Goal: Information Seeking & Learning: Learn about a topic

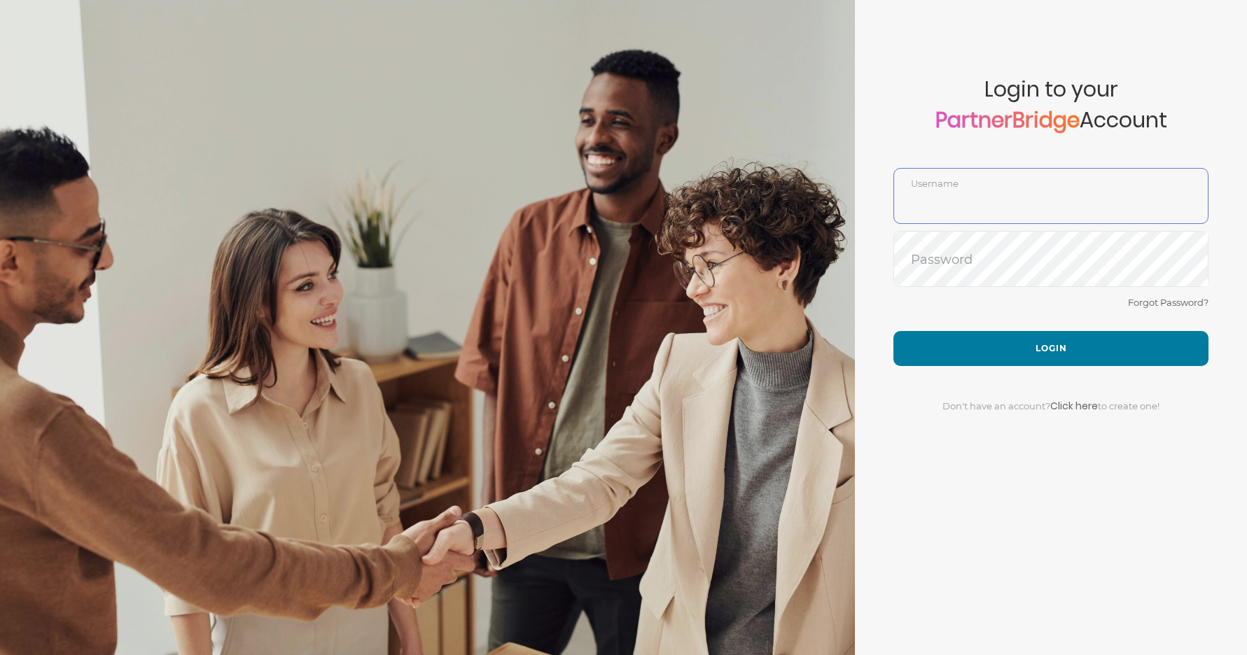
type input "DemoUser"
click at [993, 315] on div "Forgot Password?" at bounding box center [1050, 312] width 315 height 37
click at [1003, 331] on button "Login" at bounding box center [1050, 348] width 315 height 35
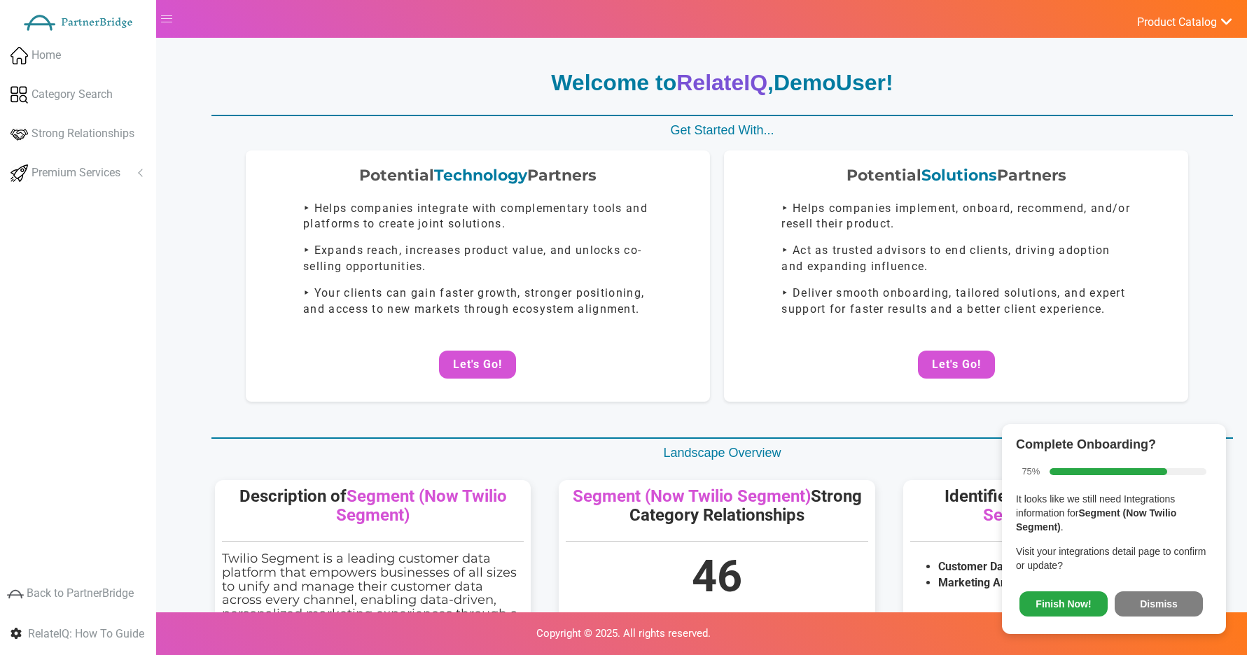
click at [1181, 610] on button "Dismiss" at bounding box center [1158, 603] width 88 height 25
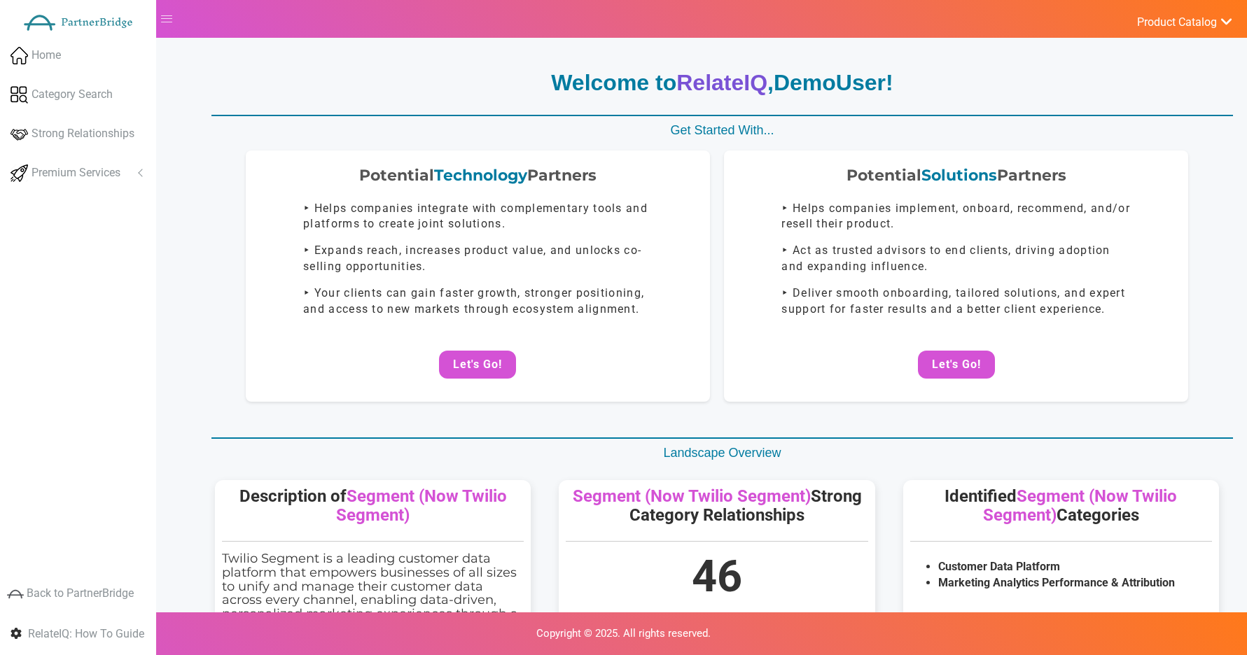
click at [86, 168] on span "Premium Services" at bounding box center [75, 173] width 89 height 16
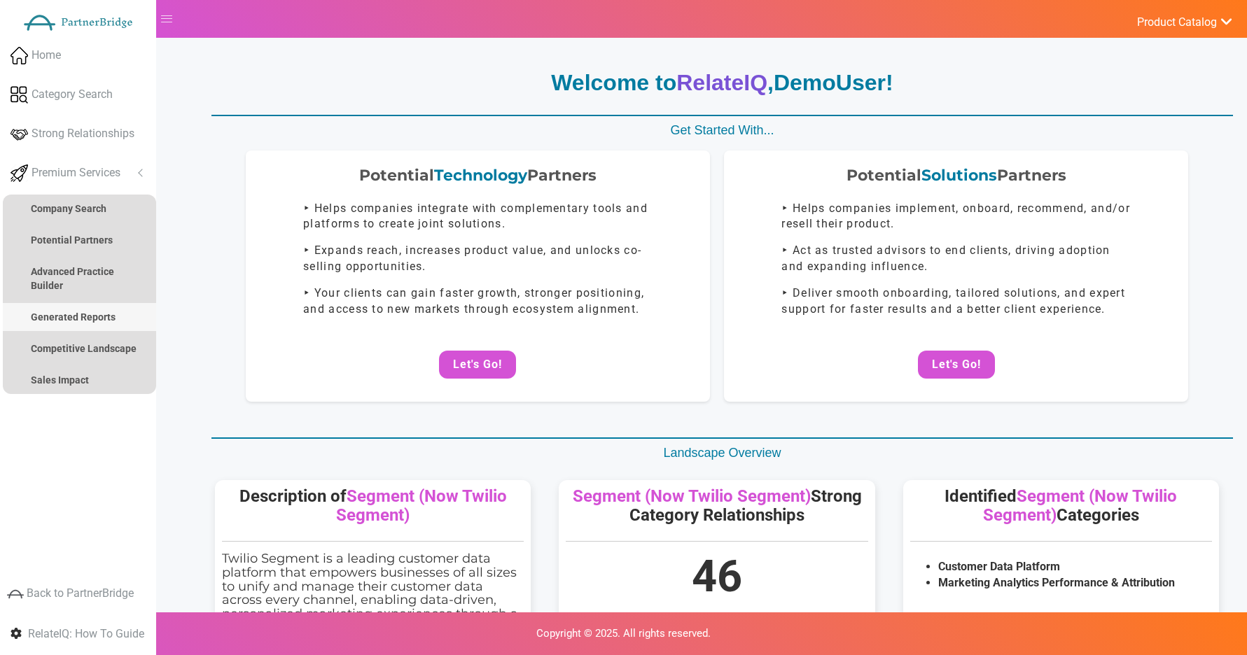
click at [83, 312] on strong "Generated Reports" at bounding box center [73, 316] width 85 height 11
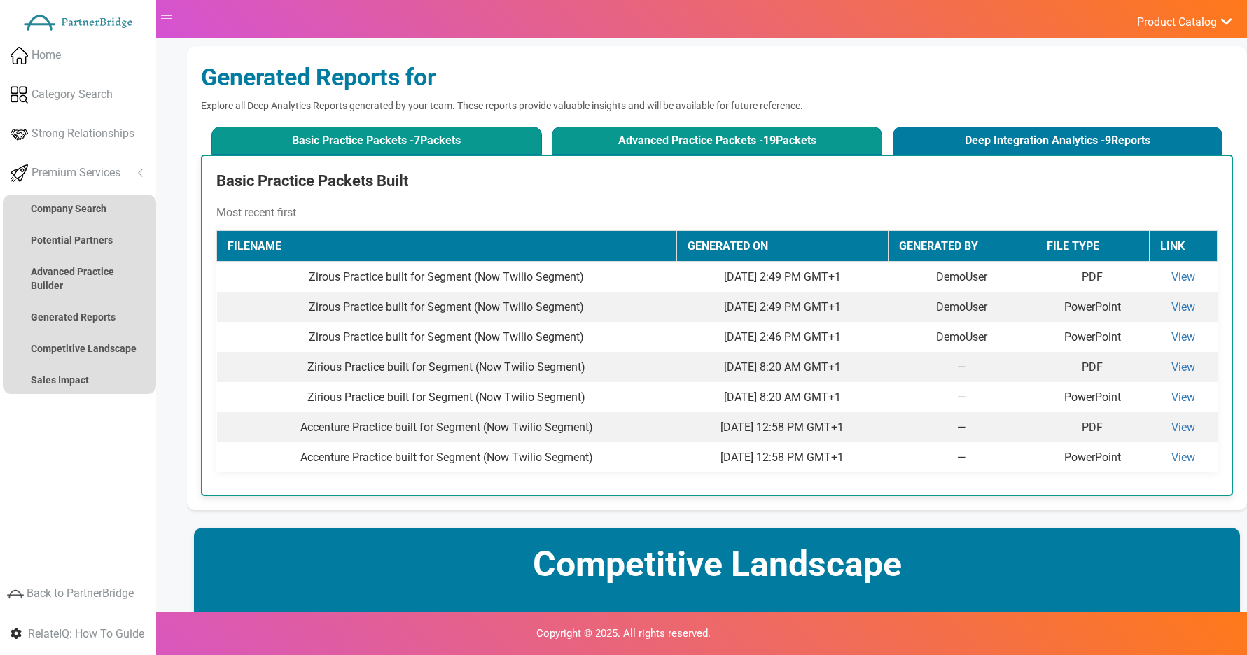
click at [652, 150] on button "Advanced Practice Packets - 19 Packets" at bounding box center [717, 141] width 330 height 28
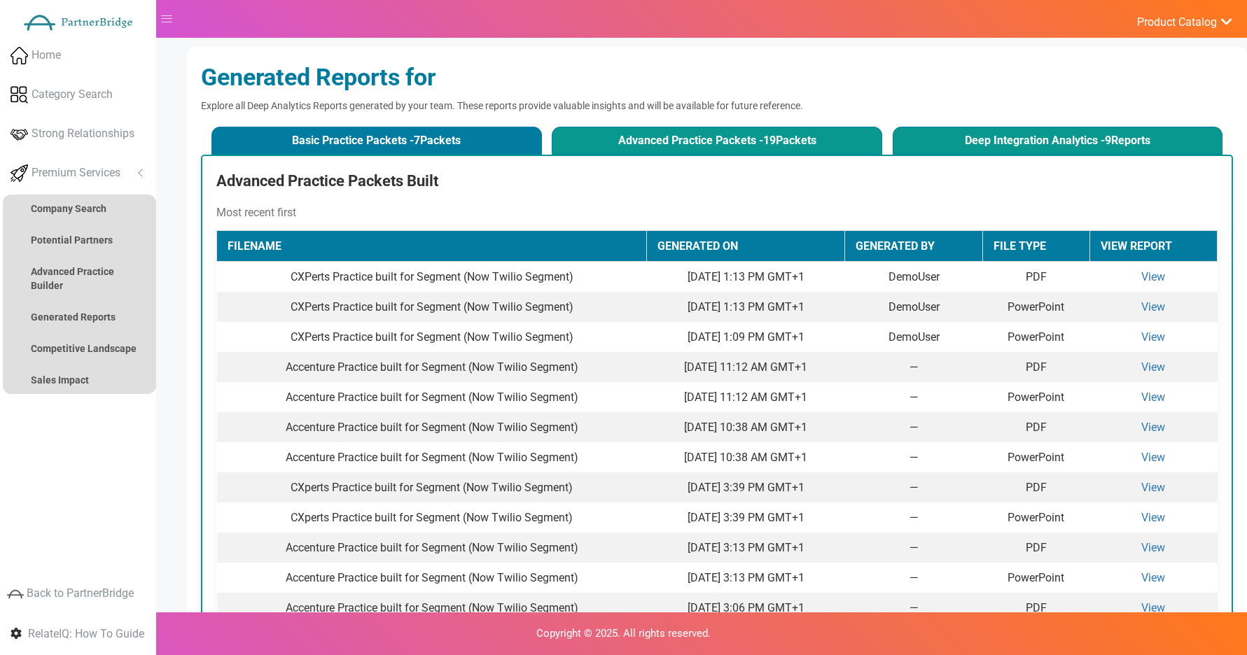
click at [964, 147] on button "Deep Integration Analytics - 9 Reports" at bounding box center [1057, 141] width 330 height 28
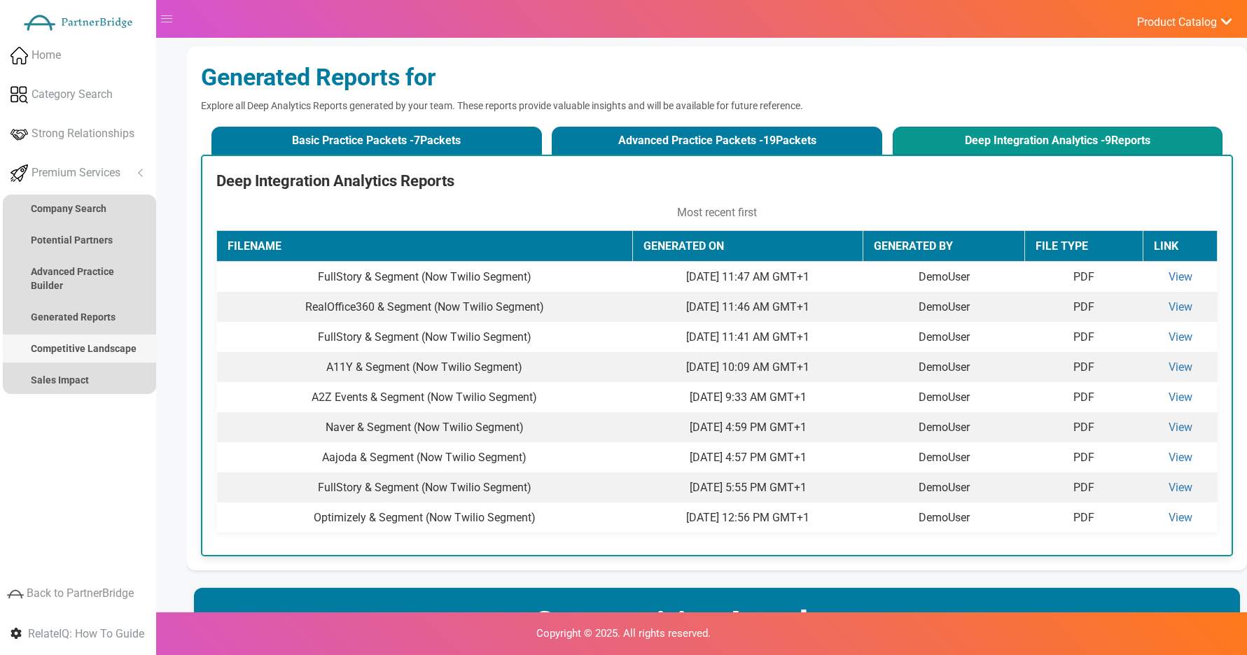
click at [65, 347] on strong "Competitive Landscape" at bounding box center [84, 348] width 106 height 11
click at [113, 348] on strong "Competitive Landscape" at bounding box center [84, 348] width 106 height 11
click at [83, 374] on strong "Sales Impact" at bounding box center [60, 379] width 58 height 11
click at [87, 356] on link "Competitive Landscape" at bounding box center [79, 349] width 153 height 28
click at [92, 321] on strong "Generated Reports" at bounding box center [73, 316] width 85 height 11
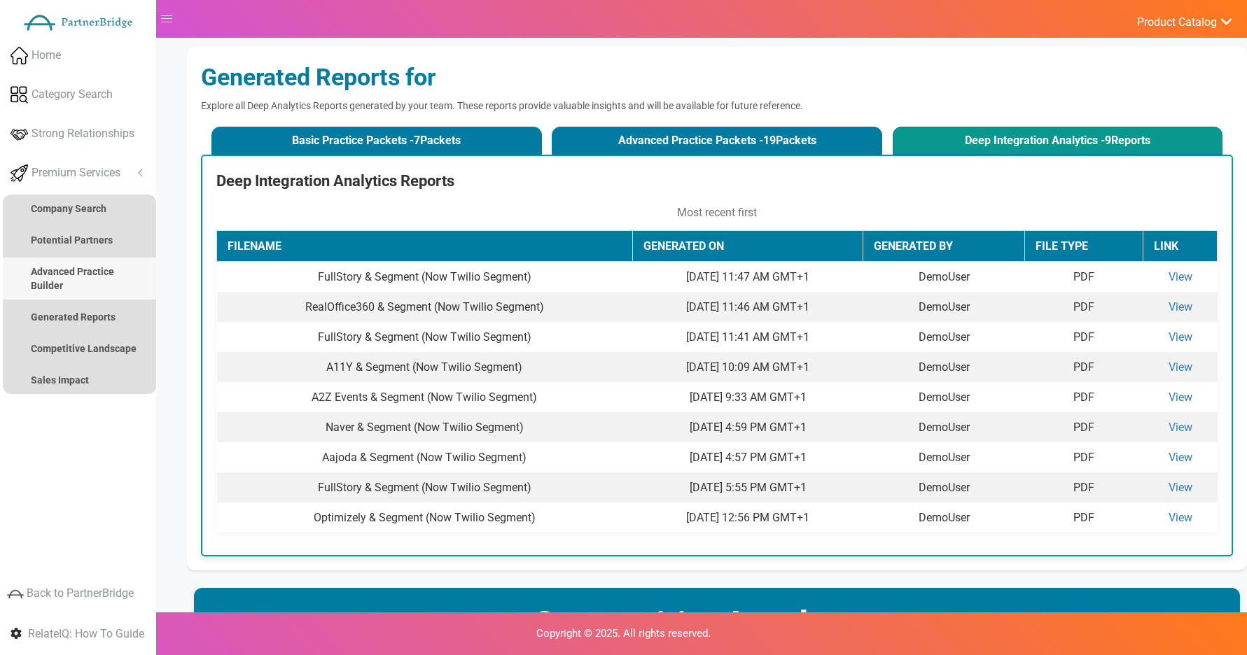
click at [90, 290] on link "Advanced Practice Builder" at bounding box center [79, 279] width 153 height 42
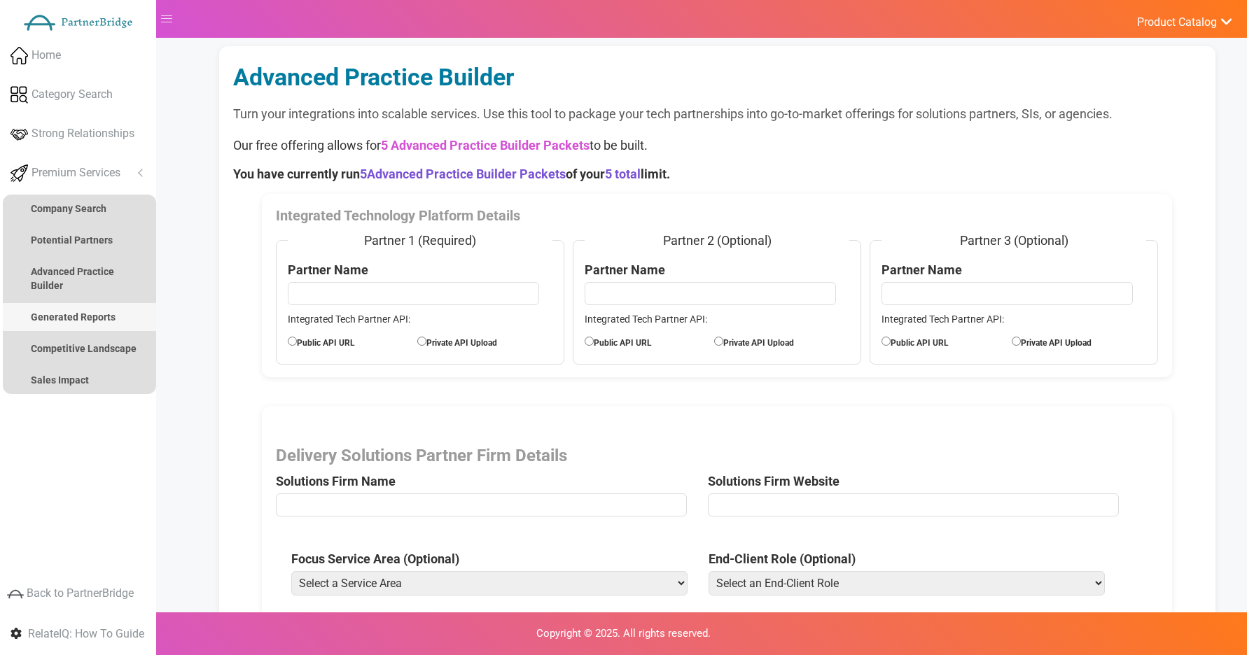
click at [81, 318] on strong "Generated Reports" at bounding box center [73, 316] width 85 height 11
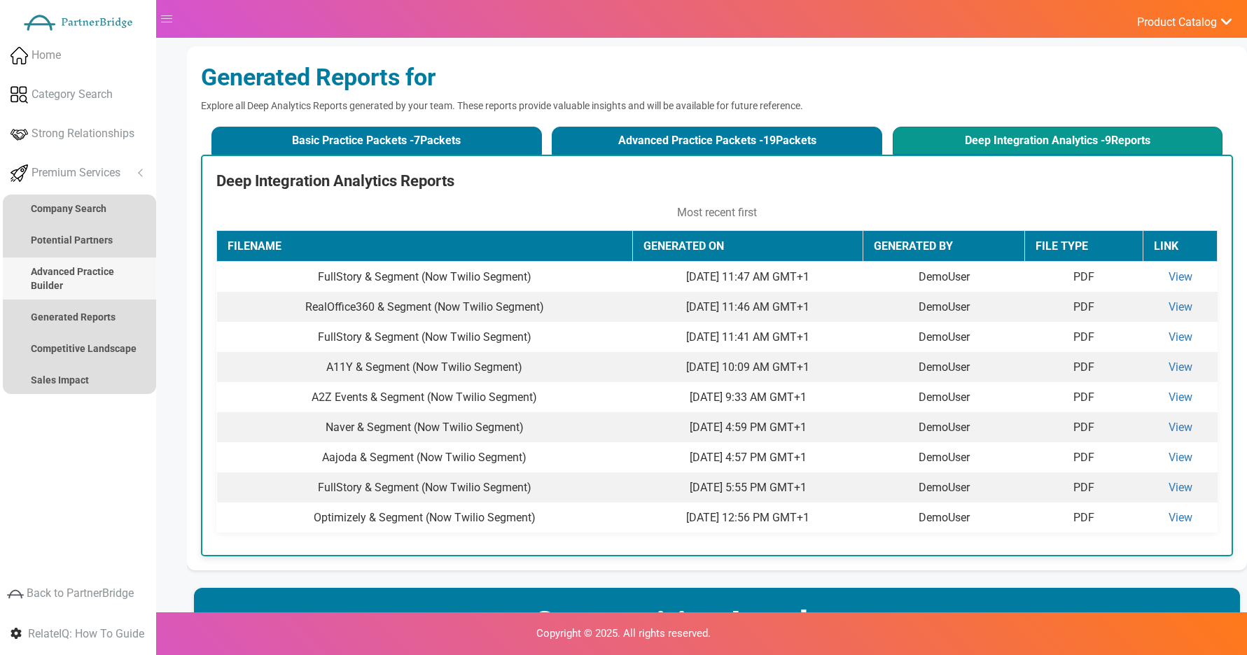
click at [87, 274] on strong "Advanced Practice Builder" at bounding box center [72, 278] width 83 height 25
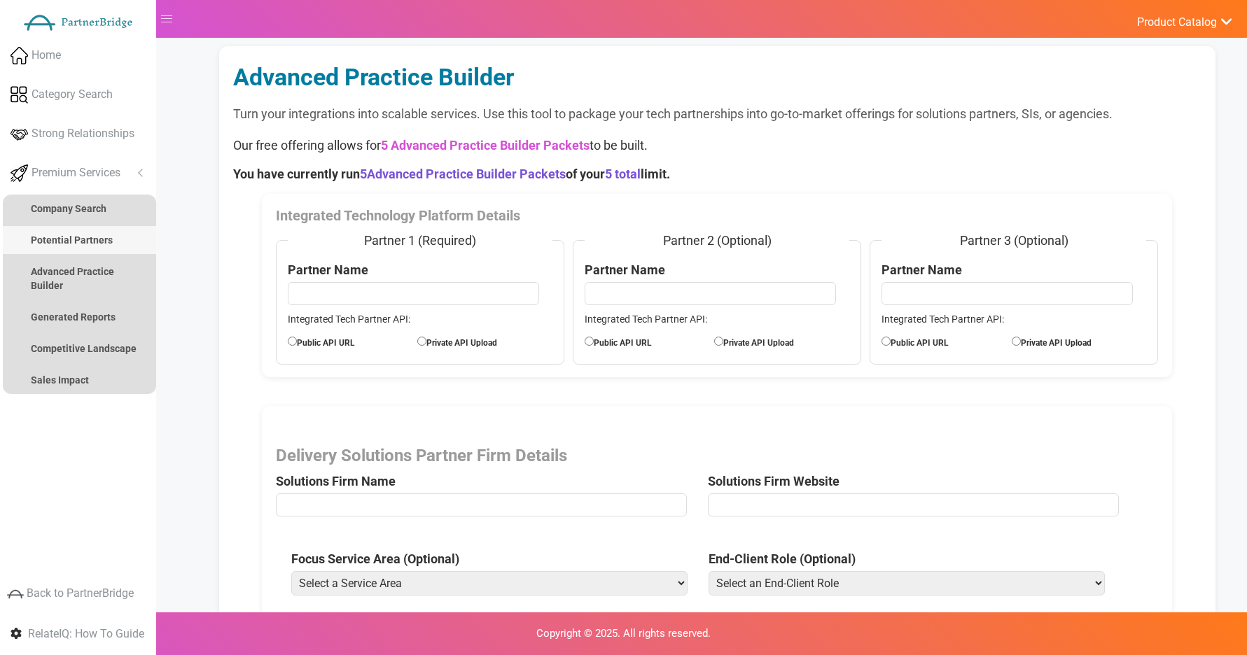
click at [76, 238] on strong "Potential Partners" at bounding box center [72, 239] width 82 height 11
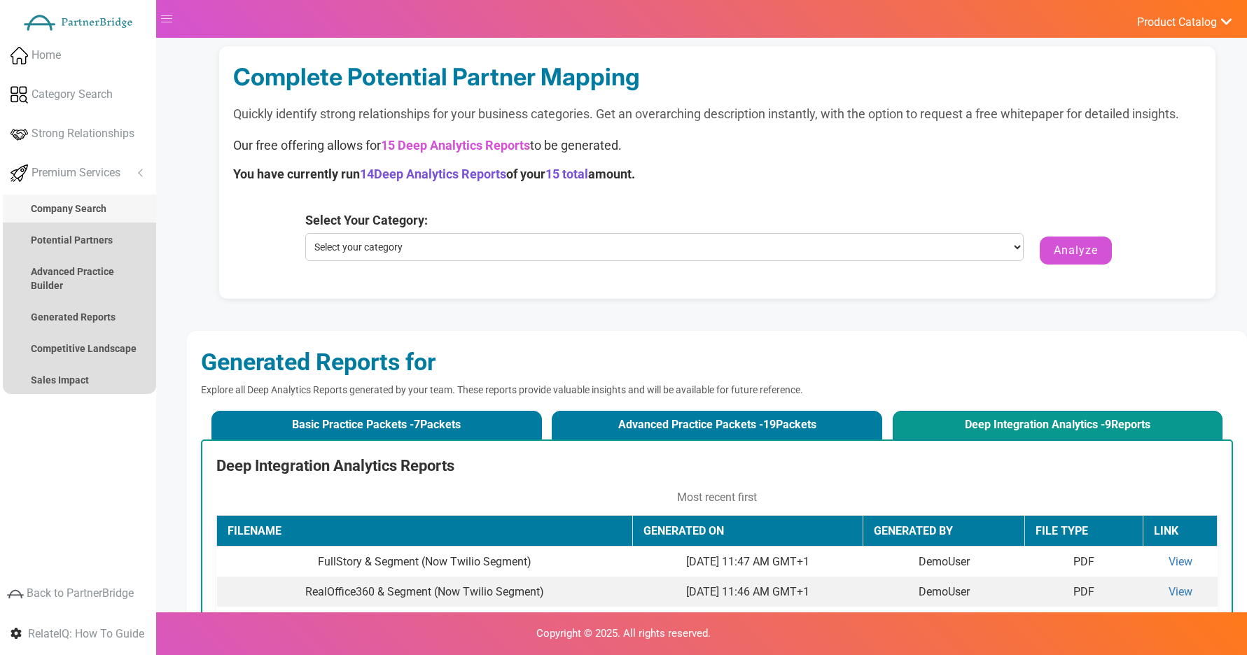
click at [59, 213] on strong "Company Search" at bounding box center [69, 208] width 76 height 11
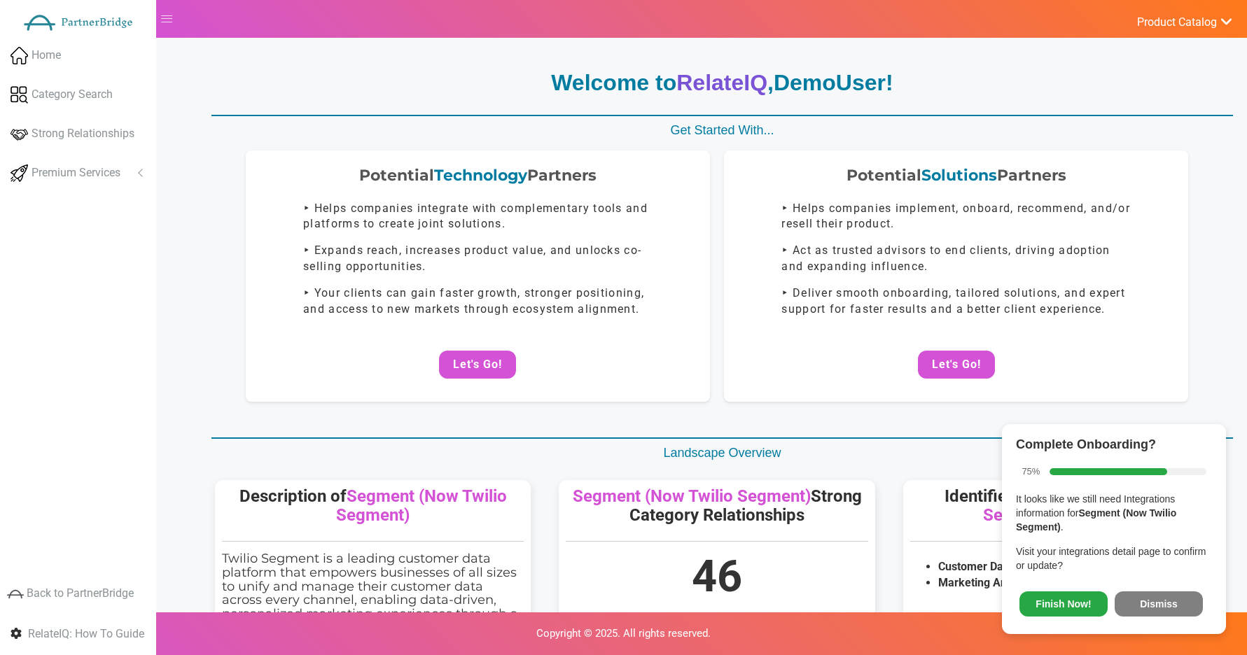
click at [1137, 603] on button "Dismiss" at bounding box center [1158, 603] width 88 height 25
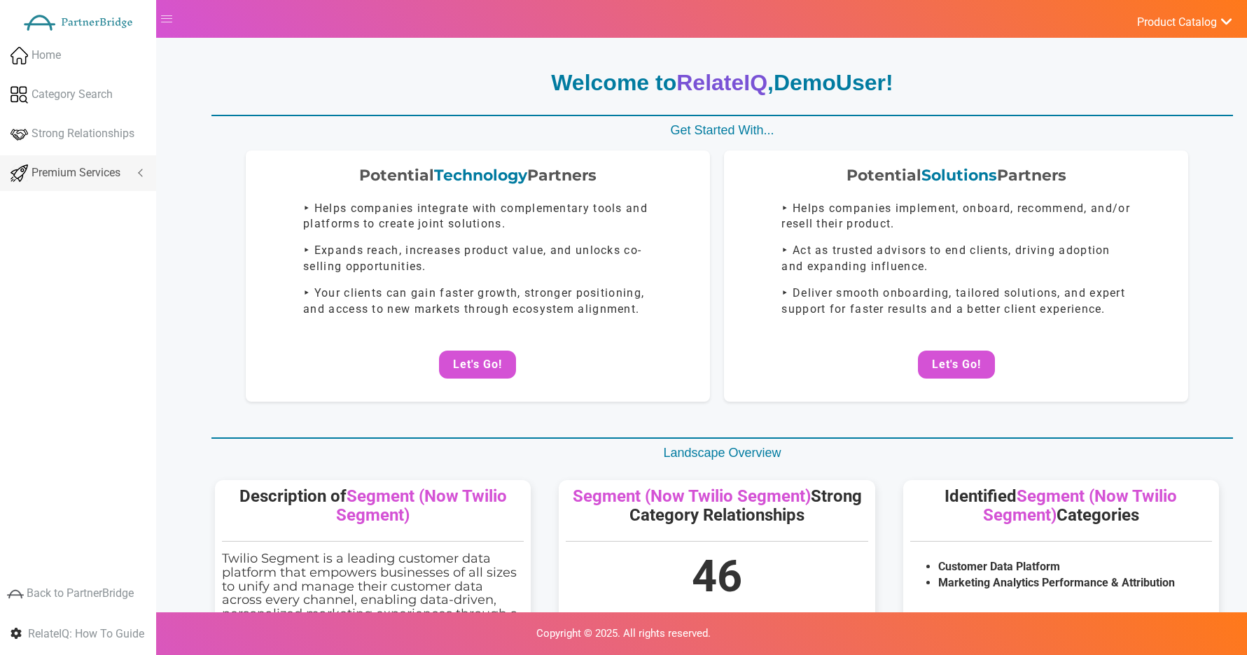
click at [52, 169] on span "Premium Services" at bounding box center [75, 173] width 89 height 16
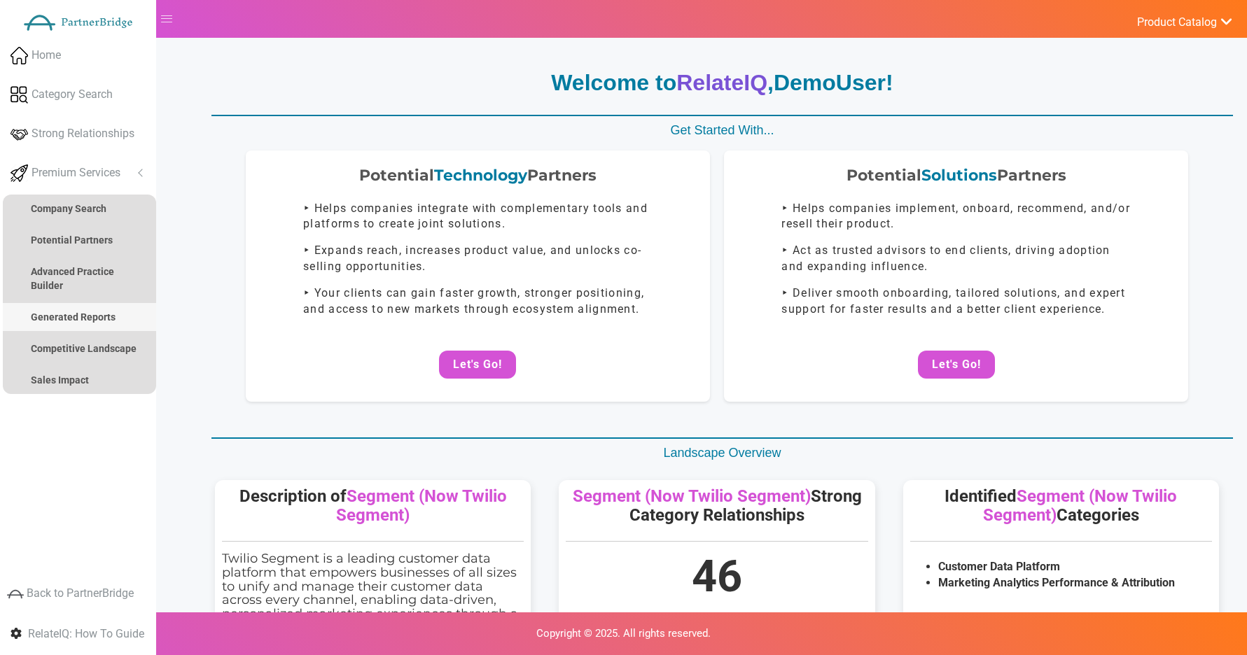
click at [62, 330] on link "Generated Reports" at bounding box center [79, 317] width 153 height 28
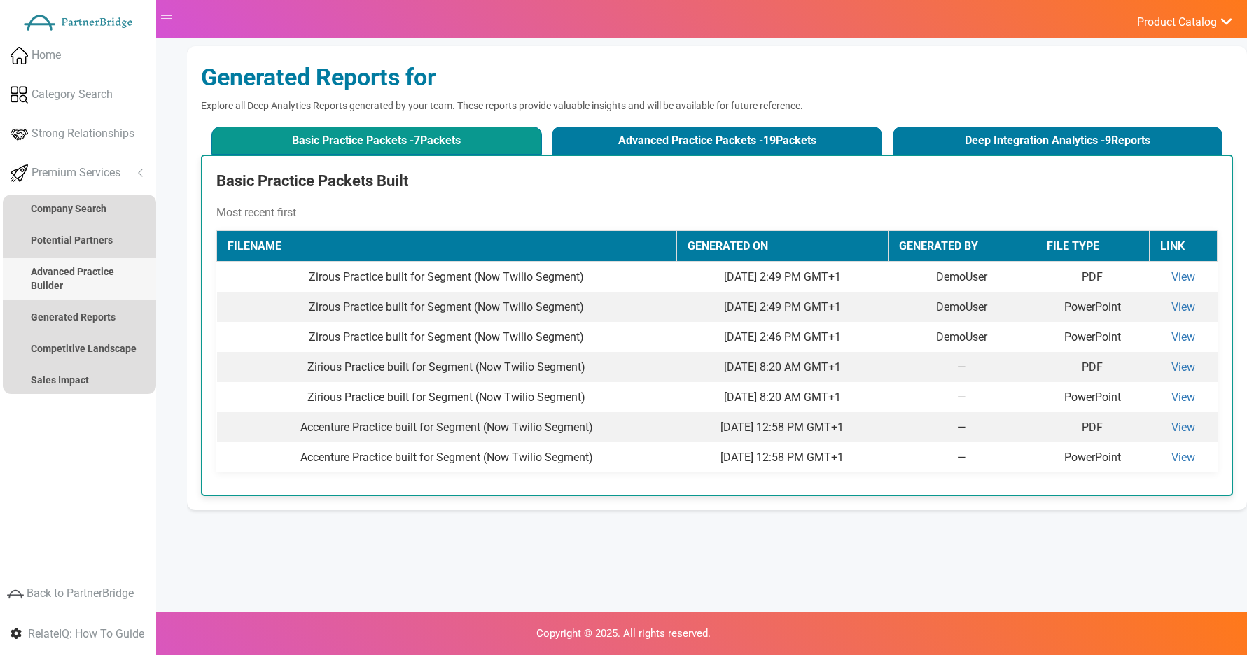
click at [114, 273] on link "Advanced Practice Builder" at bounding box center [79, 279] width 153 height 42
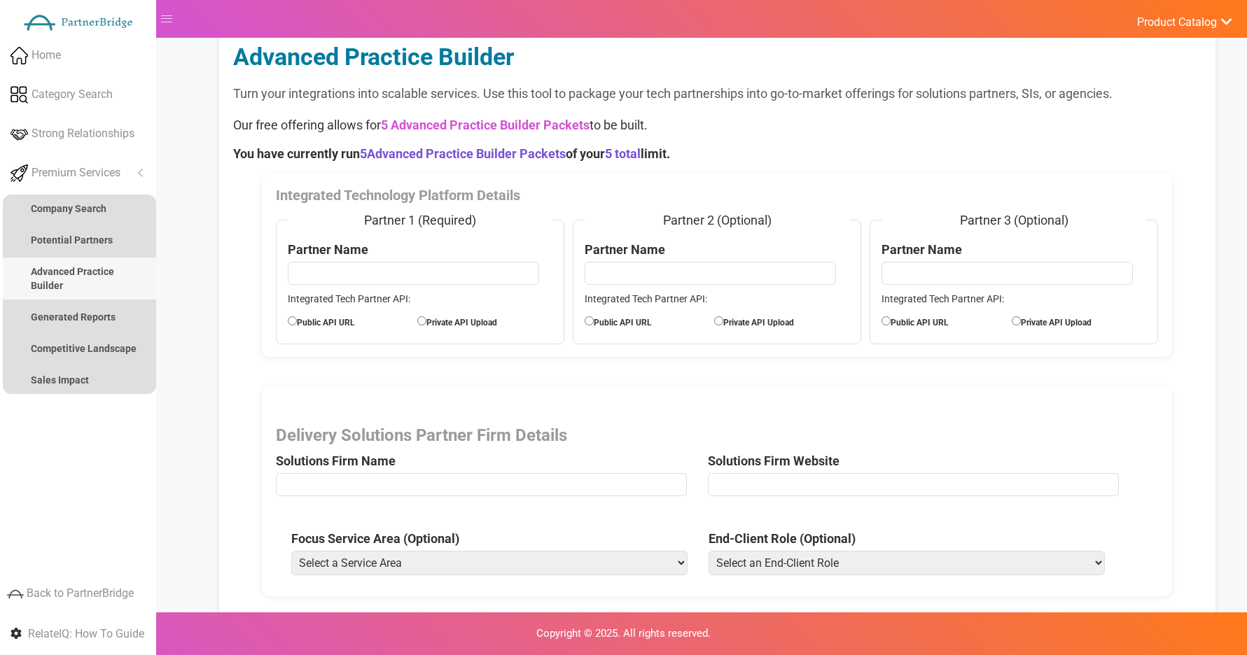
scroll to position [132, 0]
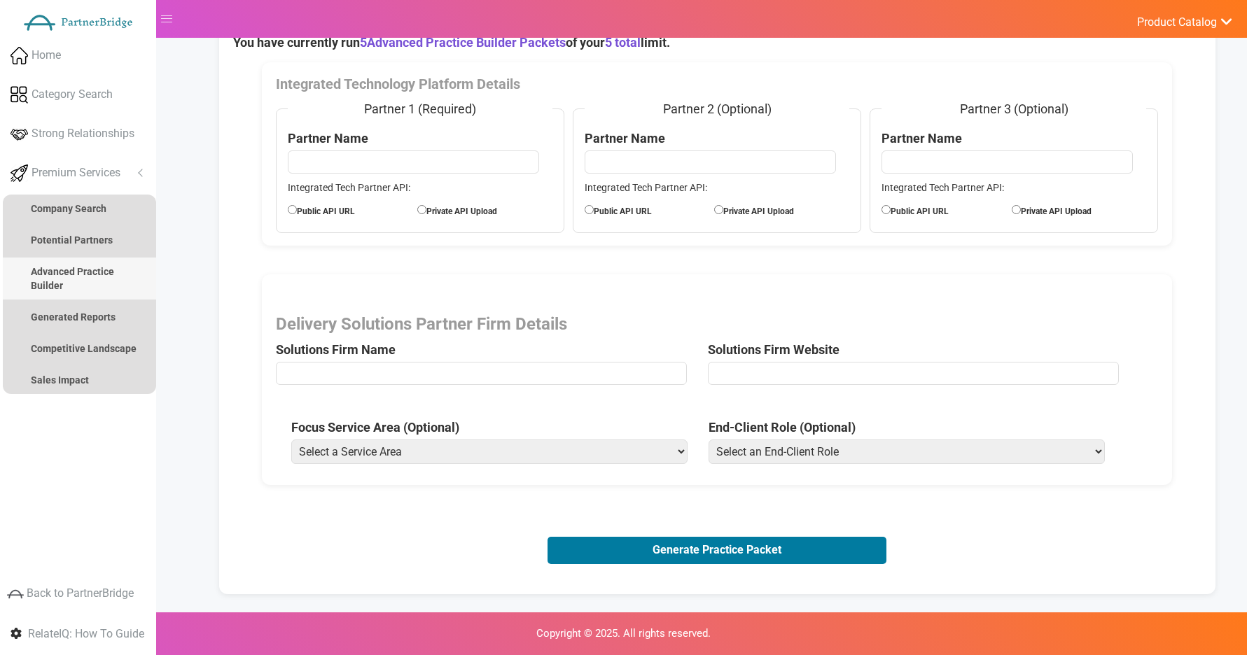
click at [116, 260] on link "Advanced Practice Builder" at bounding box center [79, 279] width 153 height 42
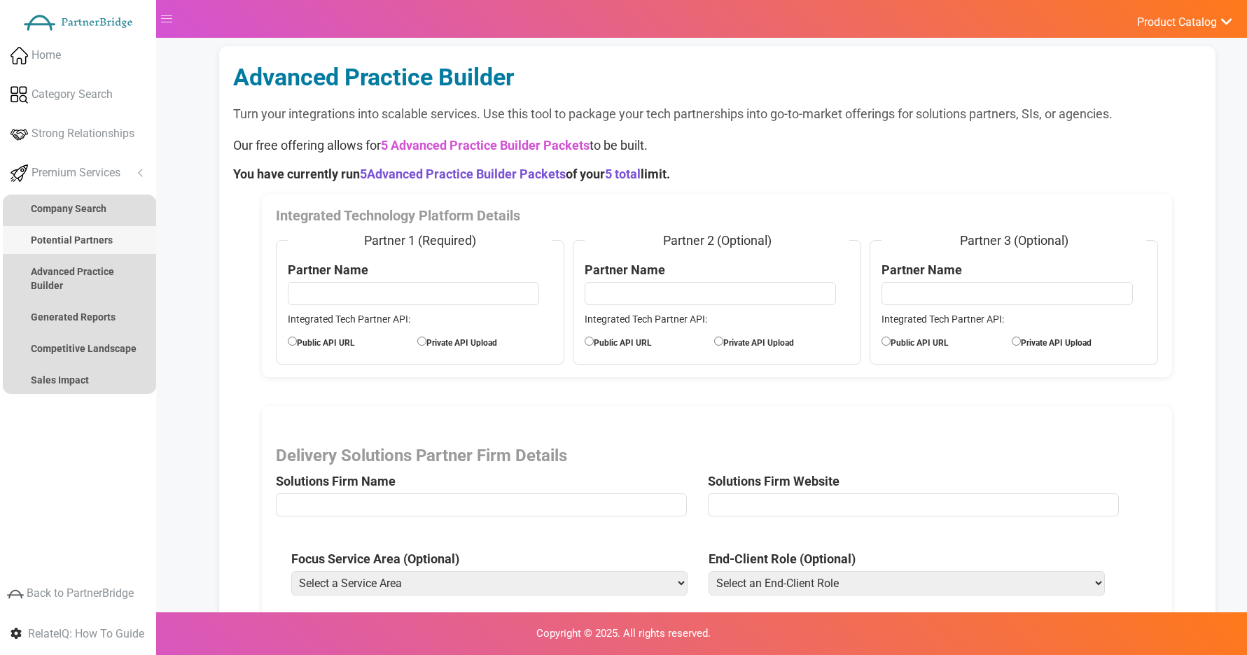
click at [106, 248] on link "Potential Partners" at bounding box center [79, 240] width 153 height 28
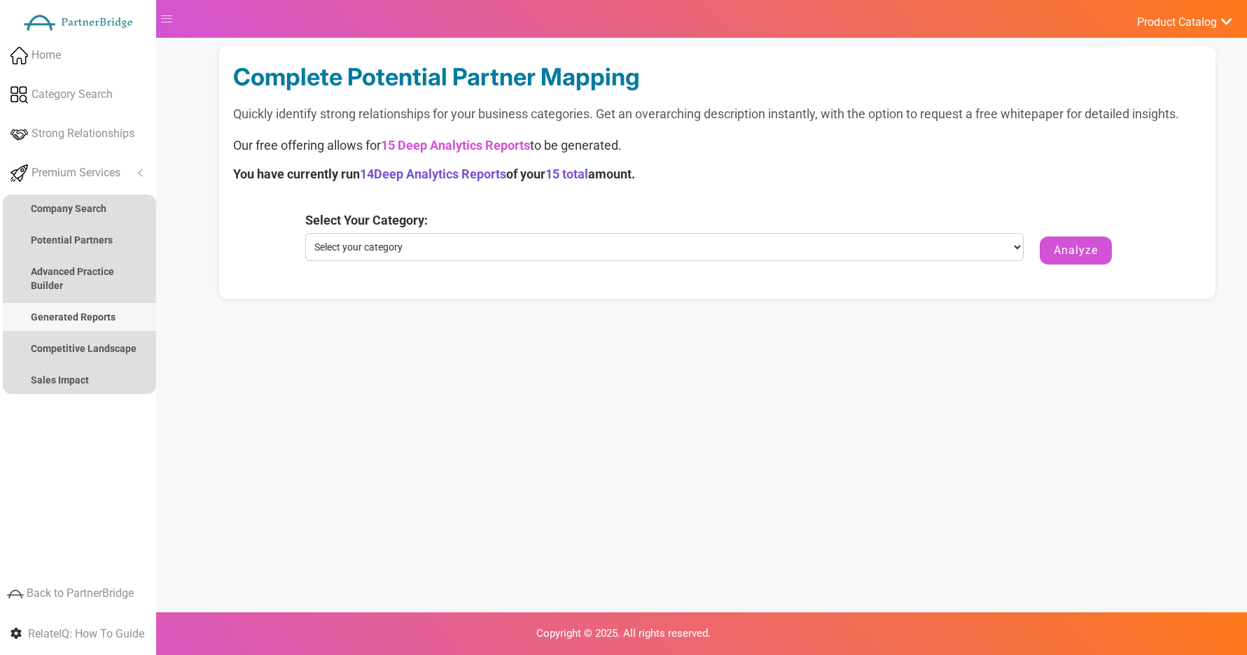
click at [111, 316] on strong "Generated Reports" at bounding box center [73, 316] width 85 height 11
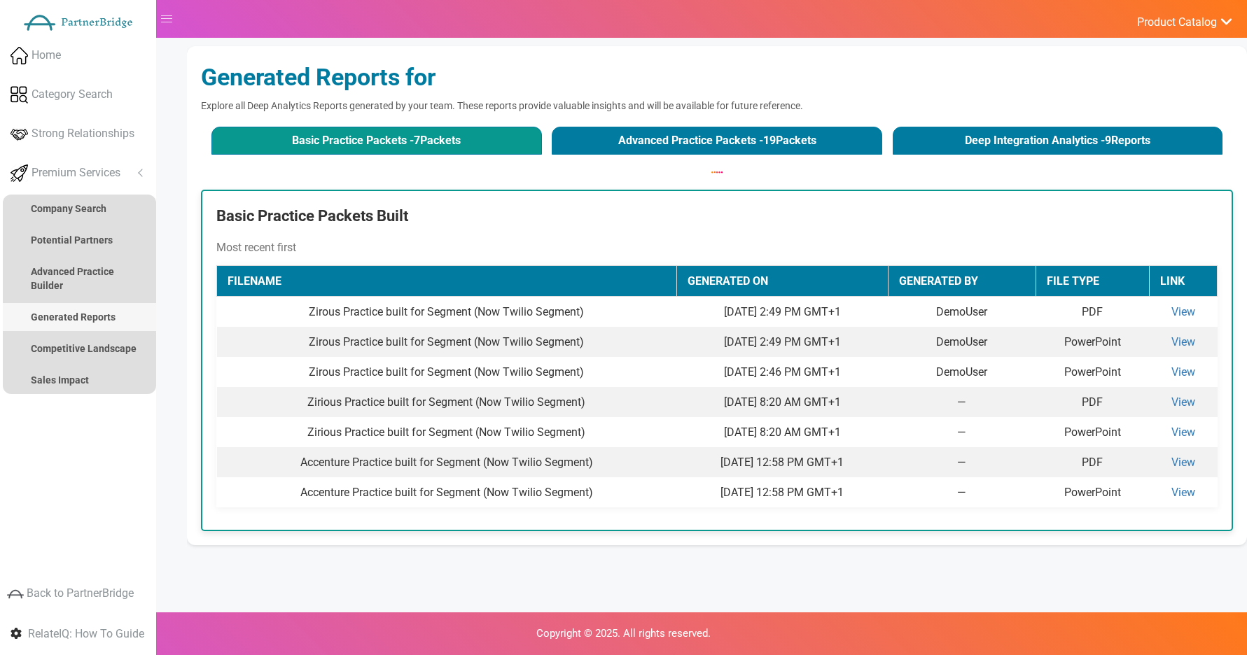
scroll to position [55, 0]
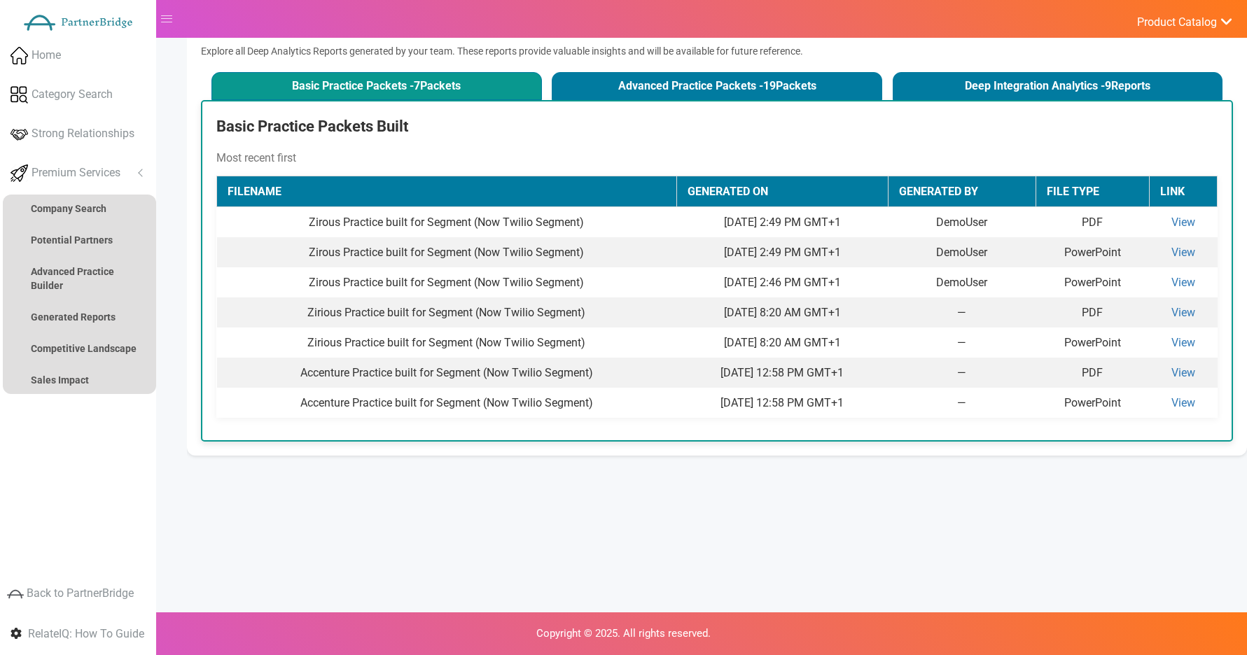
click at [138, 332] on ul "Analyze Potential Company Search Potential Partners Agency Practice Builder Adv…" at bounding box center [79, 294] width 153 height 199
click at [123, 339] on link "Competitive Landscape" at bounding box center [79, 349] width 153 height 28
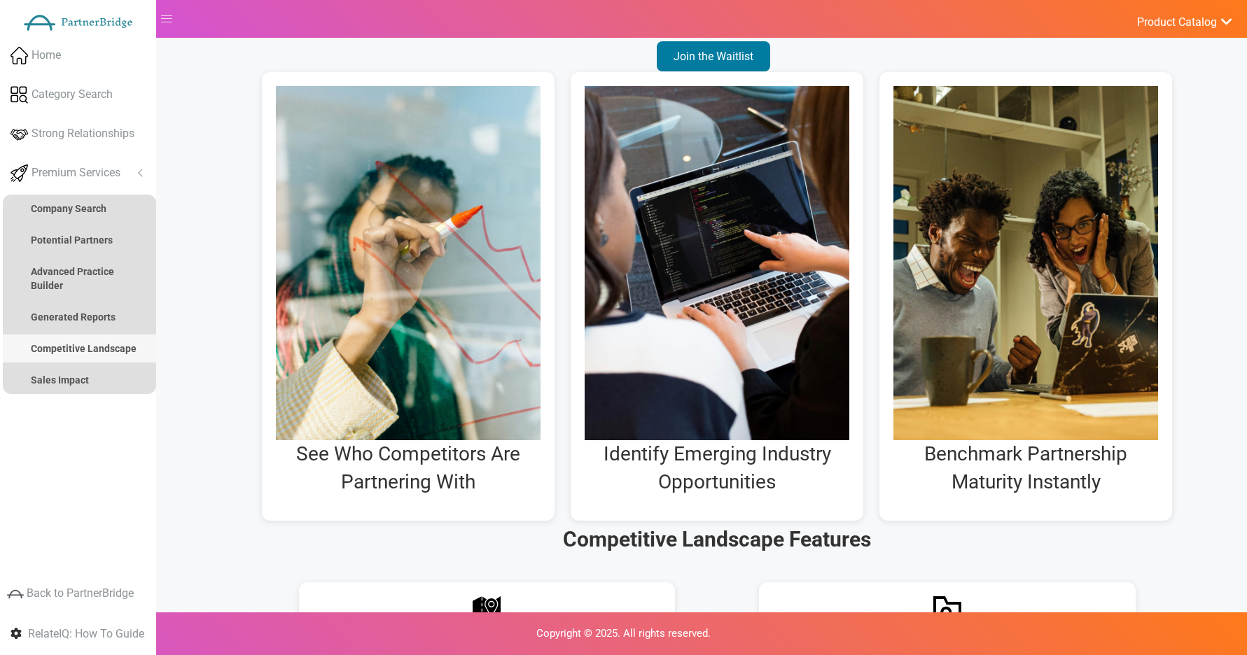
scroll to position [0, 0]
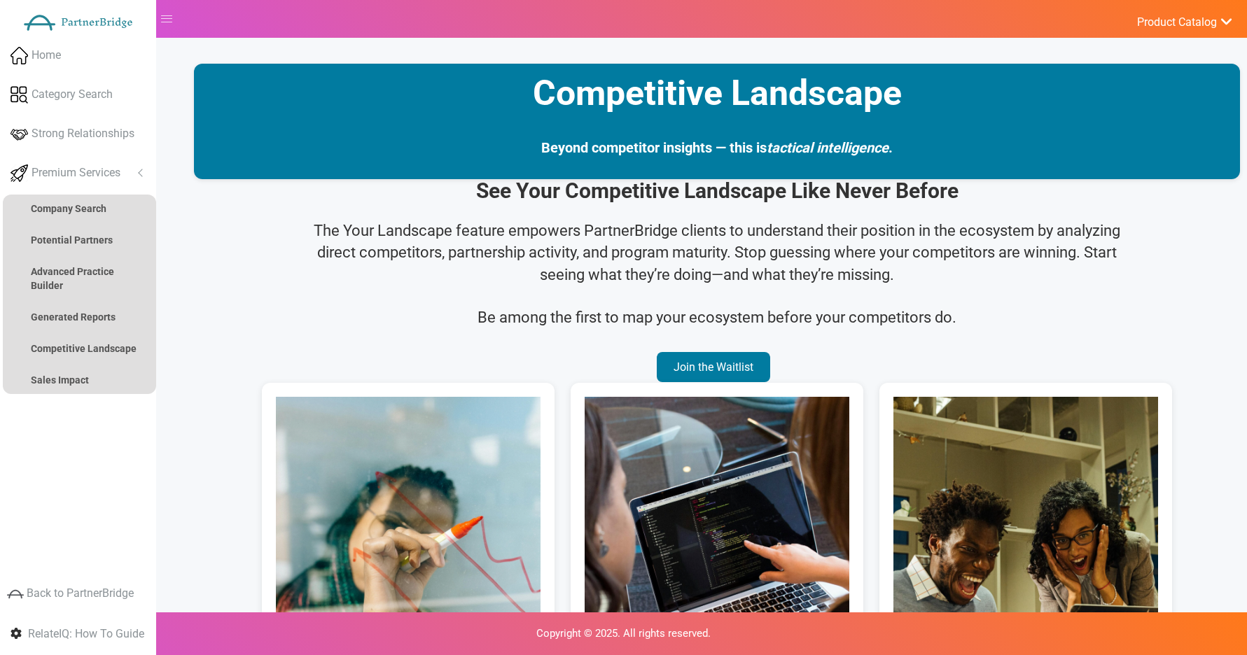
click at [715, 192] on h2 "See Your Competitive Landscape Like Never Before" at bounding box center [717, 190] width 1046 height 23
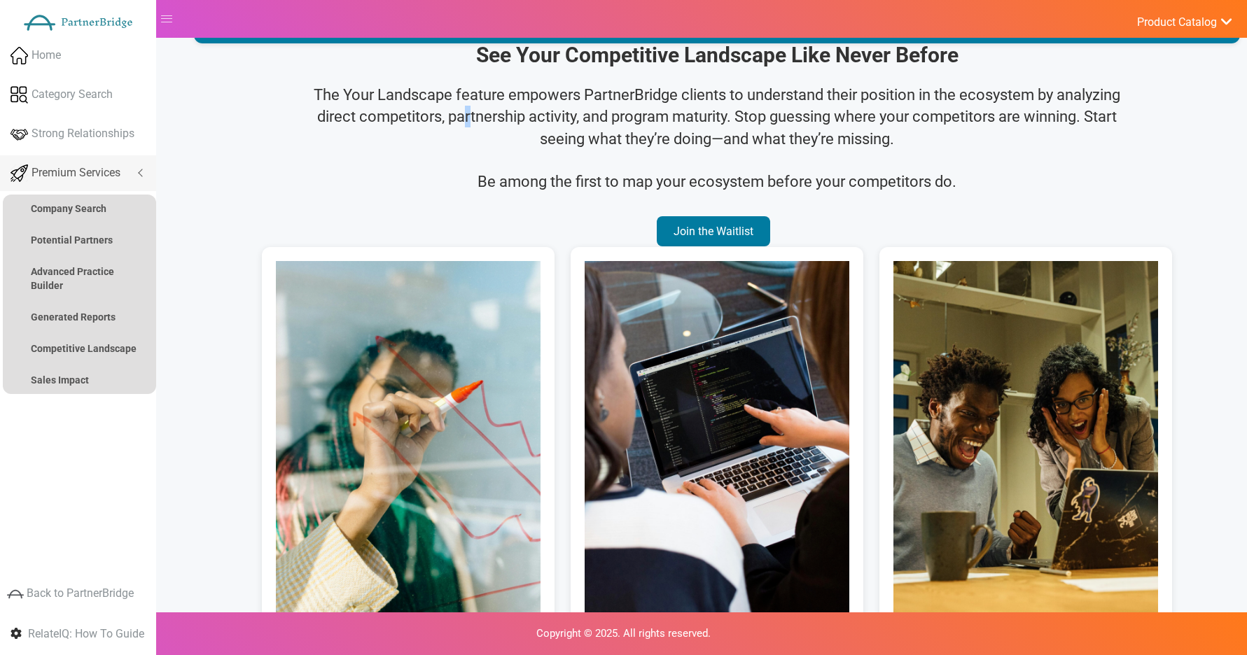
scroll to position [139, 0]
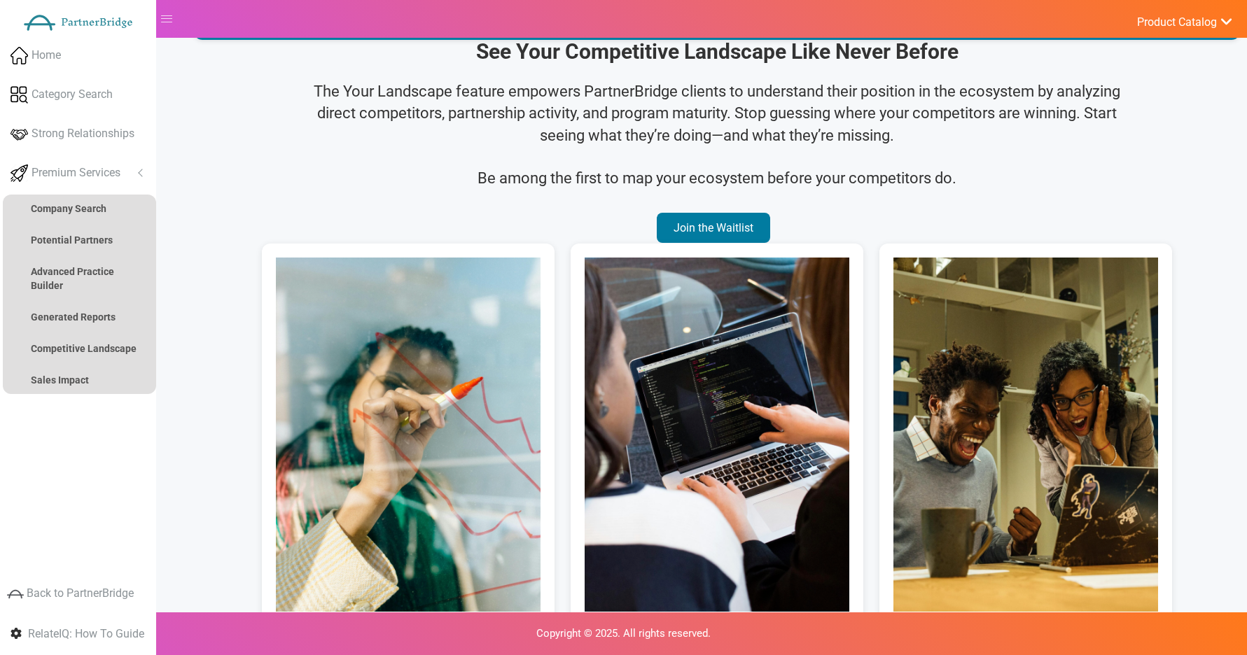
click at [874, 139] on p "The Your Landscape feature empowers PartnerBridge clients to understand their p…" at bounding box center [717, 113] width 836 height 66
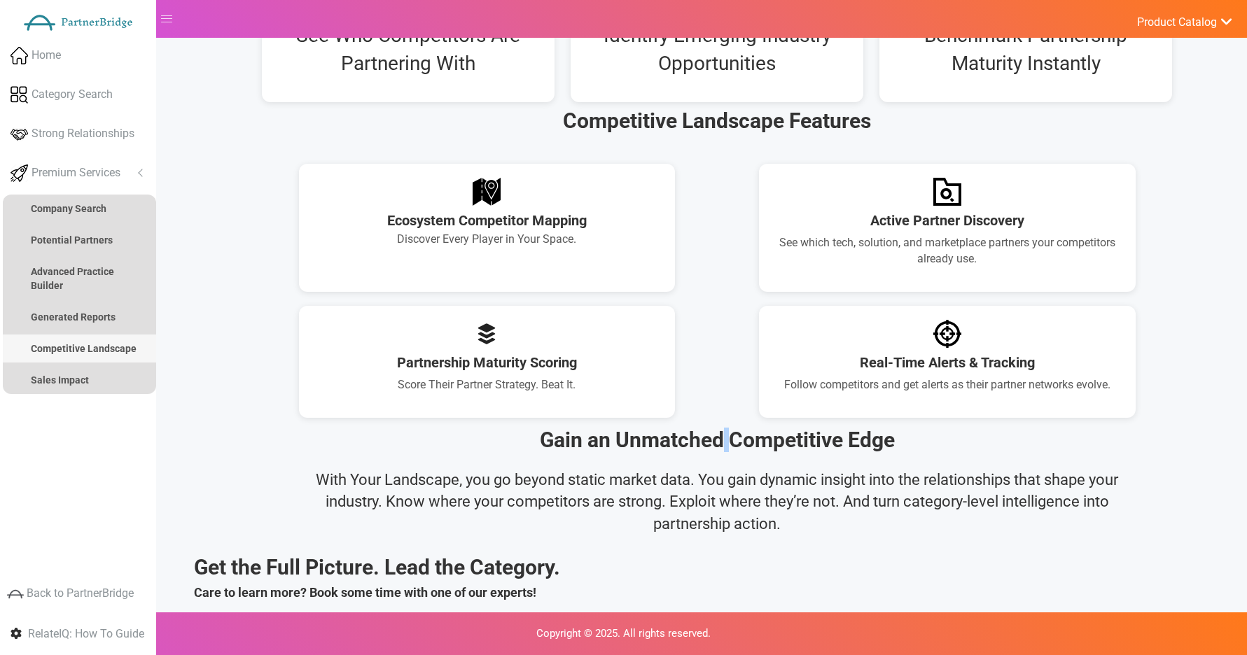
scroll to position [762, 0]
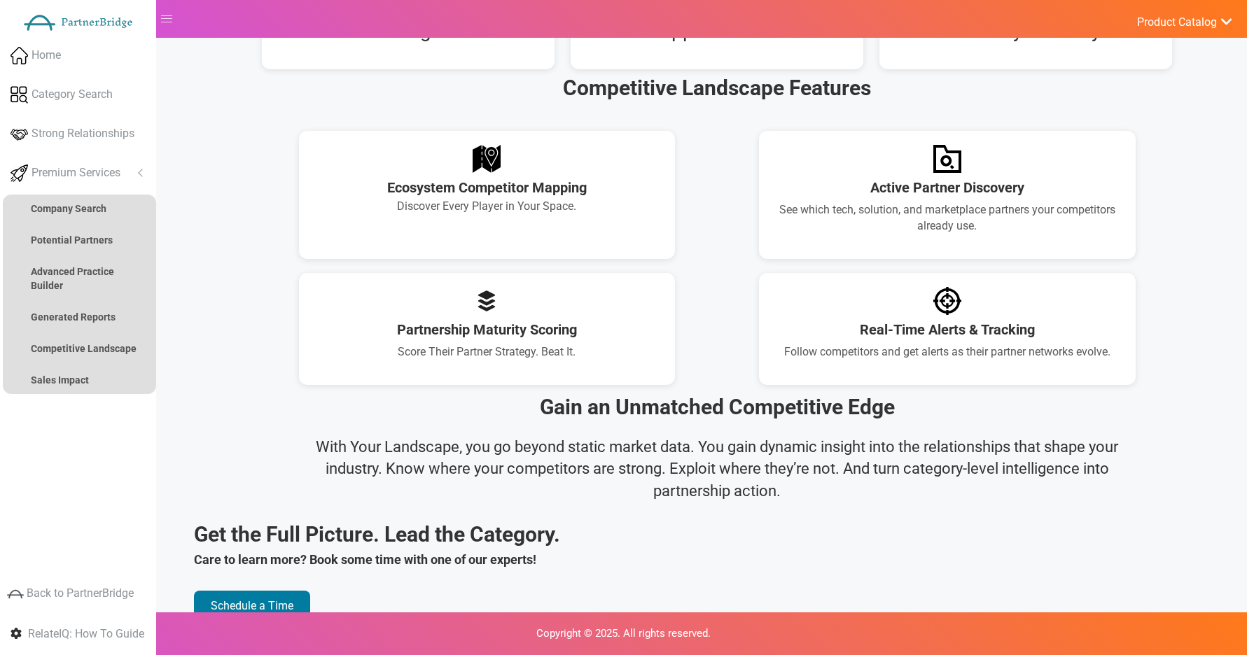
click at [696, 426] on div "With Your Landscape, you go beyond static market data. You gain dynamic insight…" at bounding box center [717, 474] width 1046 height 97
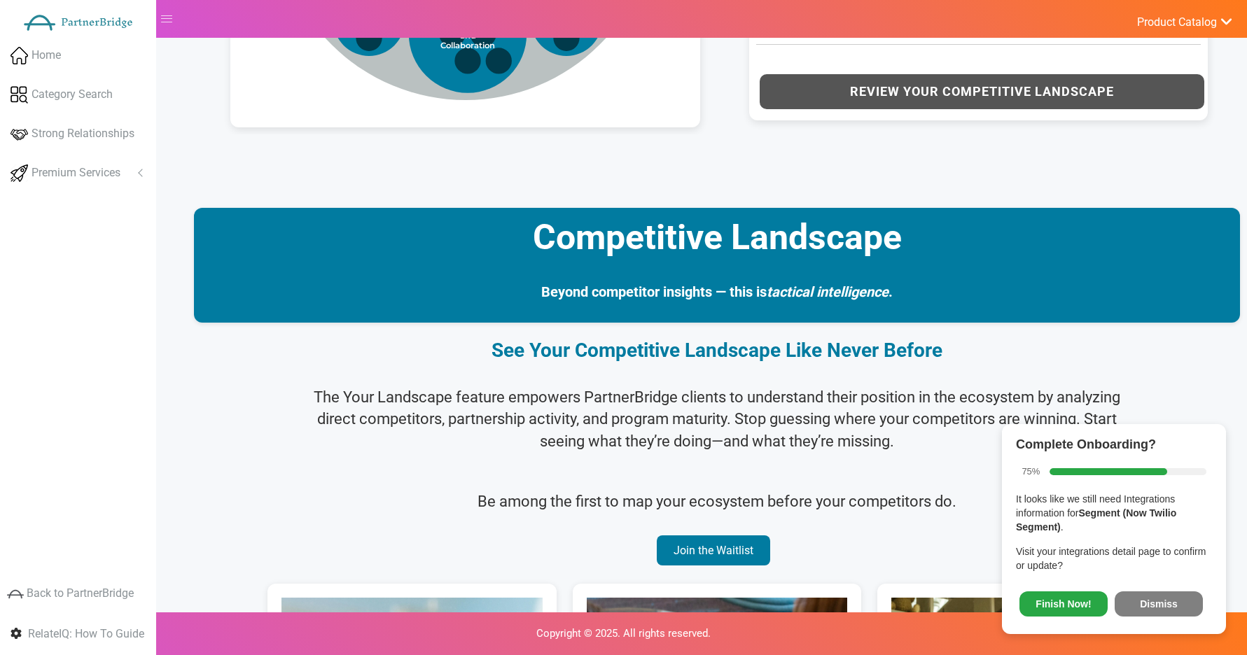
scroll to position [1081, 0]
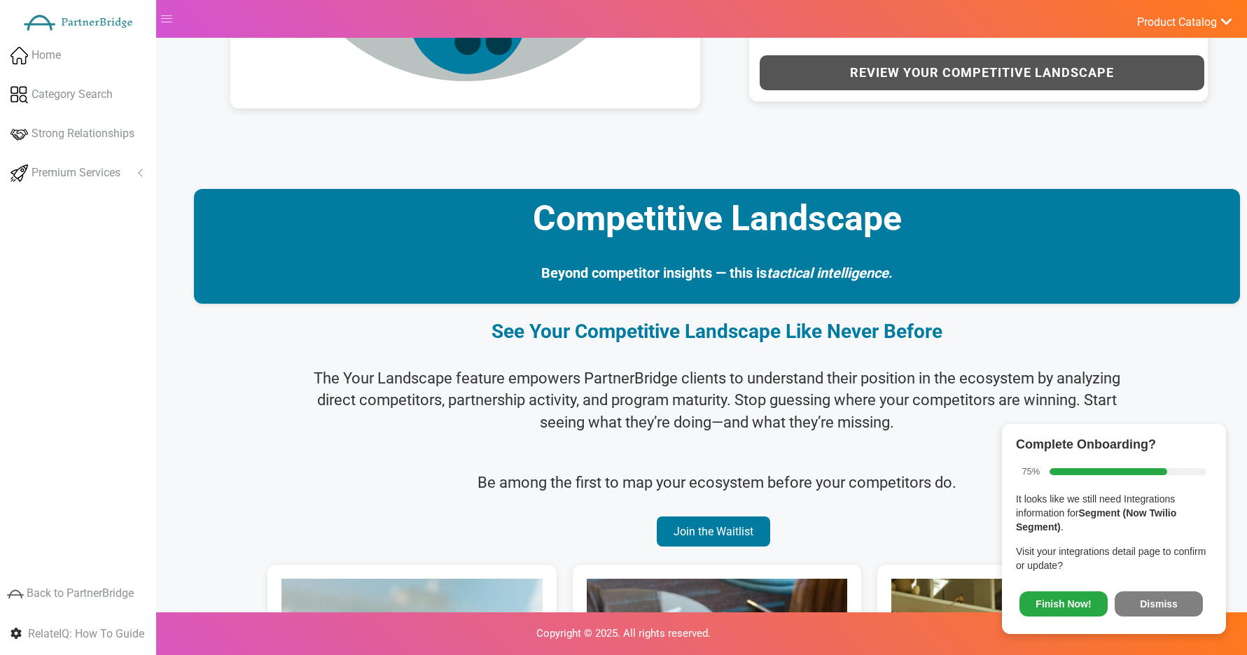
click at [1145, 598] on button "Dismiss" at bounding box center [1158, 603] width 88 height 25
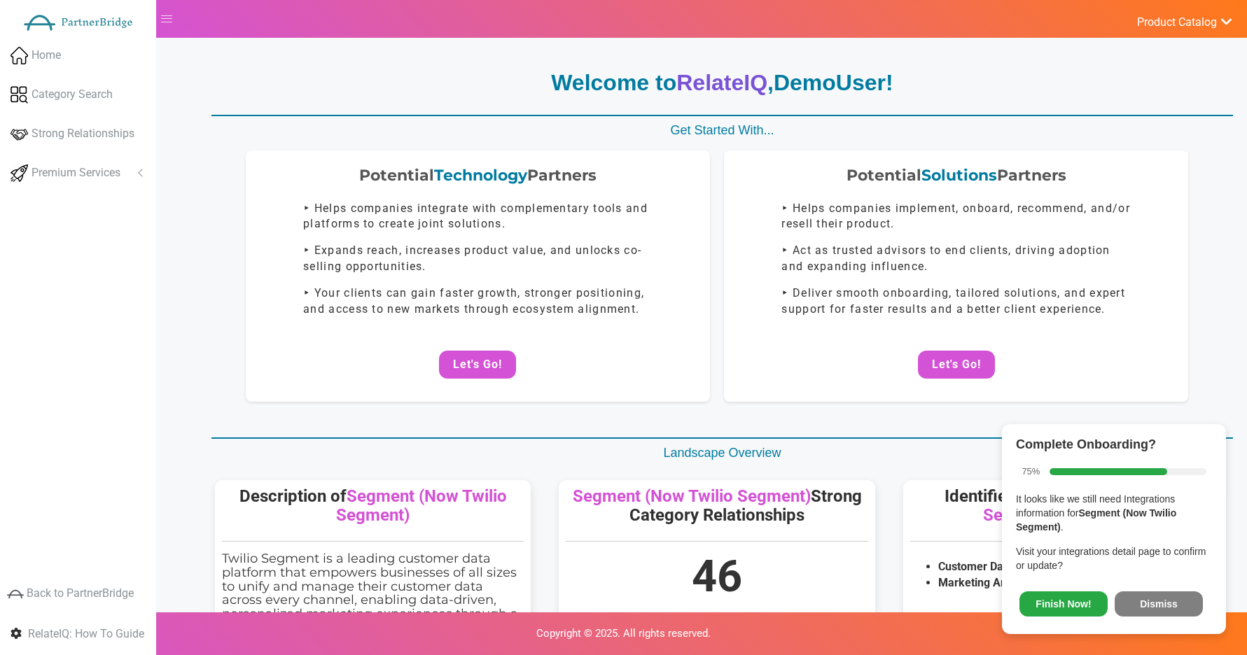
drag, startPoint x: 1166, startPoint y: 603, endPoint x: 1240, endPoint y: 555, distance: 87.9
click at [1168, 603] on button "Dismiss" at bounding box center [1158, 603] width 88 height 25
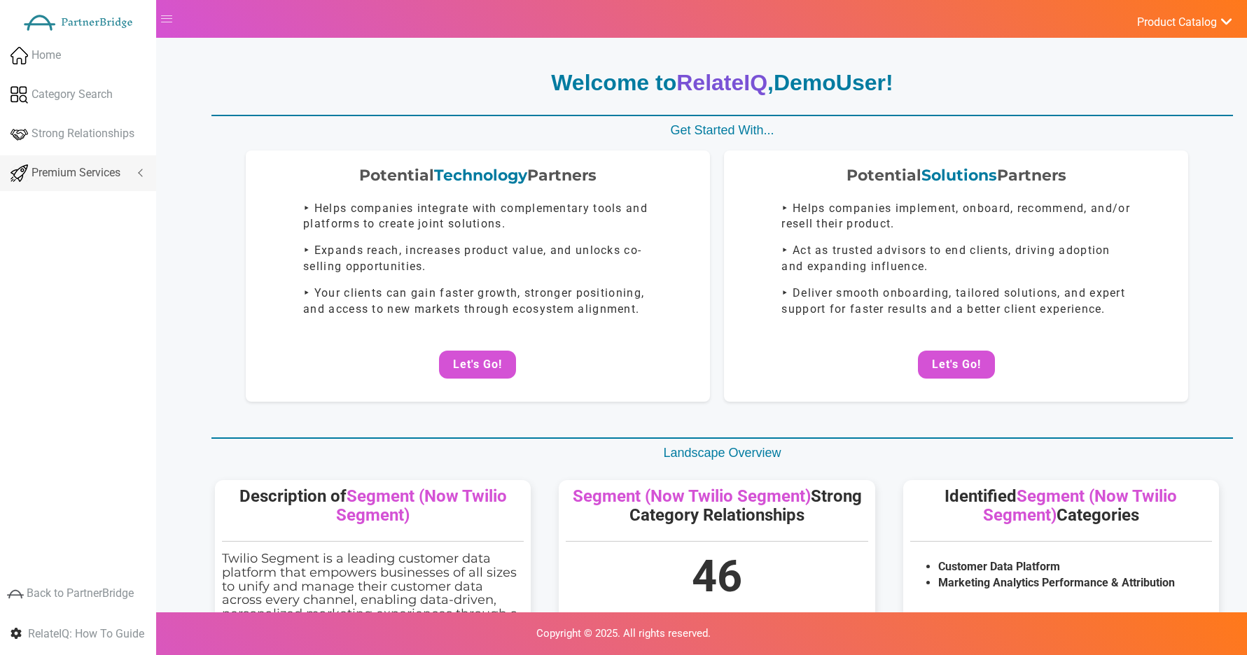
click at [84, 168] on span "Premium Services" at bounding box center [75, 173] width 89 height 16
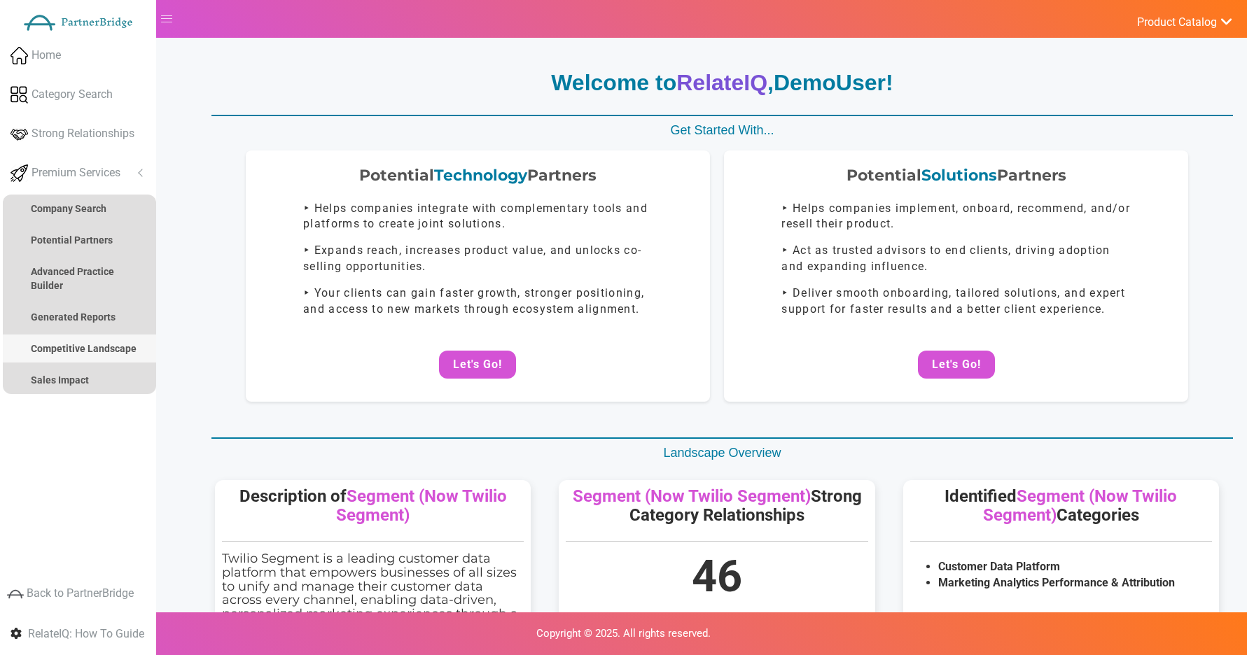
drag, startPoint x: 101, startPoint y: 345, endPoint x: 115, endPoint y: 343, distance: 13.5
click at [101, 344] on strong "Competitive Landscape" at bounding box center [84, 348] width 106 height 11
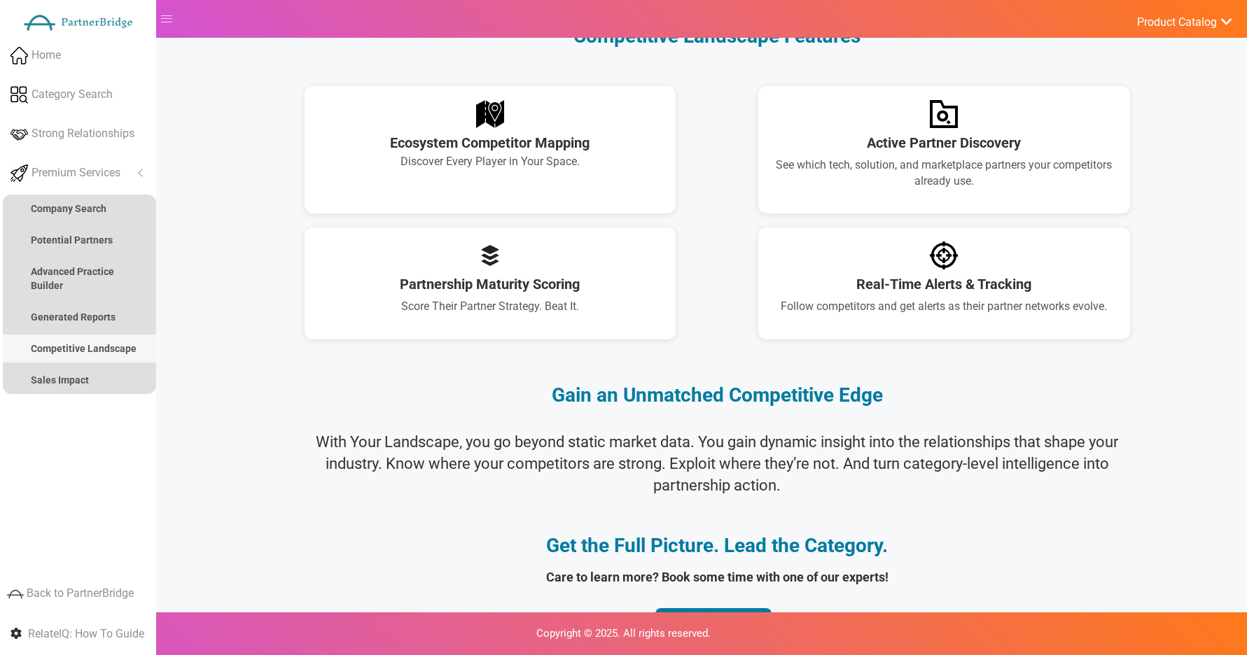
scroll to position [923, 0]
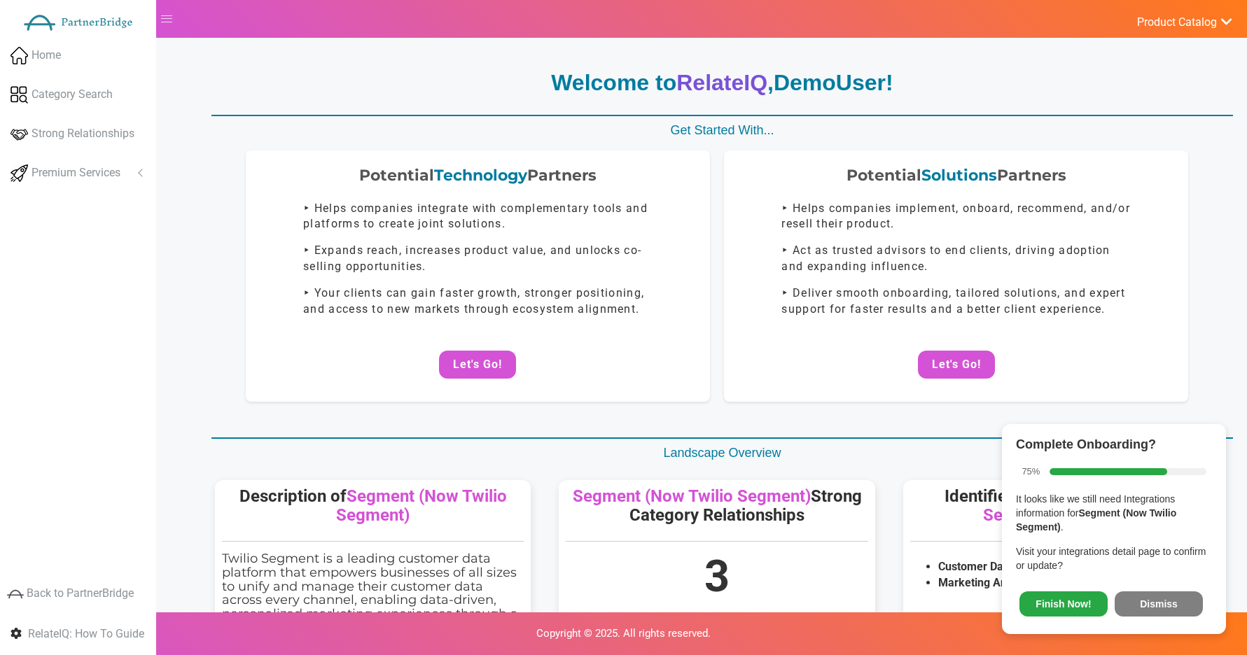
scroll to position [669, 0]
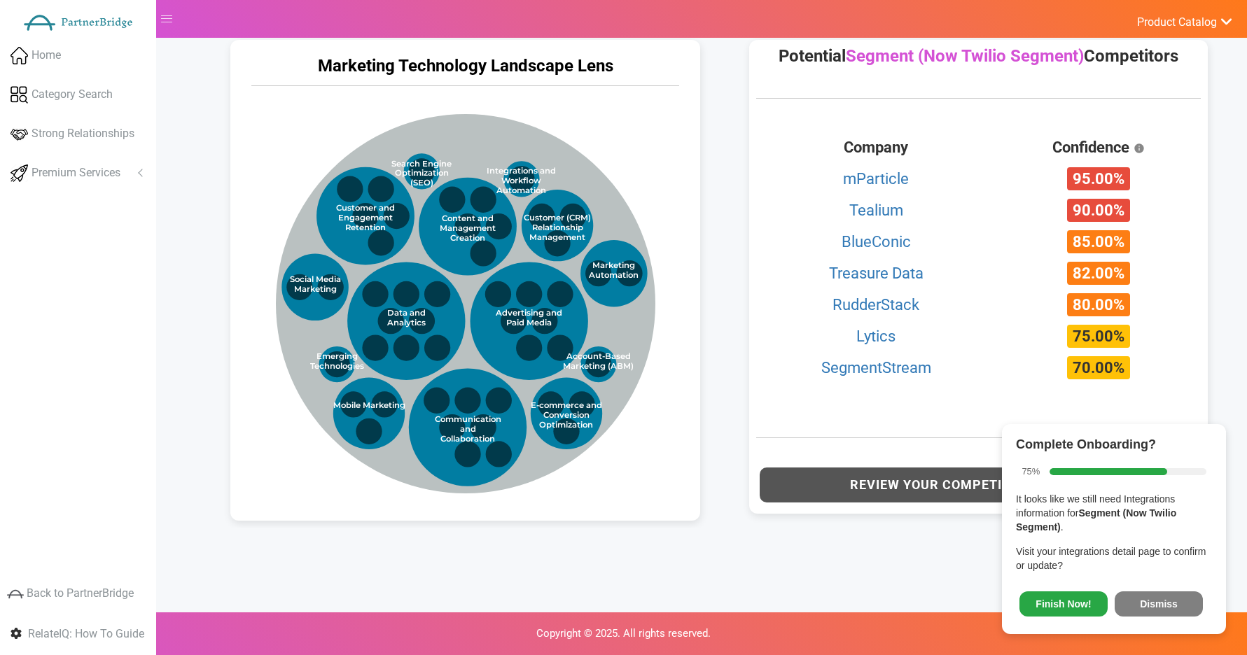
click at [1140, 596] on button "Dismiss" at bounding box center [1158, 603] width 88 height 25
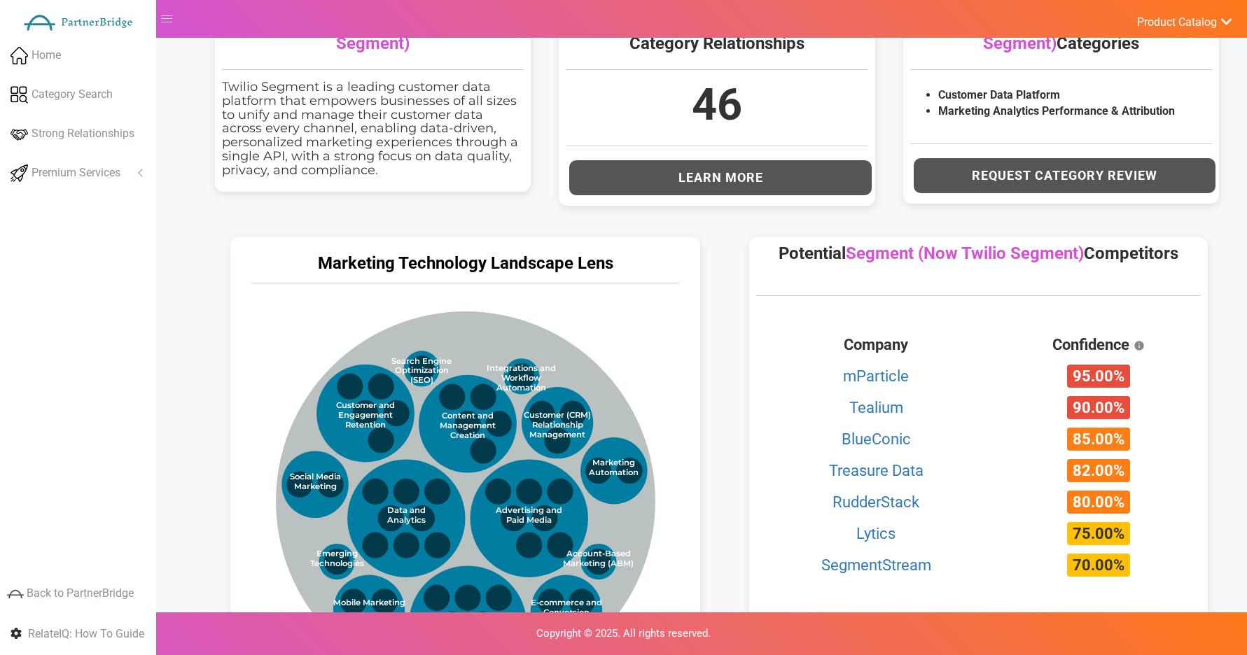
scroll to position [0, 0]
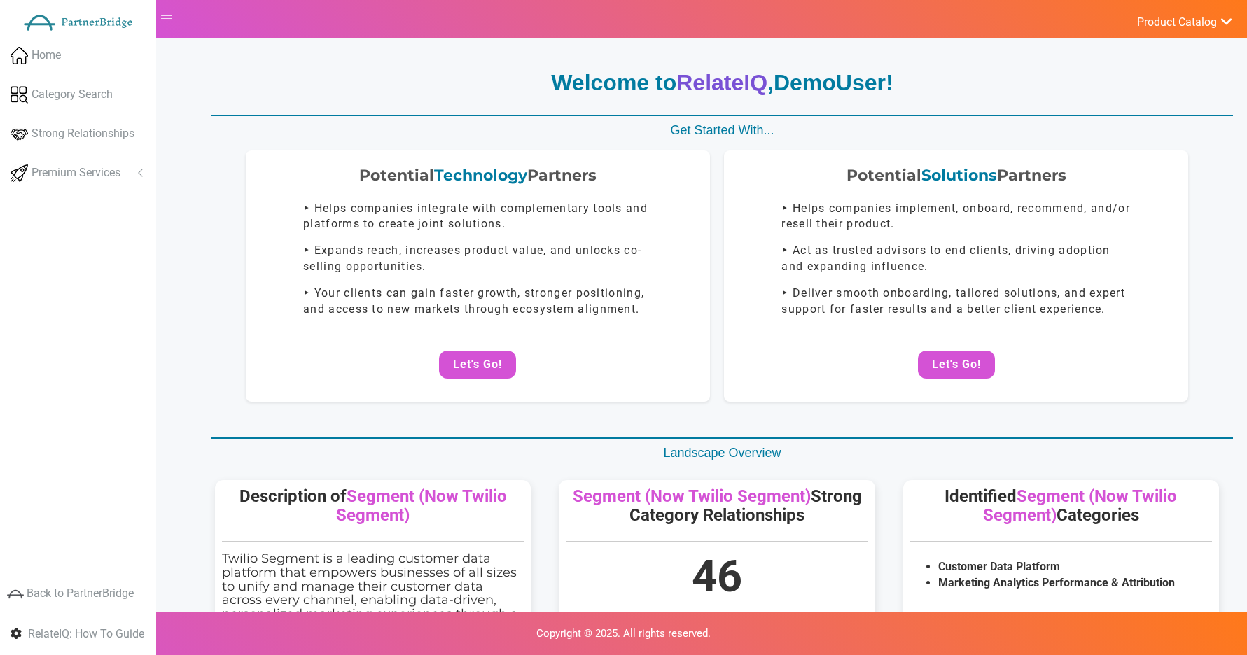
drag, startPoint x: 94, startPoint y: 175, endPoint x: 73, endPoint y: 214, distance: 44.5
click at [94, 175] on span "Premium Services" at bounding box center [75, 173] width 89 height 16
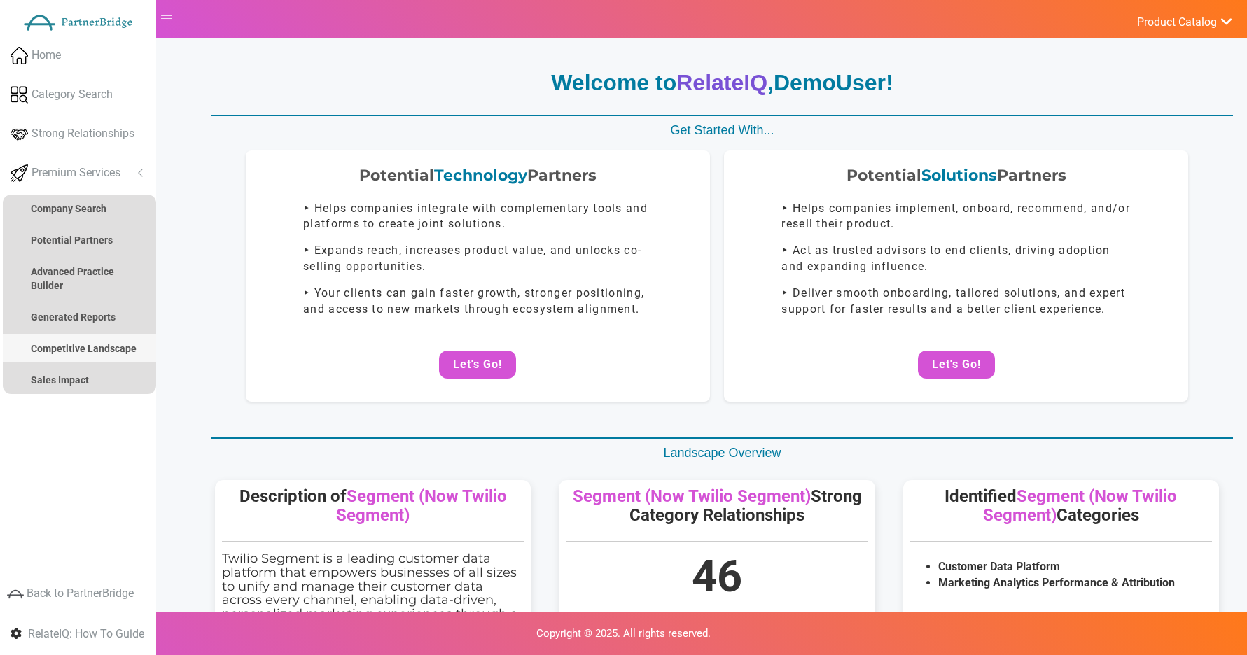
drag, startPoint x: 59, startPoint y: 358, endPoint x: 69, endPoint y: 351, distance: 12.0
click at [59, 358] on link "Competitive Landscape" at bounding box center [79, 349] width 153 height 28
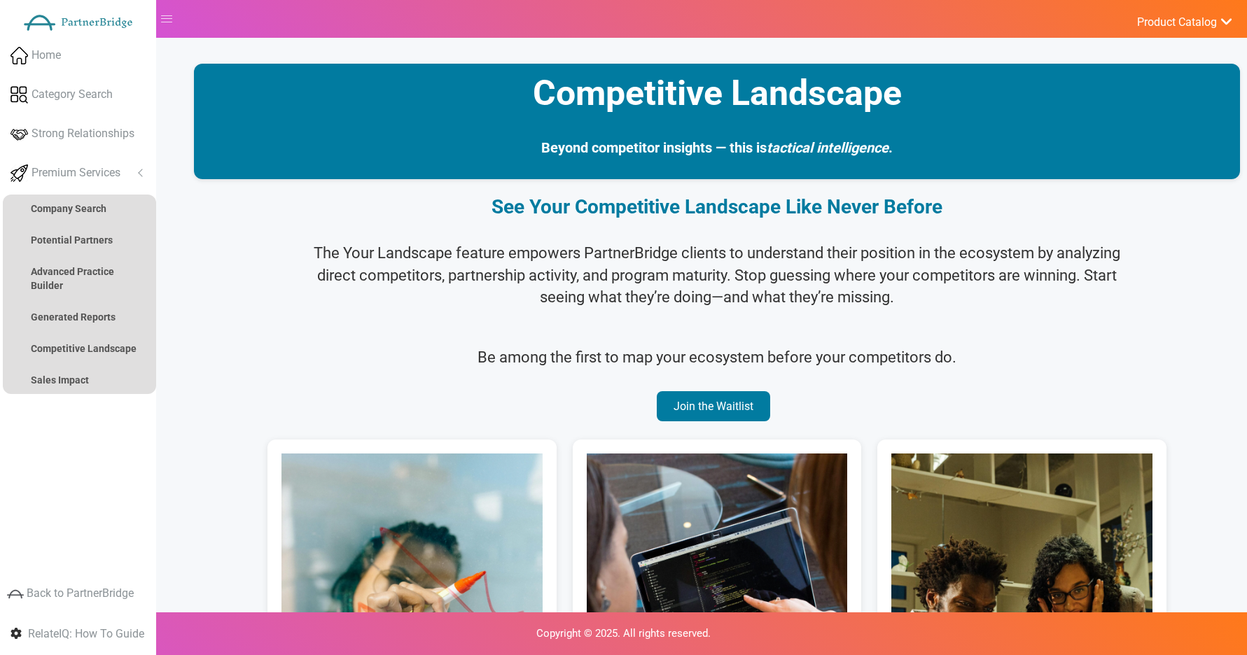
click at [491, 330] on section "Be among the first to map your ecosystem before your competitors do. Join the W…" at bounding box center [717, 381] width 1032 height 104
click at [577, 237] on div "The Your Landscape feature empowers PartnerBridge clients to understand their p…" at bounding box center [717, 280] width 1032 height 97
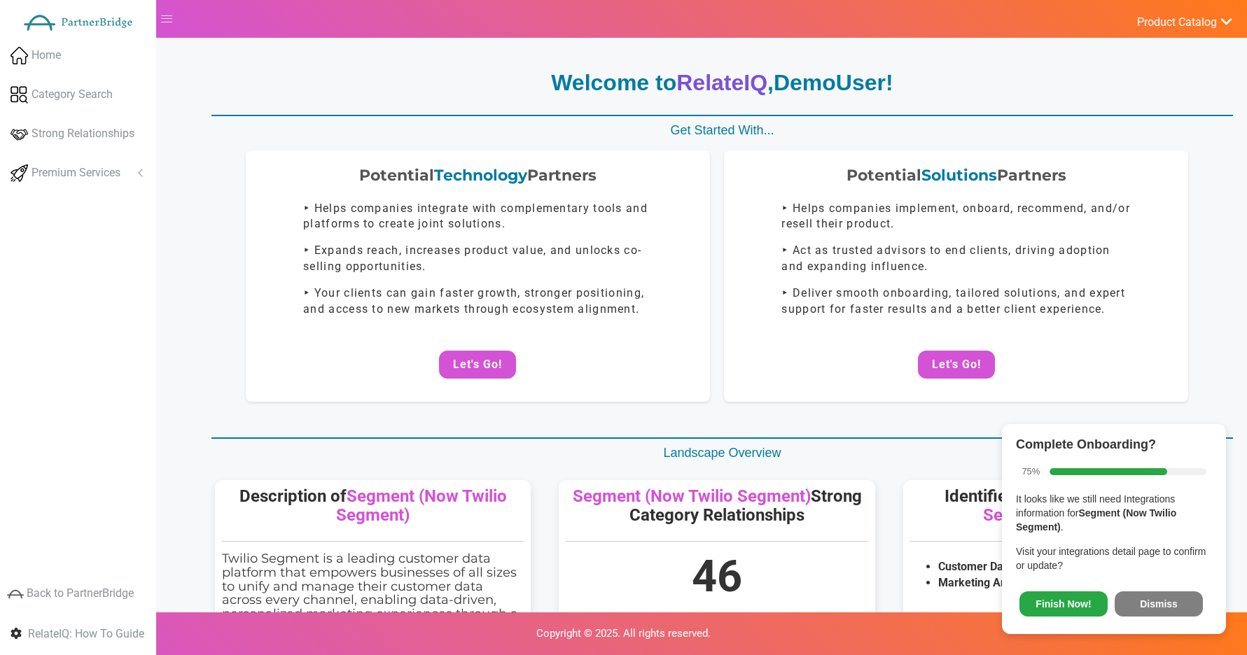
drag, startPoint x: 1123, startPoint y: 594, endPoint x: 1112, endPoint y: 594, distance: 11.2
click at [1126, 593] on button "Dismiss" at bounding box center [1158, 603] width 88 height 25
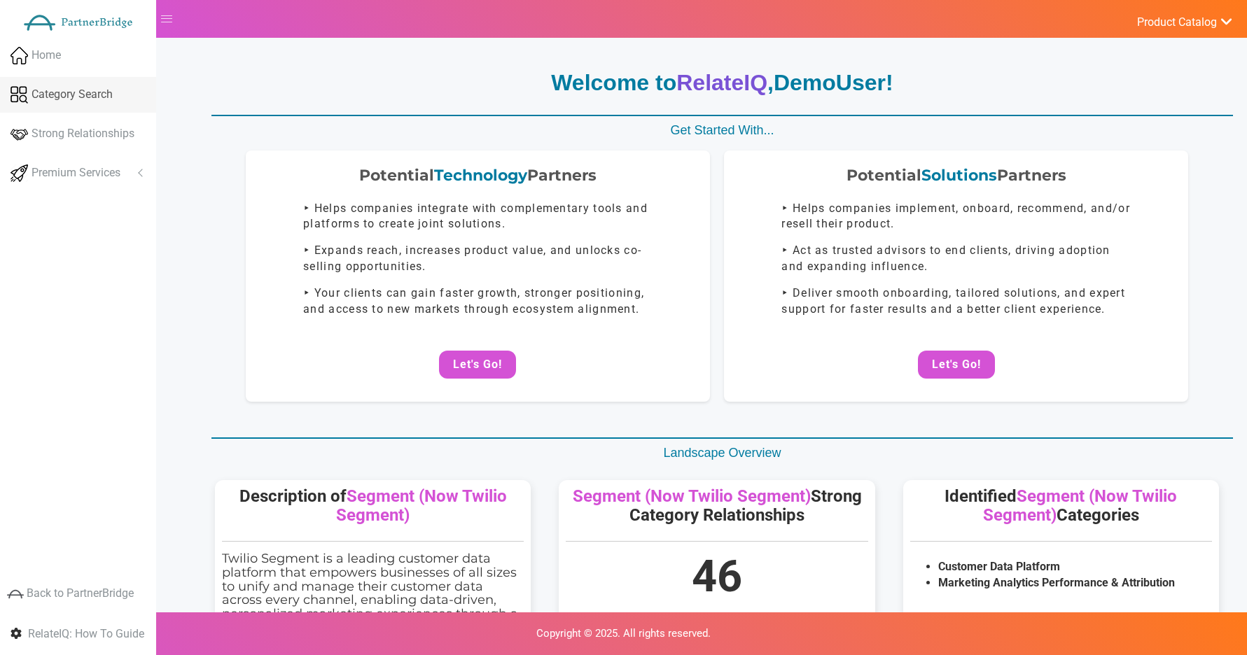
click at [75, 91] on span "Category Search" at bounding box center [71, 95] width 81 height 16
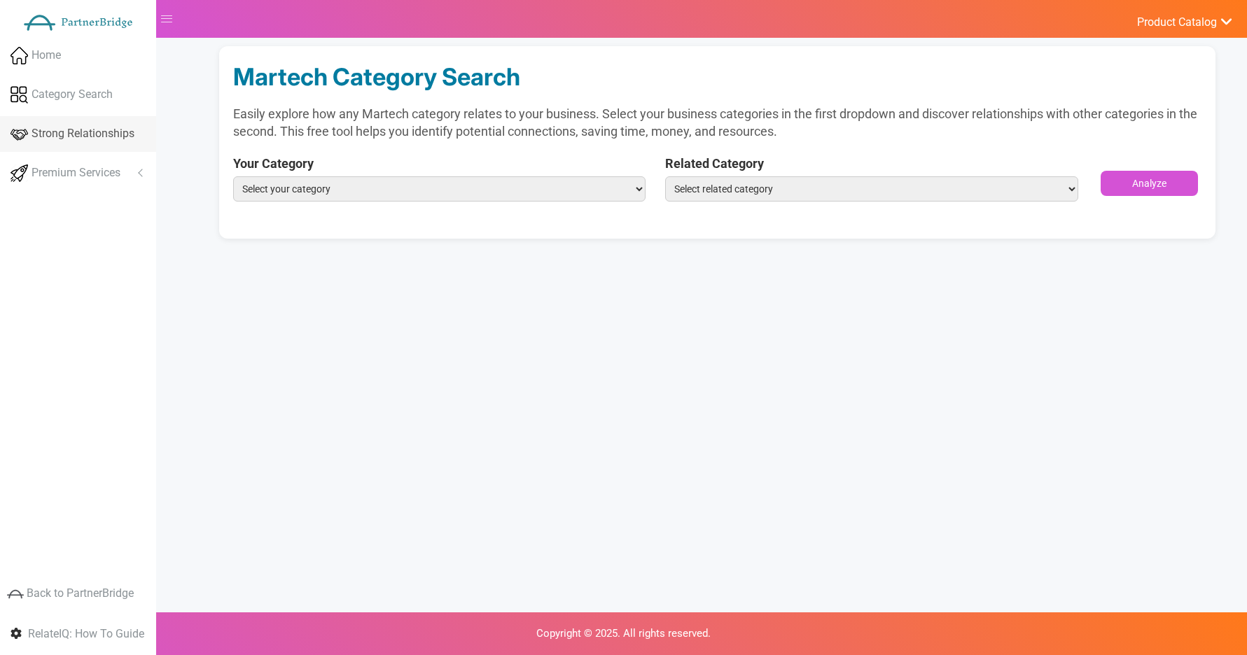
click at [80, 116] on link "Strong Relationships" at bounding box center [78, 134] width 156 height 36
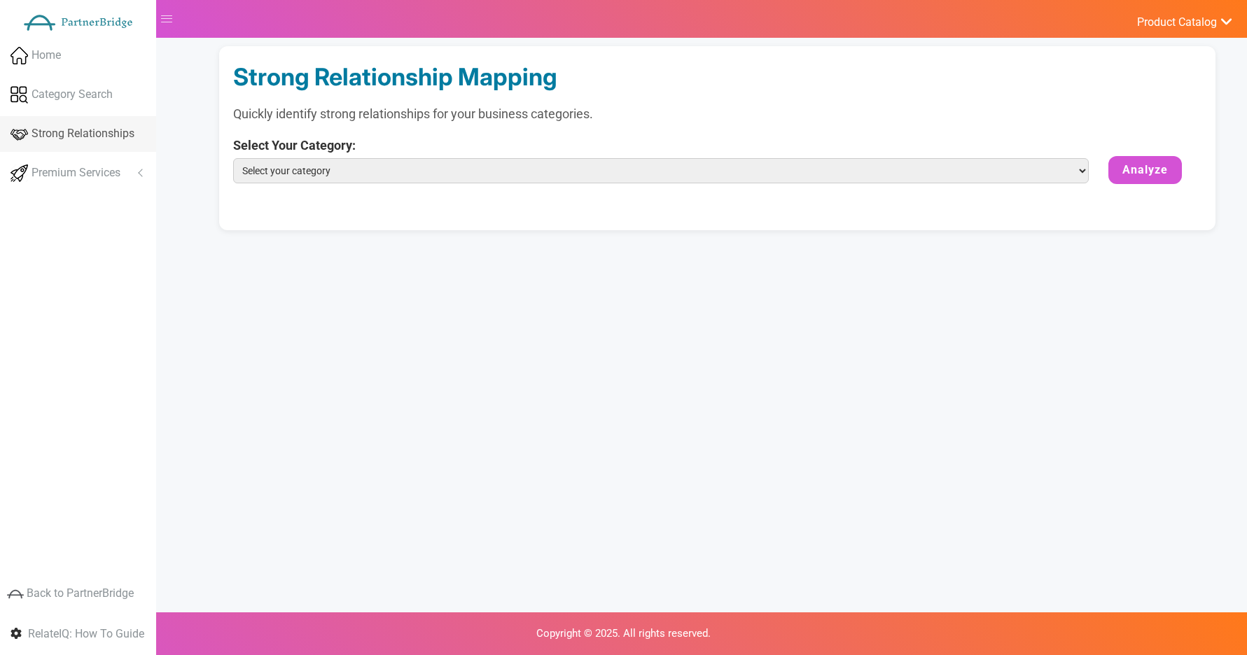
click at [73, 129] on span "Strong Relationships" at bounding box center [82, 134] width 103 height 16
click at [76, 159] on link "Premium Services" at bounding box center [78, 173] width 156 height 36
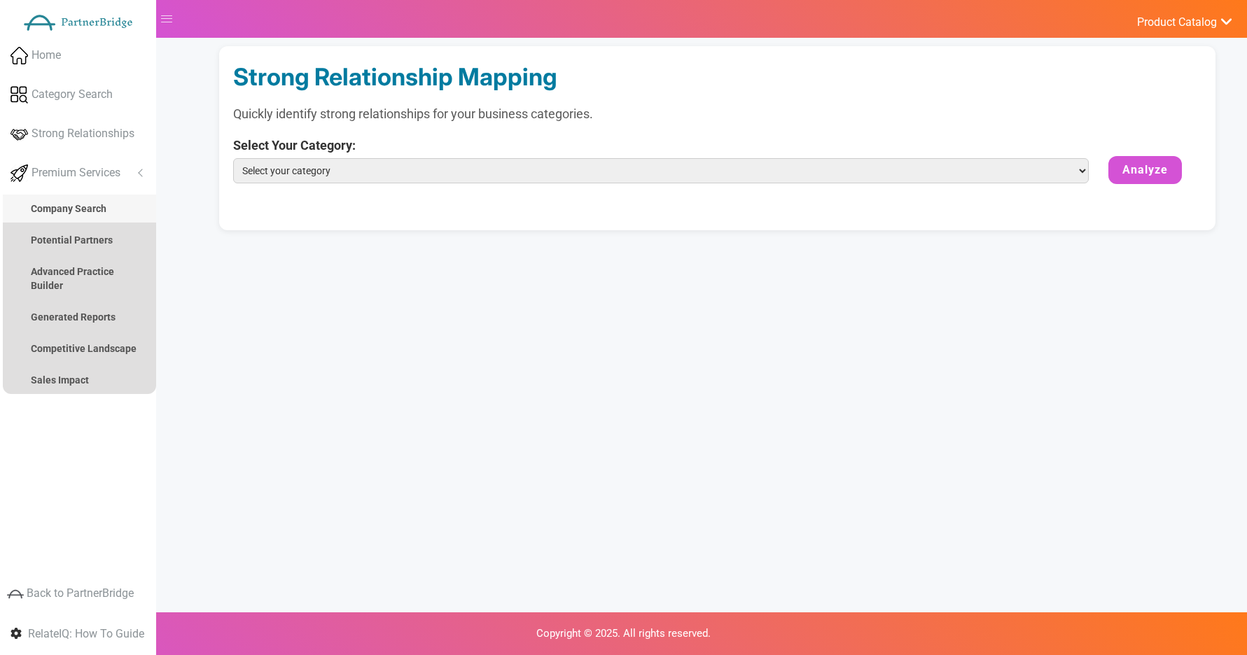
click at [81, 202] on link "Company Search" at bounding box center [79, 209] width 153 height 28
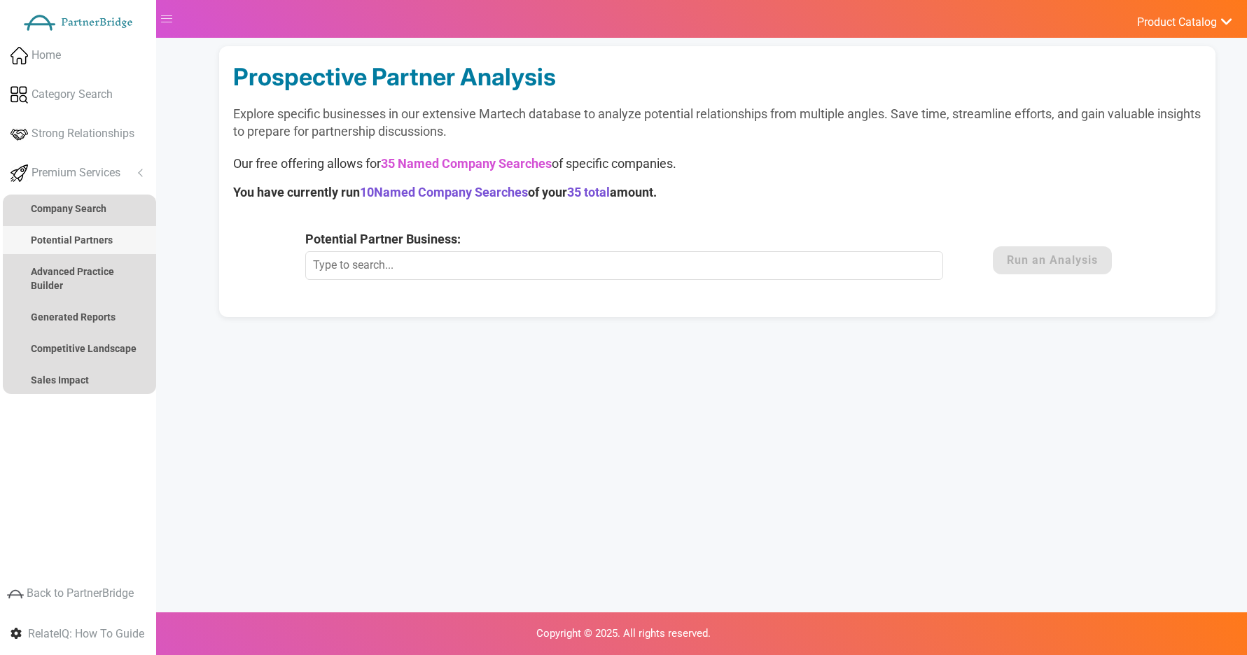
click at [81, 235] on strong "Potential Partners" at bounding box center [72, 239] width 82 height 11
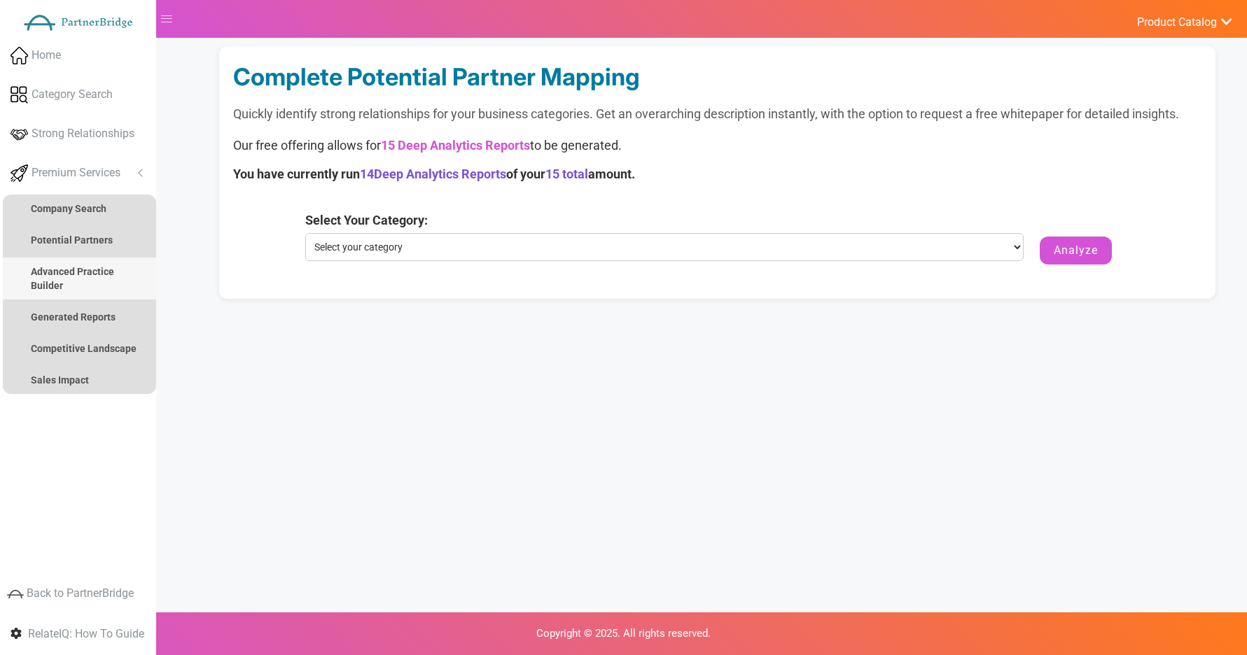
click at [83, 266] on strong "Advanced Practice Builder" at bounding box center [72, 278] width 83 height 25
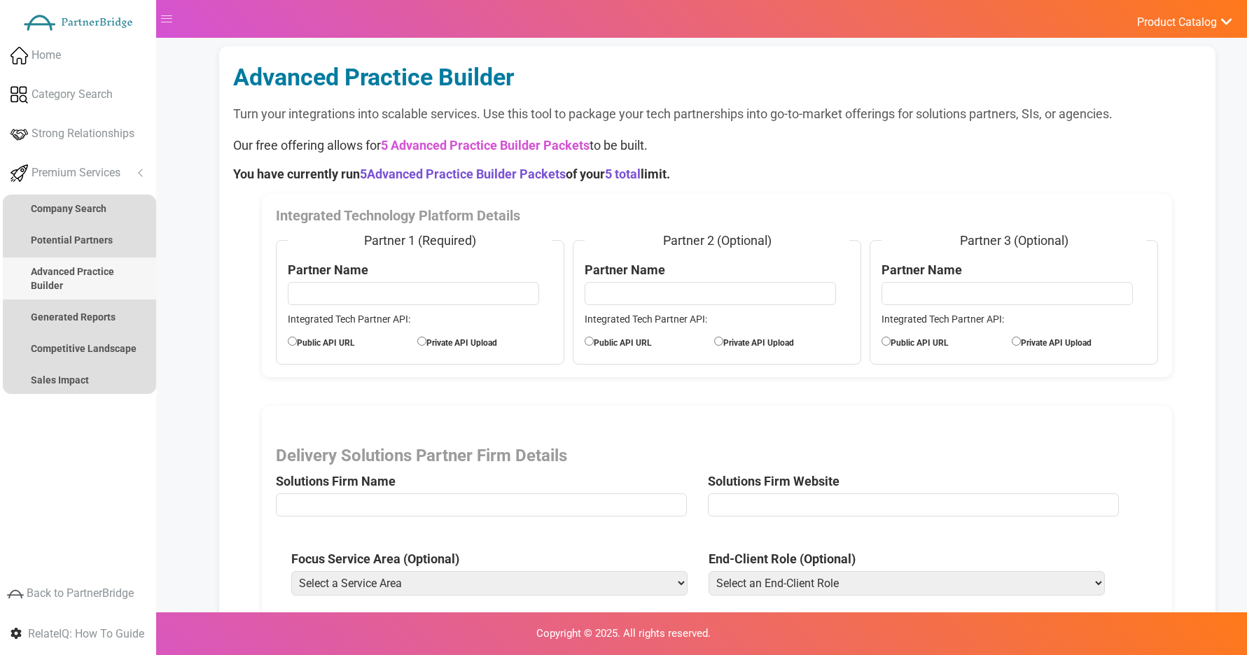
click at [85, 277] on link "Advanced Practice Builder" at bounding box center [79, 279] width 153 height 42
click at [83, 296] on link "Advanced Practice Builder" at bounding box center [79, 279] width 153 height 42
click at [79, 317] on strong "Generated Reports" at bounding box center [73, 316] width 85 height 11
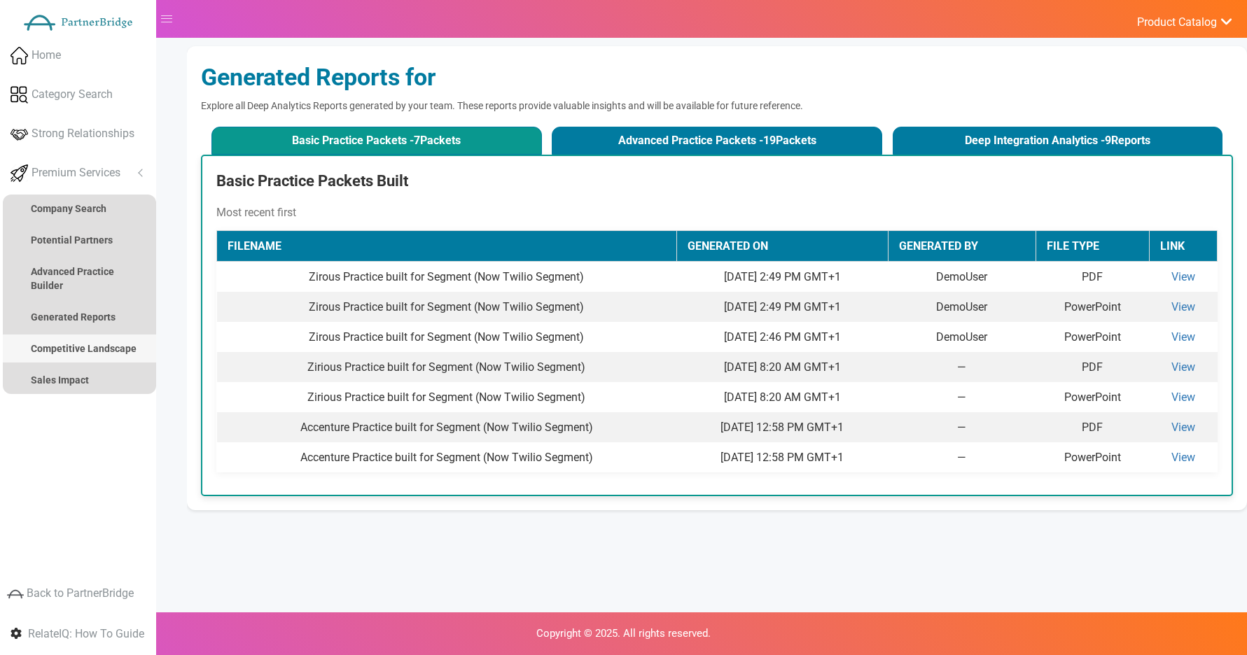
click at [95, 344] on strong "Competitive Landscape" at bounding box center [84, 348] width 106 height 11
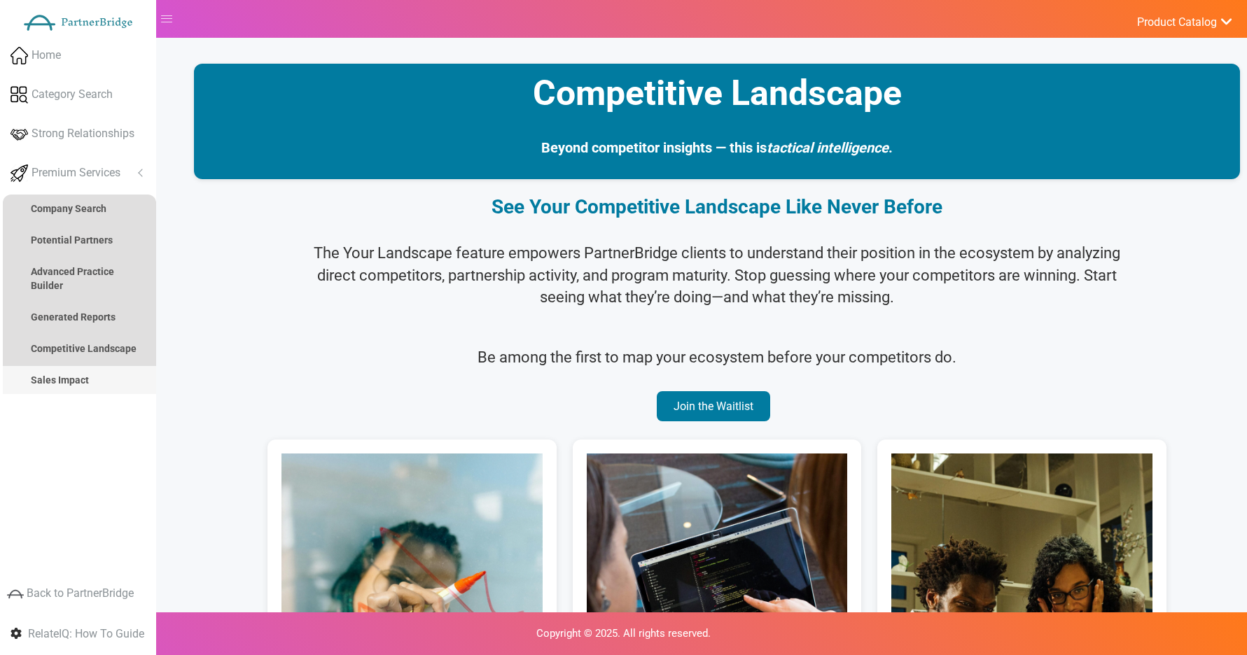
click at [97, 380] on link "Sales Impact" at bounding box center [79, 380] width 153 height 28
click at [323, 319] on div "The Your Landscape feature empowers PartnerBridge clients to understand their p…" at bounding box center [717, 280] width 1032 height 97
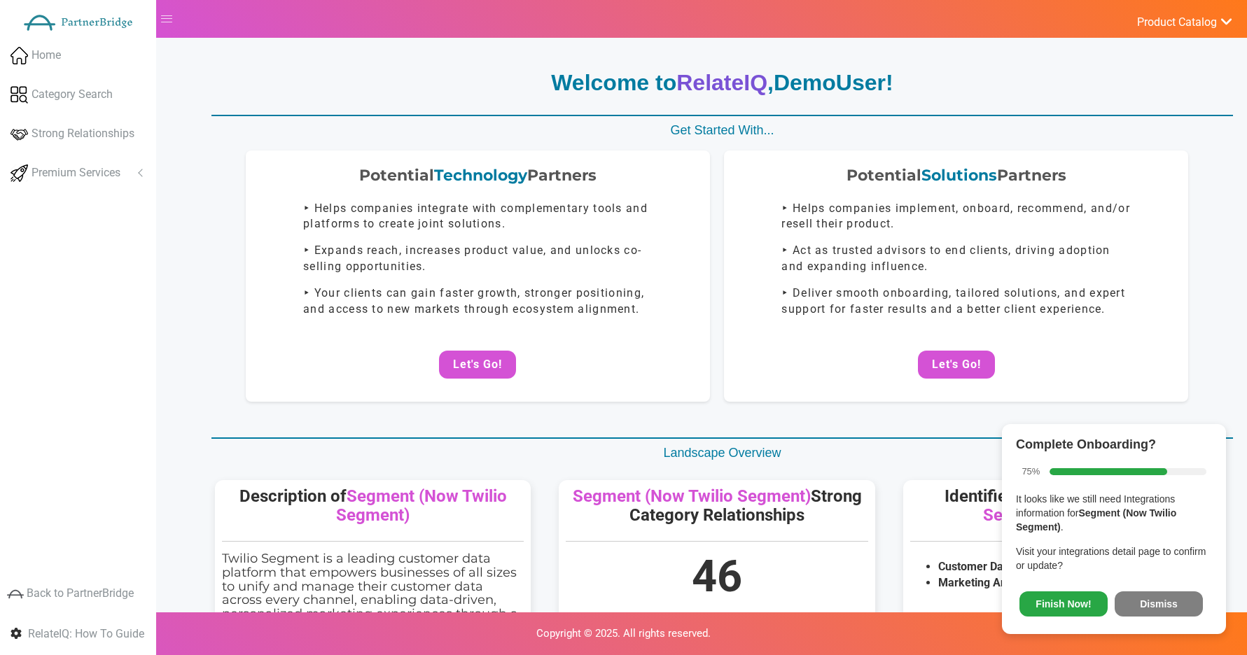
click at [1154, 590] on span "Finish Now! Dismiss" at bounding box center [1114, 601] width 196 height 37
drag, startPoint x: 1152, startPoint y: 598, endPoint x: 926, endPoint y: 447, distance: 272.4
click at [1152, 598] on button "Dismiss" at bounding box center [1158, 603] width 88 height 25
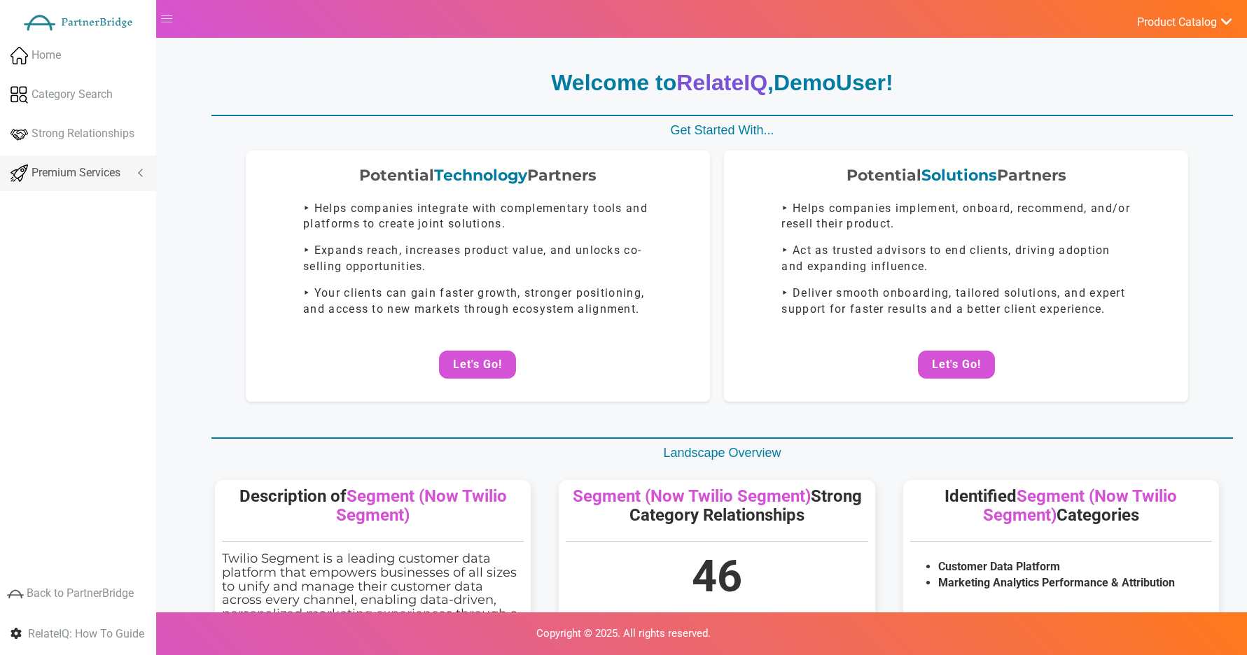
click at [120, 178] on span "Premium Services" at bounding box center [75, 173] width 89 height 16
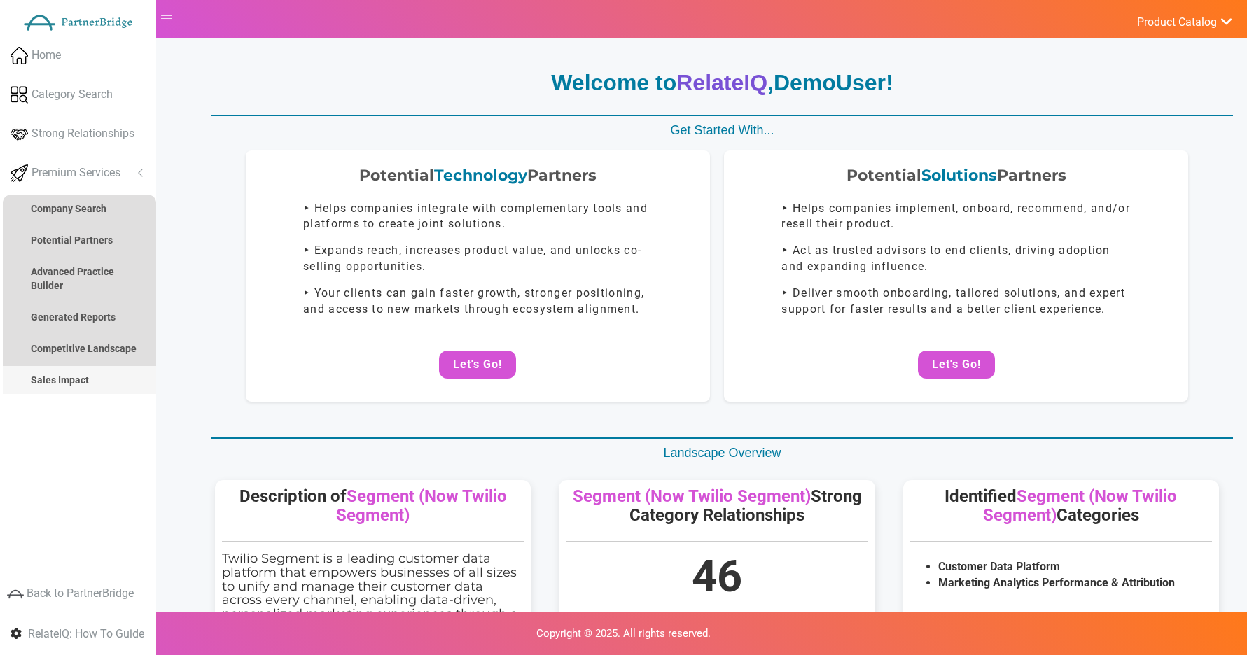
click at [71, 383] on strong "Sales Impact" at bounding box center [60, 379] width 58 height 11
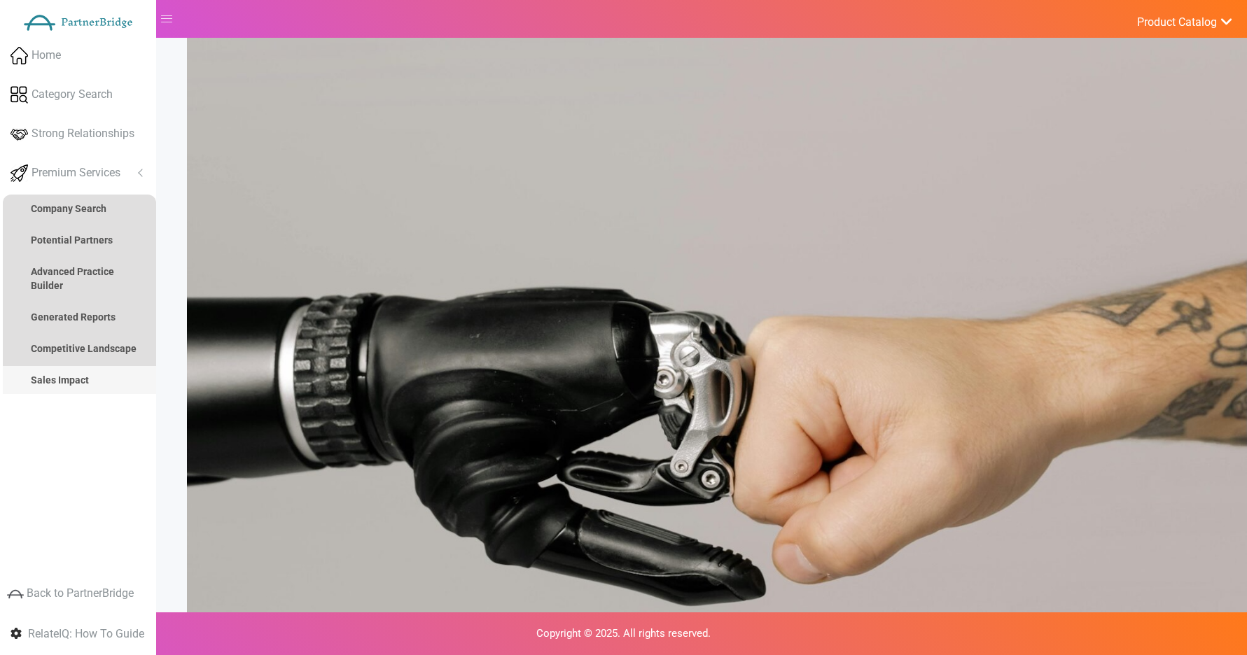
scroll to position [813, 0]
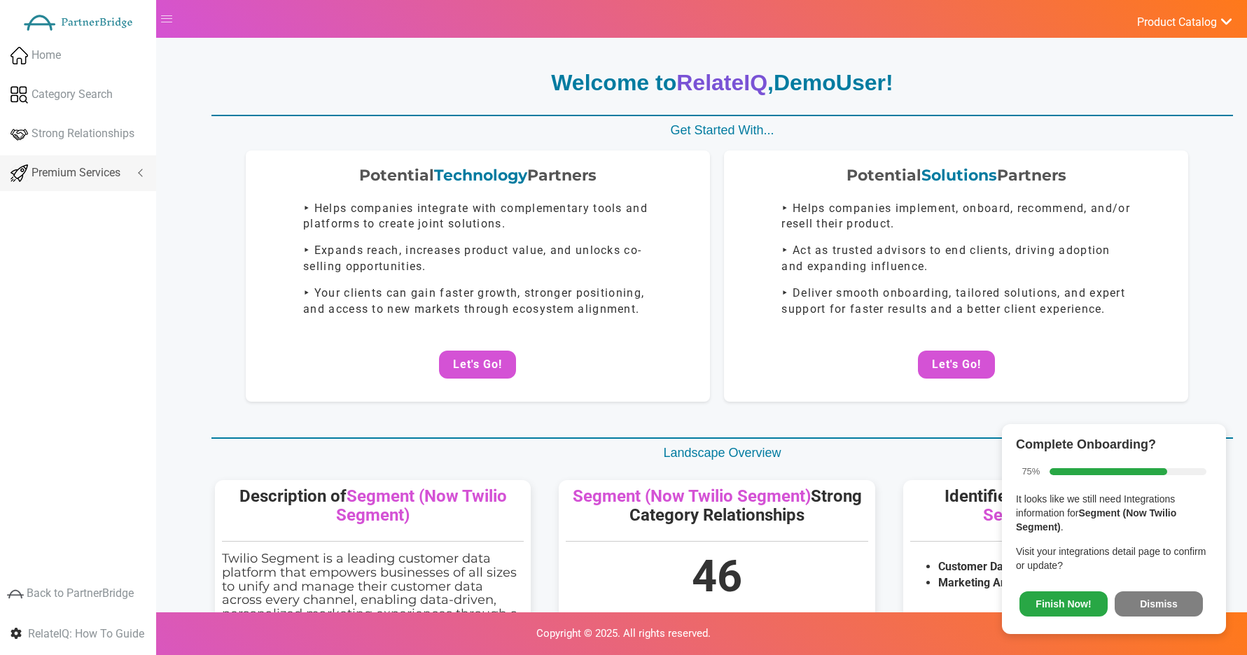
click at [45, 172] on span "Premium Services" at bounding box center [75, 173] width 89 height 16
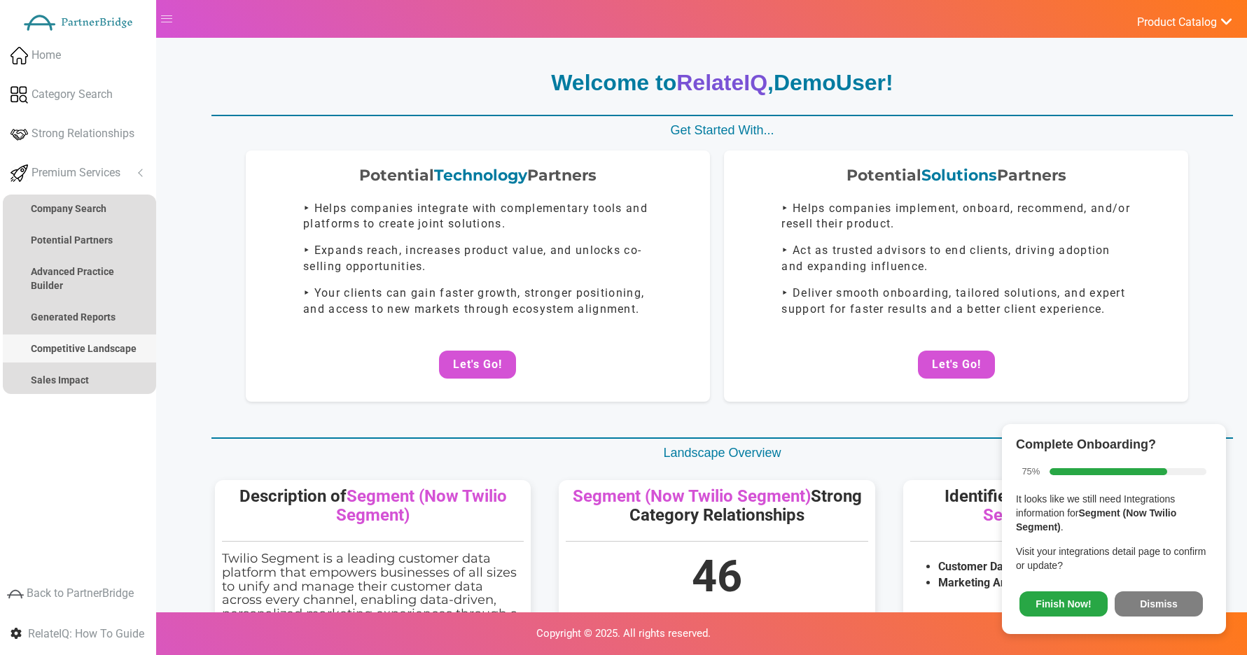
scroll to position [711, 0]
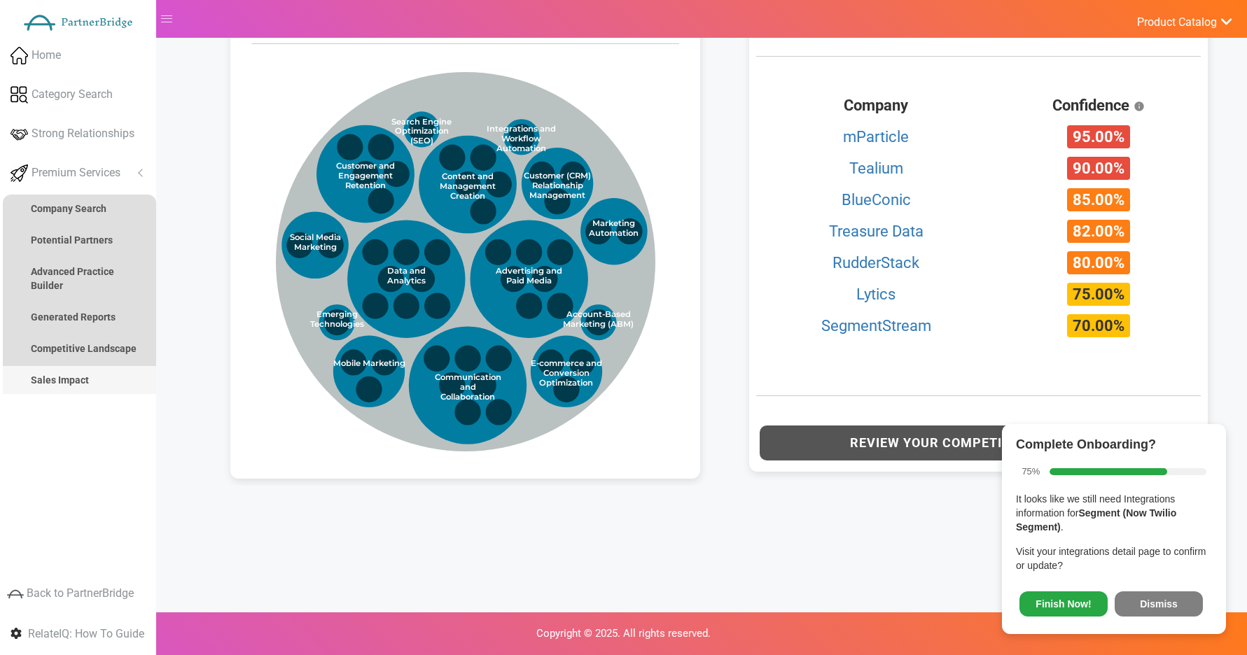
click at [55, 377] on strong "Sales Impact" at bounding box center [60, 379] width 58 height 11
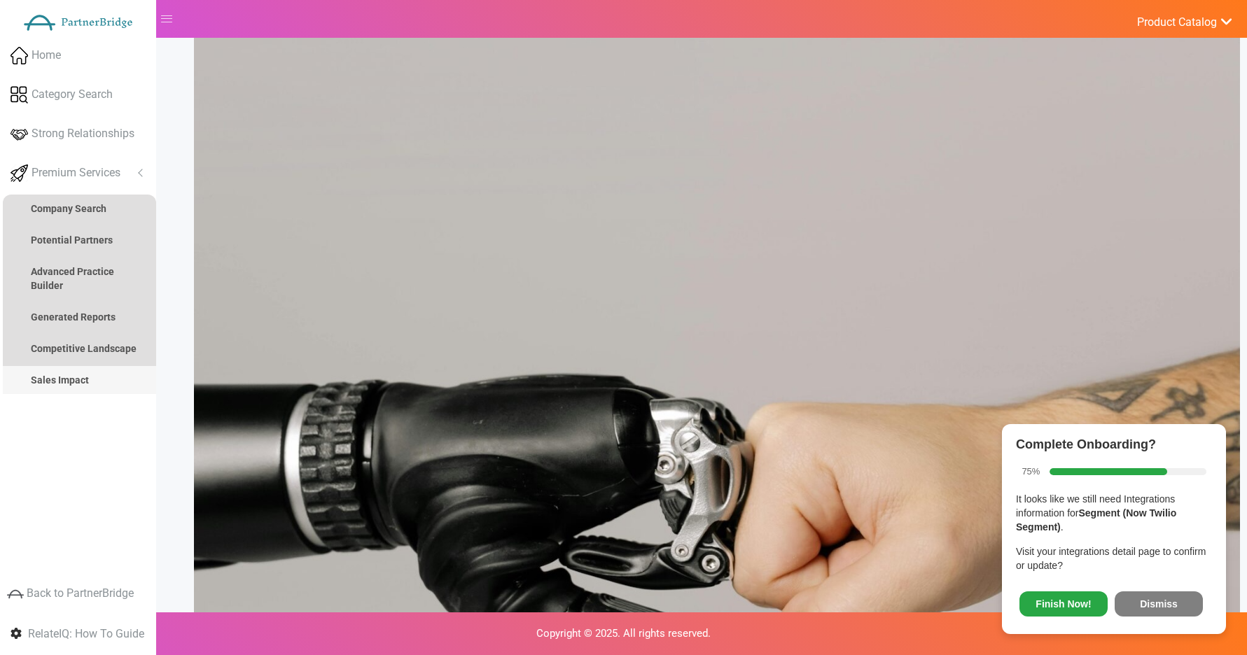
scroll to position [0, 0]
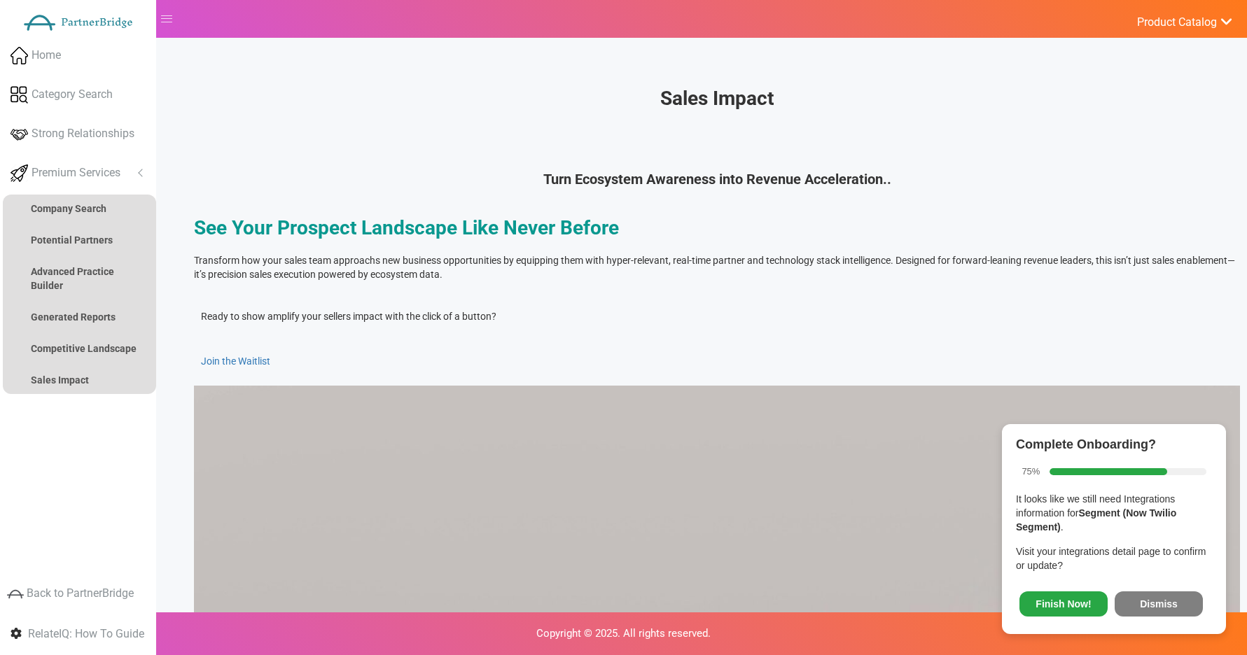
drag, startPoint x: 1154, startPoint y: 609, endPoint x: 1101, endPoint y: 519, distance: 104.2
click at [1155, 608] on button "Dismiss" at bounding box center [1158, 603] width 88 height 25
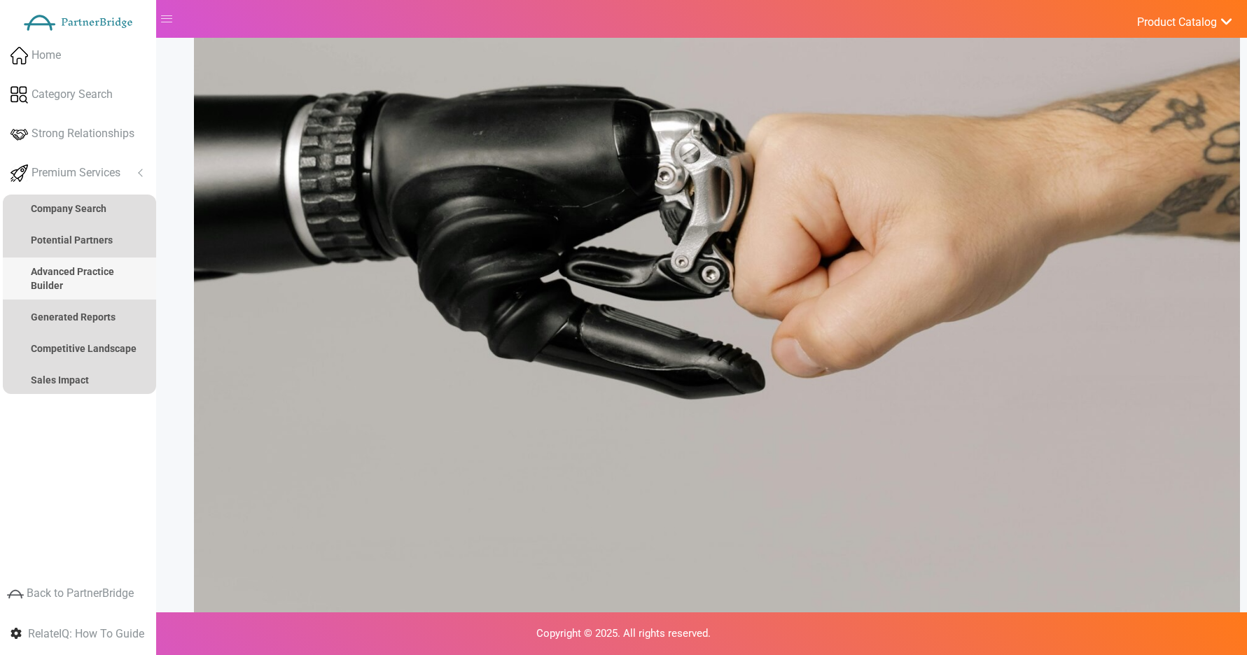
scroll to position [1010, 0]
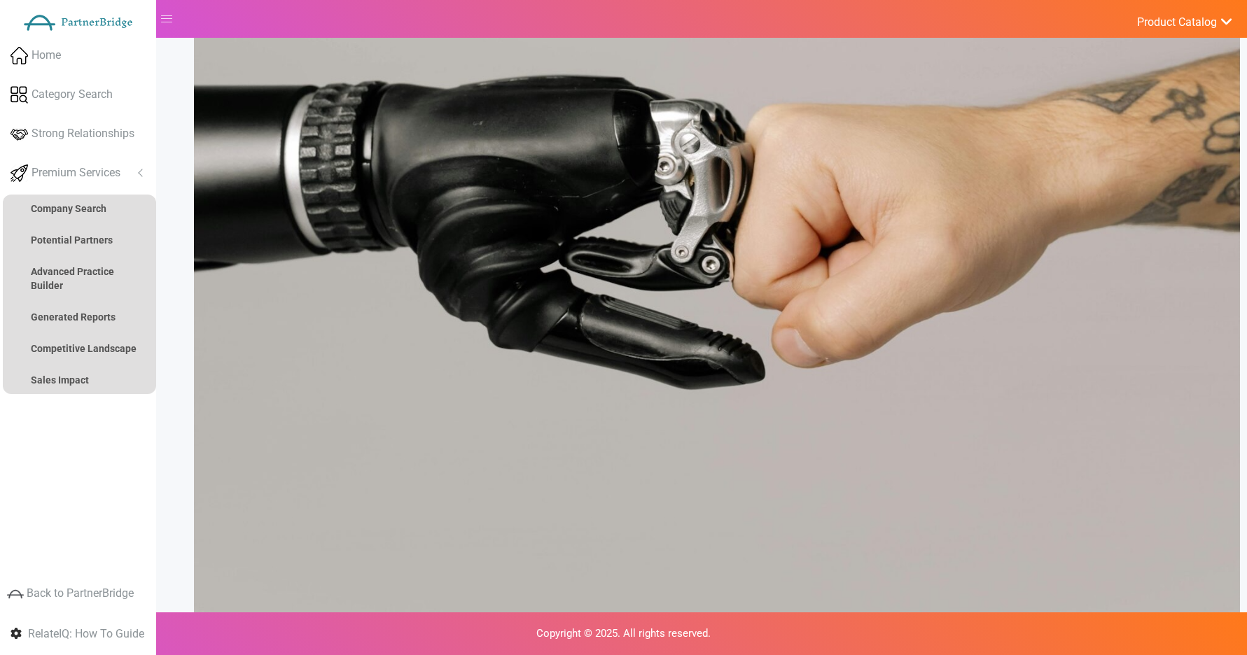
click at [97, 344] on strong "Competitive Landscape" at bounding box center [84, 348] width 106 height 11
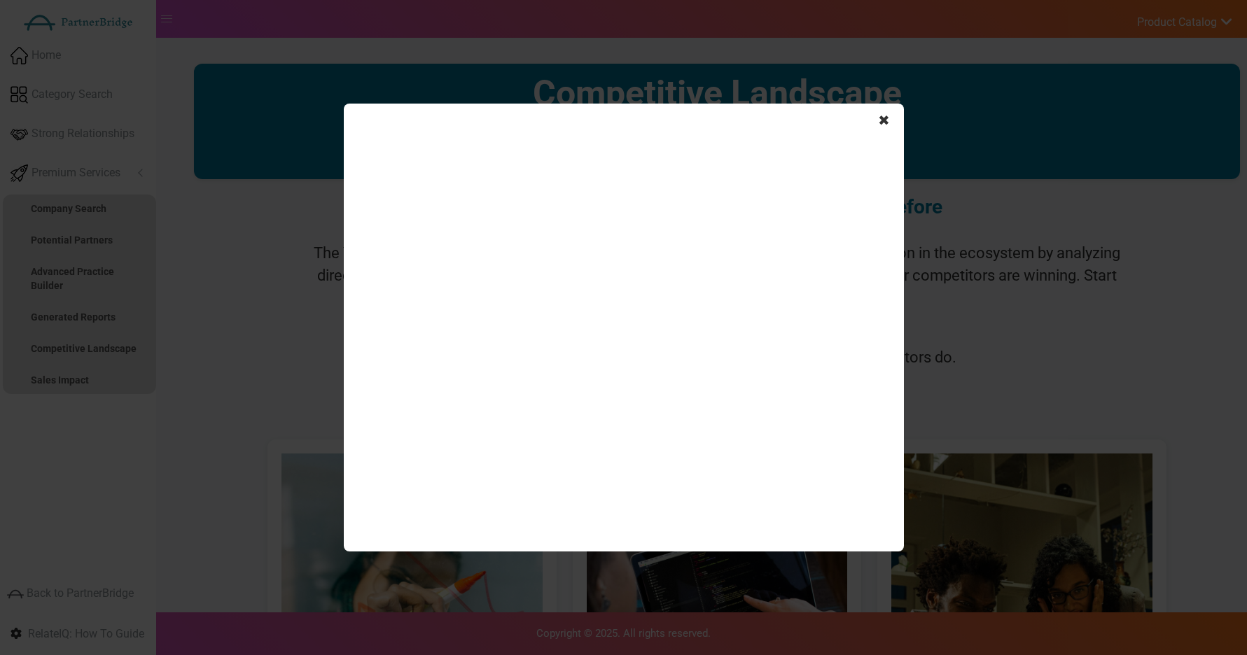
drag, startPoint x: 884, startPoint y: 116, endPoint x: 876, endPoint y: 113, distance: 9.1
click at [884, 115] on span "✖" at bounding box center [884, 121] width 12 height 20
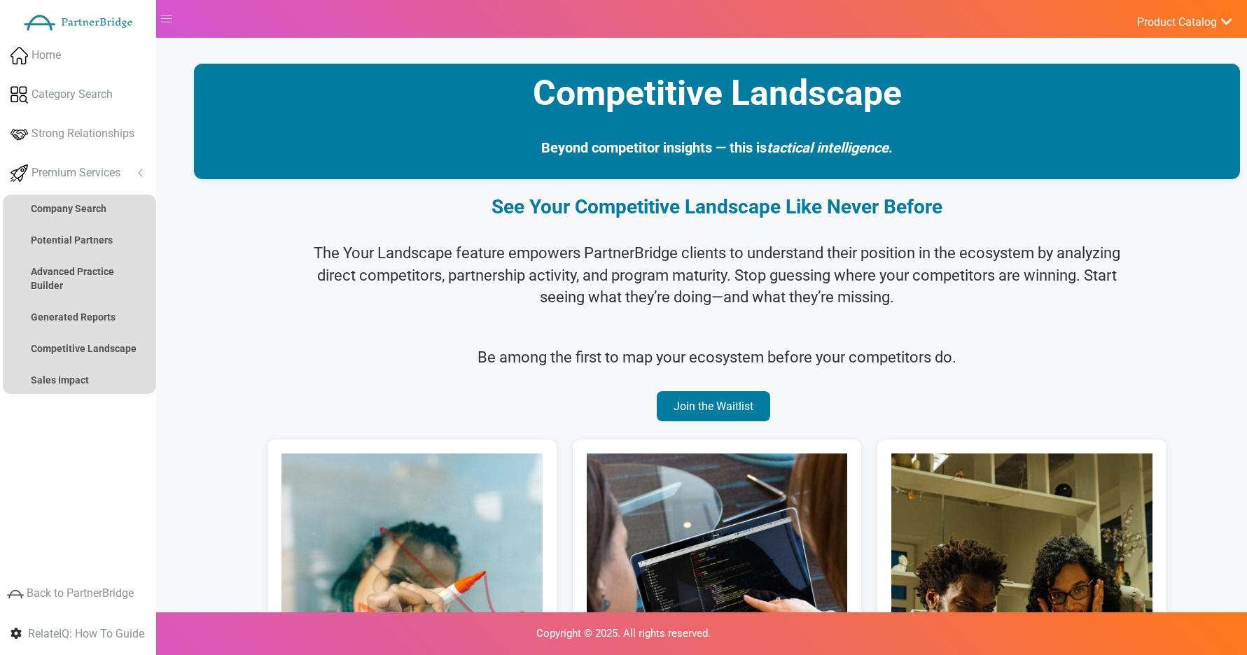
click at [876, 113] on h1 "Competitive Landscape" at bounding box center [717, 93] width 369 height 38
click at [103, 379] on link "Sales Impact" at bounding box center [79, 380] width 153 height 28
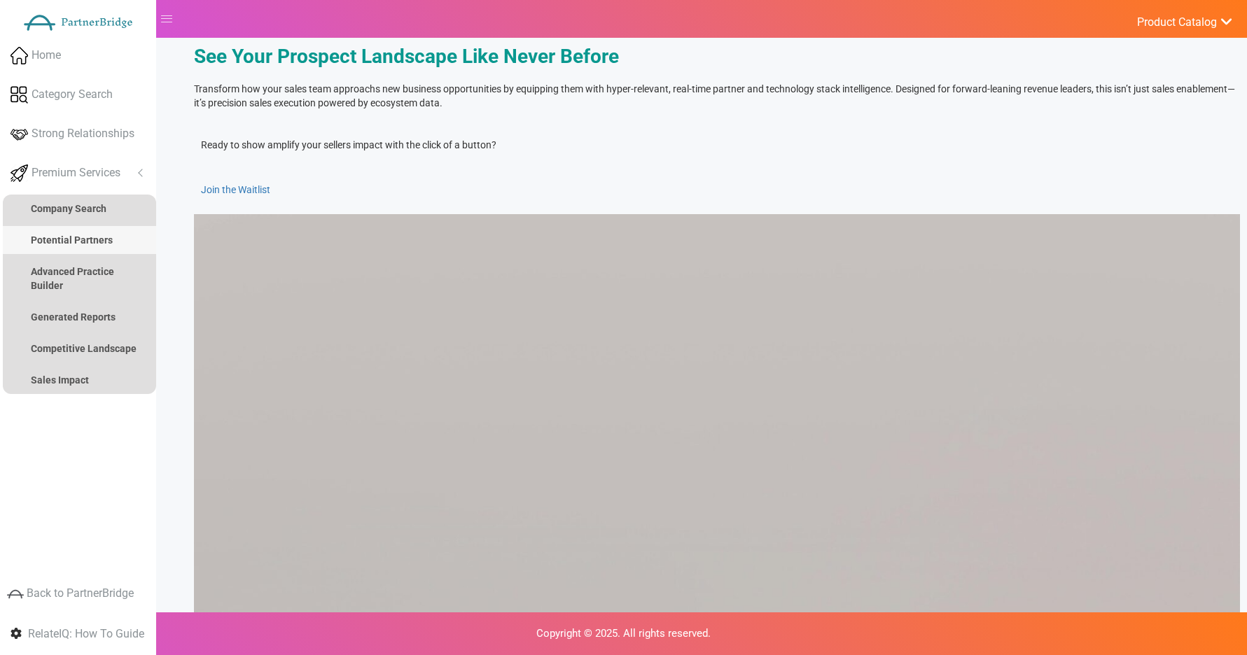
scroll to position [132, 0]
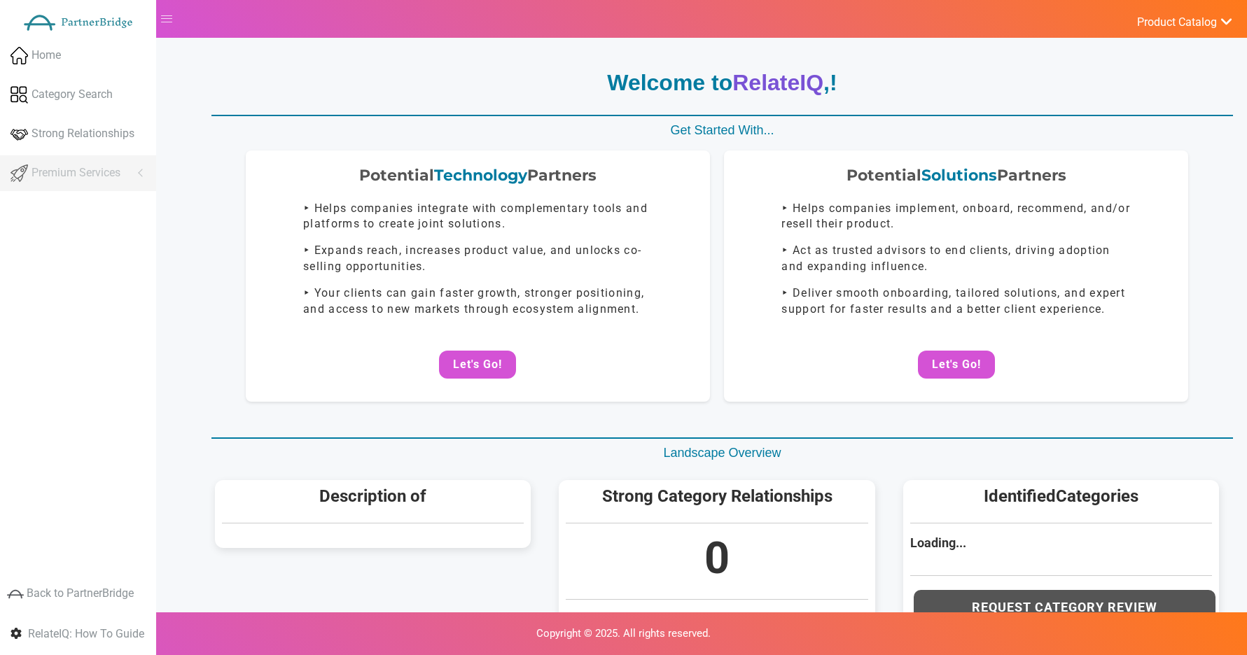
scroll to position [132, 0]
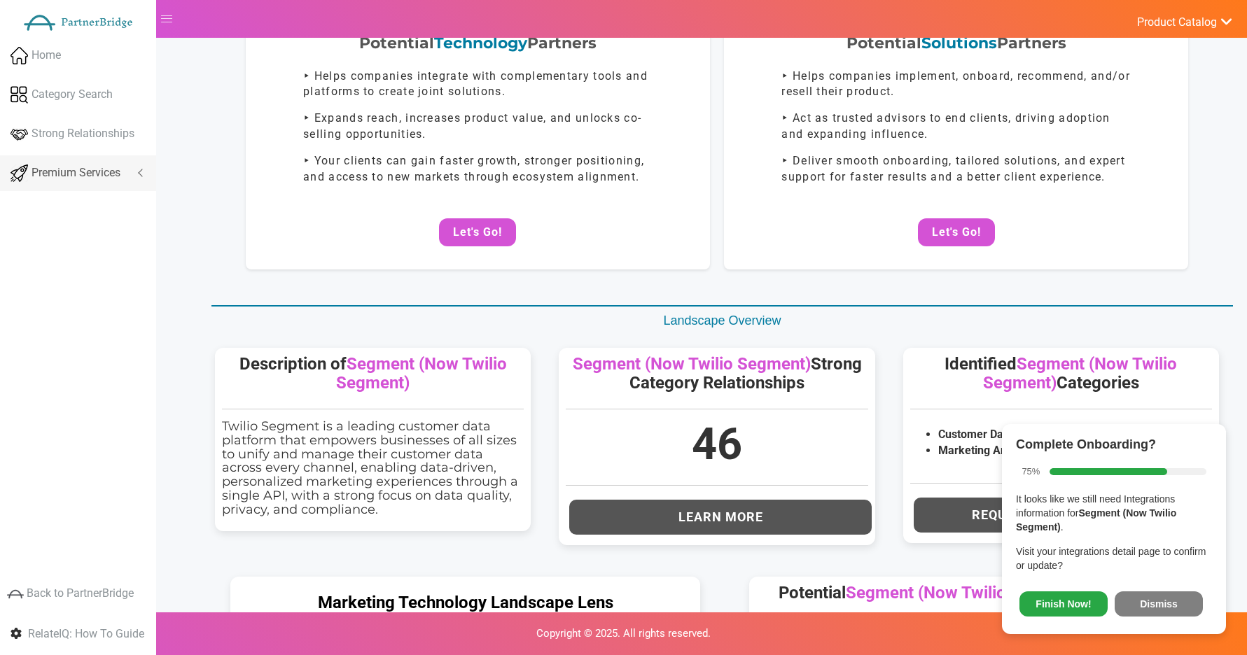
click at [138, 167] on link "Premium Services" at bounding box center [78, 173] width 156 height 36
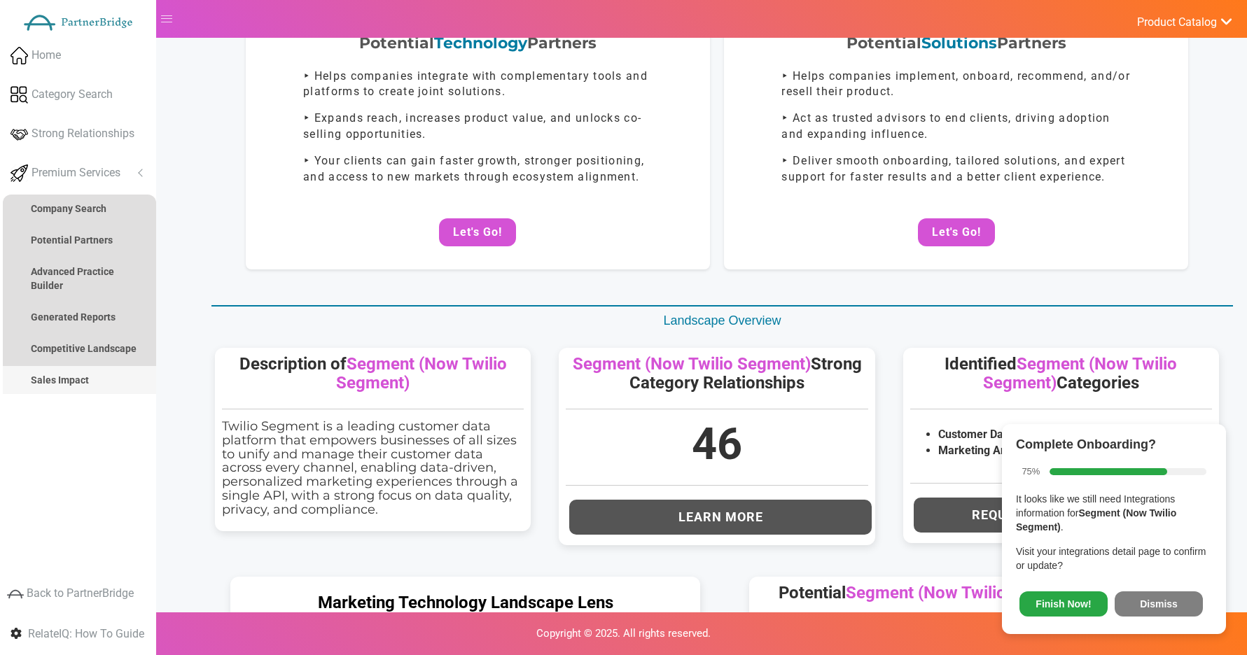
click at [98, 374] on link "Sales Impact" at bounding box center [79, 380] width 153 height 28
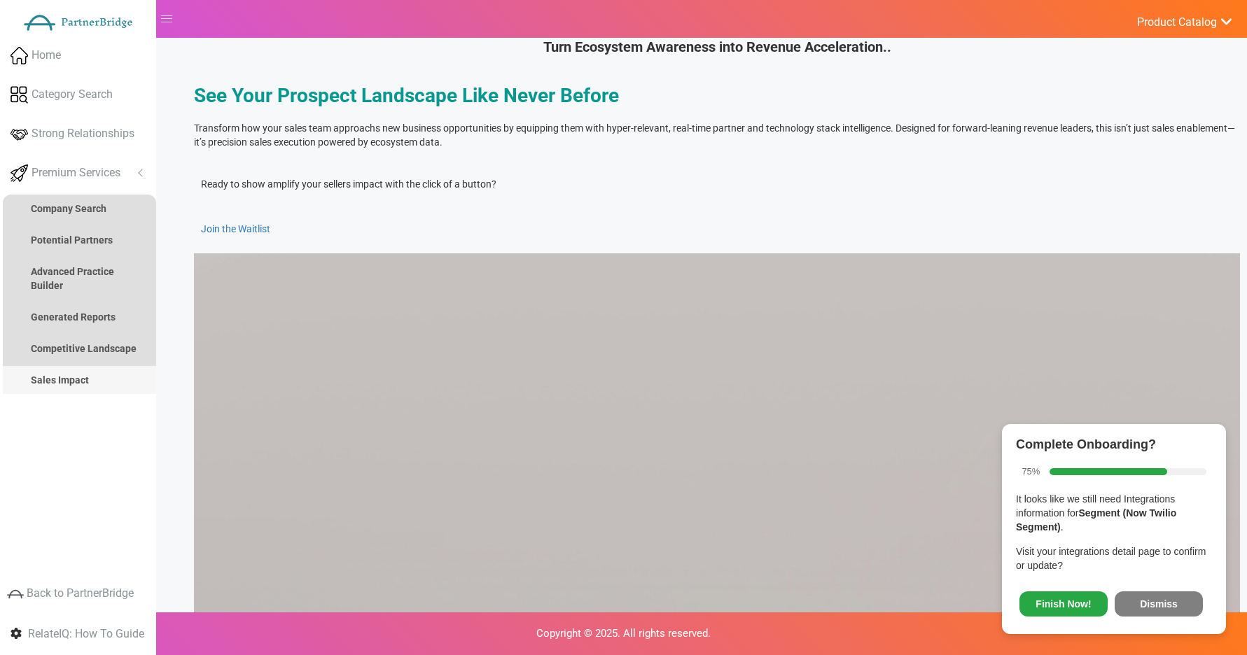
scroll to position [0, 0]
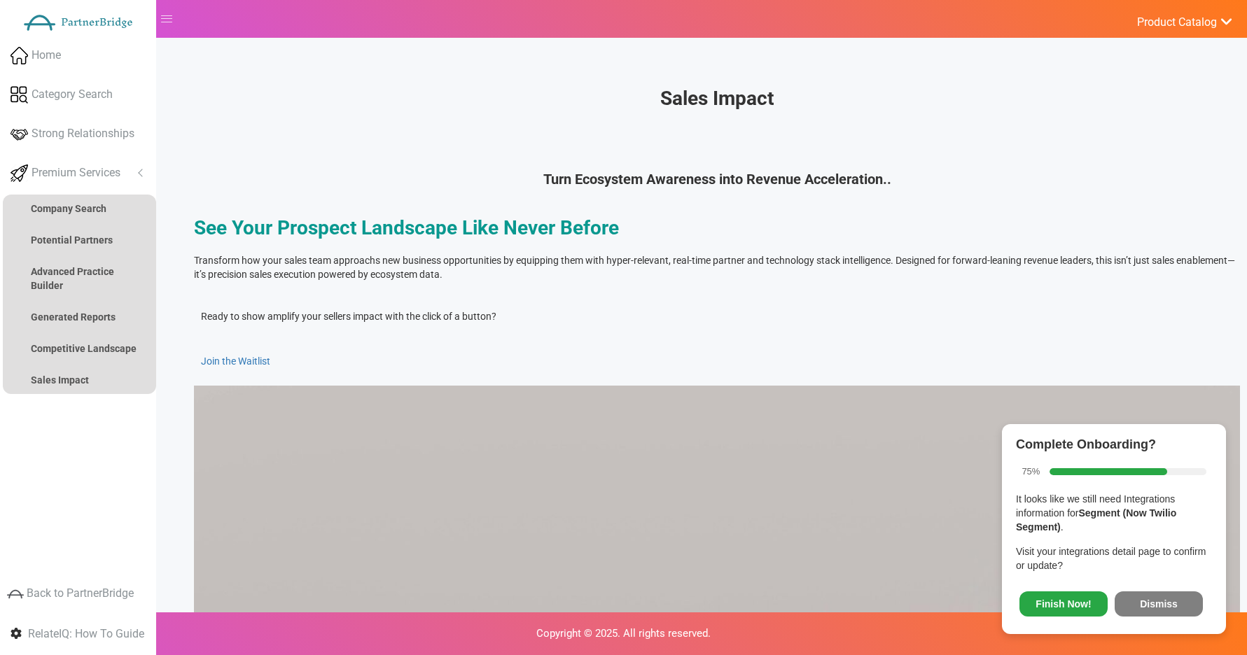
drag, startPoint x: 1149, startPoint y: 599, endPoint x: 1045, endPoint y: 538, distance: 121.1
click at [1149, 599] on button "Dismiss" at bounding box center [1158, 603] width 88 height 25
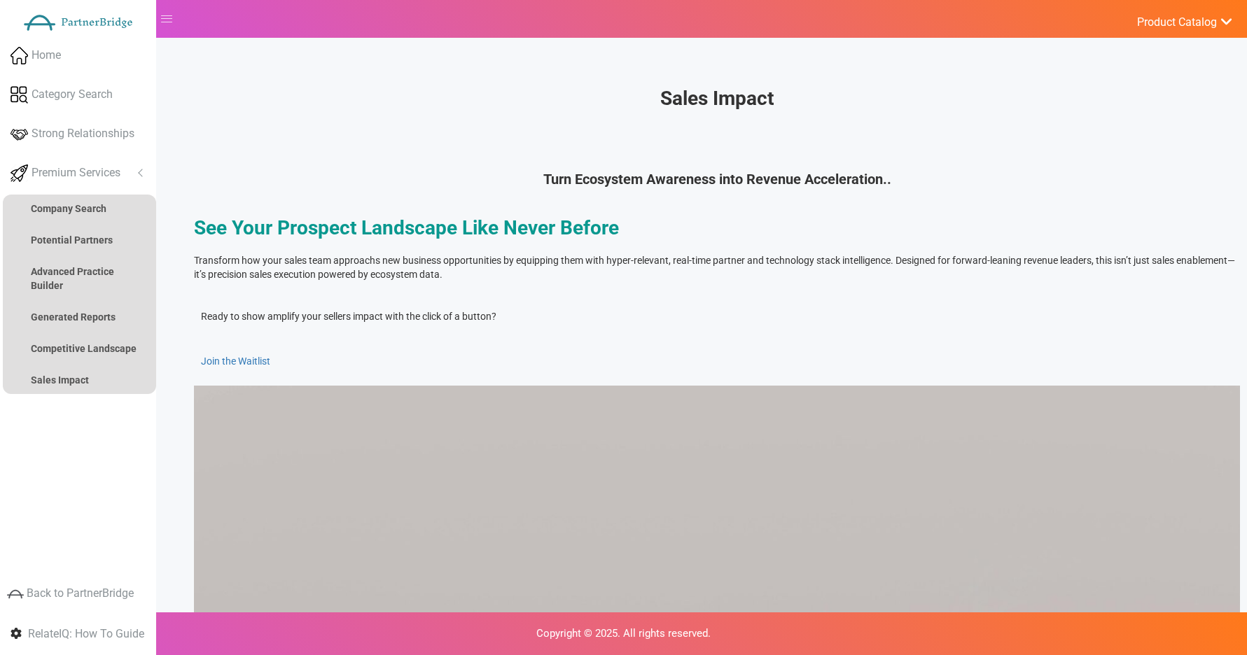
drag, startPoint x: 1002, startPoint y: 421, endPoint x: 872, endPoint y: 423, distance: 129.5
click at [998, 386] on section "Ready to show amplify your sellers impact with the click of a button? Join the …" at bounding box center [717, 339] width 1046 height 94
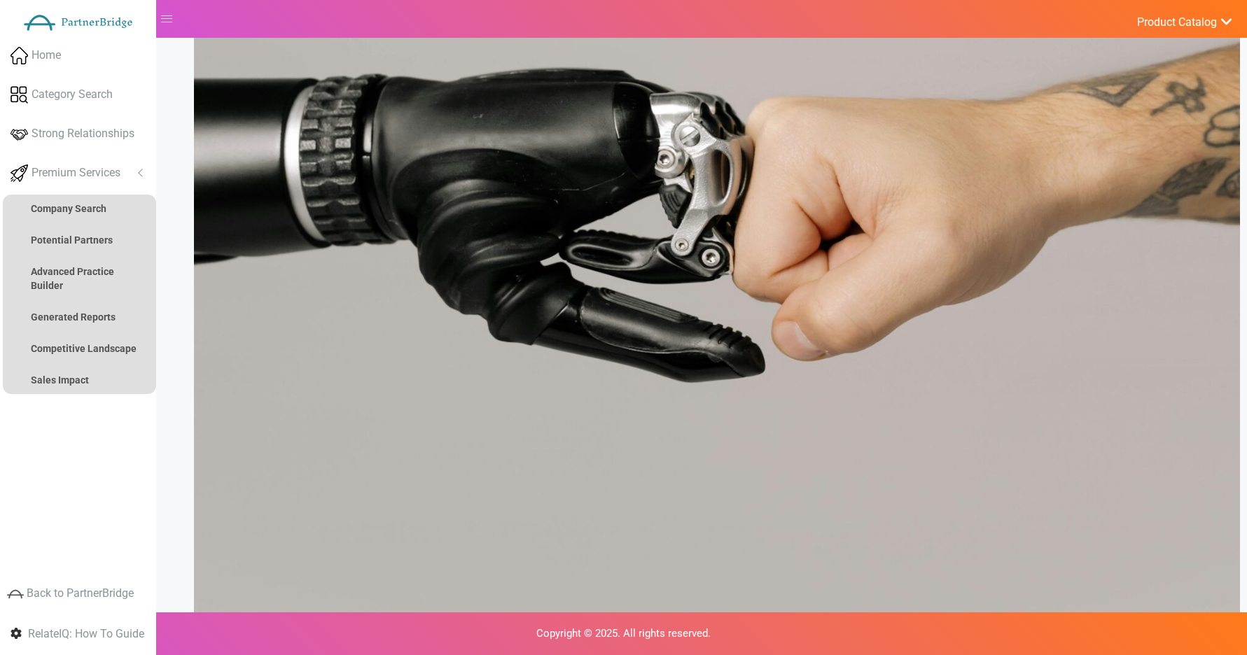
scroll to position [1052, 0]
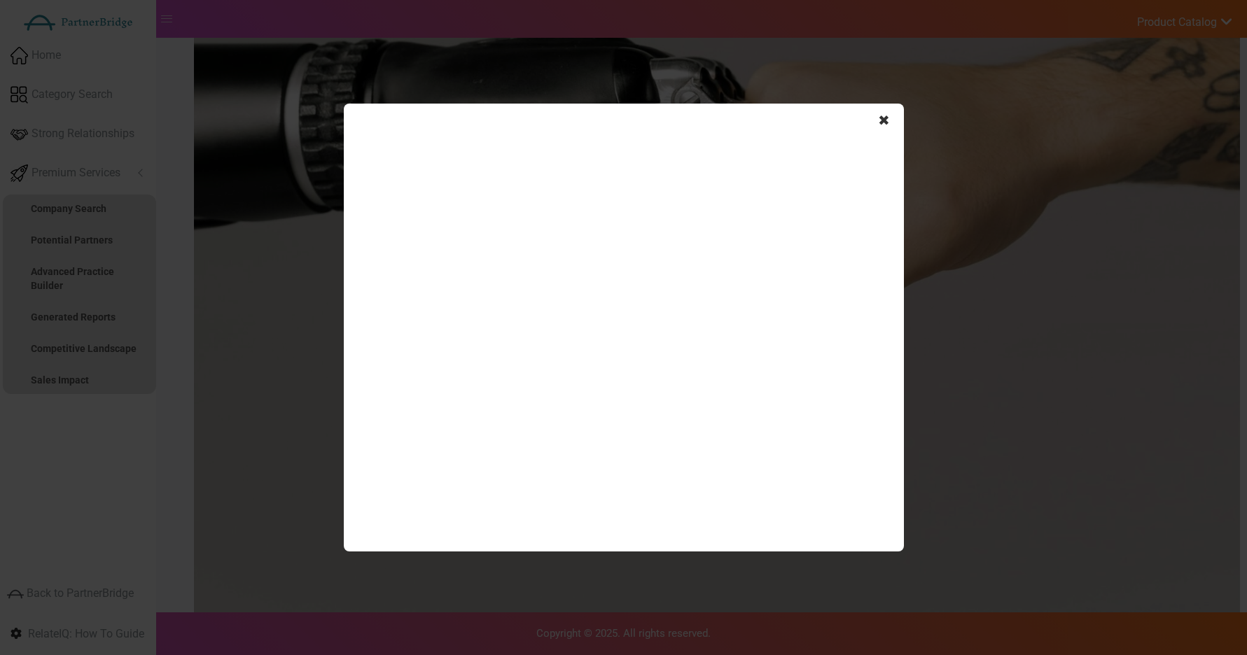
click at [886, 111] on span "✖" at bounding box center [884, 121] width 12 height 20
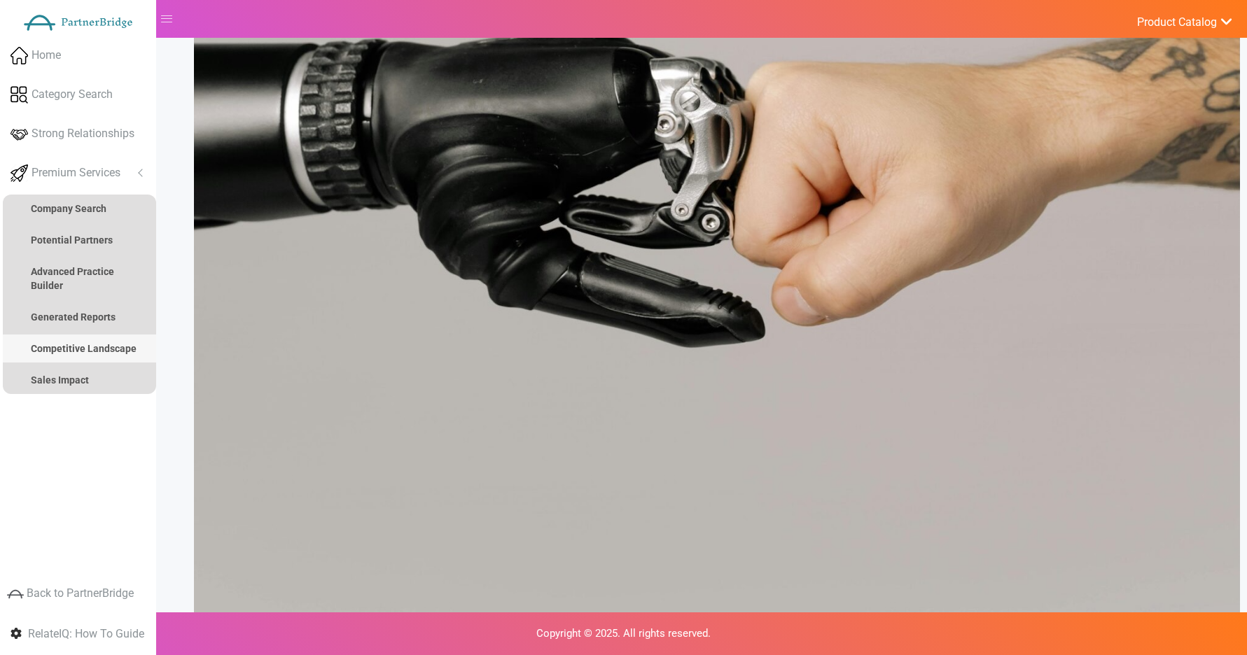
click at [76, 335] on link "Competitive Landscape" at bounding box center [79, 349] width 153 height 28
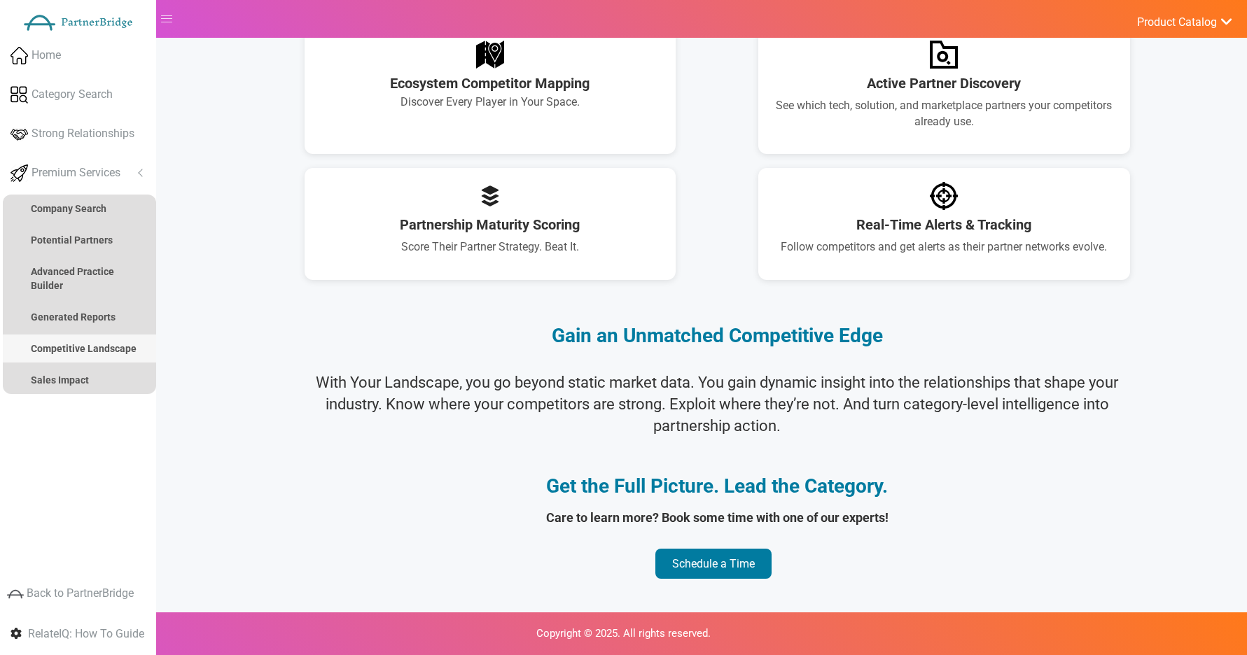
scroll to position [1049, 0]
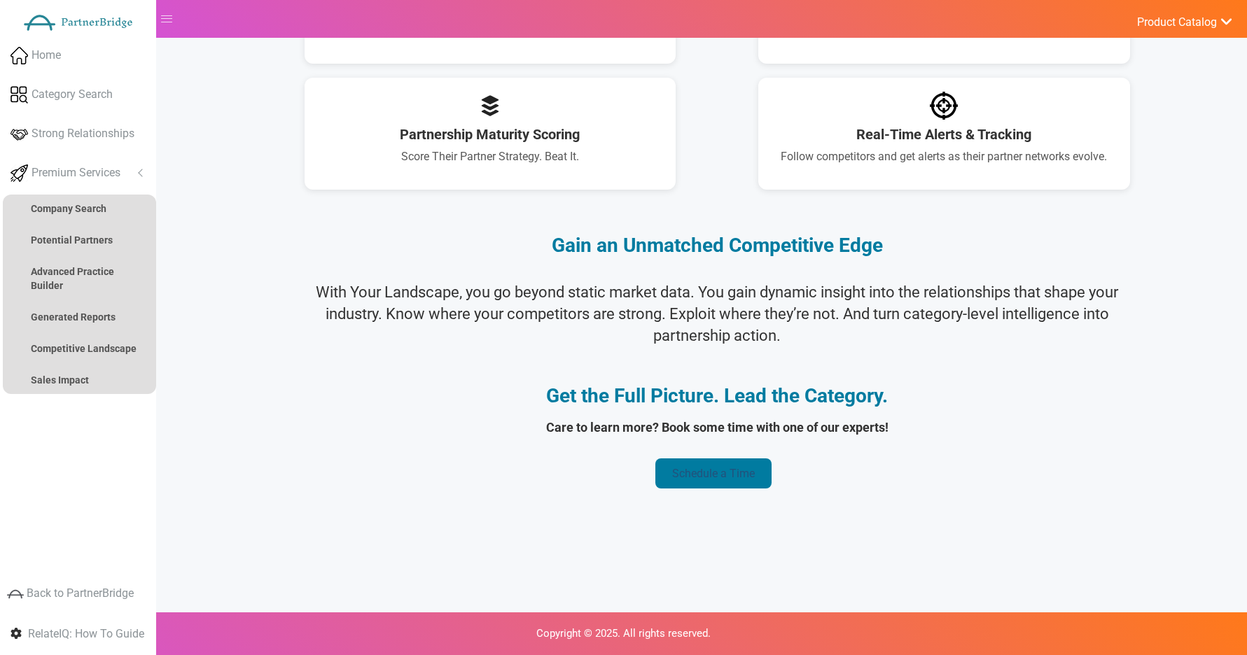
click at [719, 477] on link "Schedule a Time" at bounding box center [713, 473] width 116 height 30
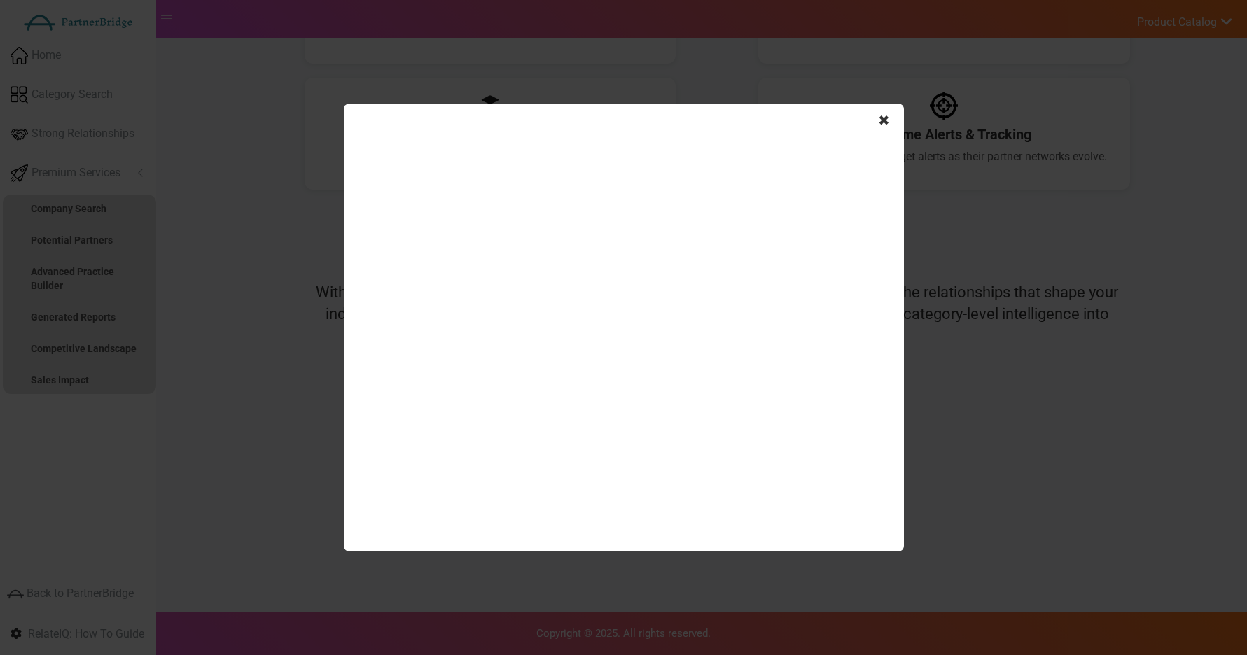
click at [881, 122] on span "✖" at bounding box center [884, 121] width 12 height 20
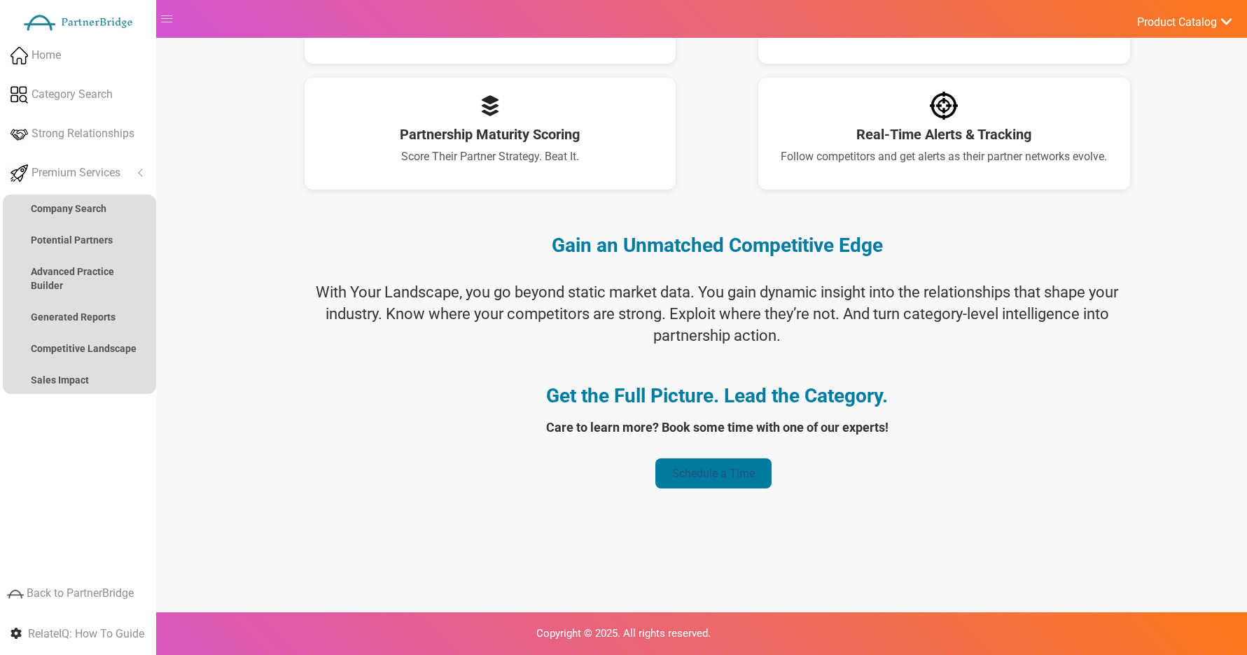
click at [710, 468] on link "Schedule a Time" at bounding box center [713, 473] width 116 height 30
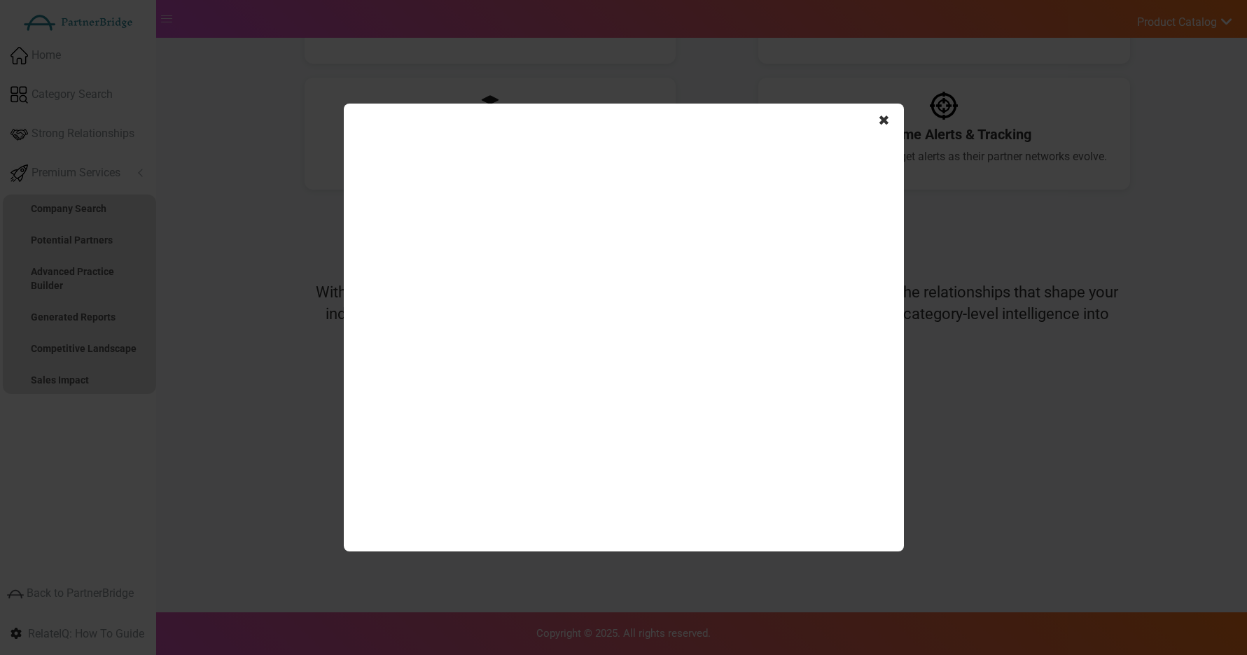
click at [885, 119] on span "✖" at bounding box center [884, 121] width 12 height 20
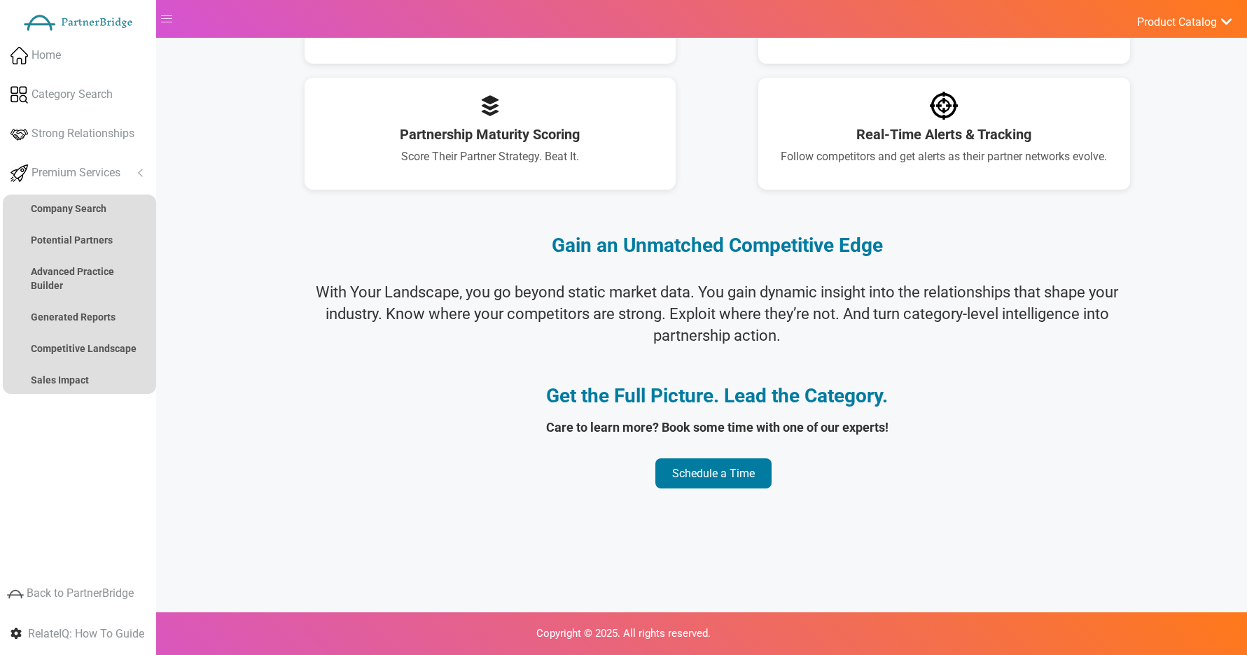
click at [715, 457] on section "Get the Full Picture. Lead the Category. Care to learn more? Book some time wit…" at bounding box center [717, 434] width 1046 height 97
click at [719, 464] on link "Schedule a Time" at bounding box center [713, 473] width 116 height 30
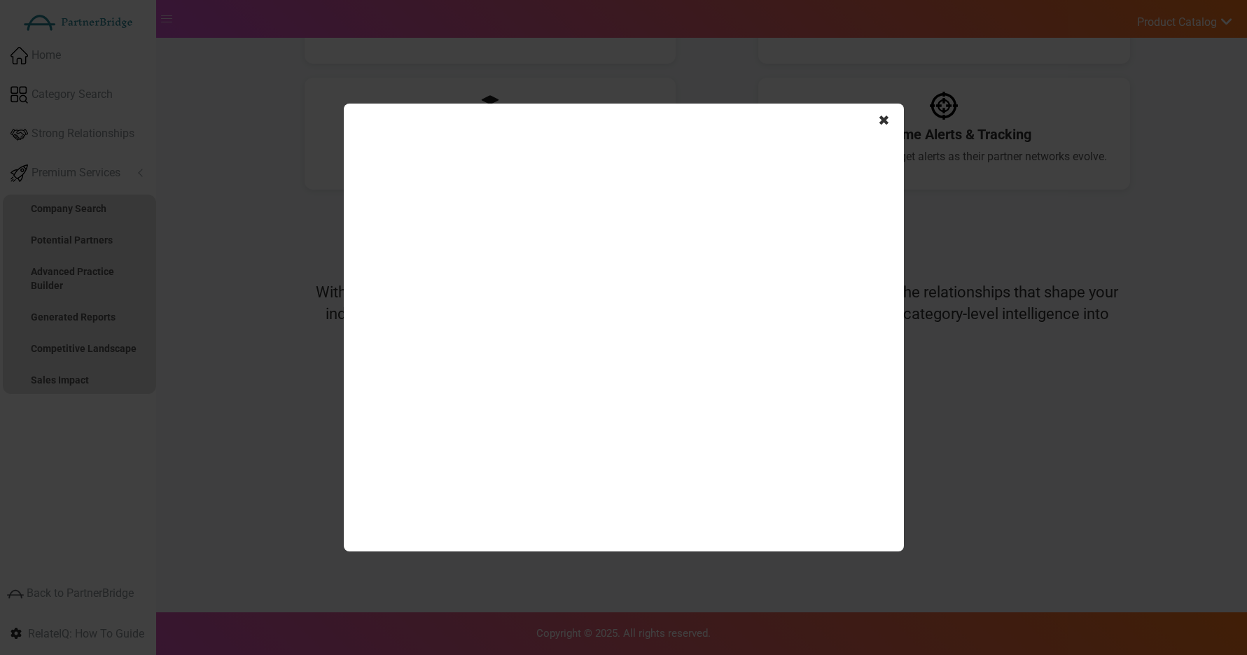
click at [883, 120] on span "✖" at bounding box center [884, 121] width 12 height 20
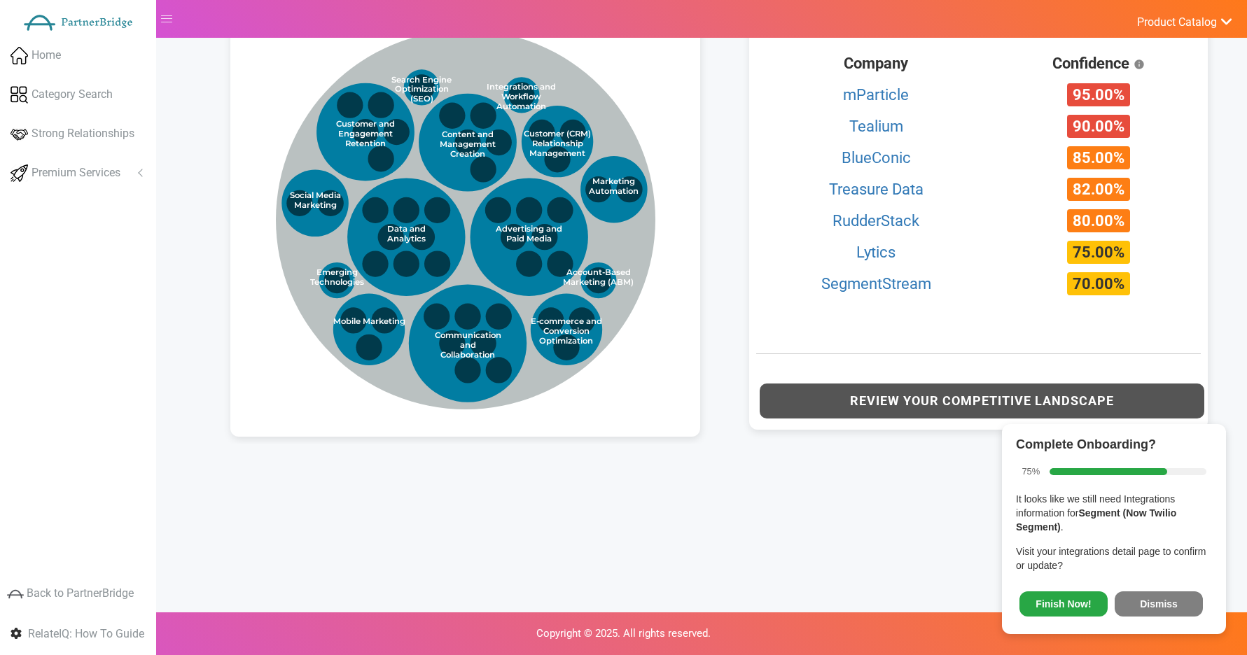
drag, startPoint x: 1165, startPoint y: 593, endPoint x: 1140, endPoint y: 577, distance: 29.5
click at [1165, 593] on button "Dismiss" at bounding box center [1158, 603] width 88 height 25
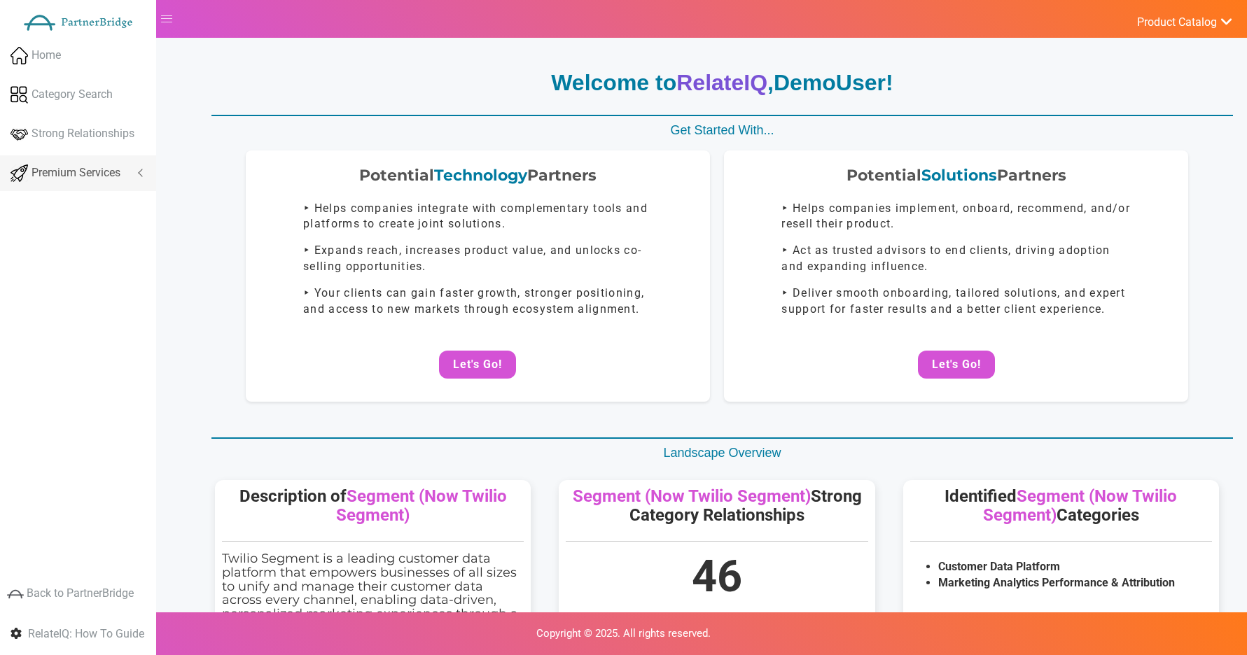
click at [101, 175] on span "Premium Services" at bounding box center [75, 173] width 89 height 16
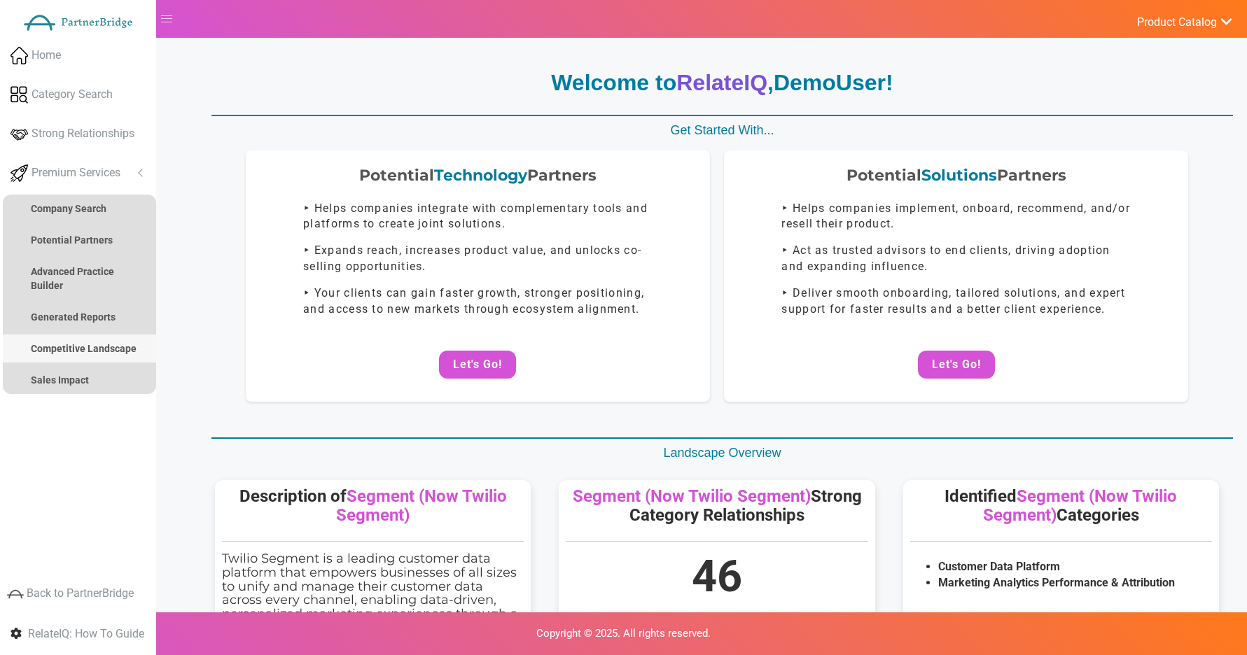
click at [83, 344] on strong "Competitive Landscape" at bounding box center [84, 348] width 106 height 11
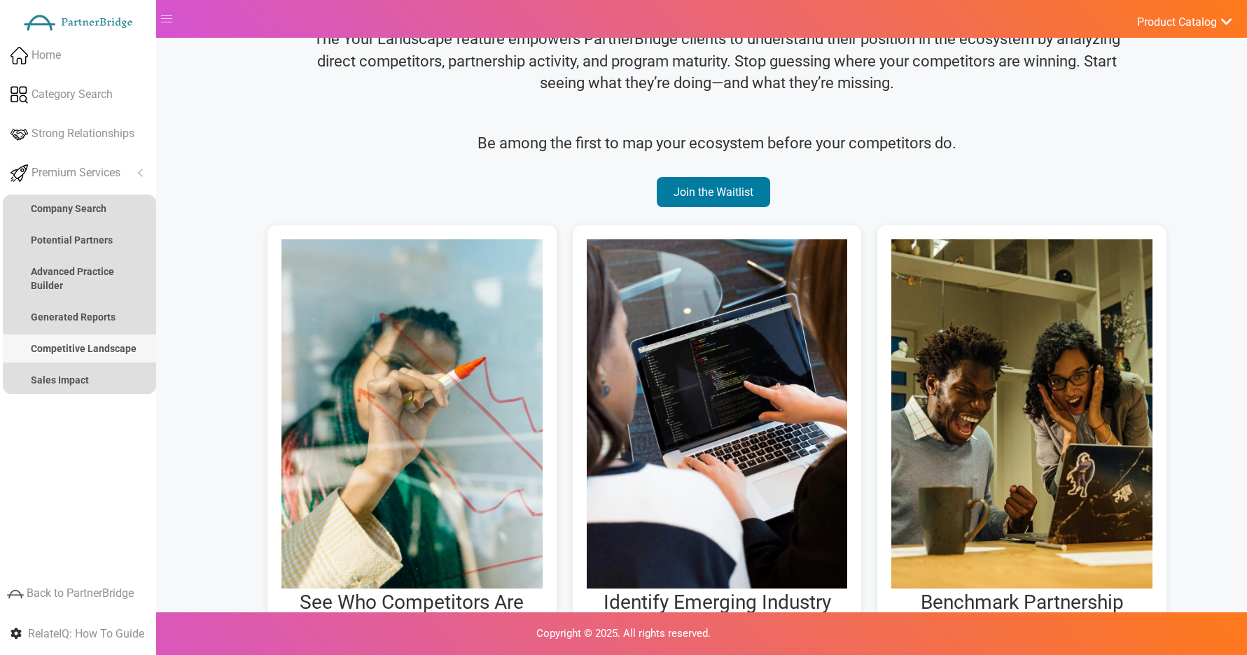
scroll to position [209, 0]
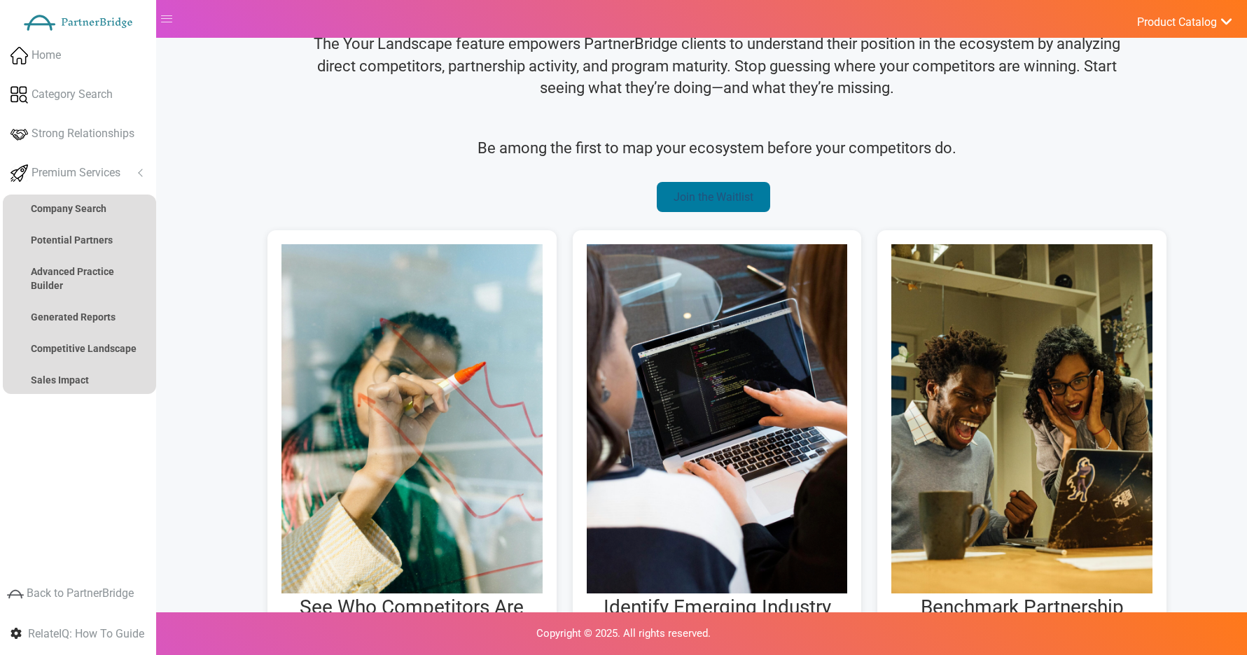
click at [744, 203] on link "Join the Waitlist" at bounding box center [713, 197] width 113 height 30
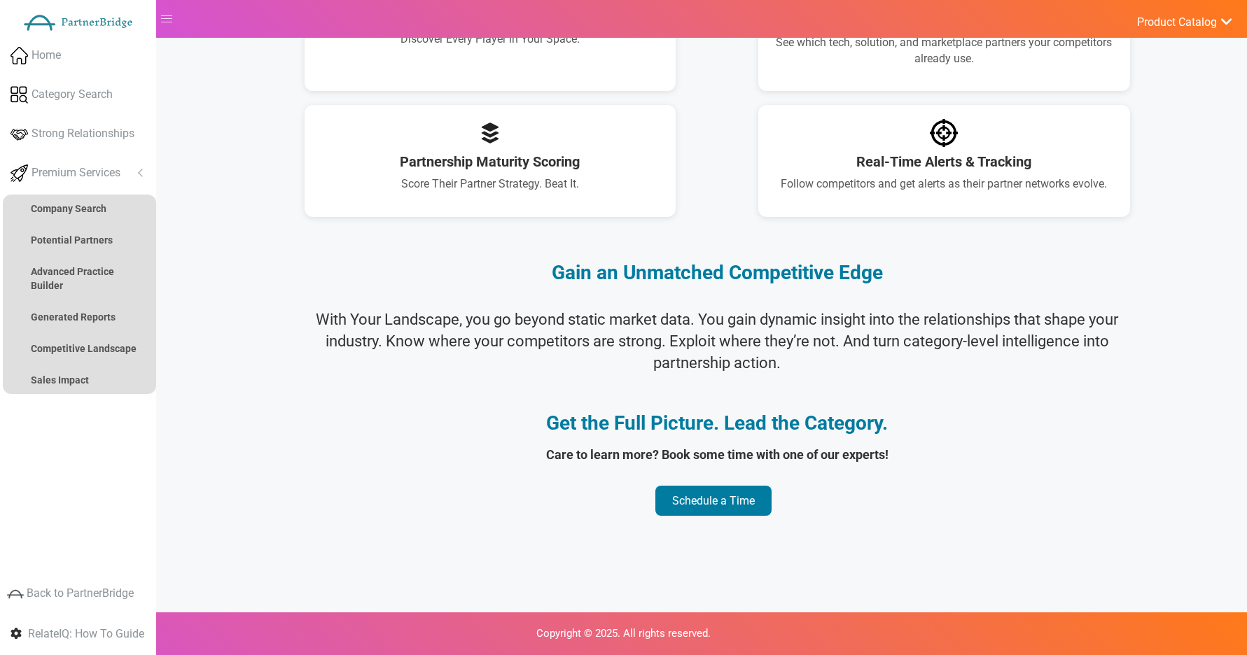
scroll to position [1041, 0]
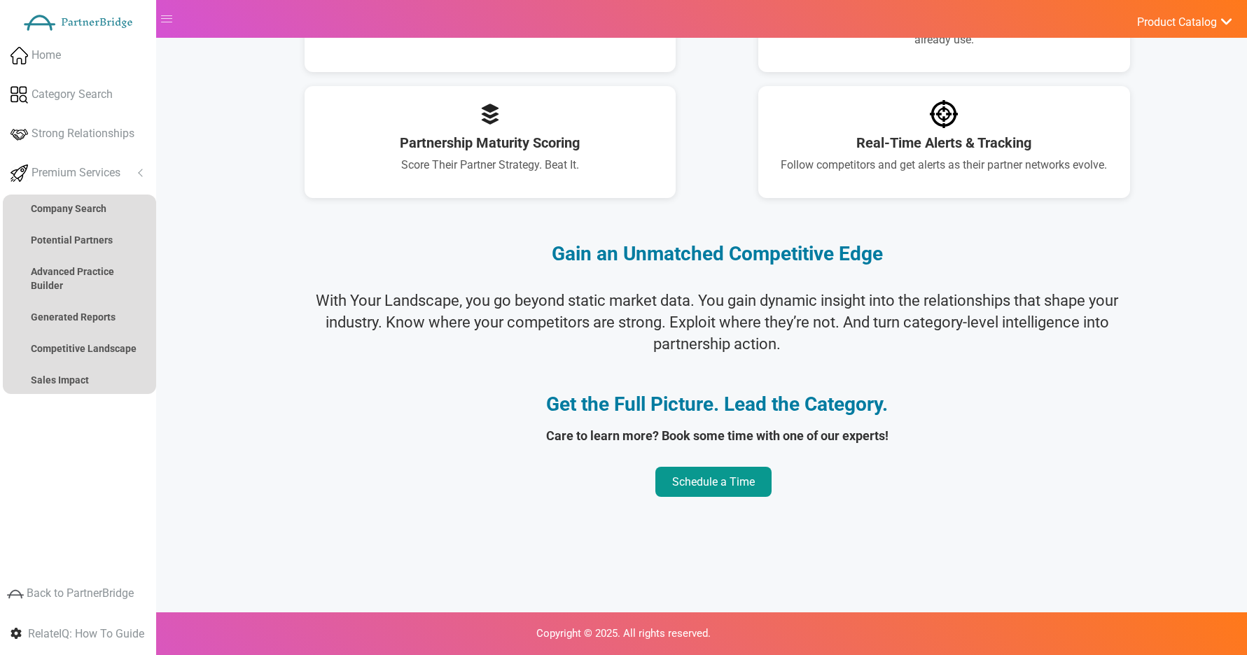
click at [717, 467] on link "Schedule a Time" at bounding box center [713, 482] width 116 height 30
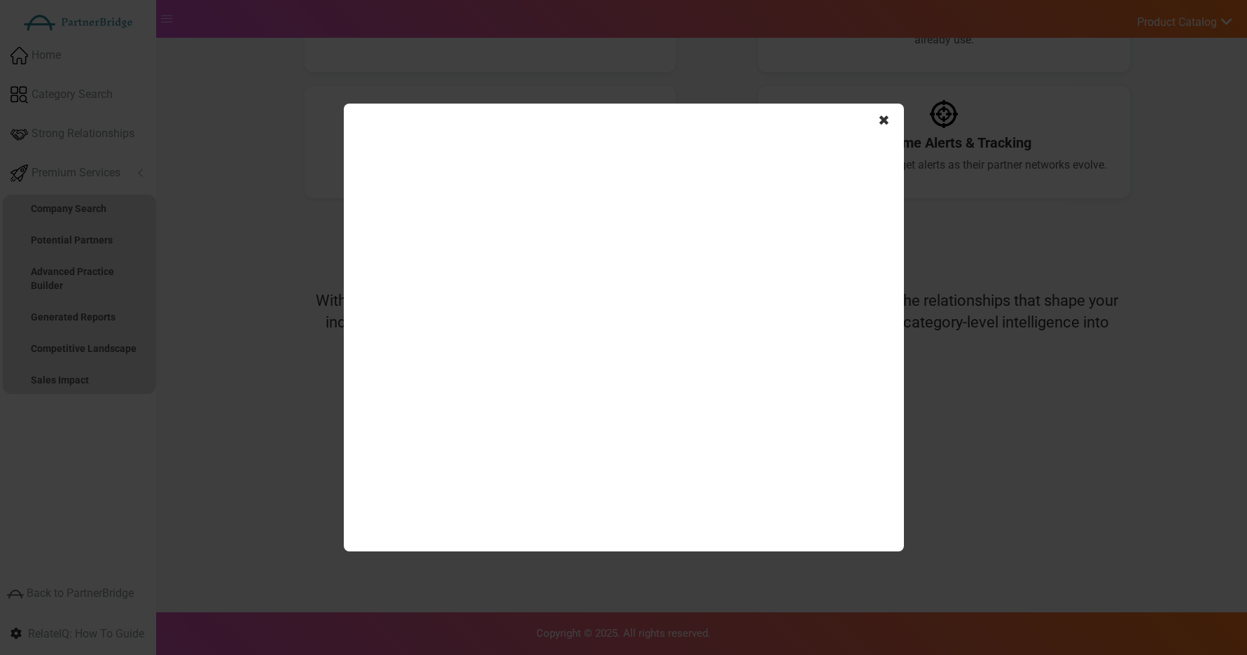
click at [885, 124] on span "✖" at bounding box center [884, 121] width 12 height 20
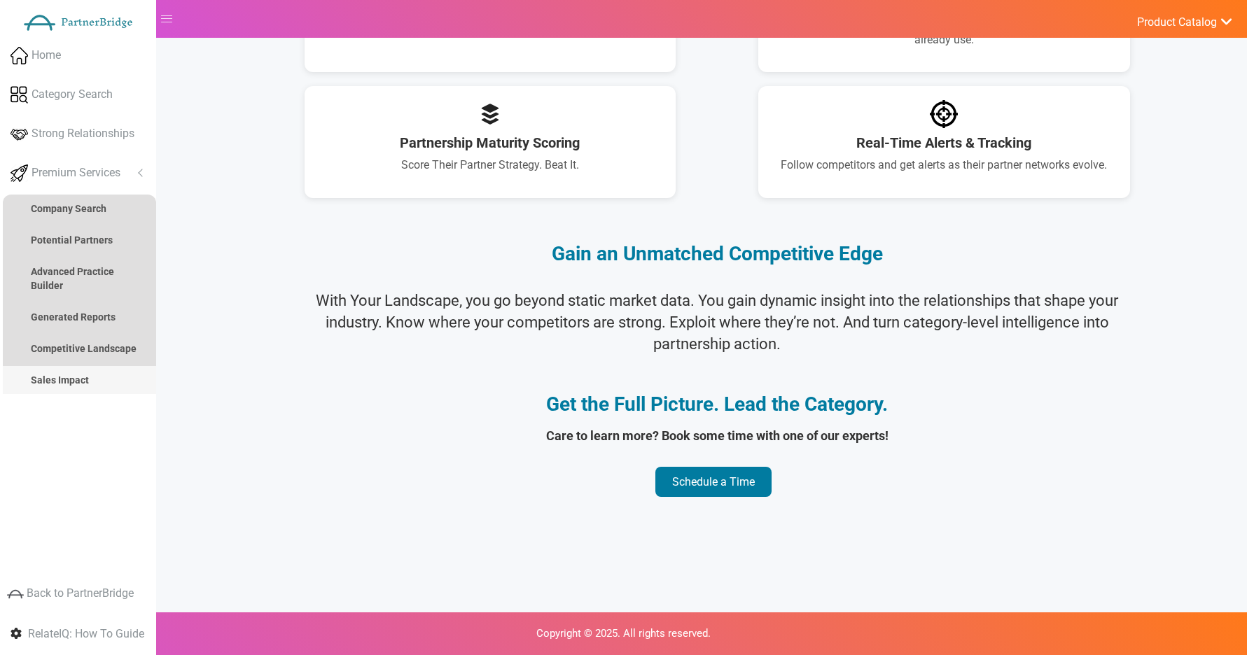
click at [112, 371] on link "Sales Impact" at bounding box center [79, 380] width 153 height 28
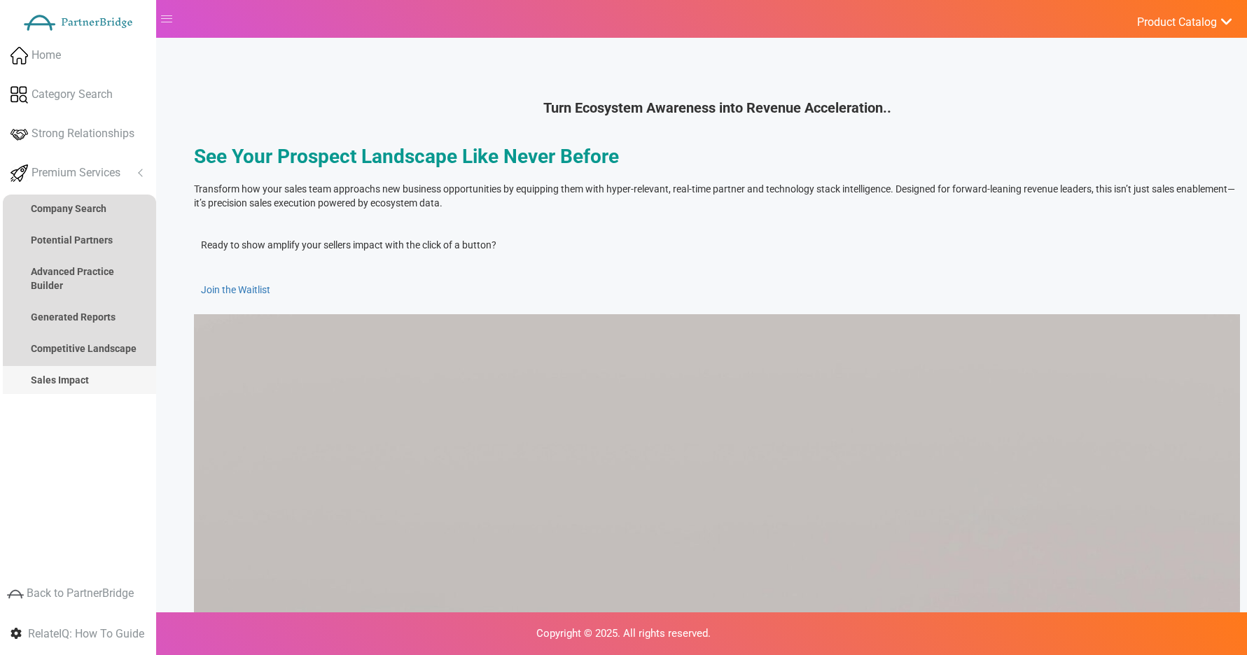
scroll to position [73, 0]
click at [270, 294] on link "Join the Waitlist" at bounding box center [235, 288] width 69 height 11
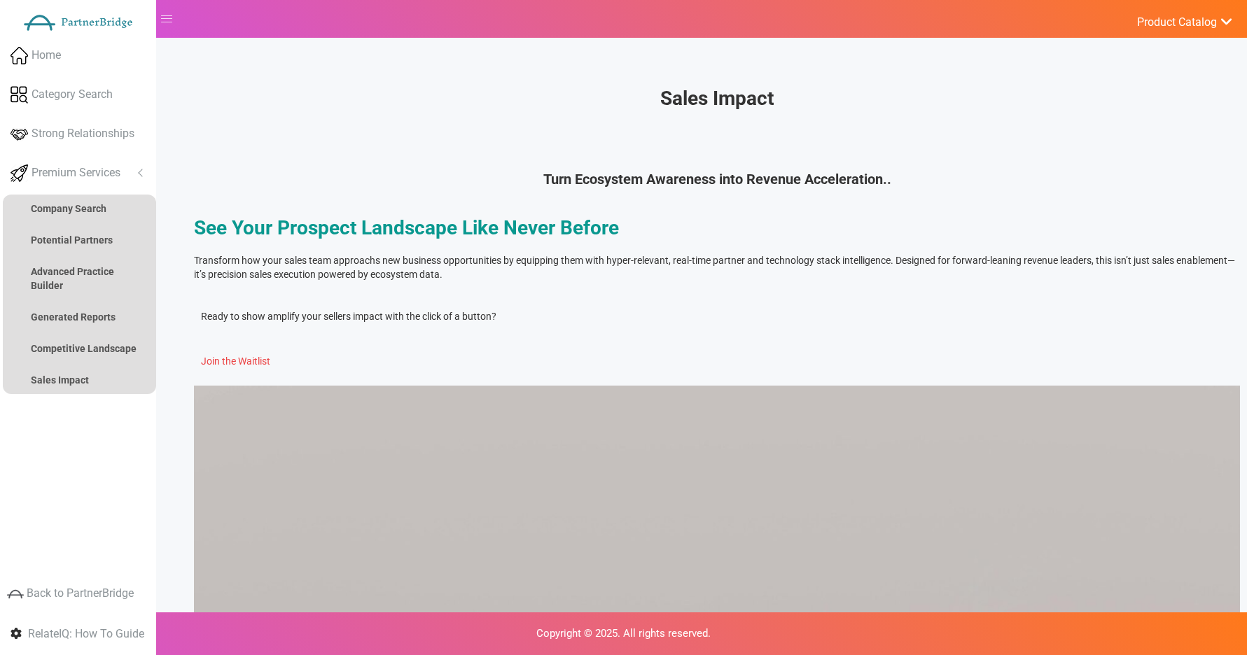
click at [270, 367] on link "Join the Waitlist" at bounding box center [235, 361] width 69 height 11
click at [861, 280] on p "Transform how your sales team approachs new business opportunities by equipping…" at bounding box center [717, 267] width 1046 height 28
click at [615, 386] on section "Ready to show amplify your sellers impact with the click of a button? Join the …" at bounding box center [717, 339] width 1046 height 94
click at [270, 367] on link "Join the Waitlist" at bounding box center [235, 361] width 69 height 11
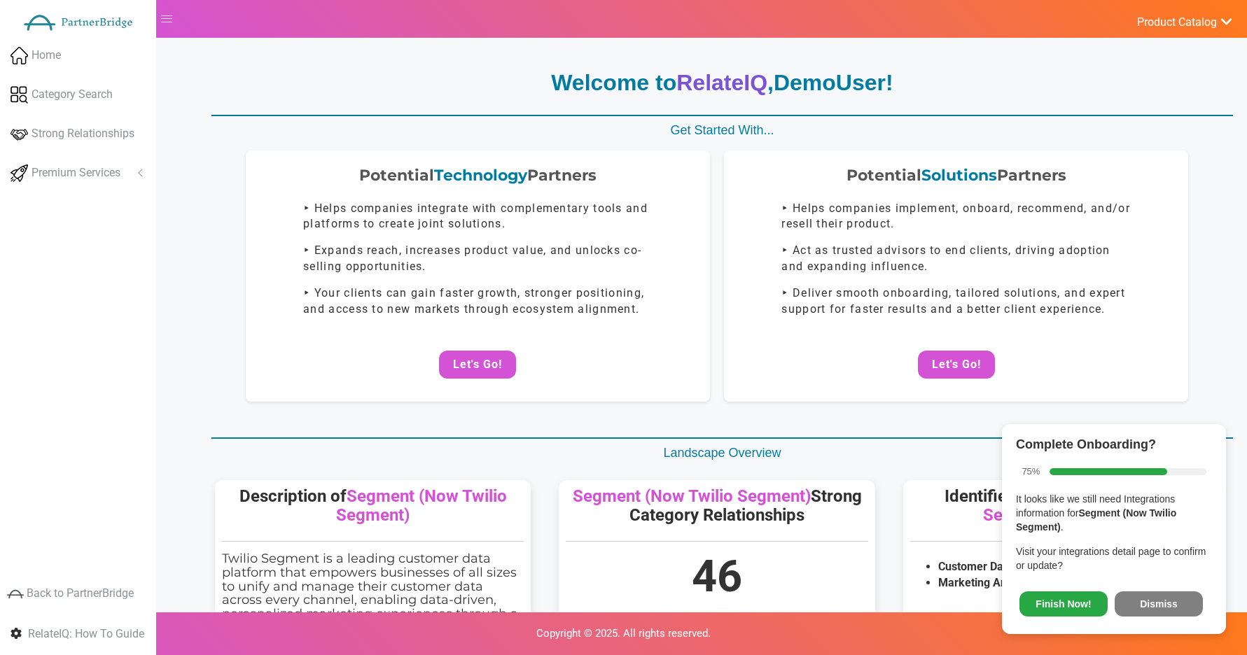
click at [1179, 601] on button "Dismiss" at bounding box center [1158, 603] width 88 height 25
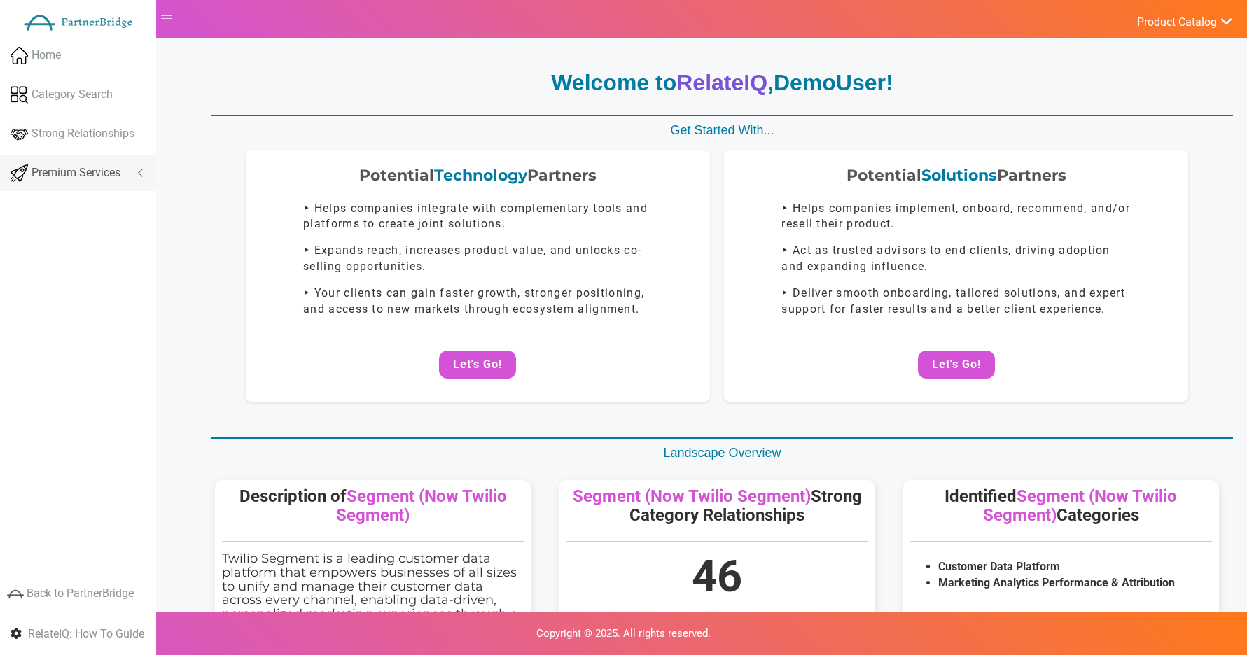
click at [57, 168] on span "Premium Services" at bounding box center [75, 173] width 89 height 16
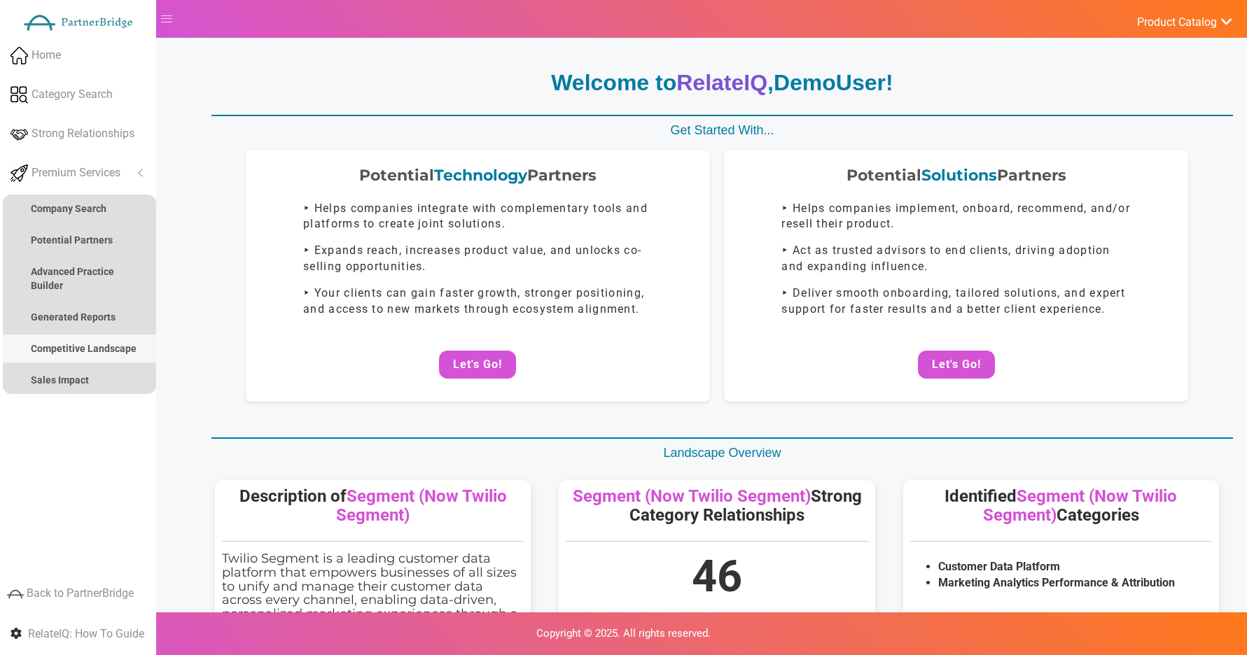
click at [109, 345] on strong "Competitive Landscape" at bounding box center [84, 348] width 106 height 11
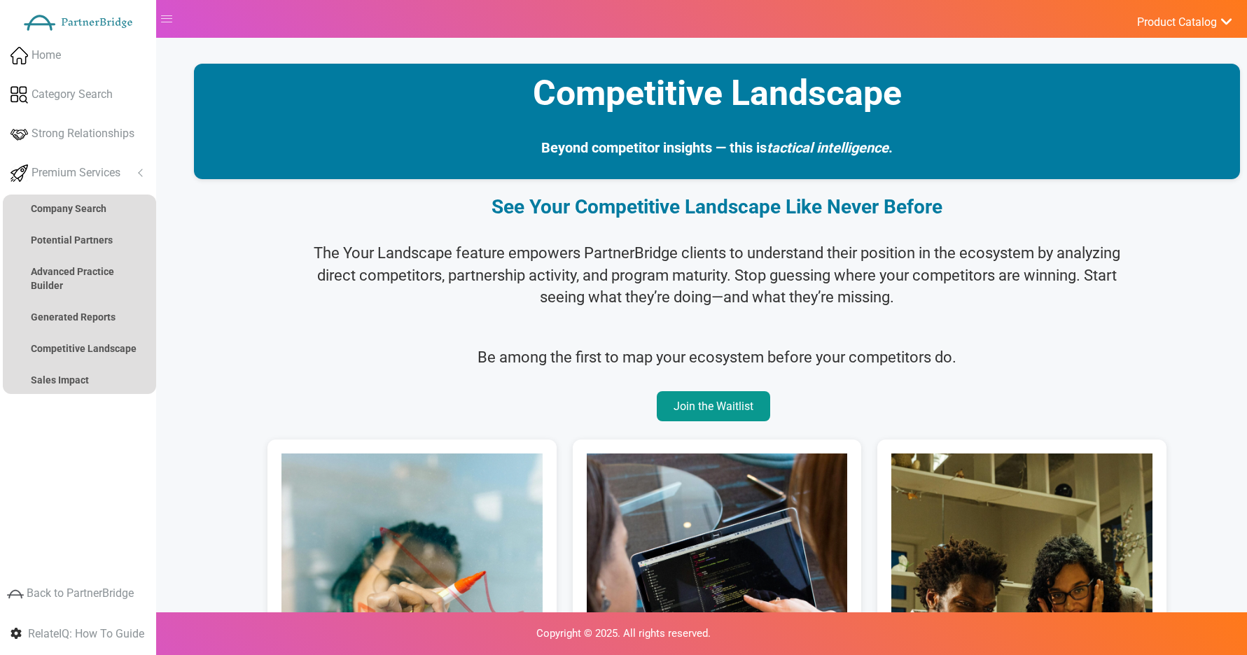
click at [715, 395] on link "Join the Waitlist" at bounding box center [713, 406] width 113 height 30
click at [118, 374] on link "Sales Impact" at bounding box center [79, 380] width 153 height 28
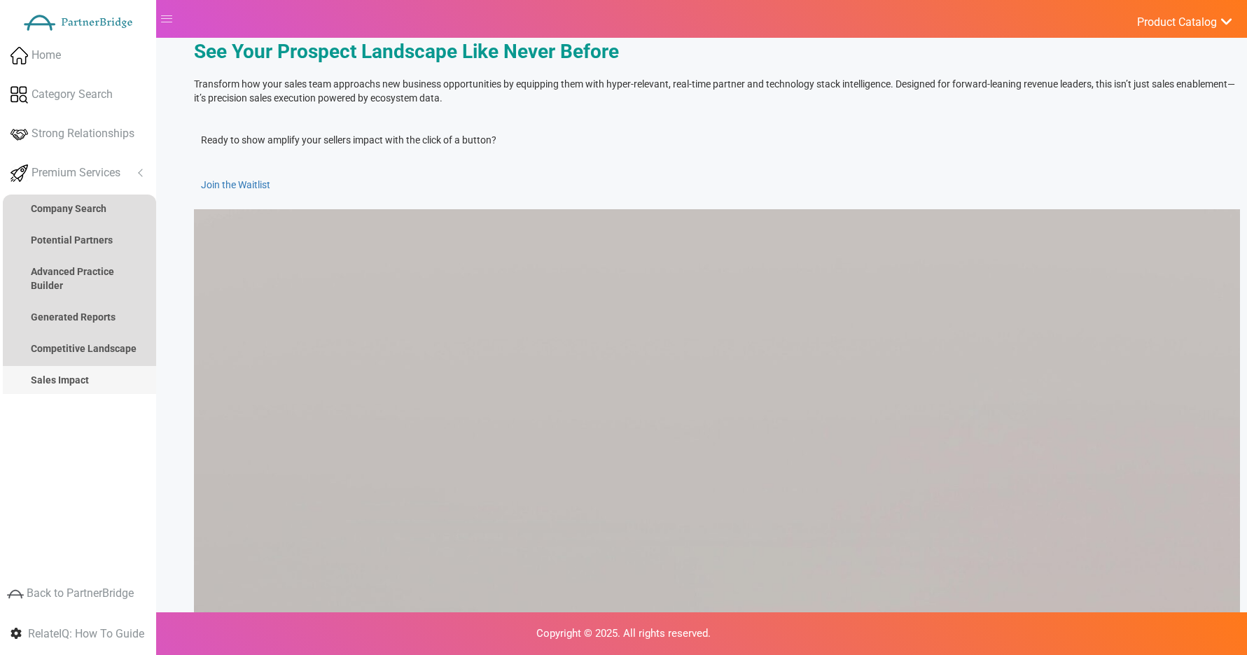
scroll to position [226, 0]
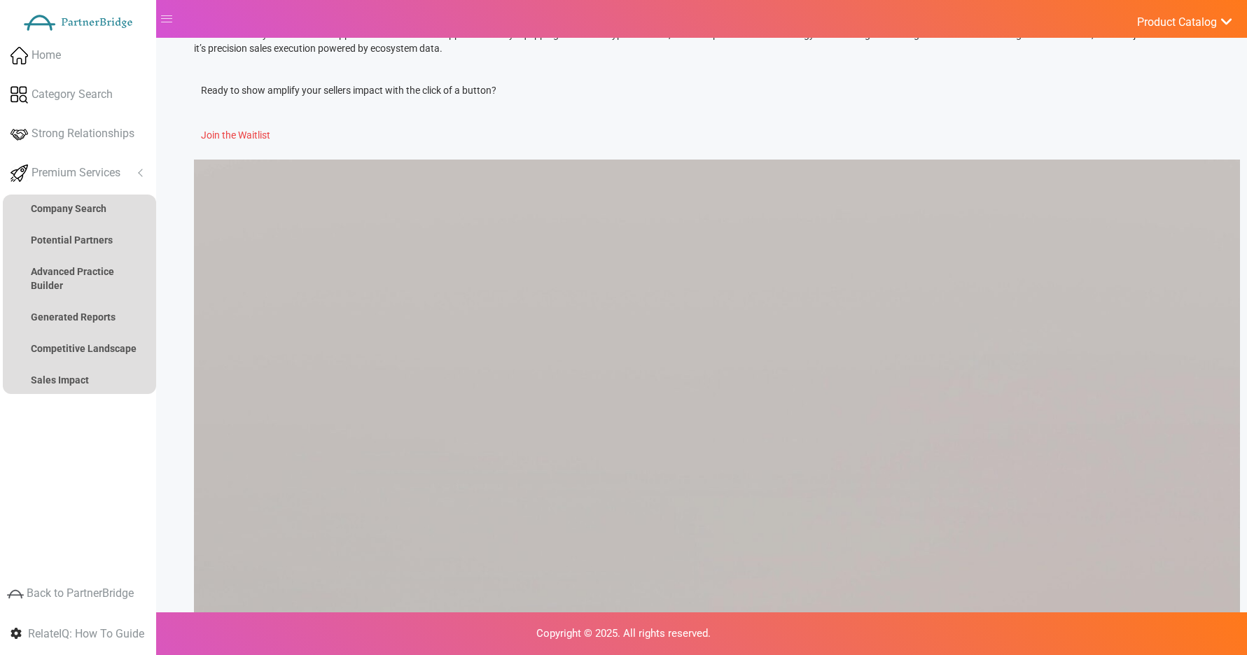
click at [270, 141] on link "Join the Waitlist" at bounding box center [235, 134] width 69 height 11
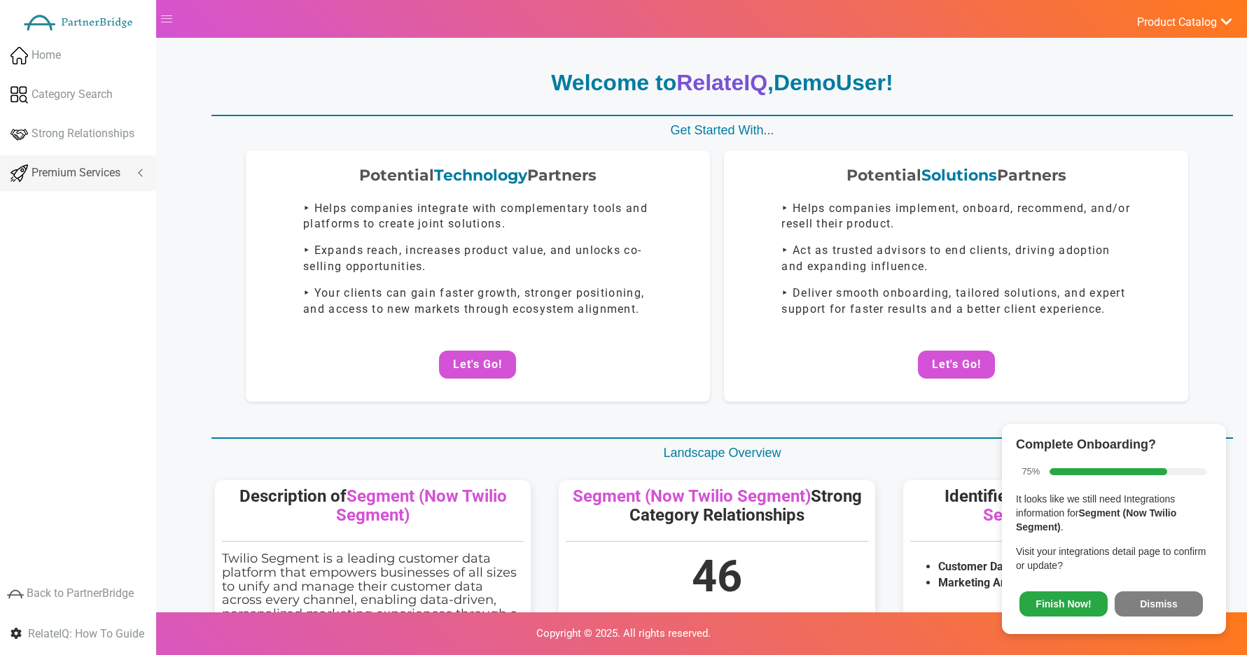
click at [98, 172] on span "Premium Services" at bounding box center [75, 173] width 89 height 16
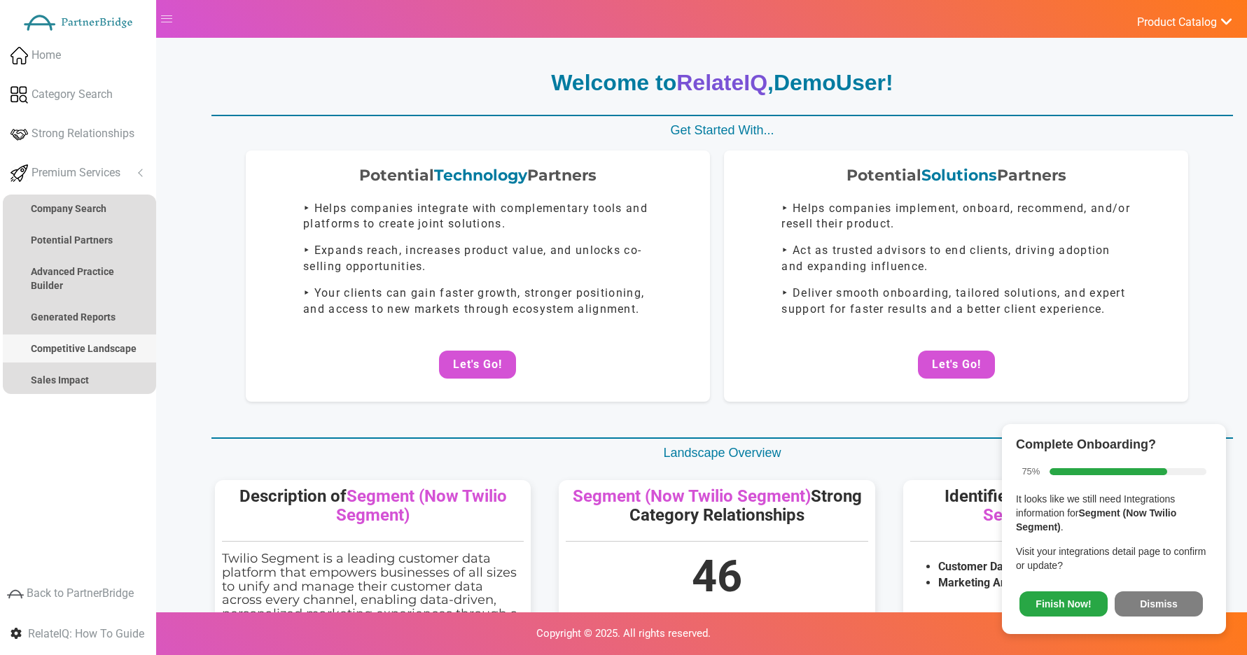
click at [83, 338] on link "Competitive Landscape" at bounding box center [79, 349] width 153 height 28
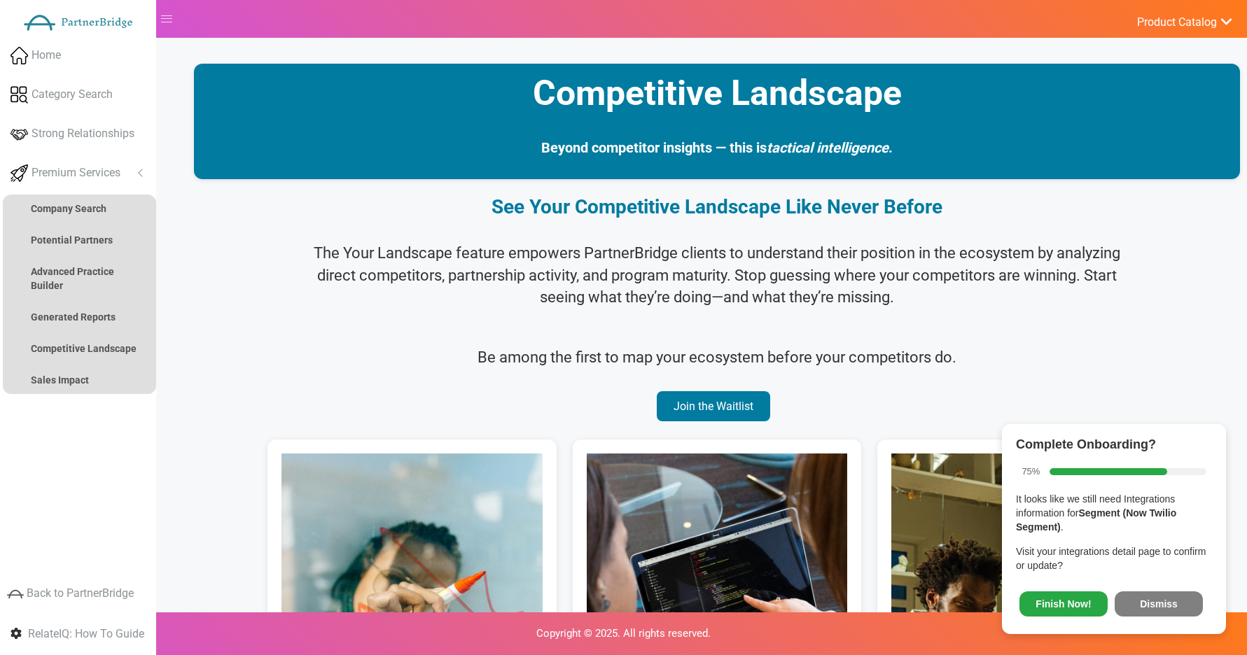
click at [1155, 592] on button "Dismiss" at bounding box center [1158, 603] width 88 height 25
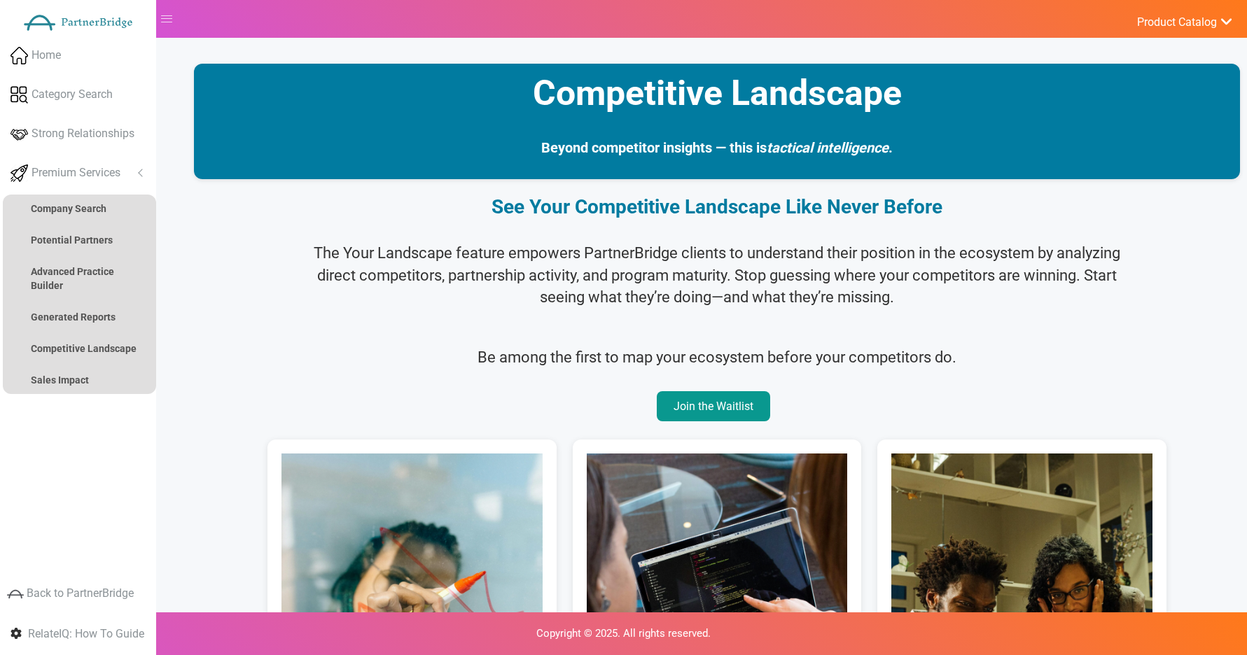
click at [701, 400] on link "Join the Waitlist" at bounding box center [713, 406] width 113 height 30
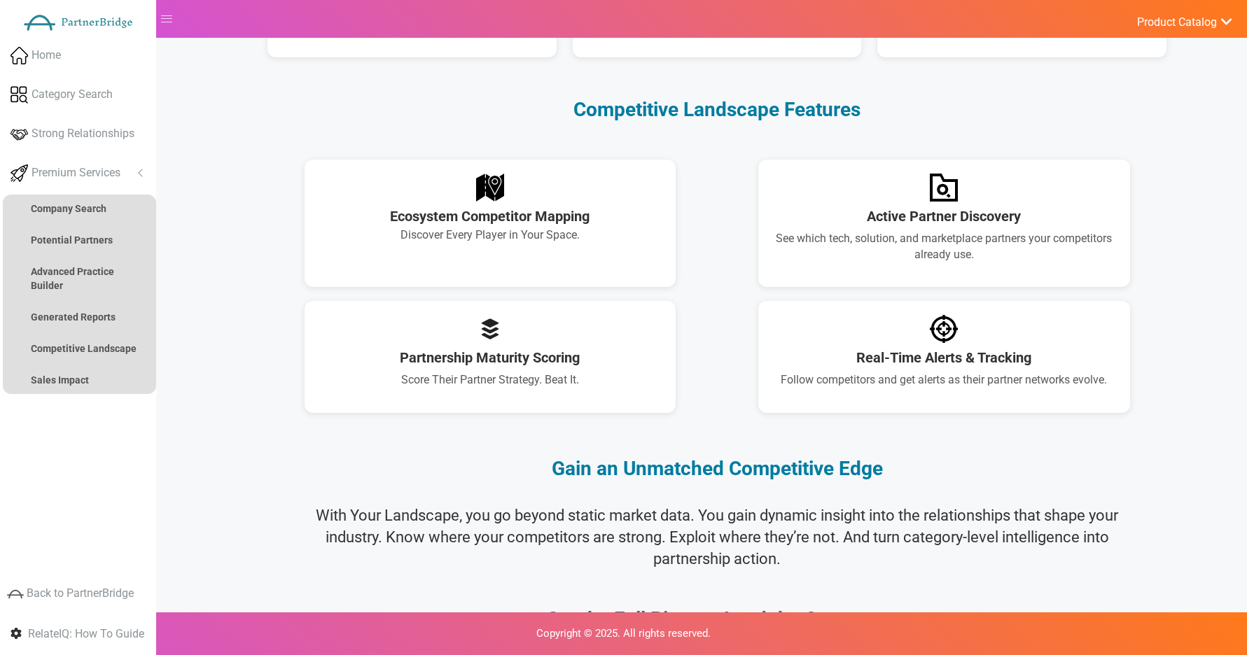
scroll to position [1049, 0]
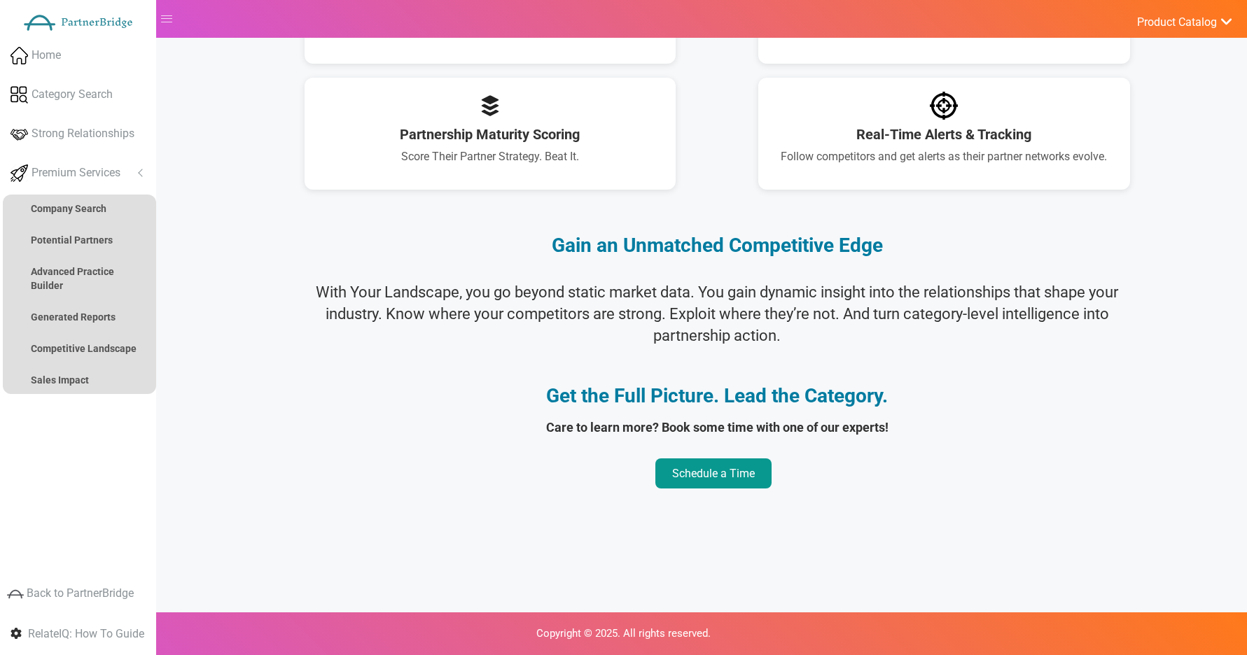
click at [720, 463] on link "Schedule a Time" at bounding box center [713, 473] width 116 height 30
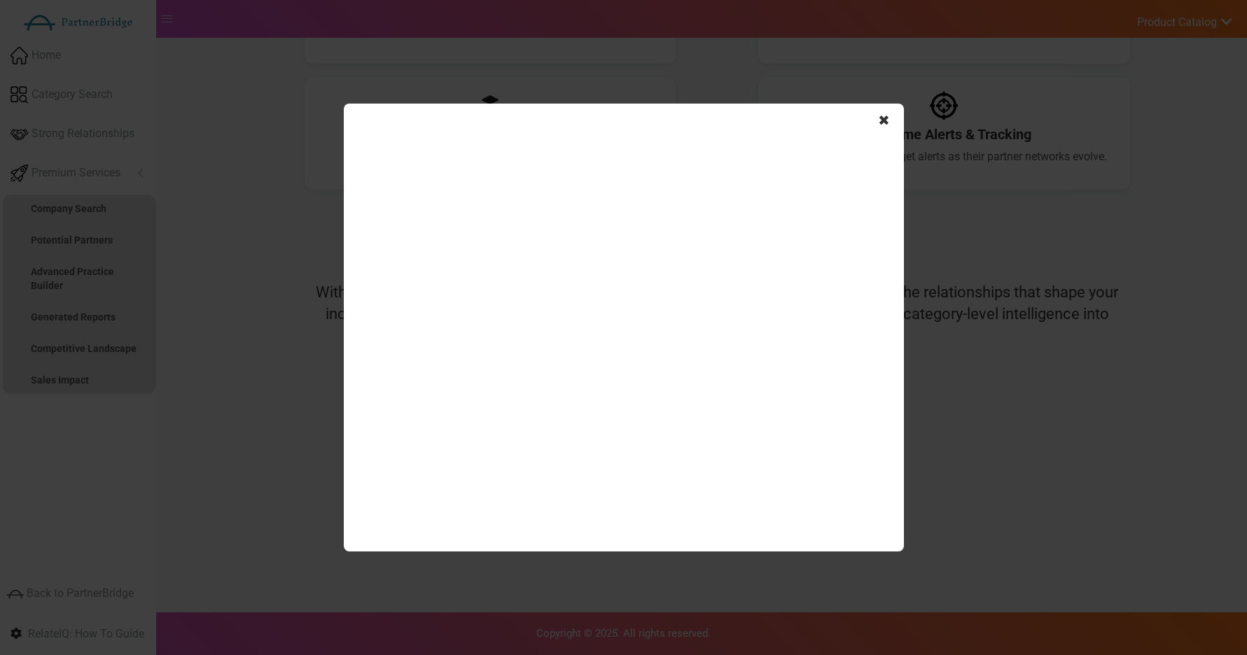
click at [886, 122] on span "✖" at bounding box center [884, 121] width 12 height 20
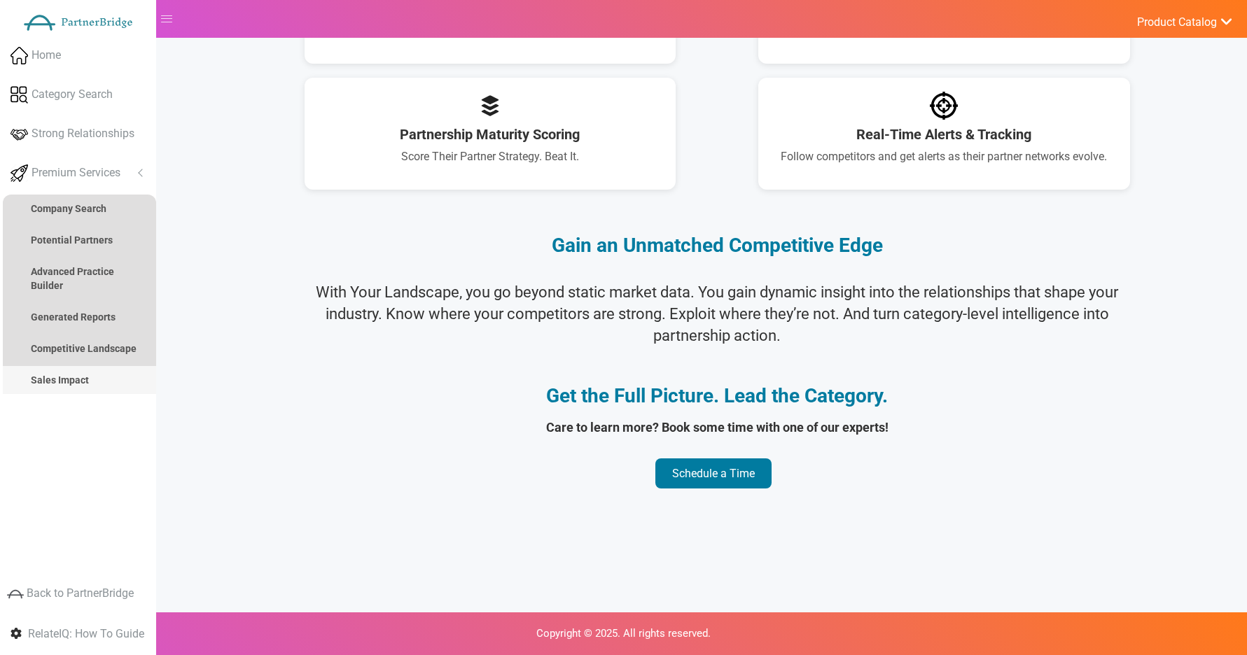
click at [65, 372] on link "Sales Impact" at bounding box center [79, 380] width 153 height 28
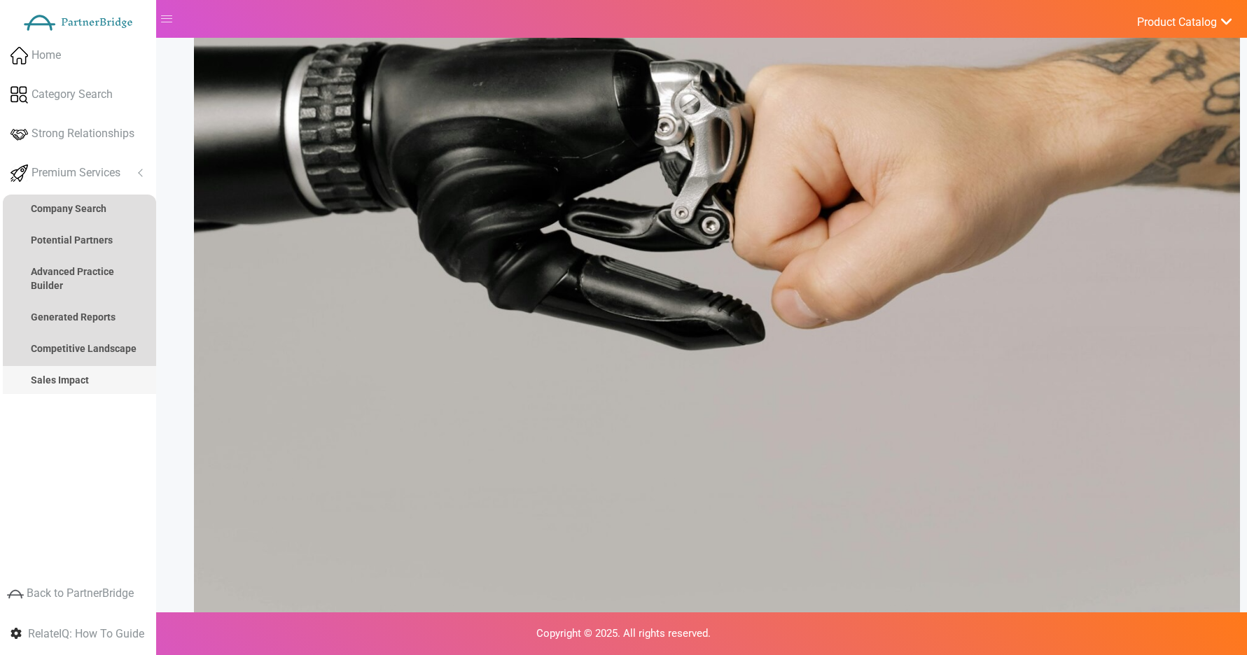
scroll to position [0, 0]
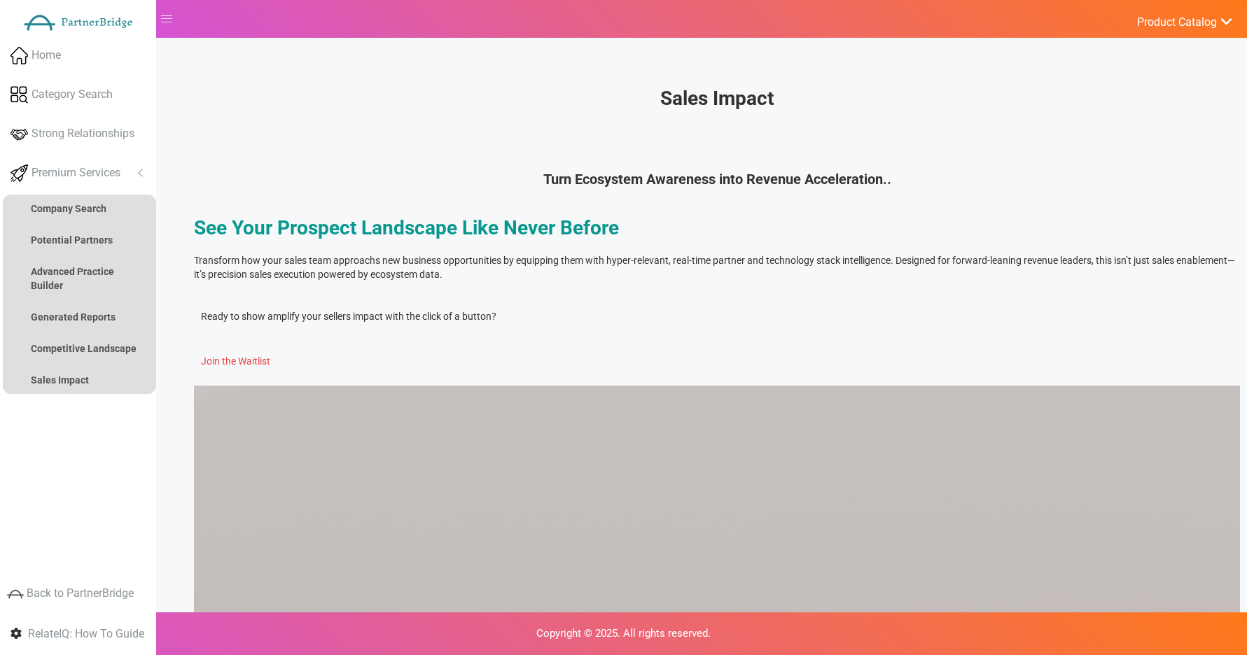
click at [270, 367] on link "Join the Waitlist" at bounding box center [235, 361] width 69 height 11
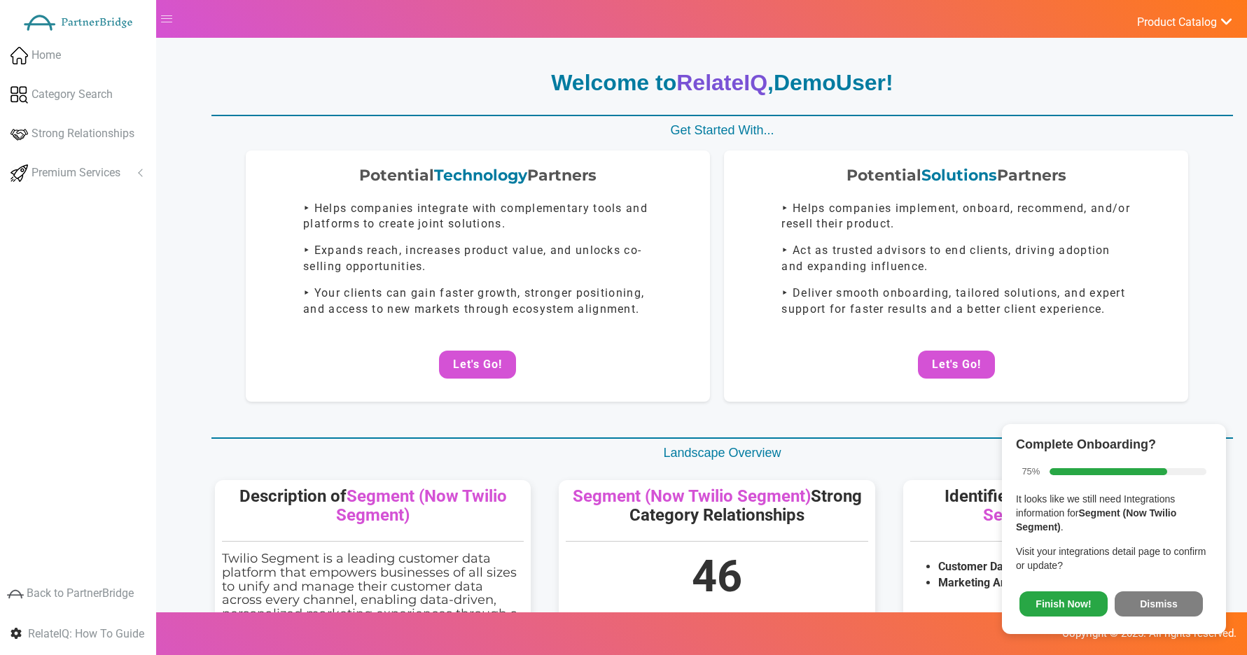
click at [1157, 601] on button "Dismiss" at bounding box center [1158, 603] width 88 height 25
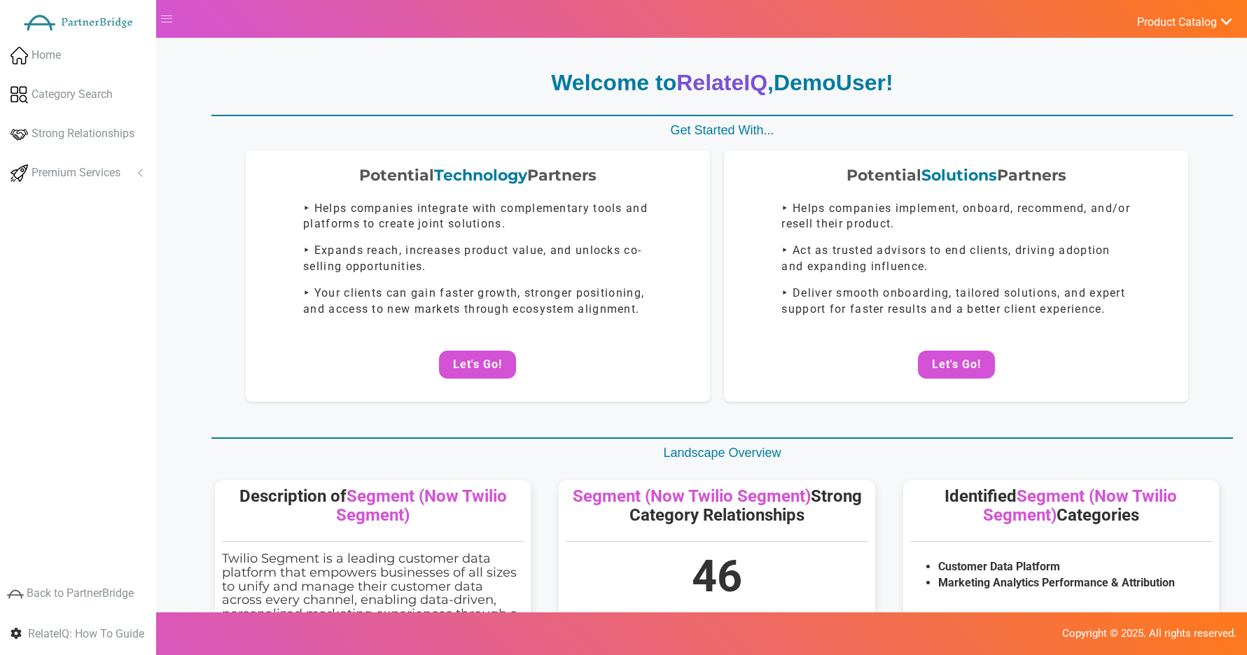
click at [71, 199] on div "Home Category Search Strong Relationships Premium Services Analyze Potential Co…" at bounding box center [78, 241] width 156 height 406
drag, startPoint x: 82, startPoint y: 176, endPoint x: 125, endPoint y: 235, distance: 72.7
click at [82, 176] on span "Premium Services" at bounding box center [75, 173] width 89 height 16
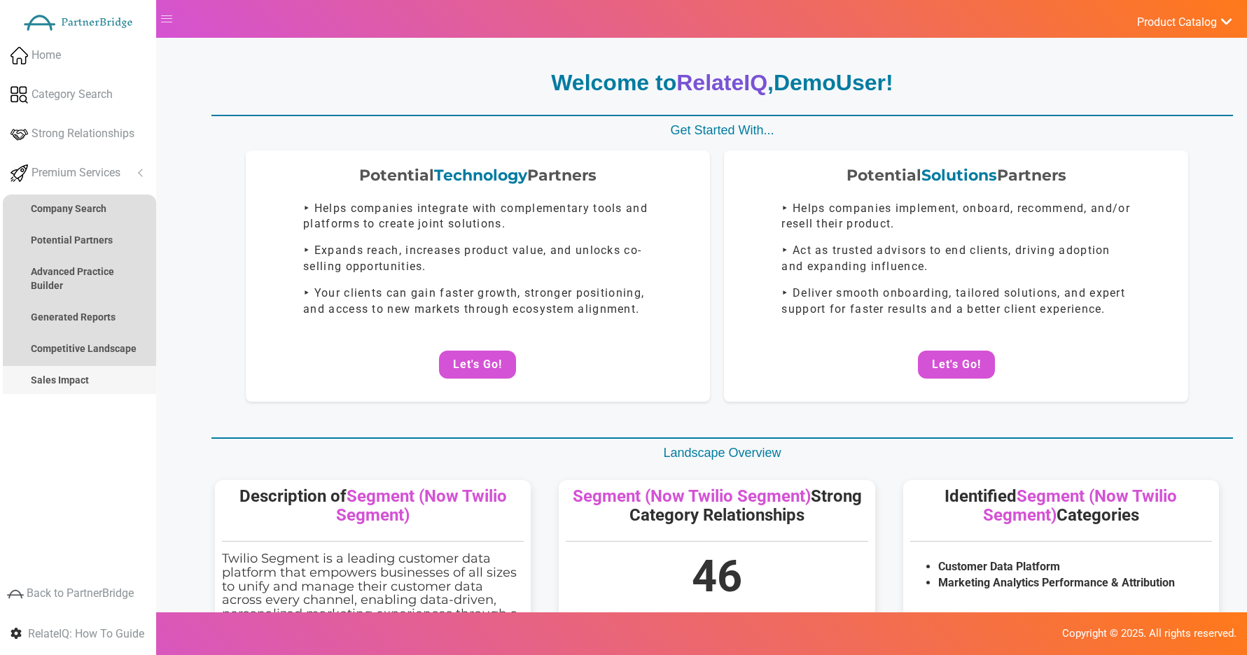
click at [92, 375] on link "Sales Impact" at bounding box center [79, 380] width 153 height 28
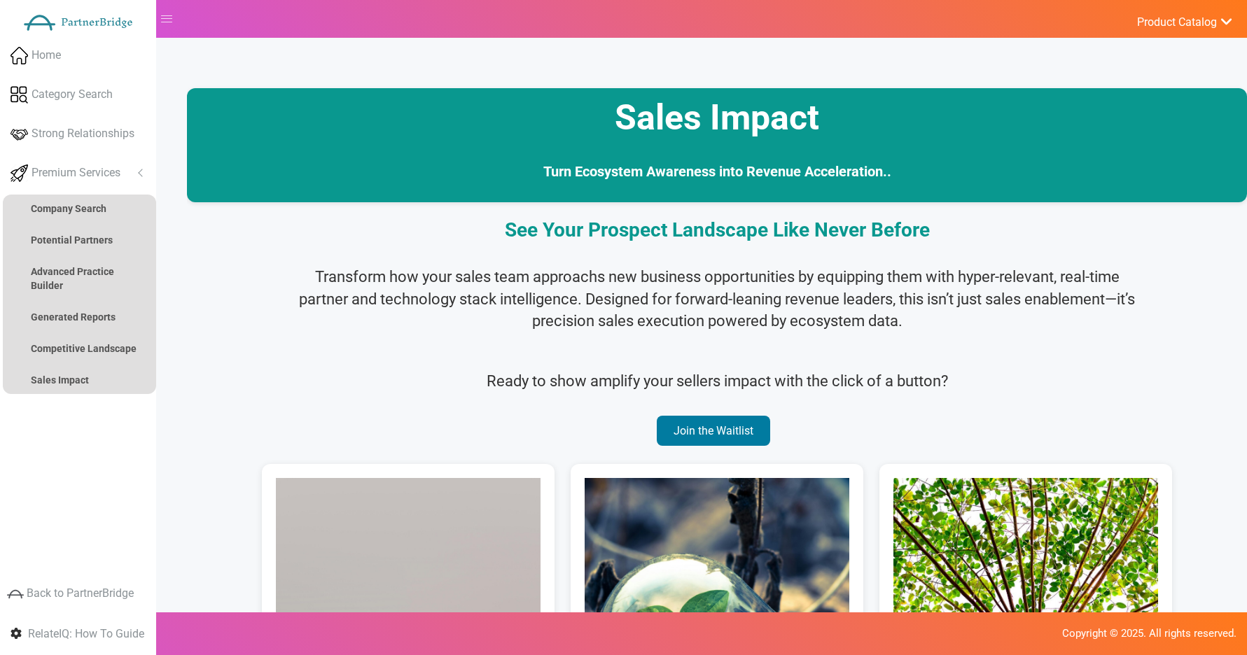
drag, startPoint x: 693, startPoint y: 428, endPoint x: 701, endPoint y: 426, distance: 8.0
click at [693, 428] on link "Join the Waitlist" at bounding box center [713, 431] width 113 height 30
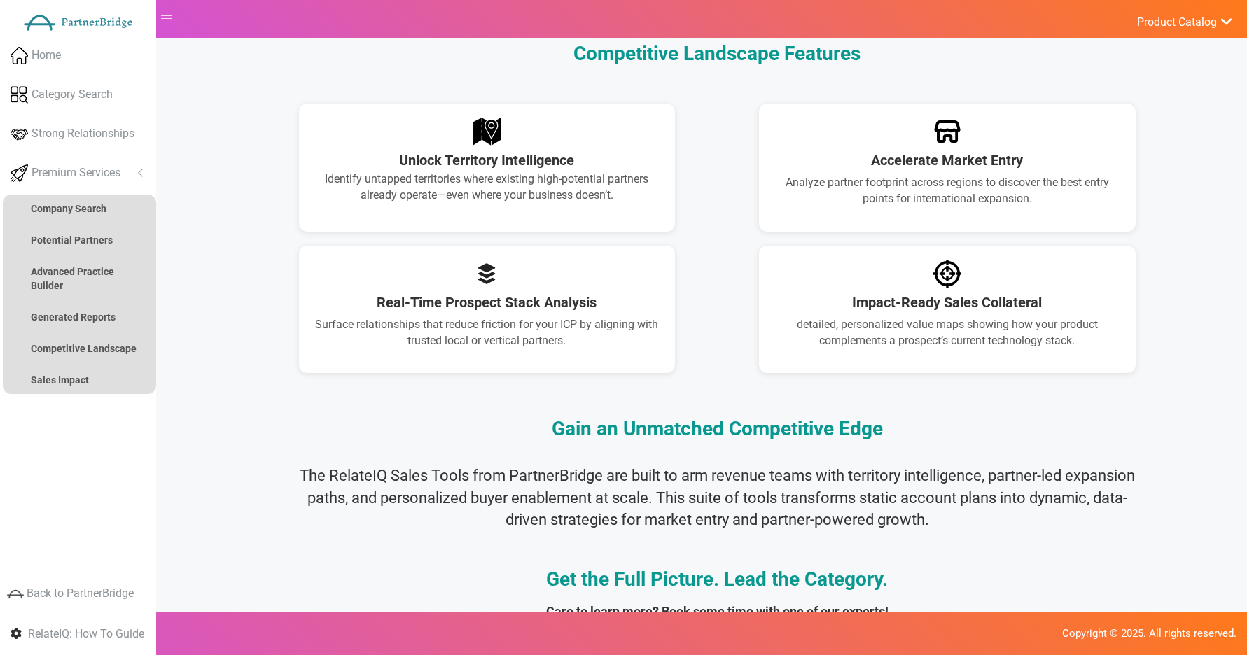
scroll to position [1052, 0]
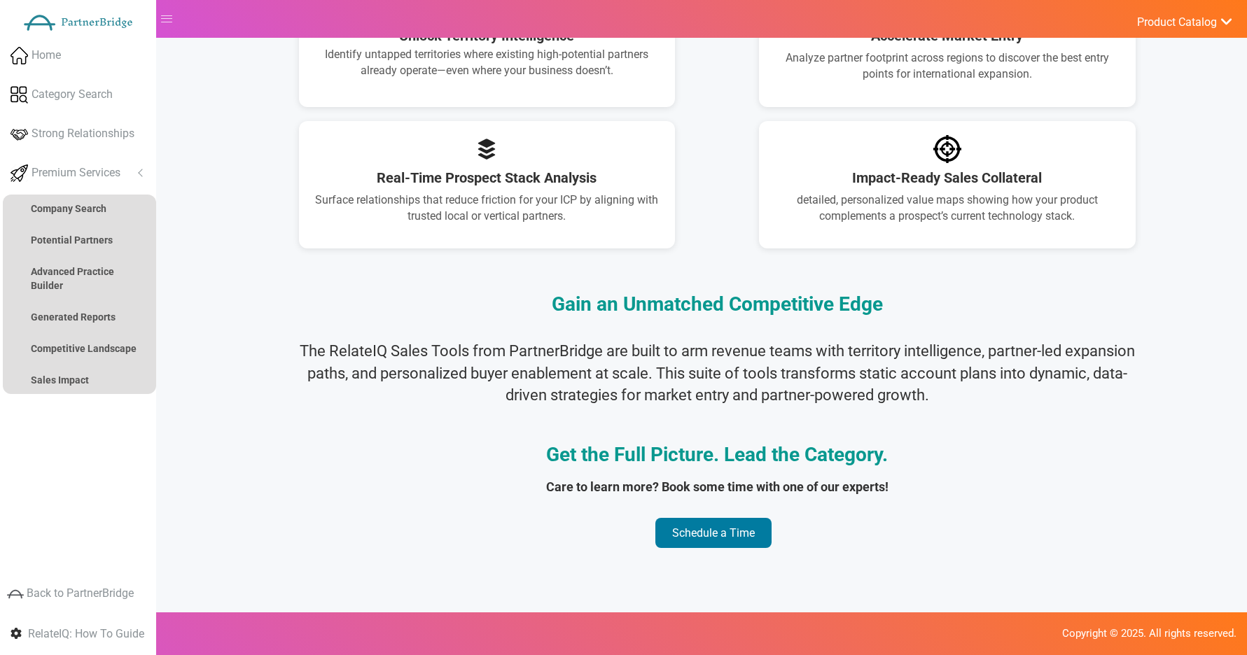
click at [708, 522] on link "Schedule a Time" at bounding box center [713, 533] width 116 height 30
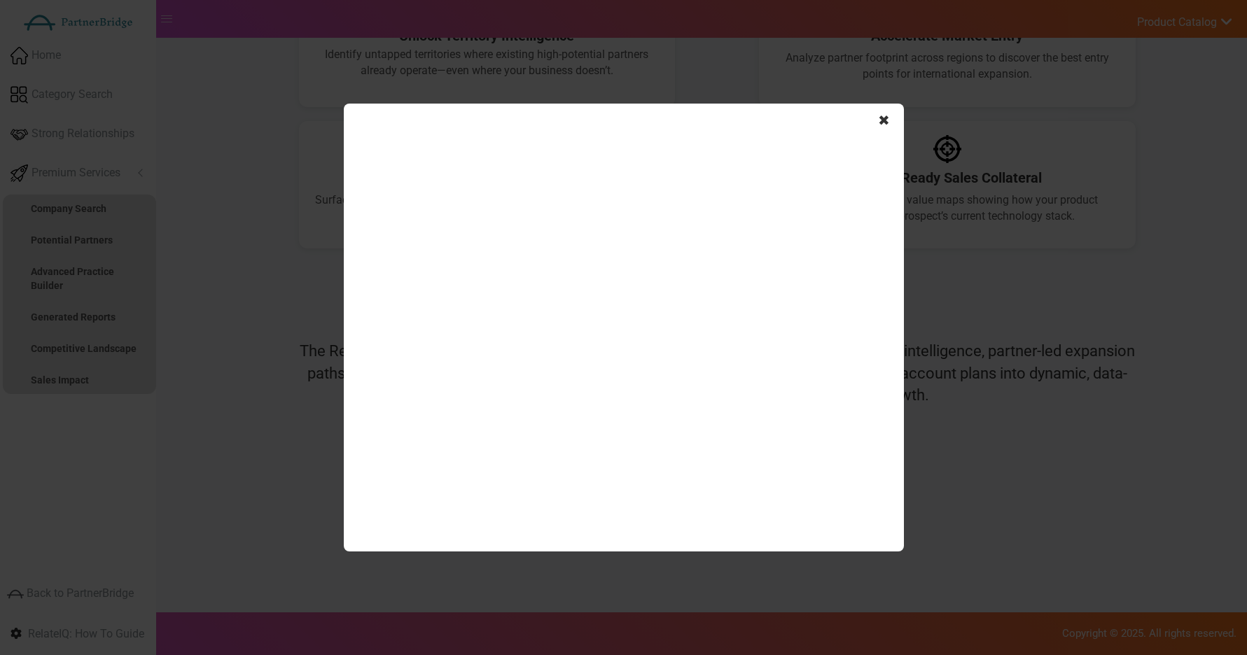
click at [881, 125] on span "✖" at bounding box center [884, 121] width 12 height 20
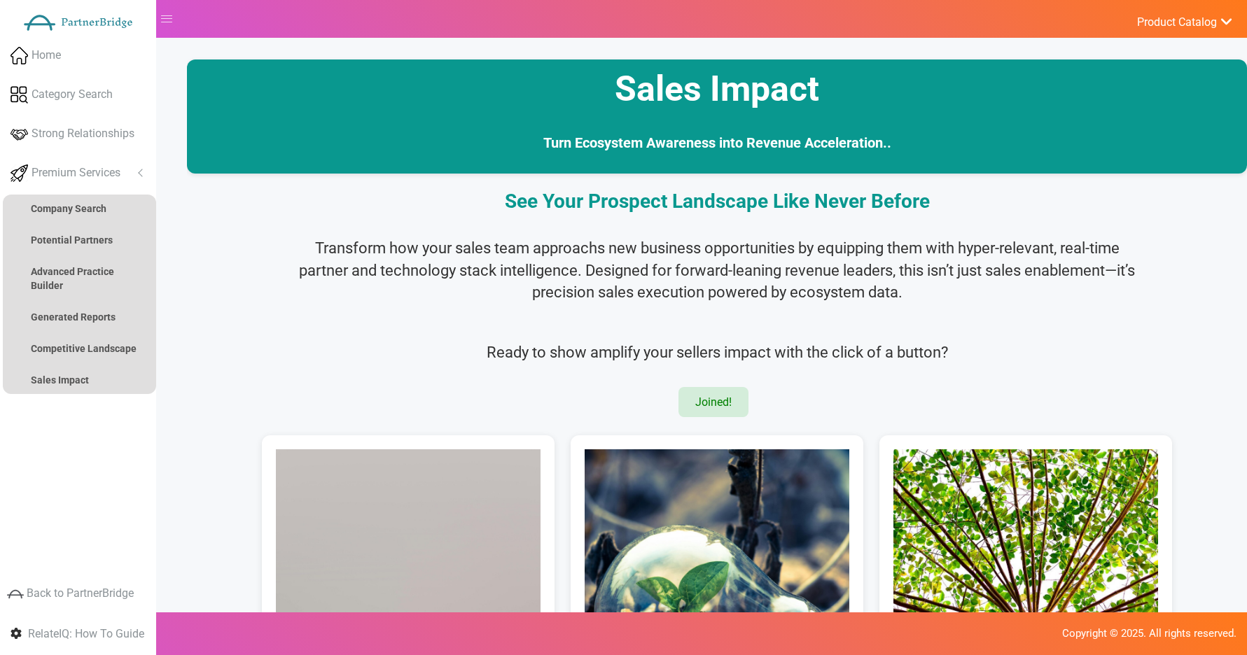
scroll to position [0, 0]
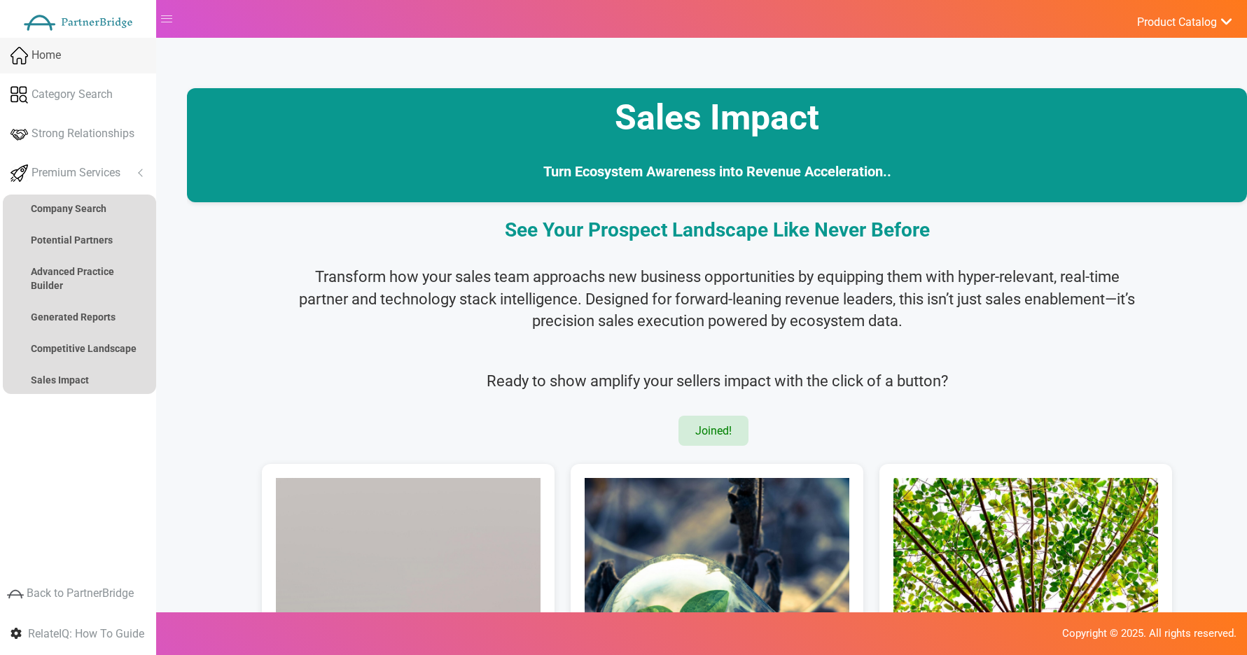
click at [69, 39] on link "Home" at bounding box center [78, 56] width 156 height 36
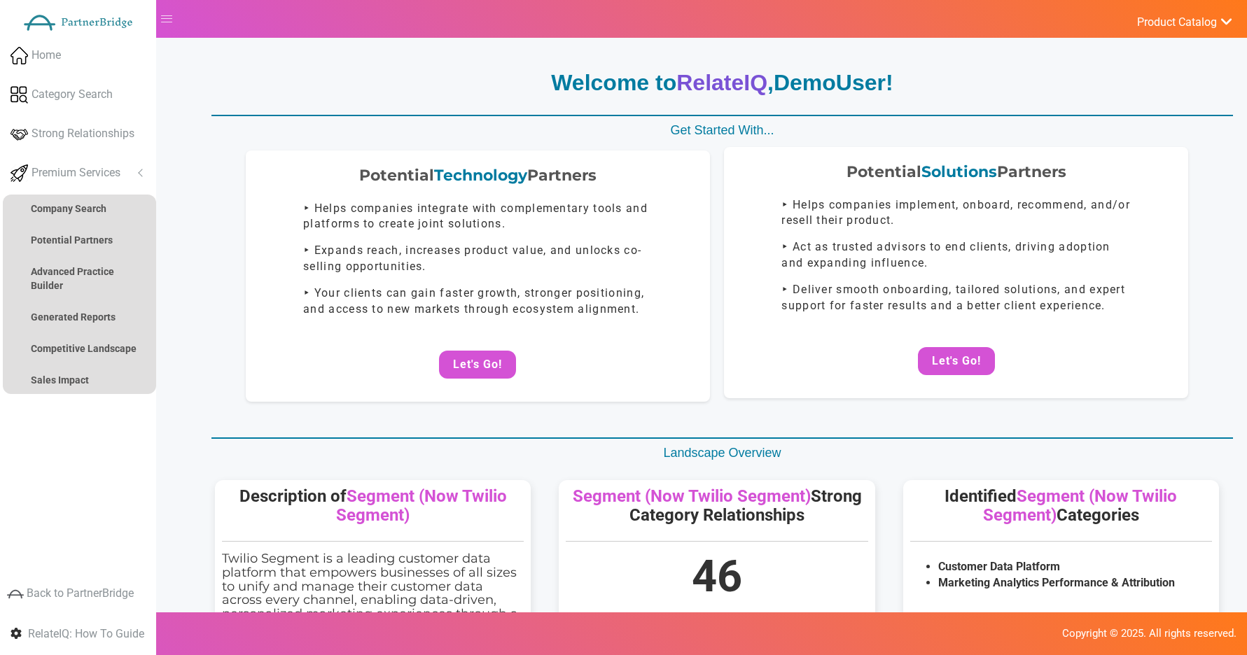
drag, startPoint x: 1105, startPoint y: 343, endPoint x: 1063, endPoint y: 342, distance: 42.7
click at [1079, 343] on div "Potential Solutions Partners ‣ Helps companies implement, onboard, recommend, a…" at bounding box center [956, 272] width 464 height 251
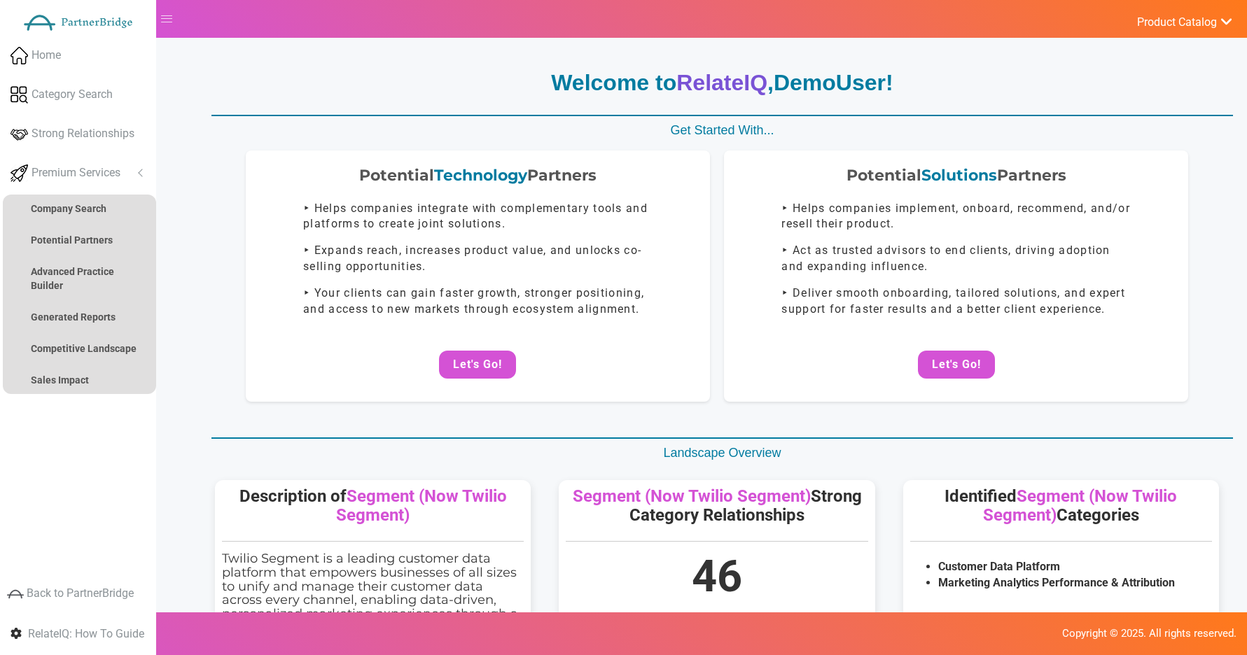
drag, startPoint x: 973, startPoint y: 348, endPoint x: 979, endPoint y: 337, distance: 12.5
click at [974, 351] on button "Let's Go!" at bounding box center [956, 365] width 77 height 28
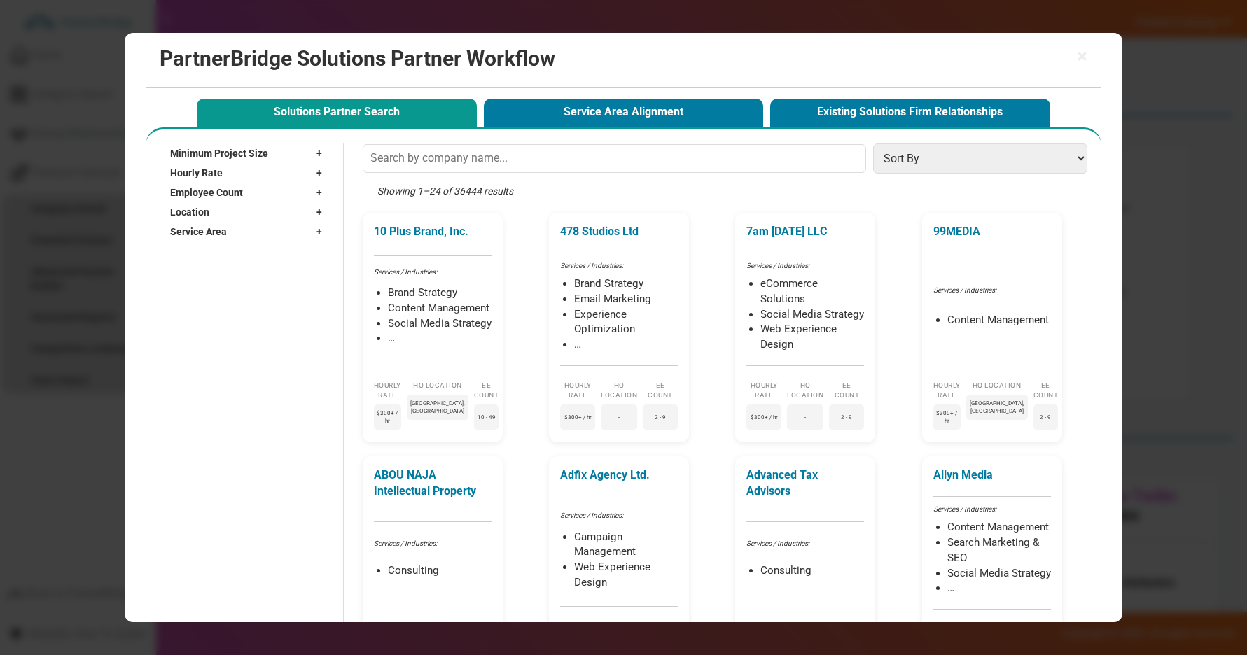
click at [244, 207] on div "Location +" at bounding box center [249, 212] width 159 height 20
click at [259, 223] on input "text" at bounding box center [240, 232] width 141 height 21
type input "Accra"
click at [202, 260] on label "Accra, [GEOGRAPHIC_DATA]" at bounding box center [247, 266] width 116 height 24
click at [185, 262] on input "Accra, [GEOGRAPHIC_DATA]" at bounding box center [180, 266] width 9 height 9
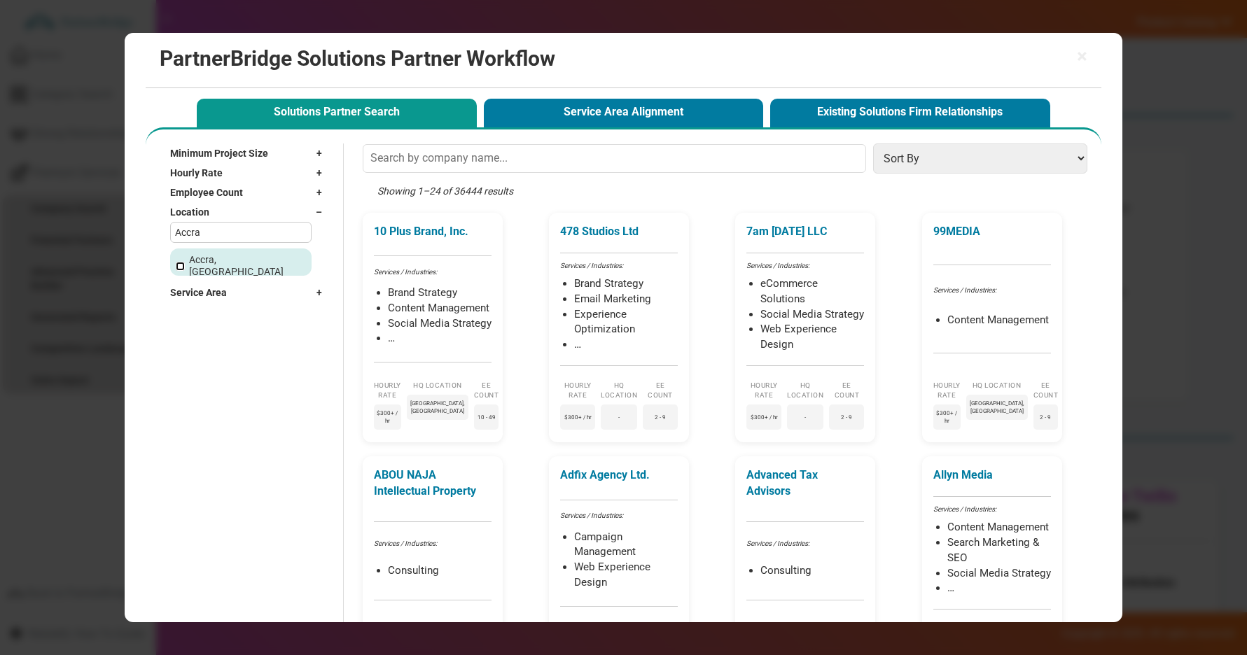
checkbox input "true"
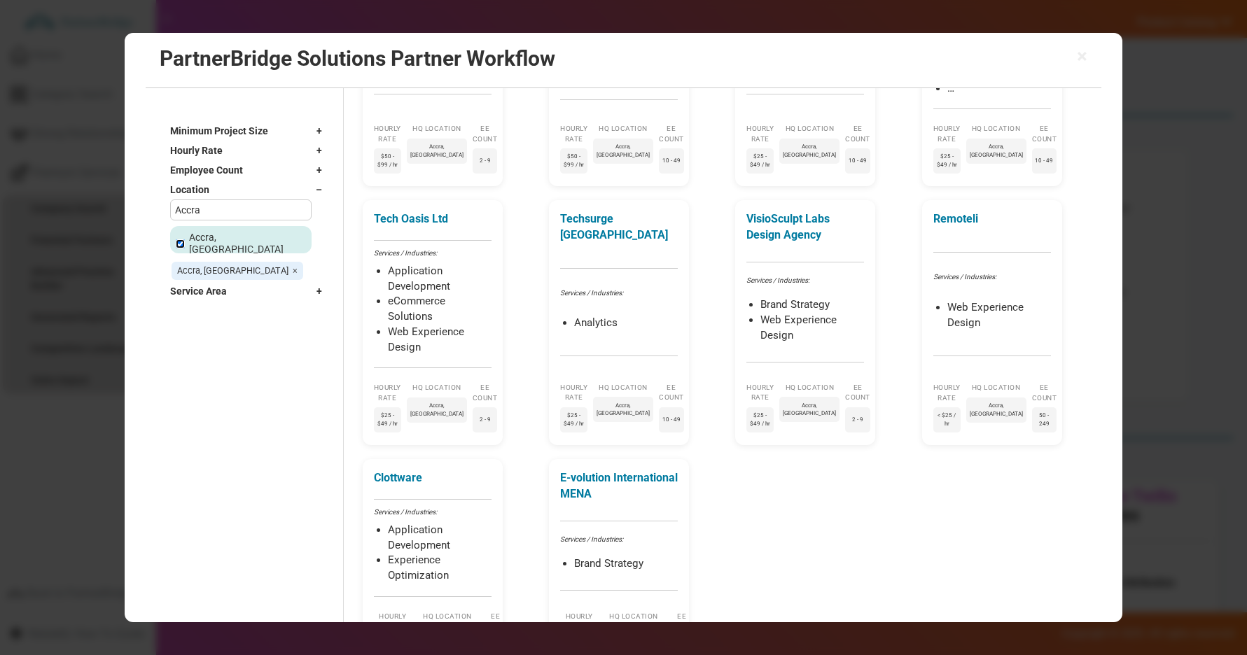
scroll to position [366, 0]
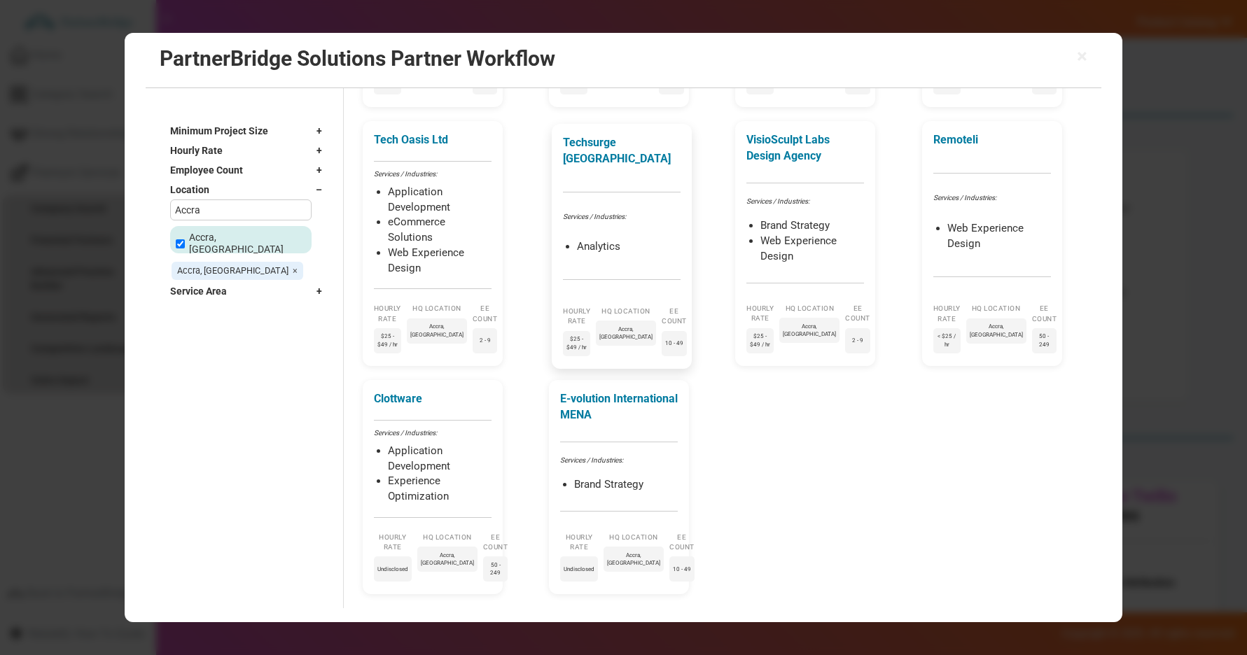
click at [631, 246] on li "Analytics" at bounding box center [629, 246] width 104 height 15
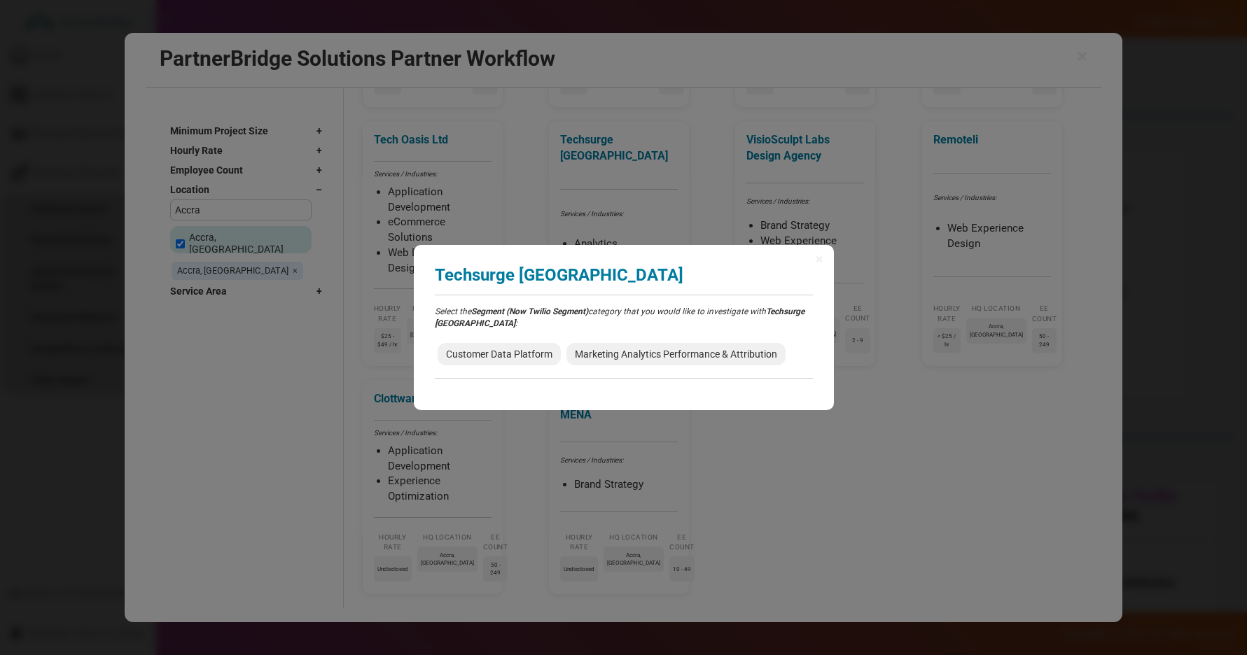
click at [528, 340] on div "Customer Data Platform Marketing Analytics Performance & Attribution" at bounding box center [624, 354] width 378 height 28
click at [510, 353] on span "Customer Data Platform" at bounding box center [498, 354] width 123 height 22
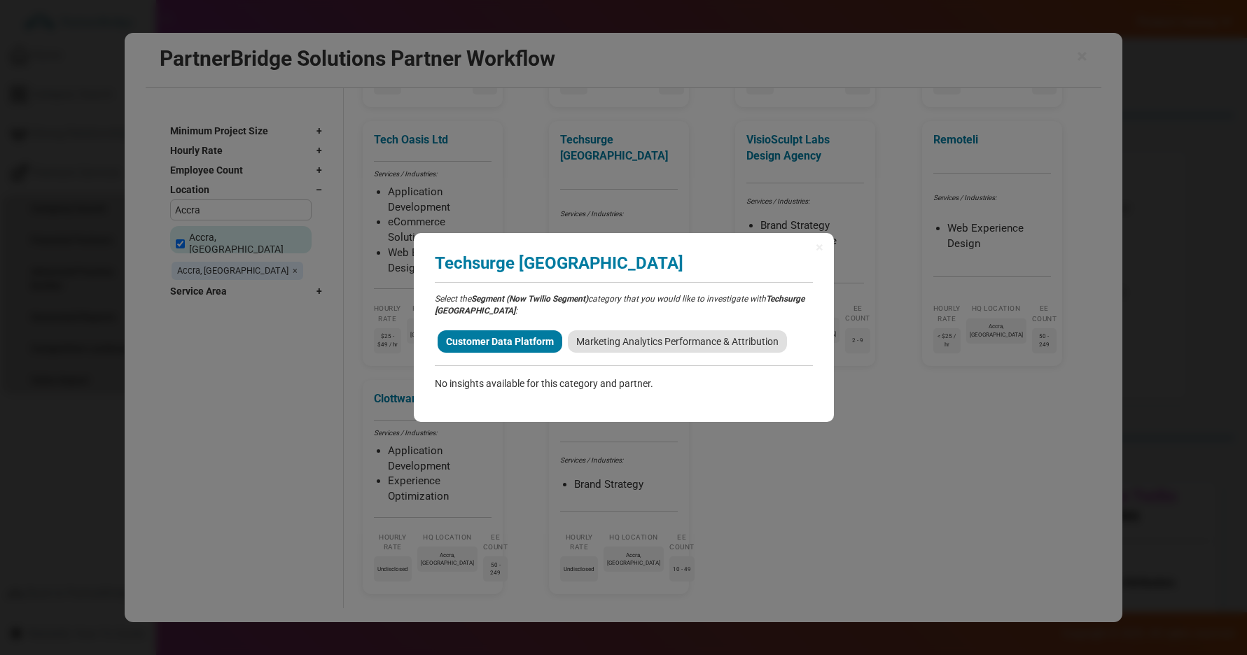
click at [641, 344] on span "Marketing Analytics Performance & Attribution" at bounding box center [677, 341] width 219 height 22
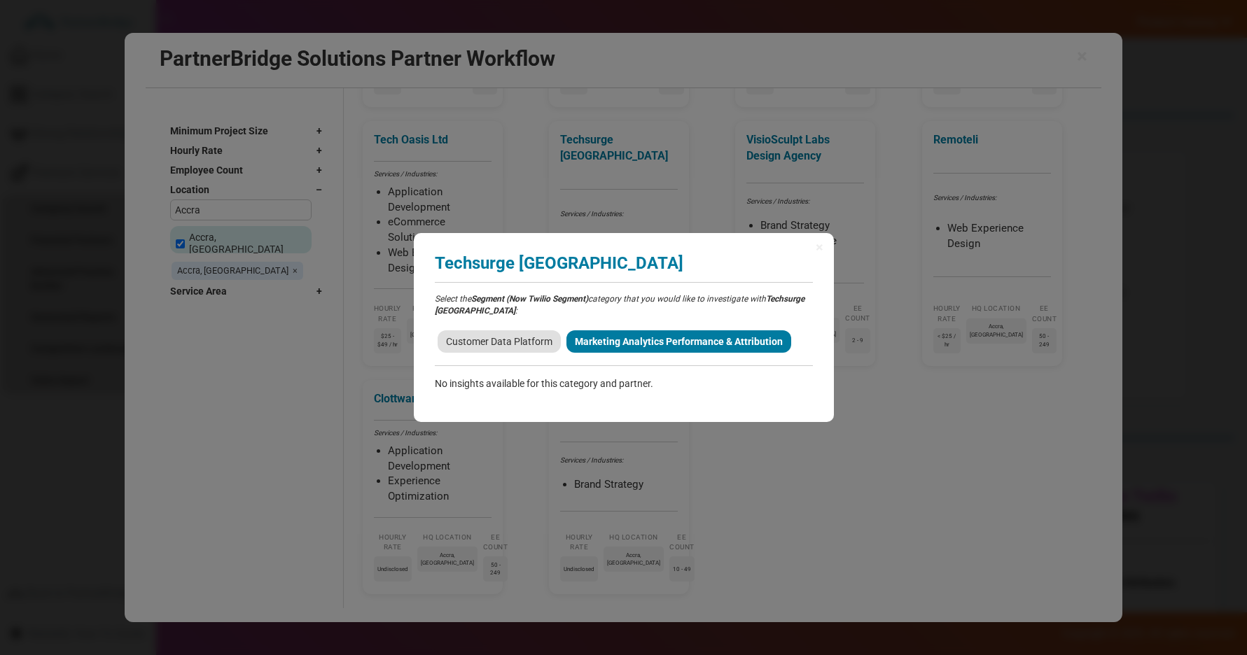
click at [524, 348] on span "Customer Data Platform" at bounding box center [498, 341] width 123 height 22
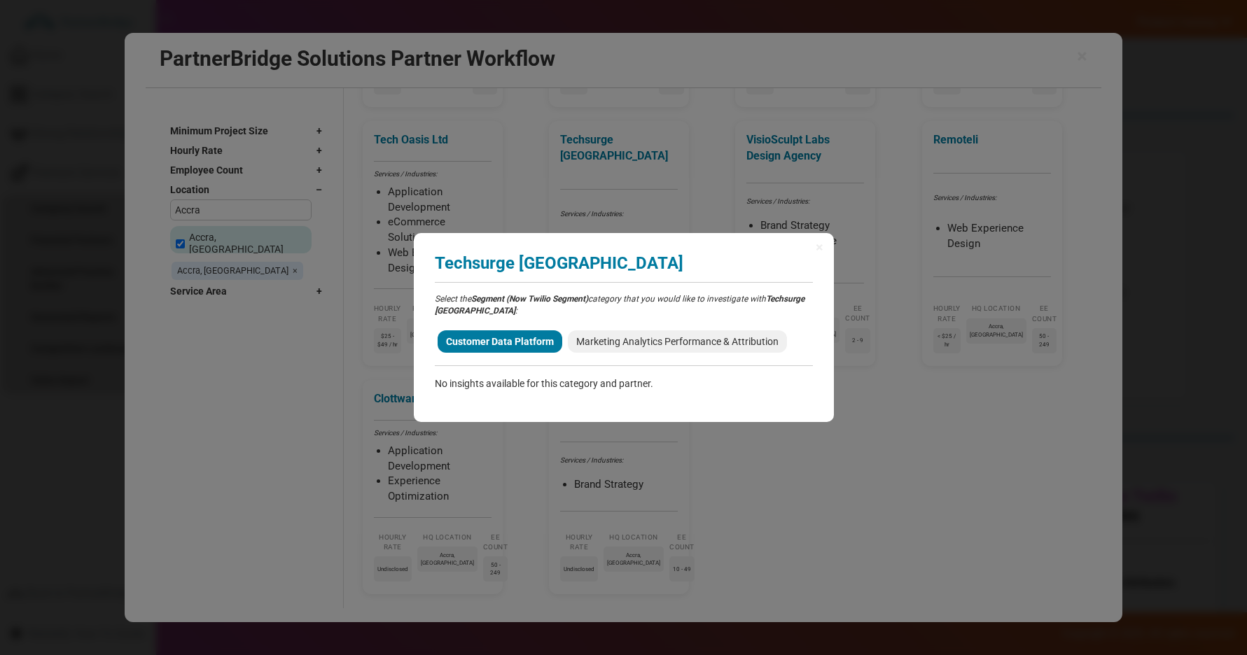
click at [717, 201] on div "× Techsurge [GEOGRAPHIC_DATA] Analyzing partner match... Select the Segment (No…" at bounding box center [623, 327] width 1247 height 655
click at [817, 246] on span "×" at bounding box center [819, 247] width 8 height 14
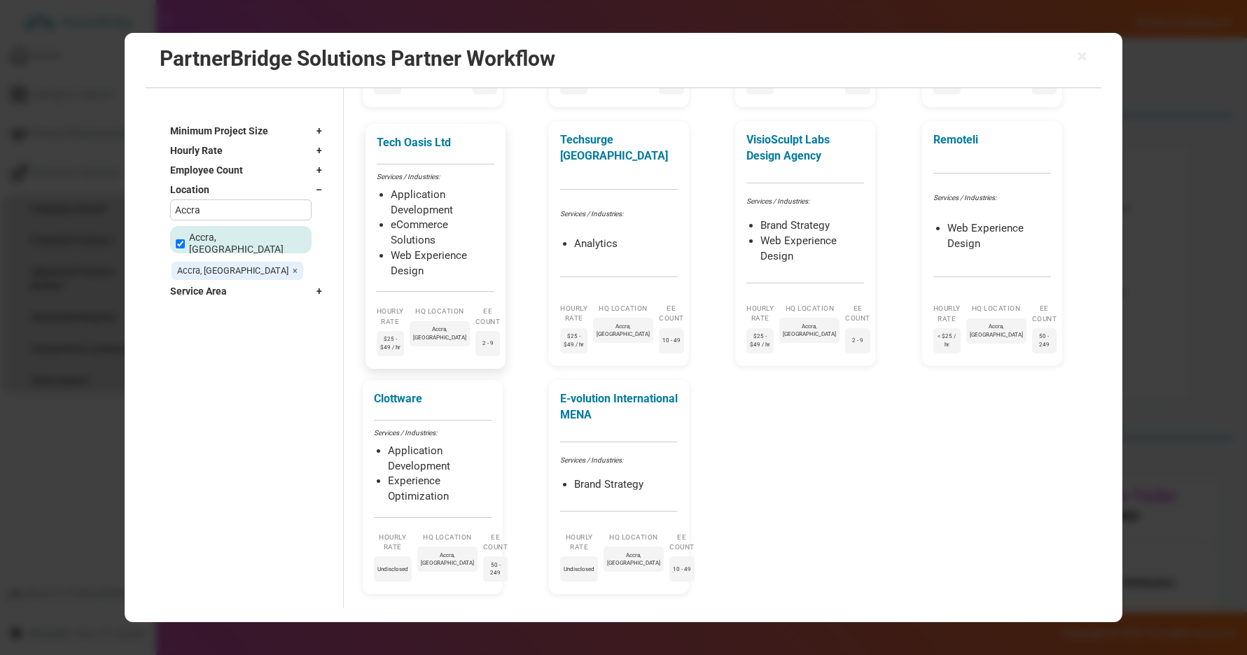
click at [409, 241] on li "eCommerce Solutions" at bounding box center [443, 233] width 104 height 30
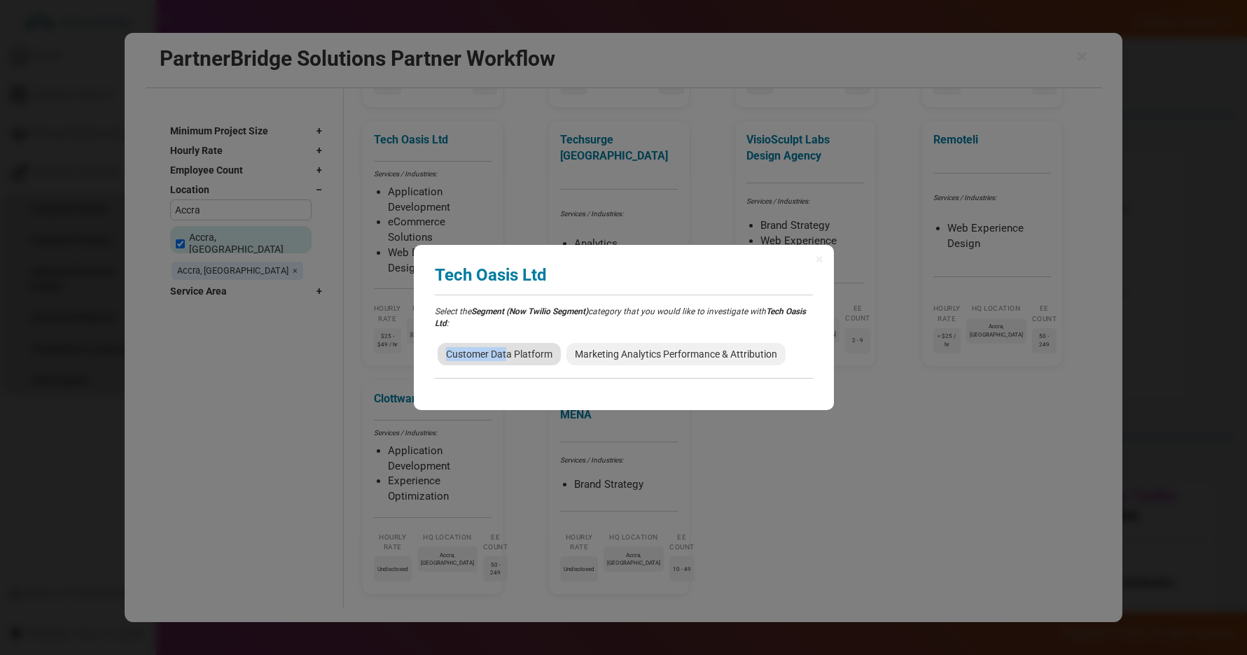
click at [505, 346] on span "Customer Data Platform" at bounding box center [498, 354] width 123 height 22
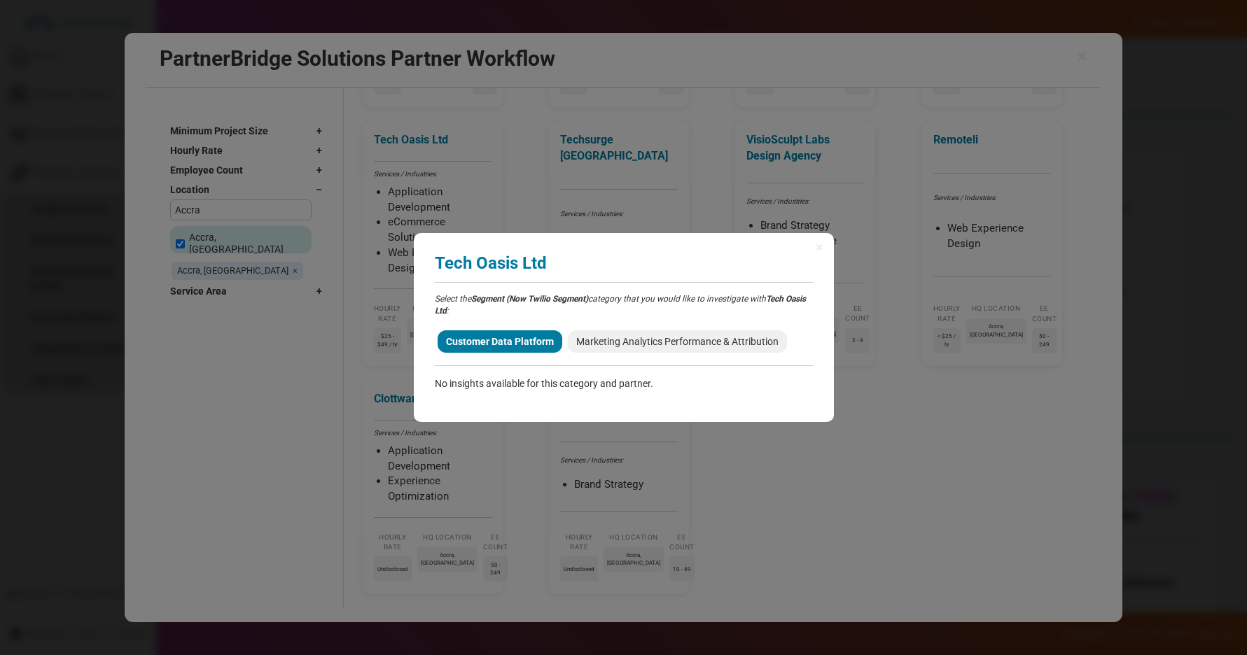
drag, startPoint x: 591, startPoint y: 346, endPoint x: 617, endPoint y: 327, distance: 32.1
click at [591, 346] on span "Marketing Analytics Performance & Attribution" at bounding box center [677, 341] width 219 height 22
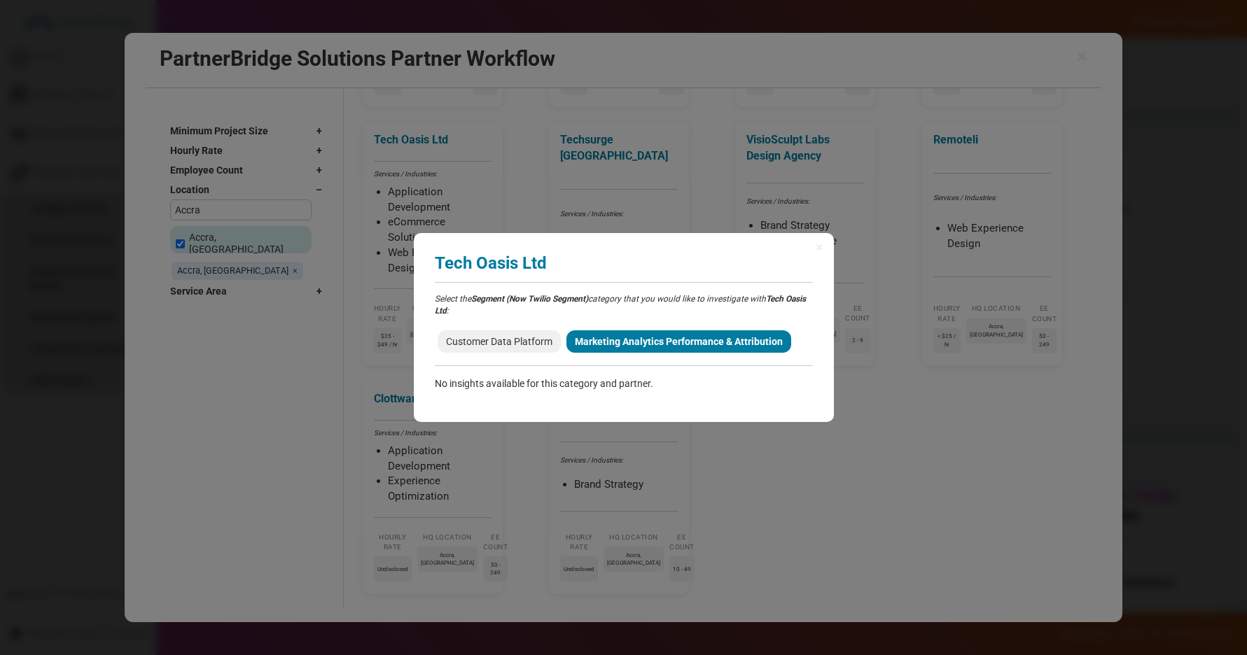
click at [813, 246] on div "× Tech Oasis Ltd Analyzing partner match... Select the Segment (Now Twilio Segm…" at bounding box center [624, 328] width 420 height 190
click at [815, 245] on span "×" at bounding box center [819, 247] width 8 height 14
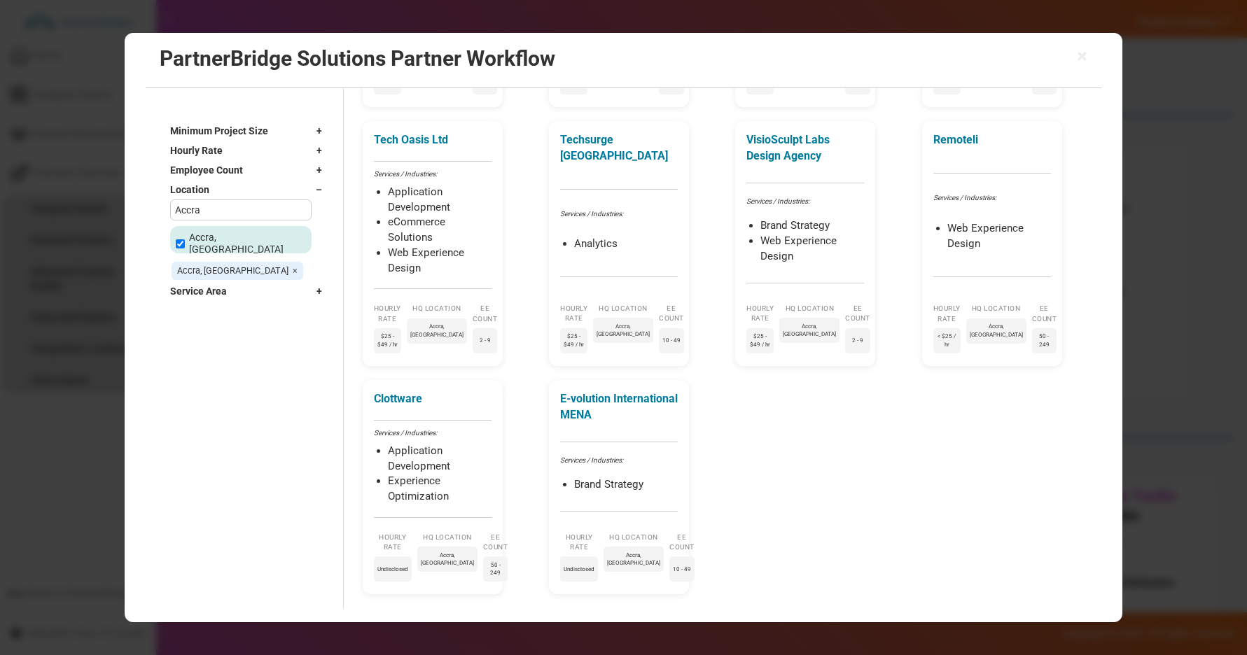
click at [505, 209] on div "Doctor Barns Tech Services / Industries: Web Experience Design Hourly Rate $50 …" at bounding box center [728, 221] width 731 height 748
click at [490, 204] on li "Application Development" at bounding box center [443, 203] width 104 height 30
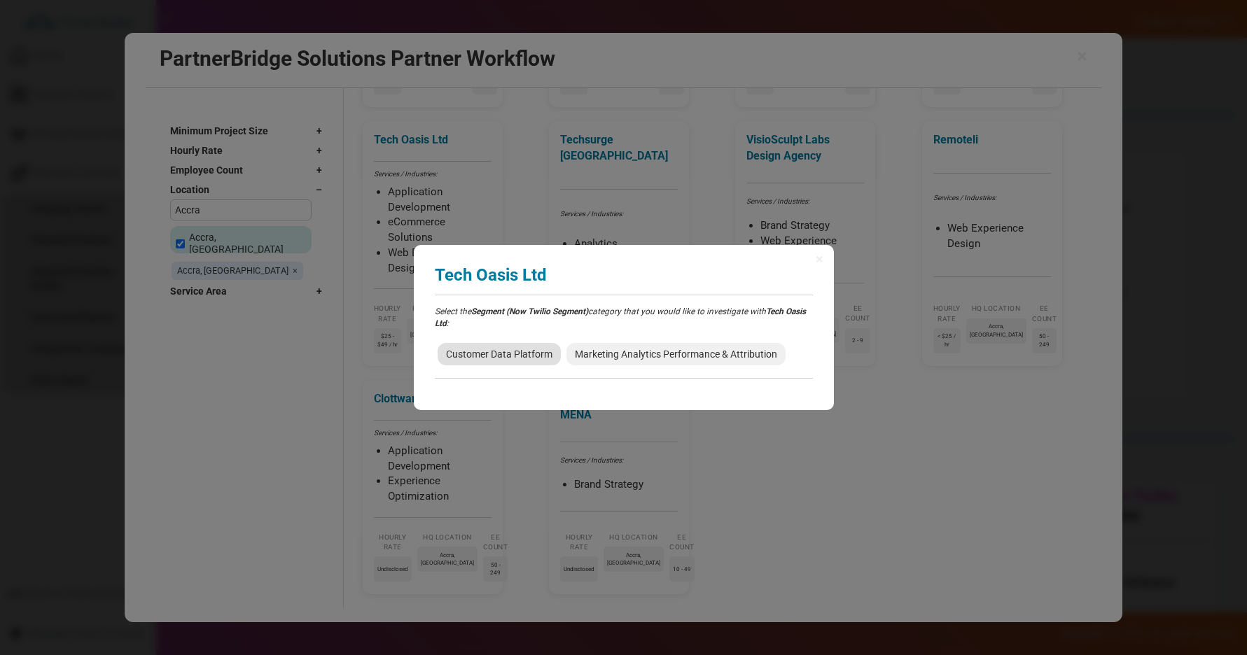
click at [515, 356] on span "Customer Data Platform" at bounding box center [498, 354] width 123 height 22
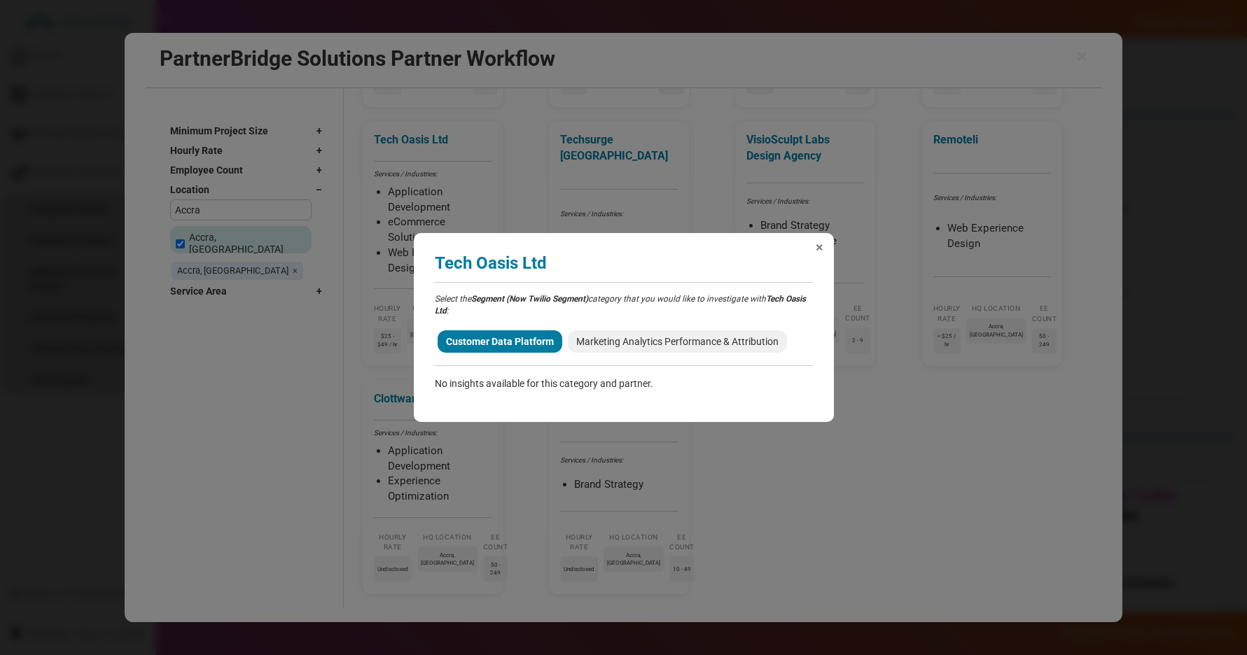
click at [824, 251] on div "× Tech Oasis Ltd Analyzing partner match... Select the Segment (Now Twilio Segm…" at bounding box center [624, 328] width 420 height 190
drag, startPoint x: 819, startPoint y: 246, endPoint x: 826, endPoint y: 234, distance: 13.8
click at [819, 246] on span "×" at bounding box center [819, 247] width 8 height 14
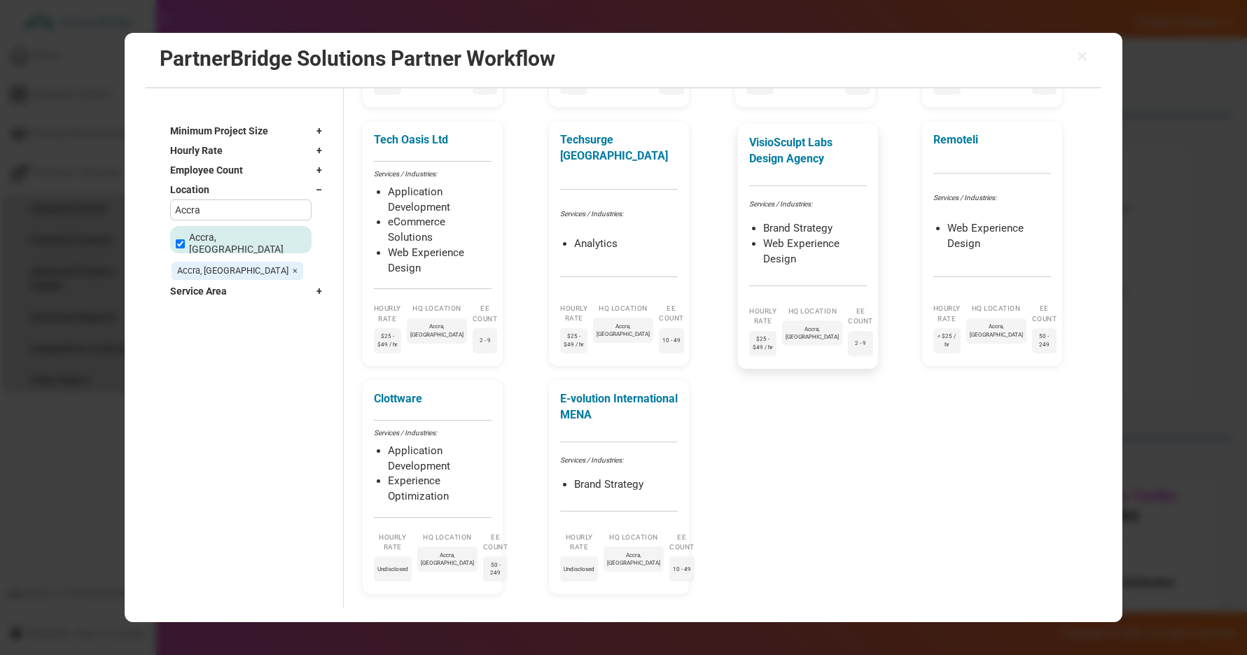
click at [830, 223] on li "Brand Strategy" at bounding box center [815, 228] width 104 height 15
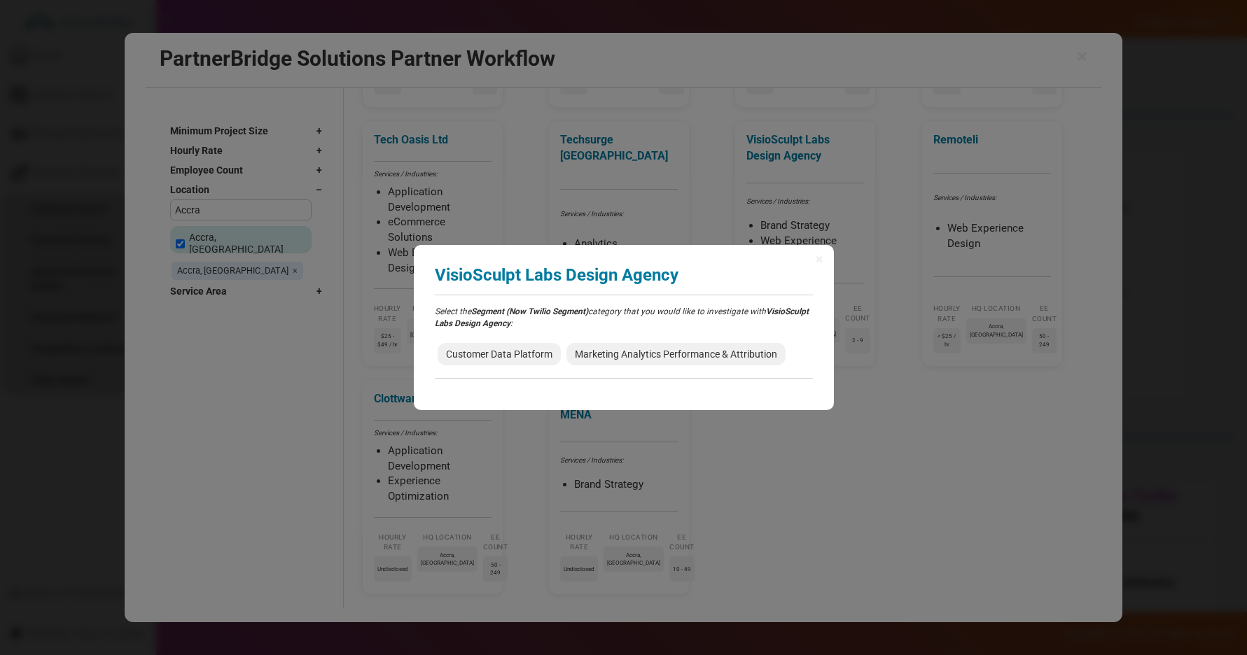
click at [544, 336] on div "Select the Segment (Now Twilio Segment) category that you would like to investi…" at bounding box center [624, 342] width 378 height 73
click at [540, 343] on span "Customer Data Platform" at bounding box center [498, 354] width 123 height 22
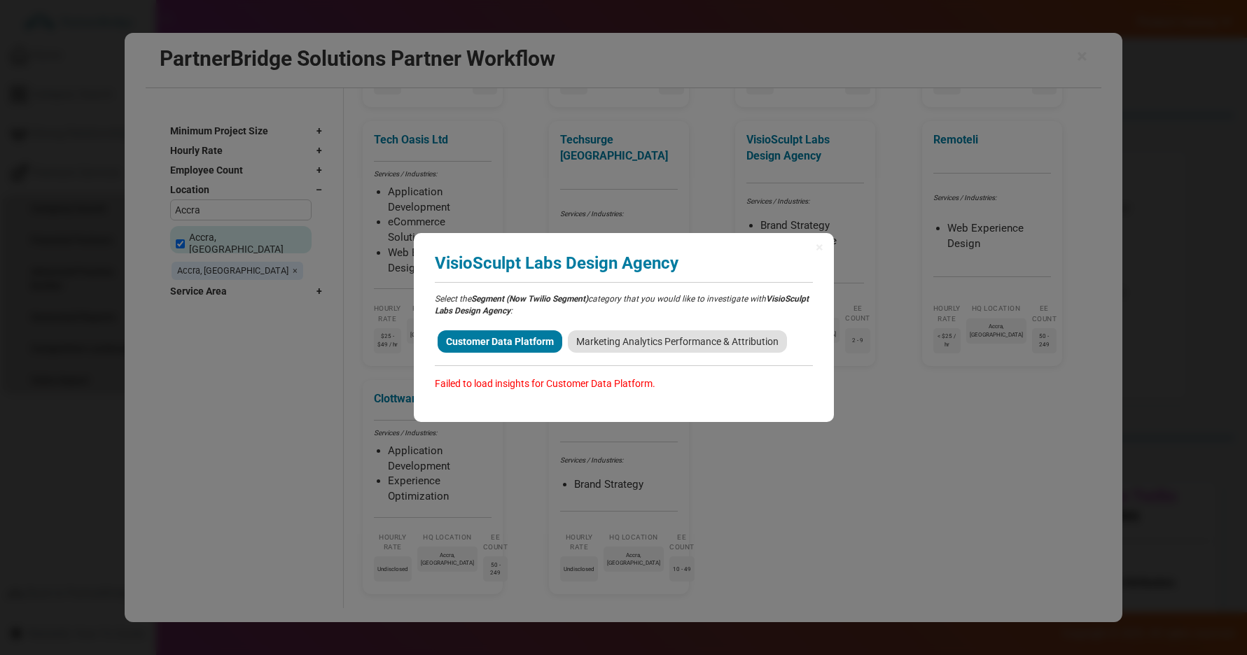
click at [651, 338] on span "Marketing Analytics Performance & Attribution" at bounding box center [677, 341] width 219 height 22
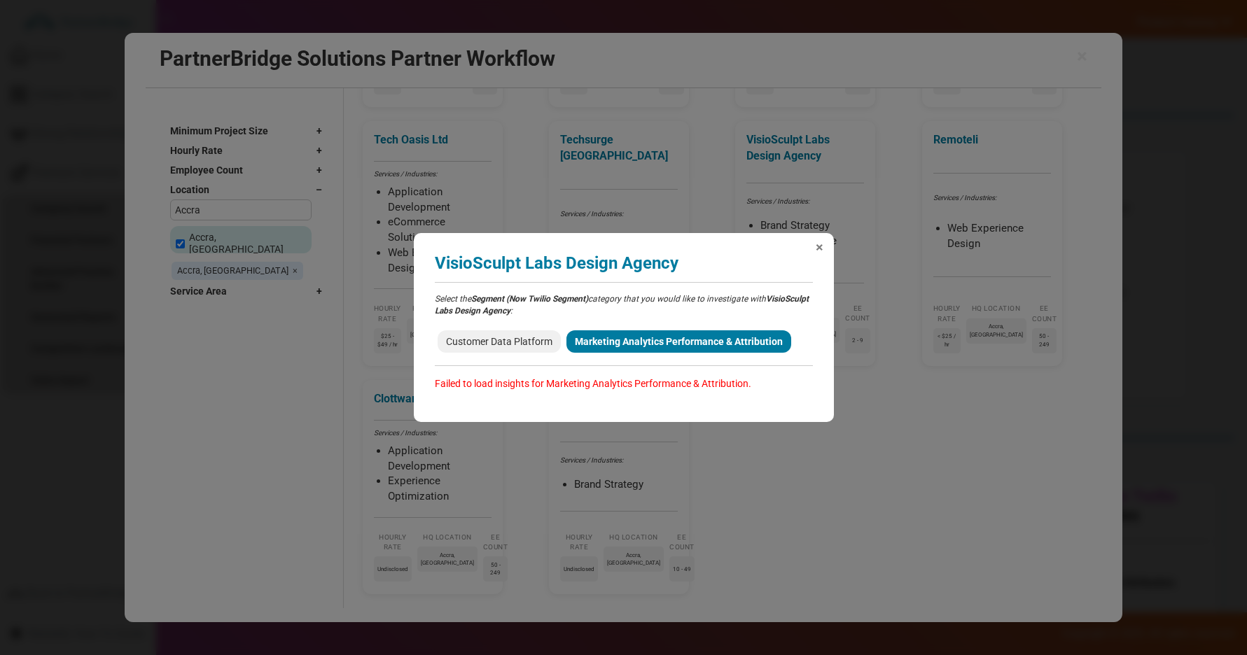
click at [820, 249] on span "×" at bounding box center [819, 247] width 8 height 14
click at [820, 249] on li "Web Experience Design" at bounding box center [812, 249] width 104 height 30
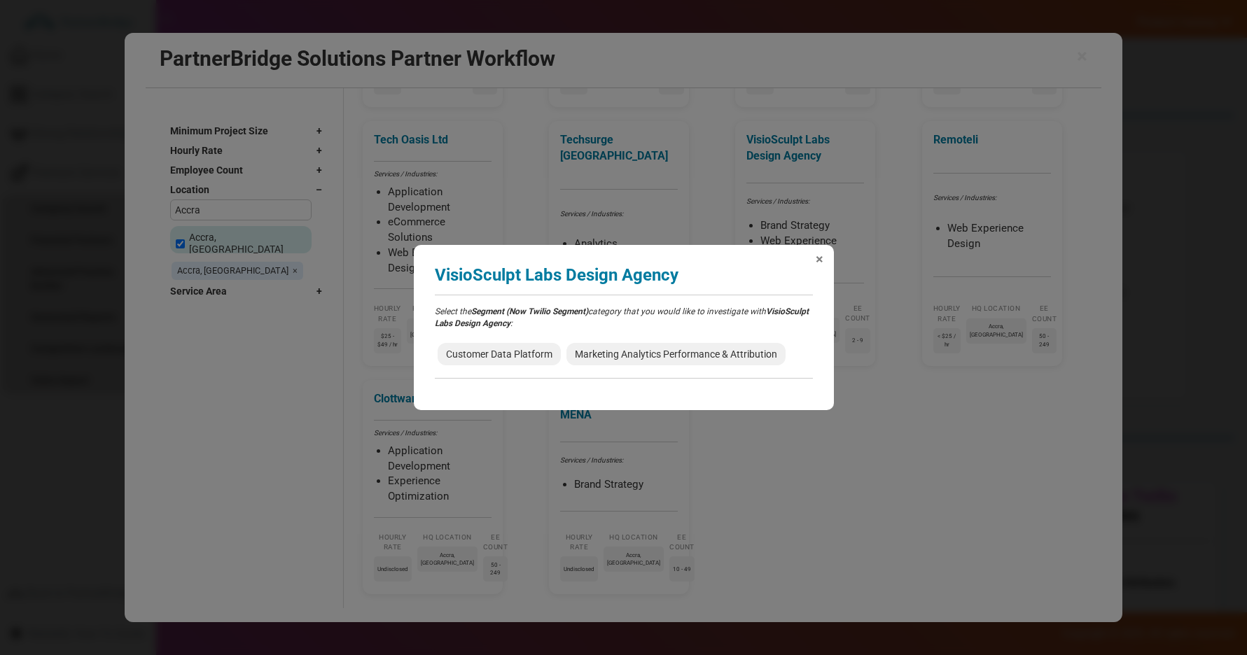
drag, startPoint x: 807, startPoint y: 255, endPoint x: 816, endPoint y: 259, distance: 9.7
click at [809, 256] on div "× VisioSculpt Labs Design Agency Analyzing partner match... Select the Segment …" at bounding box center [624, 327] width 420 height 165
click at [816, 259] on span "×" at bounding box center [819, 259] width 8 height 14
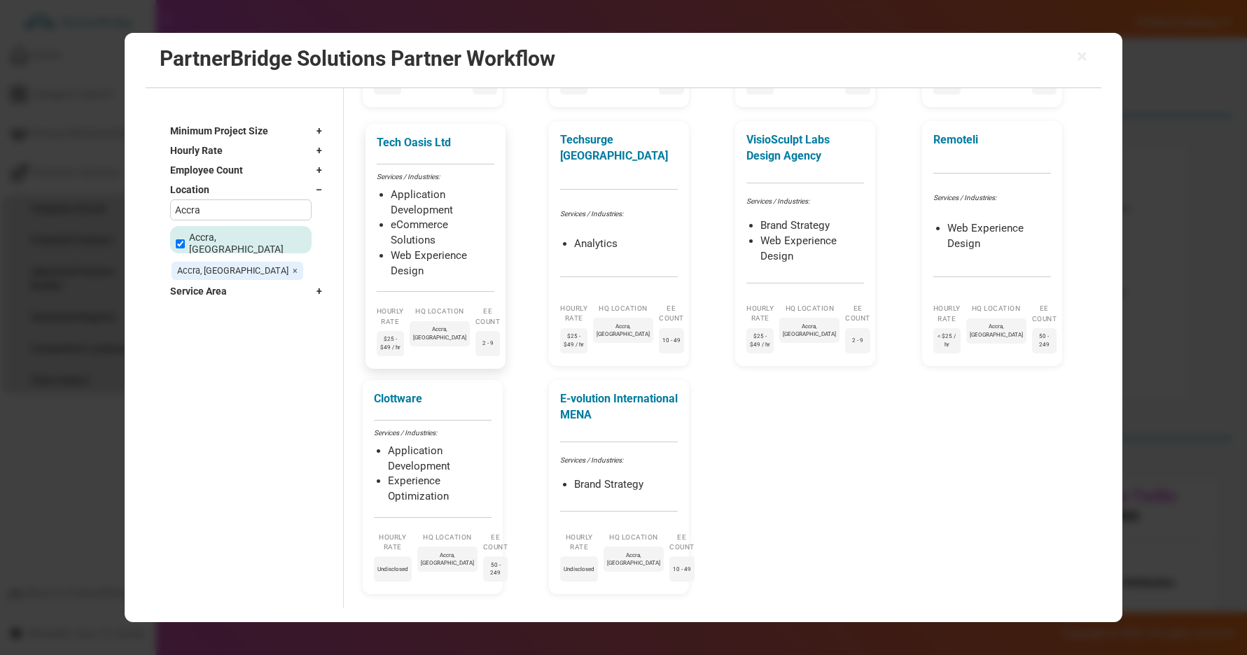
click at [459, 224] on li "eCommerce Solutions" at bounding box center [443, 233] width 104 height 30
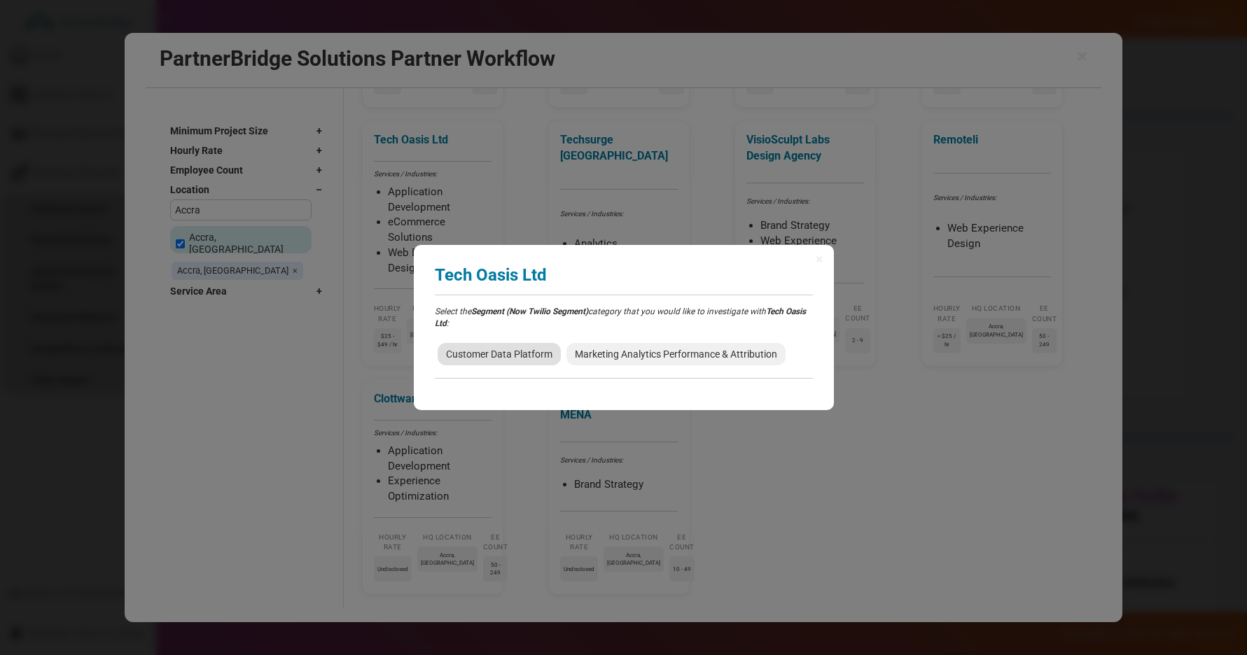
click at [517, 351] on span "Customer Data Platform" at bounding box center [498, 354] width 123 height 22
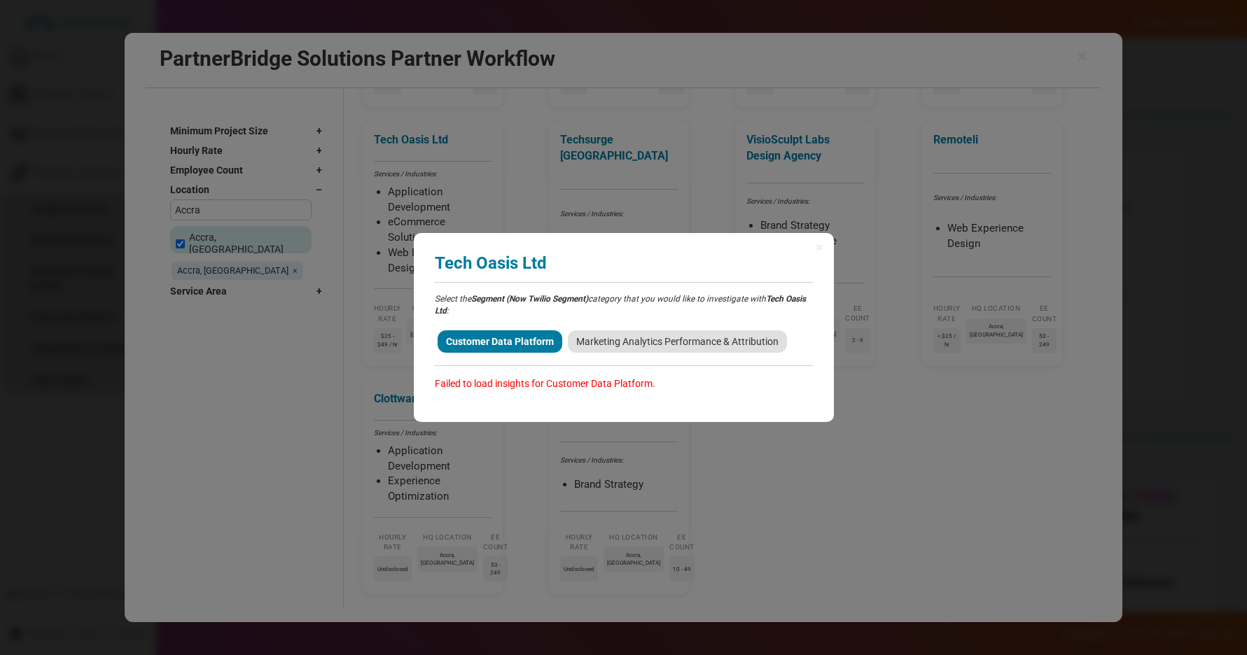
click at [594, 347] on span "Marketing Analytics Performance & Attribution" at bounding box center [677, 341] width 219 height 22
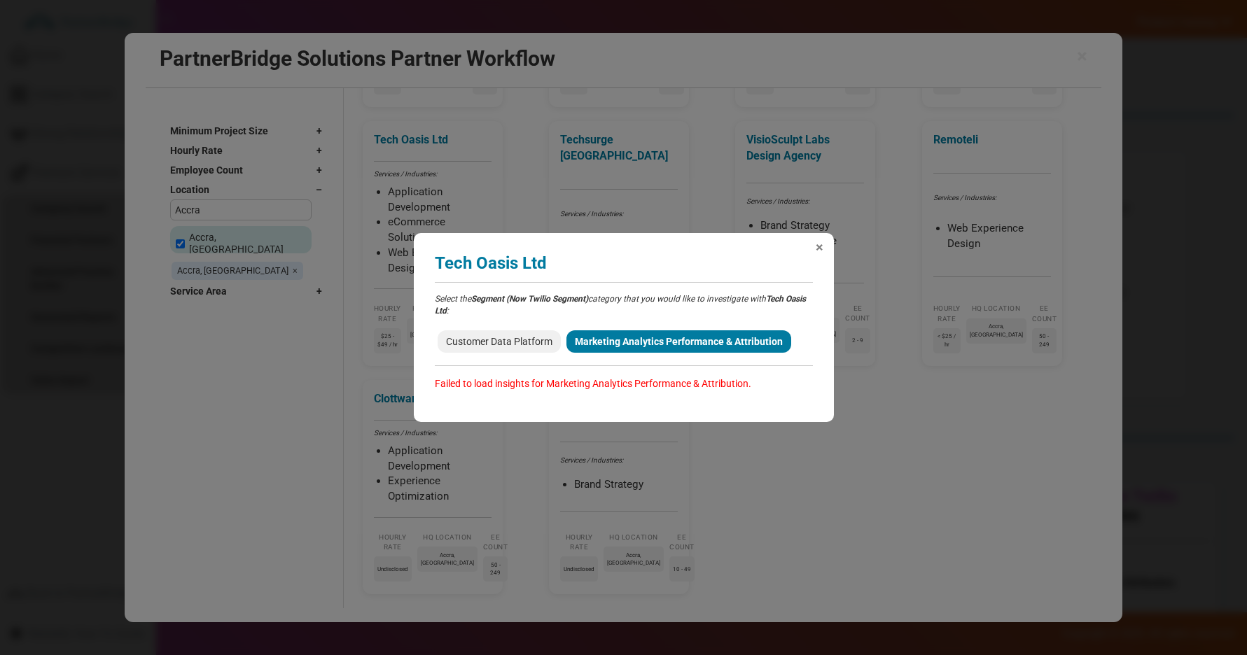
click at [818, 248] on span "×" at bounding box center [819, 247] width 8 height 14
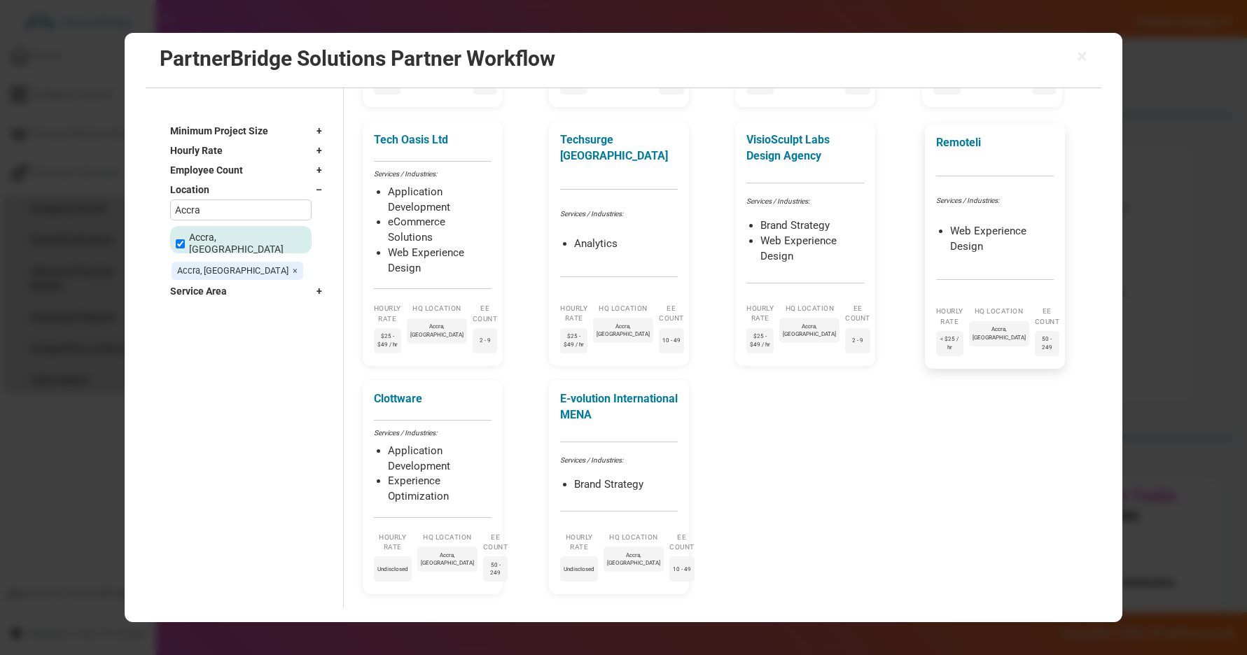
drag, startPoint x: 912, startPoint y: 215, endPoint x: 952, endPoint y: 211, distance: 40.1
click at [912, 215] on div "Doctor Barns Tech Services / Industries: Web Experience Design Hourly Rate $50 …" at bounding box center [728, 221] width 731 height 748
click at [954, 210] on div "Remoteli Services / Industries: Web Experience Design Hourly Rate < $25 / hr HQ…" at bounding box center [995, 246] width 140 height 245
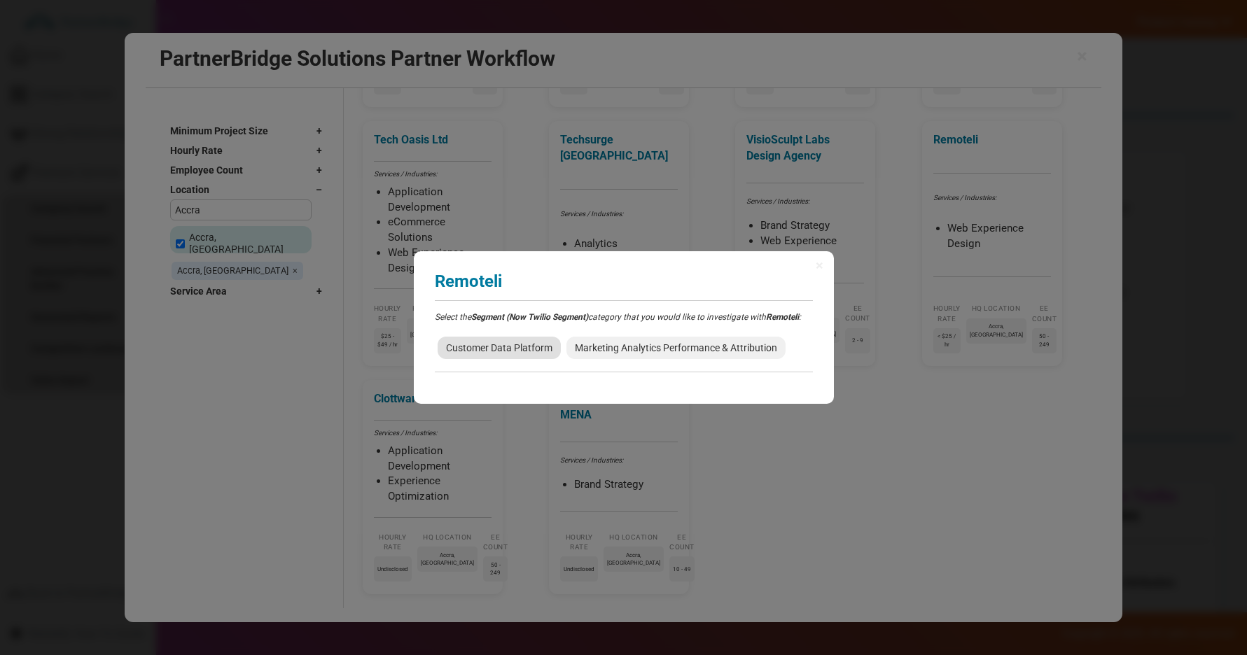
click at [481, 342] on span "Customer Data Platform" at bounding box center [498, 348] width 123 height 22
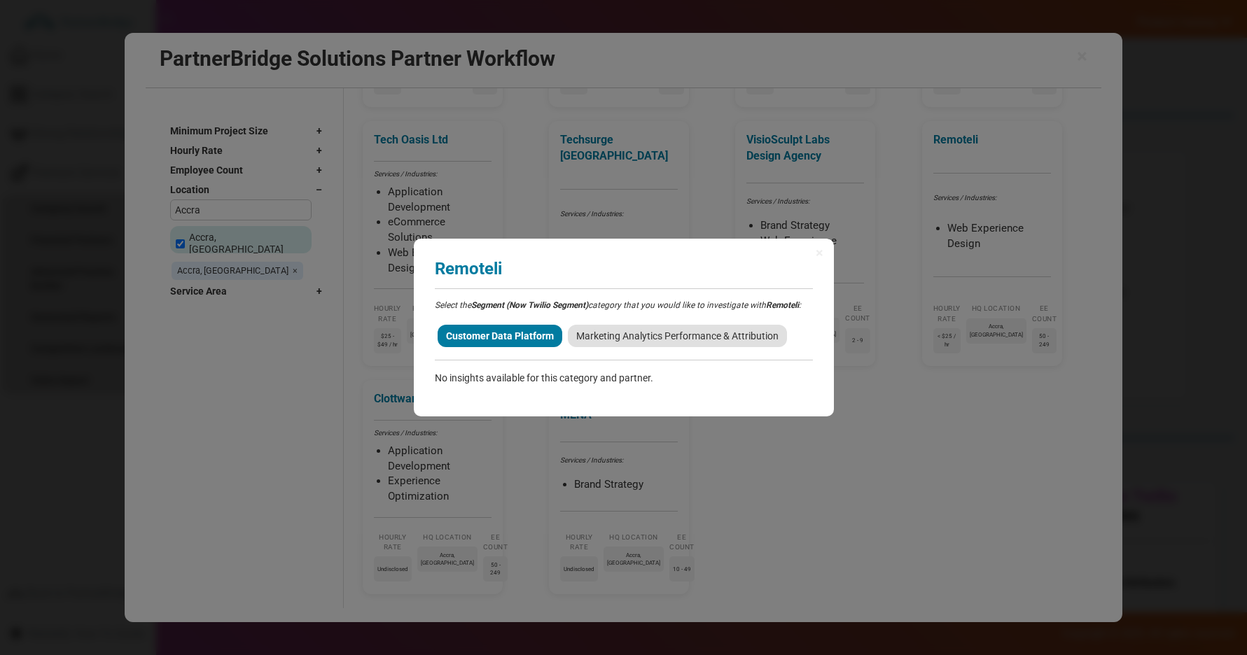
click at [617, 332] on span "Marketing Analytics Performance & Attribution" at bounding box center [677, 336] width 219 height 22
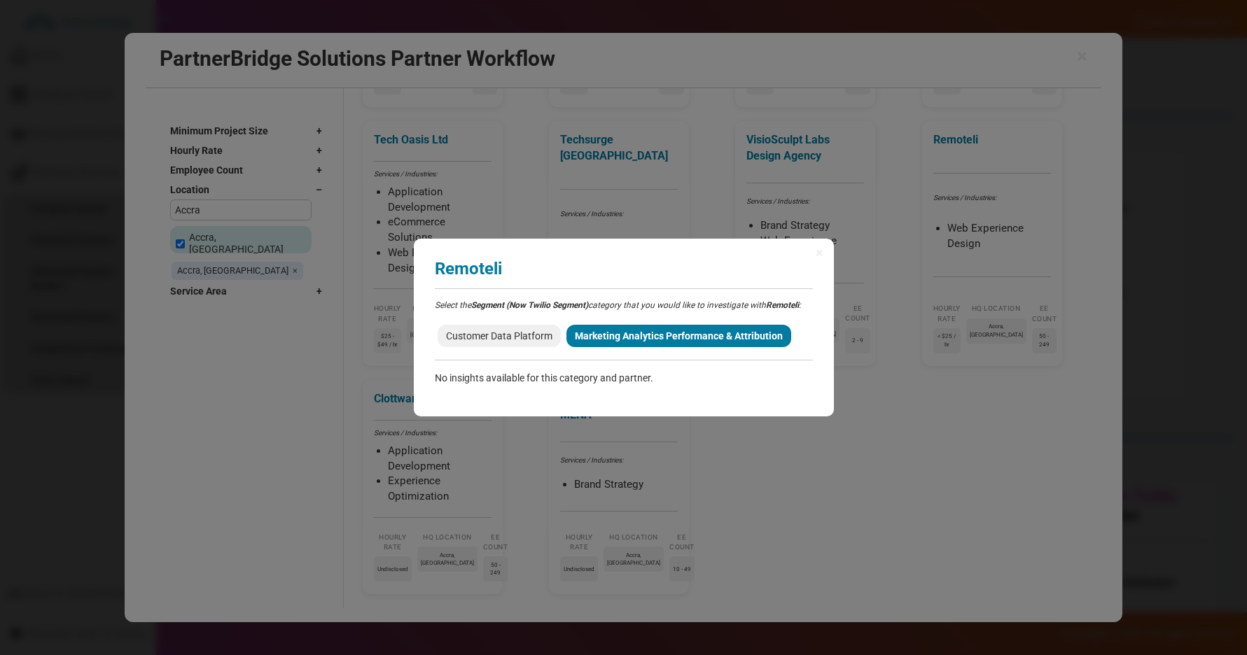
click at [464, 451] on div "× Remoteli Analyzing partner match... Select the Segment (Now Twilio Segment) c…" at bounding box center [623, 327] width 1247 height 655
click at [471, 442] on div "× Remoteli Analyzing partner match... Select the Segment (Now Twilio Segment) c…" at bounding box center [623, 327] width 1247 height 655
click at [817, 255] on span "×" at bounding box center [819, 253] width 8 height 14
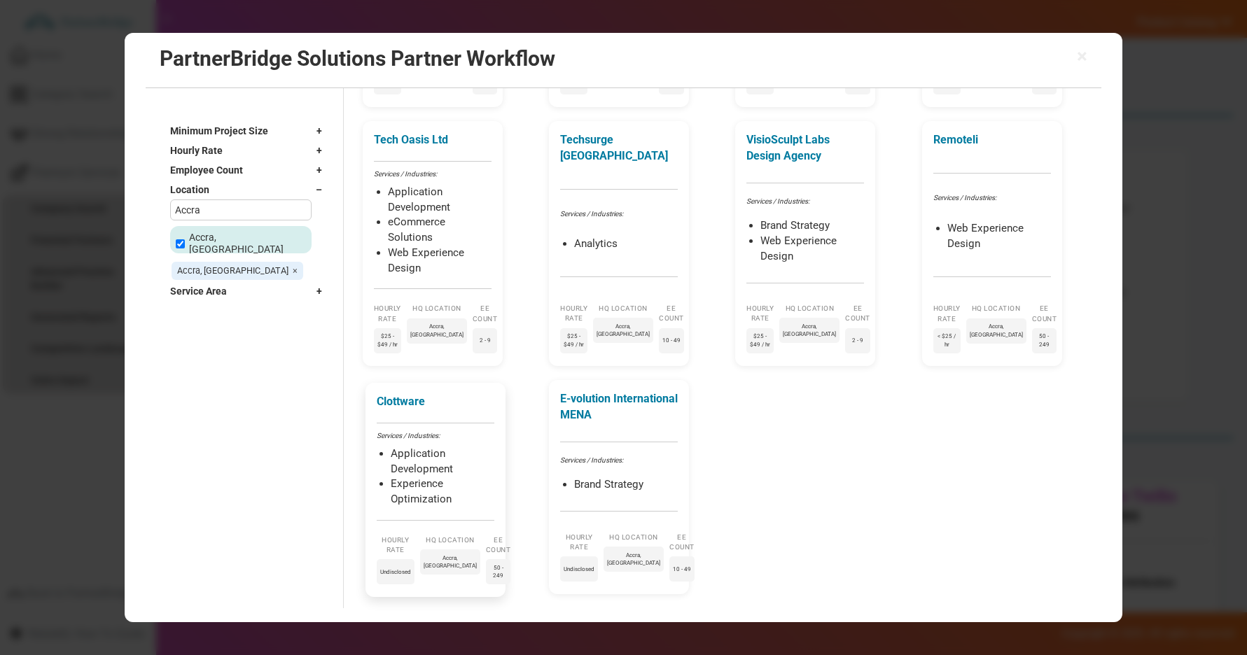
click at [450, 480] on li "Experience Optimization" at bounding box center [443, 492] width 104 height 30
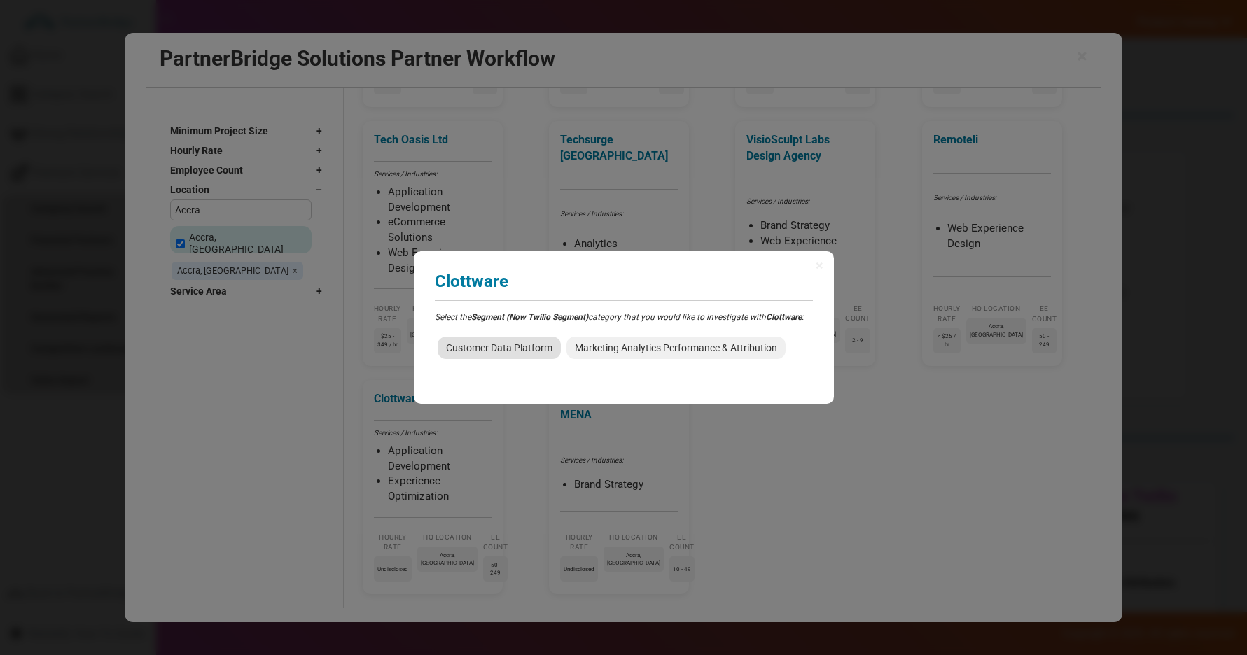
click at [523, 337] on span "Customer Data Platform" at bounding box center [498, 348] width 123 height 22
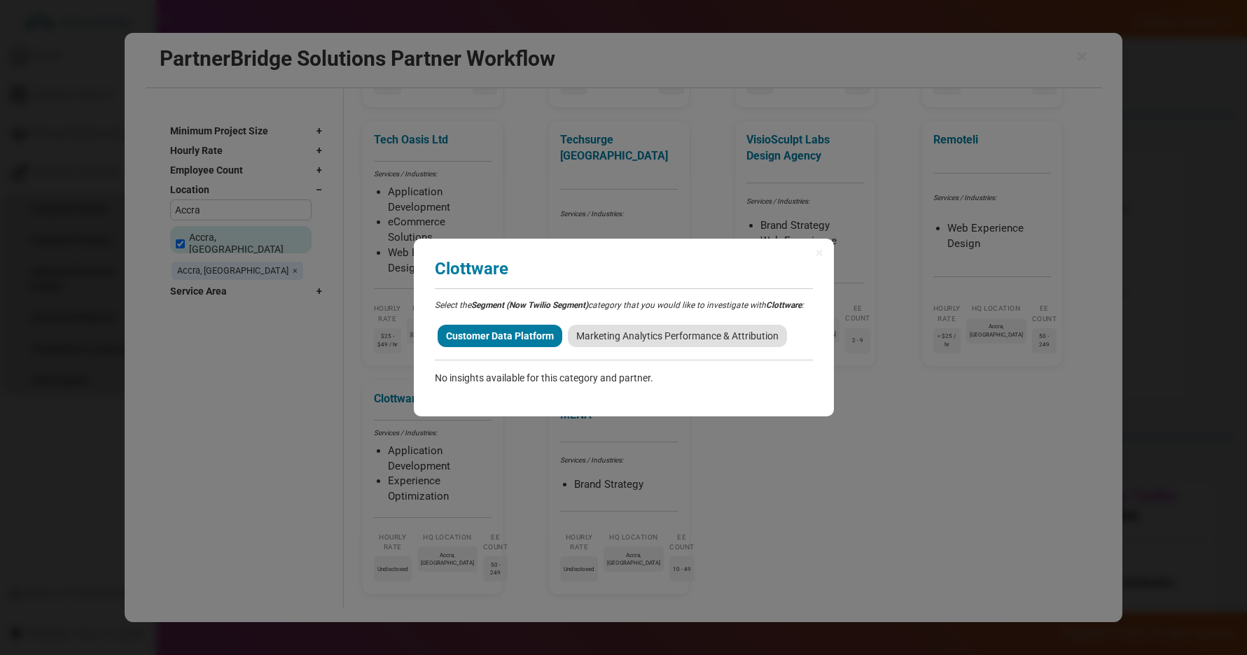
click at [627, 332] on span "Marketing Analytics Performance & Attribution" at bounding box center [677, 336] width 219 height 22
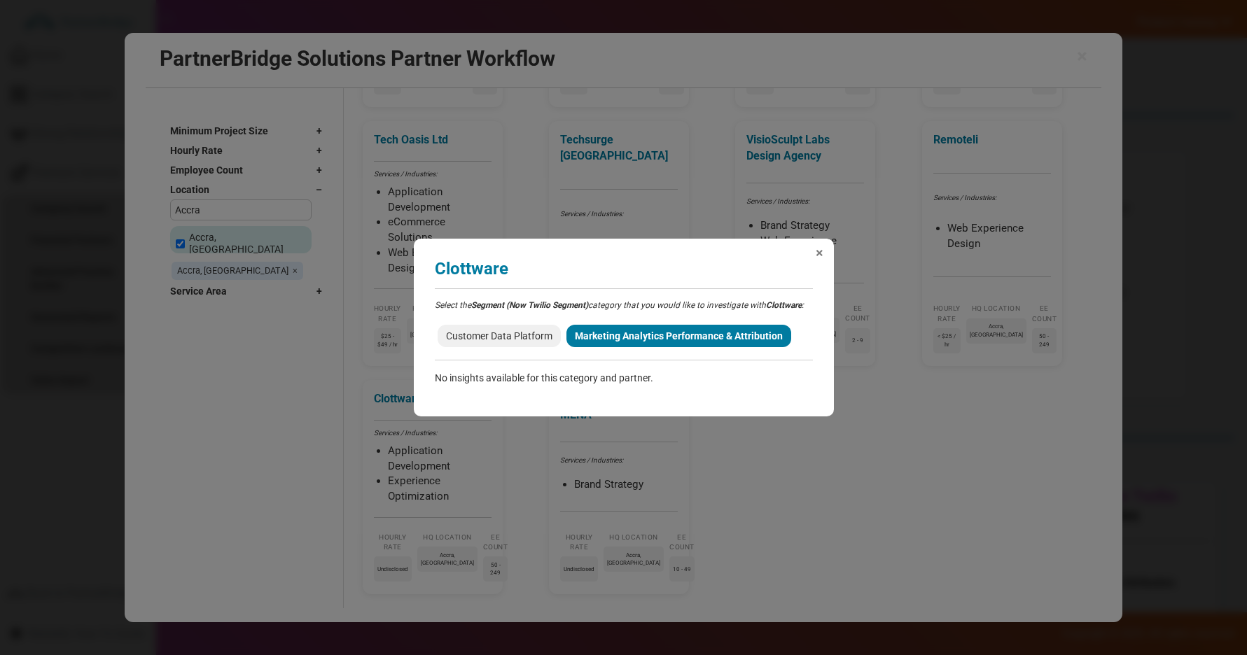
click at [822, 255] on span "×" at bounding box center [819, 253] width 8 height 14
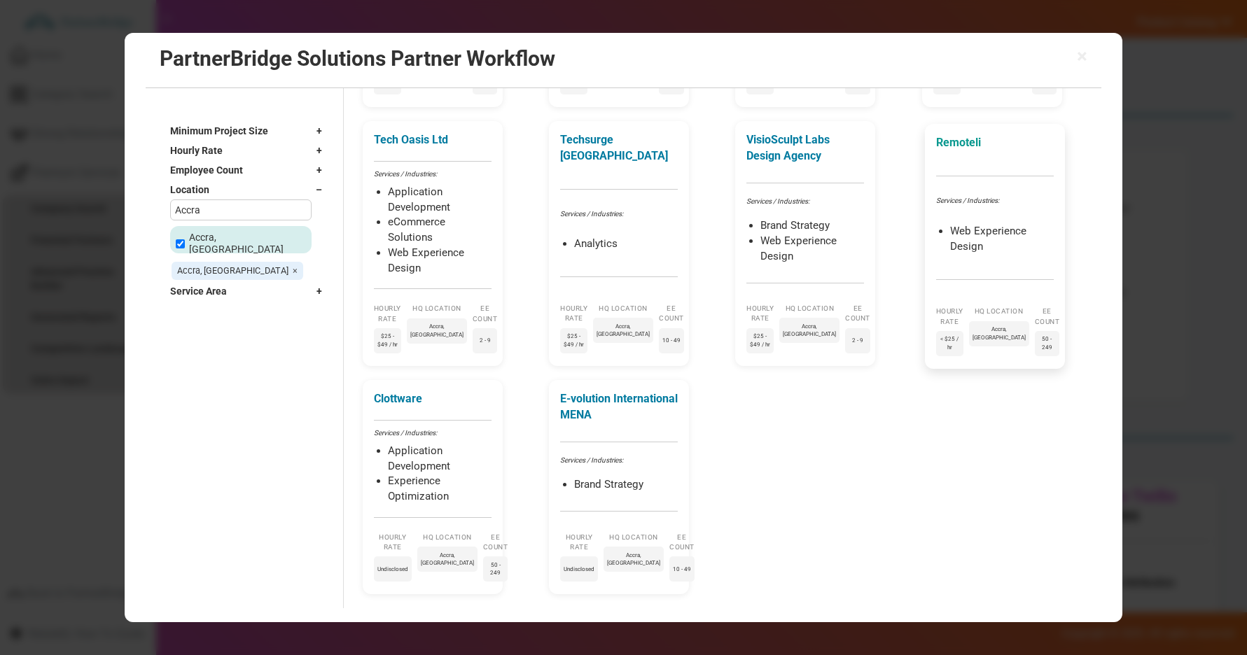
click at [968, 148] on p "Remoteli" at bounding box center [995, 143] width 118 height 16
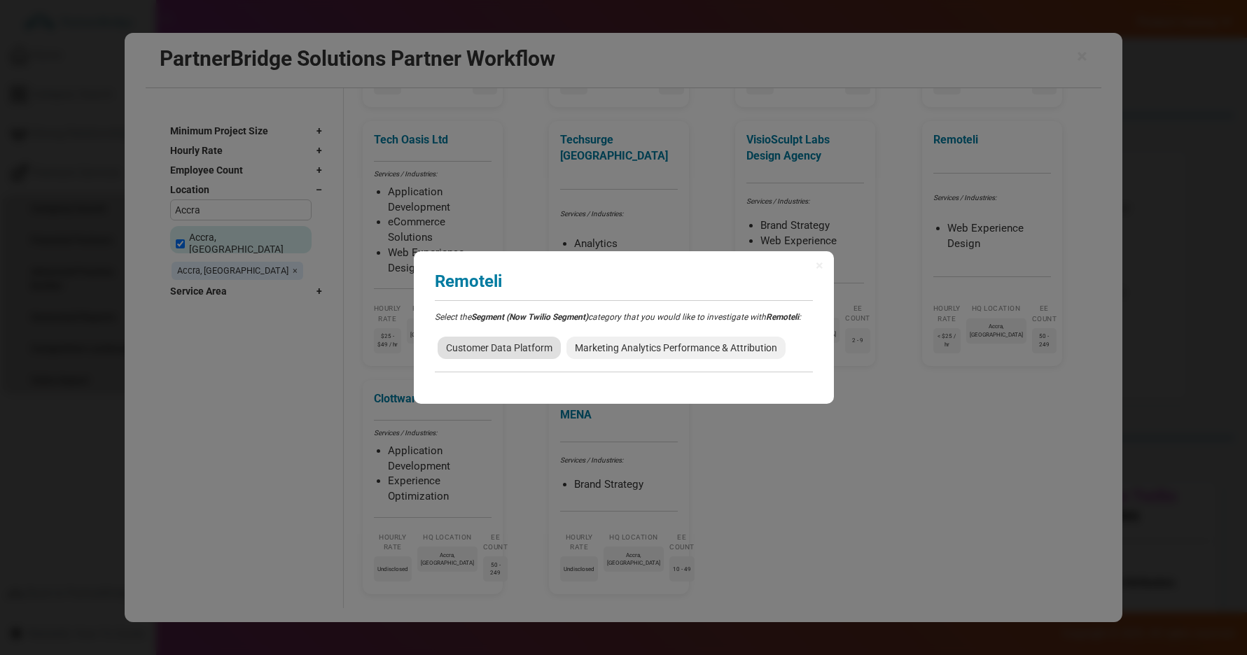
click at [519, 355] on span "Customer Data Platform" at bounding box center [498, 348] width 123 height 22
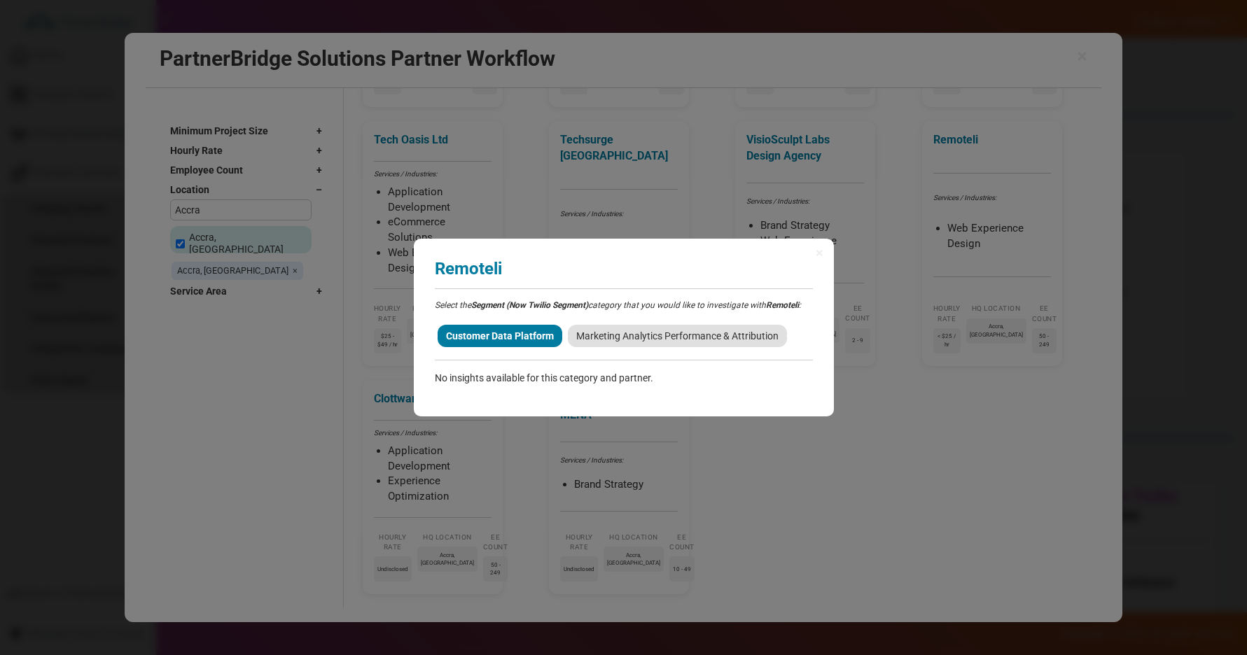
click at [623, 346] on div "Customer Data Platform Marketing Analytics Performance & Attribution" at bounding box center [624, 336] width 378 height 28
click at [626, 340] on span "Marketing Analytics Performance & Attribution" at bounding box center [677, 336] width 219 height 22
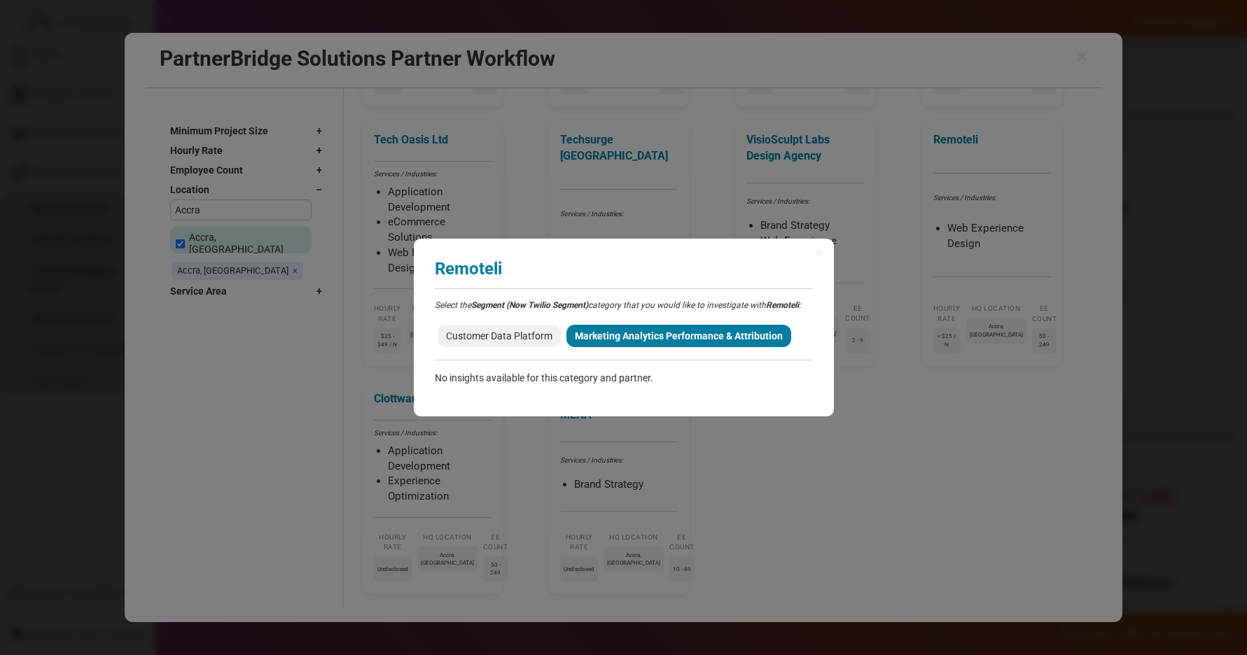
click at [813, 250] on div "× Remoteli Analyzing partner match... Select the Segment (Now Twilio Segment) c…" at bounding box center [624, 328] width 420 height 178
click at [814, 251] on div "× Remoteli Analyzing partner match... Select the Segment (Now Twilio Segment) c…" at bounding box center [624, 328] width 420 height 178
click at [815, 251] on span "×" at bounding box center [819, 253] width 8 height 14
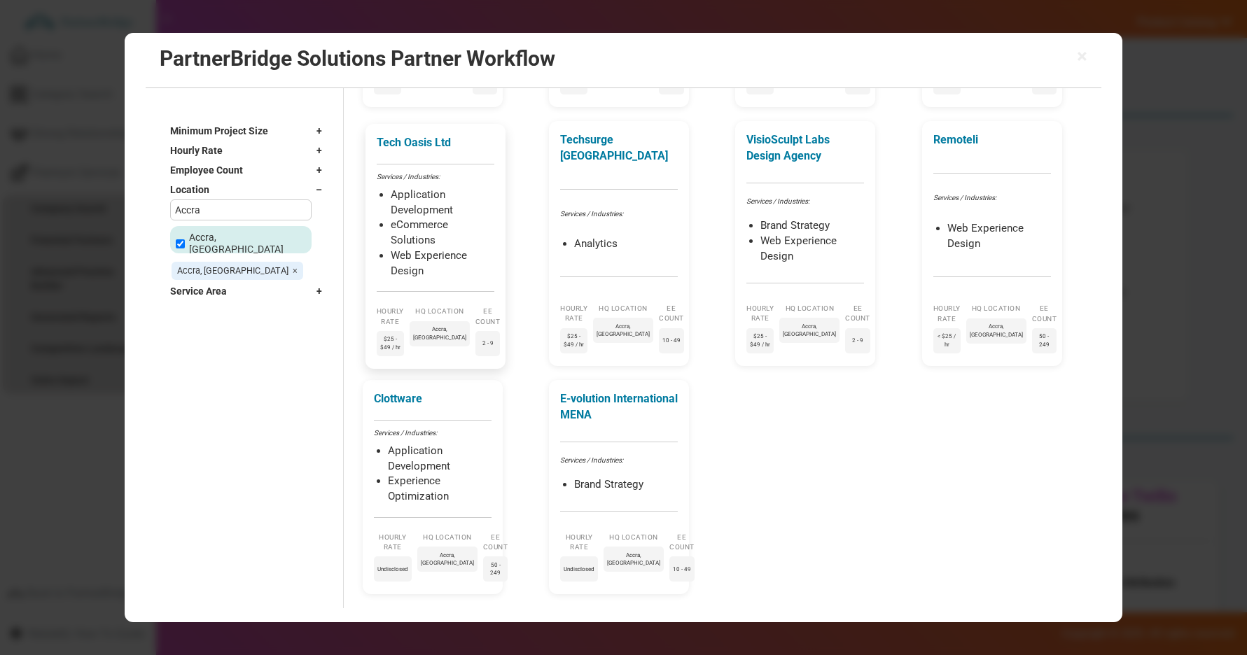
click at [456, 180] on div "Services / Industries:" at bounding box center [436, 177] width 118 height 10
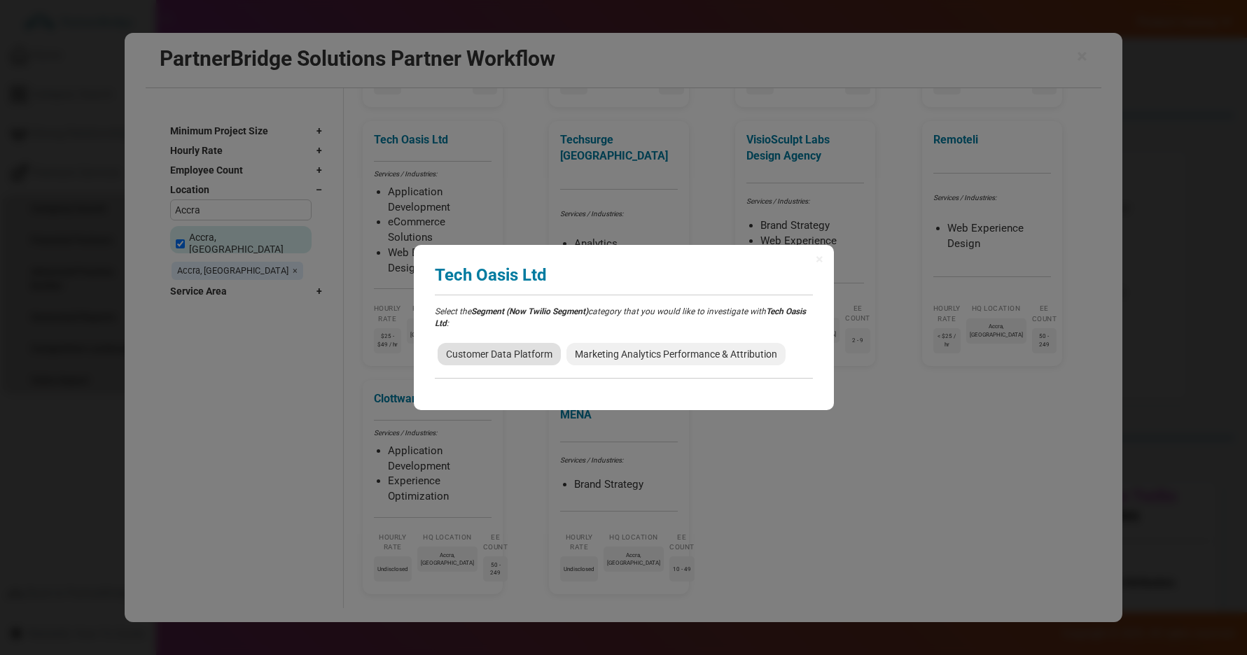
click at [513, 350] on span "Customer Data Platform" at bounding box center [498, 354] width 123 height 22
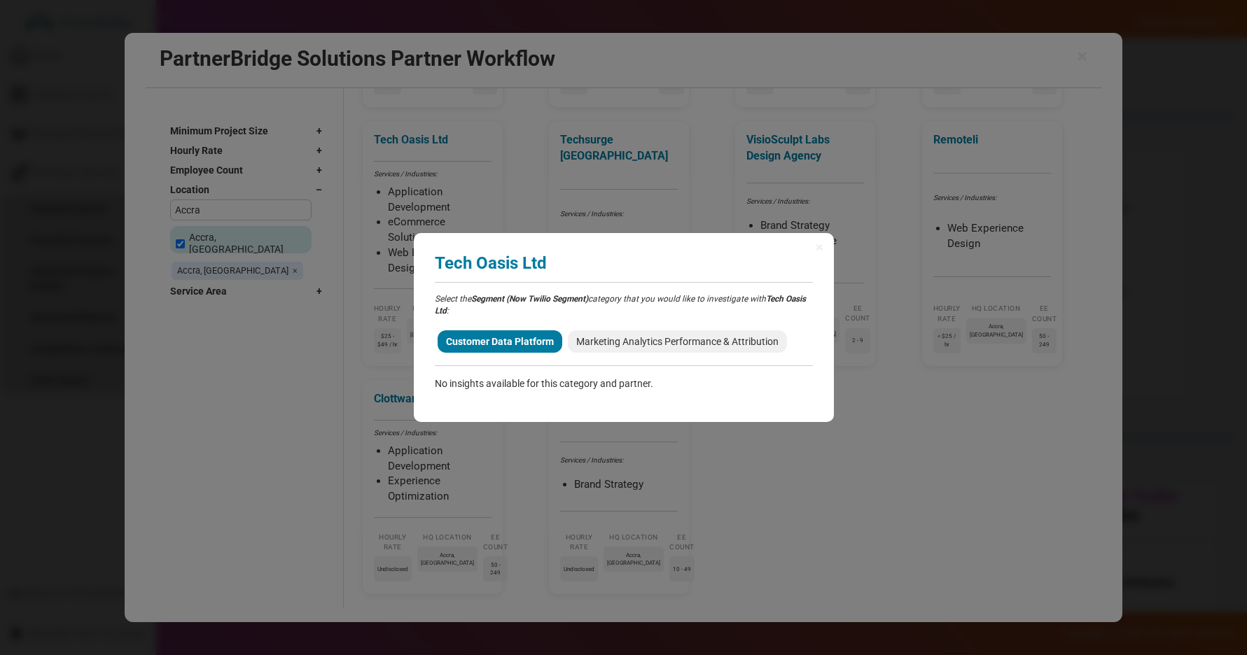
click at [654, 324] on div "Select the Segment (Now Twilio Segment) category that you would like to investi…" at bounding box center [624, 341] width 378 height 97
click at [651, 339] on span "Marketing Analytics Performance & Attribution" at bounding box center [677, 341] width 219 height 22
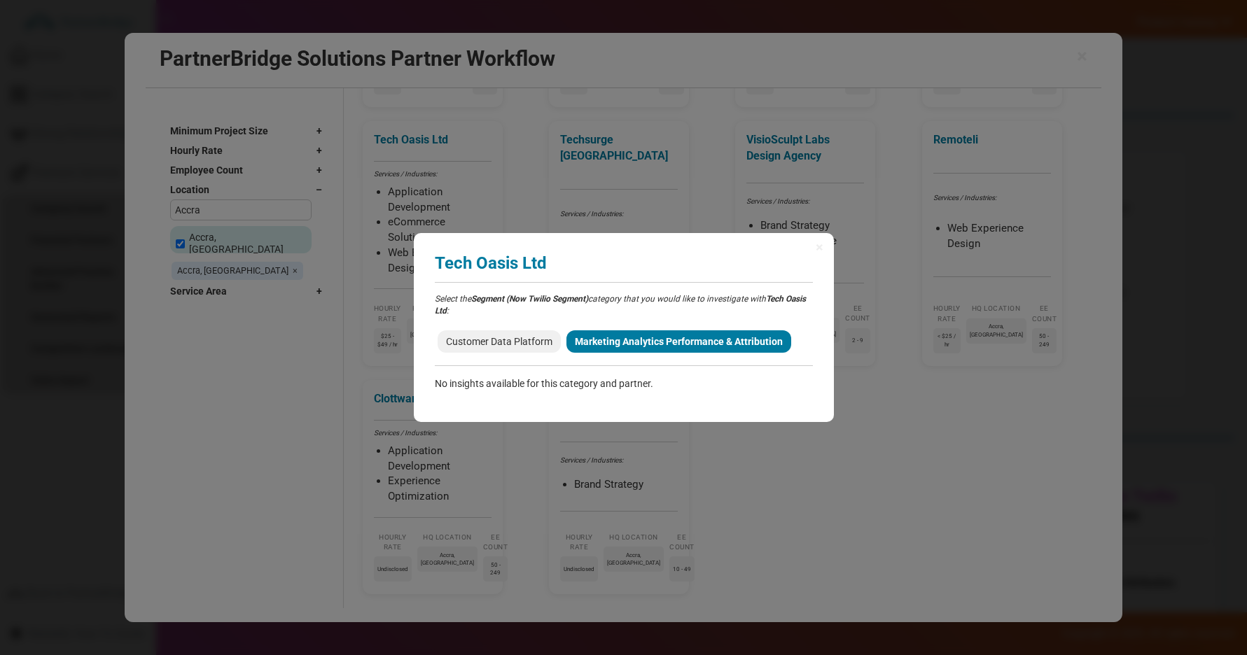
click at [472, 384] on p "No insights available for this category and partner." at bounding box center [624, 384] width 378 height 14
click at [524, 339] on span "Customer Data Platform" at bounding box center [498, 341] width 123 height 22
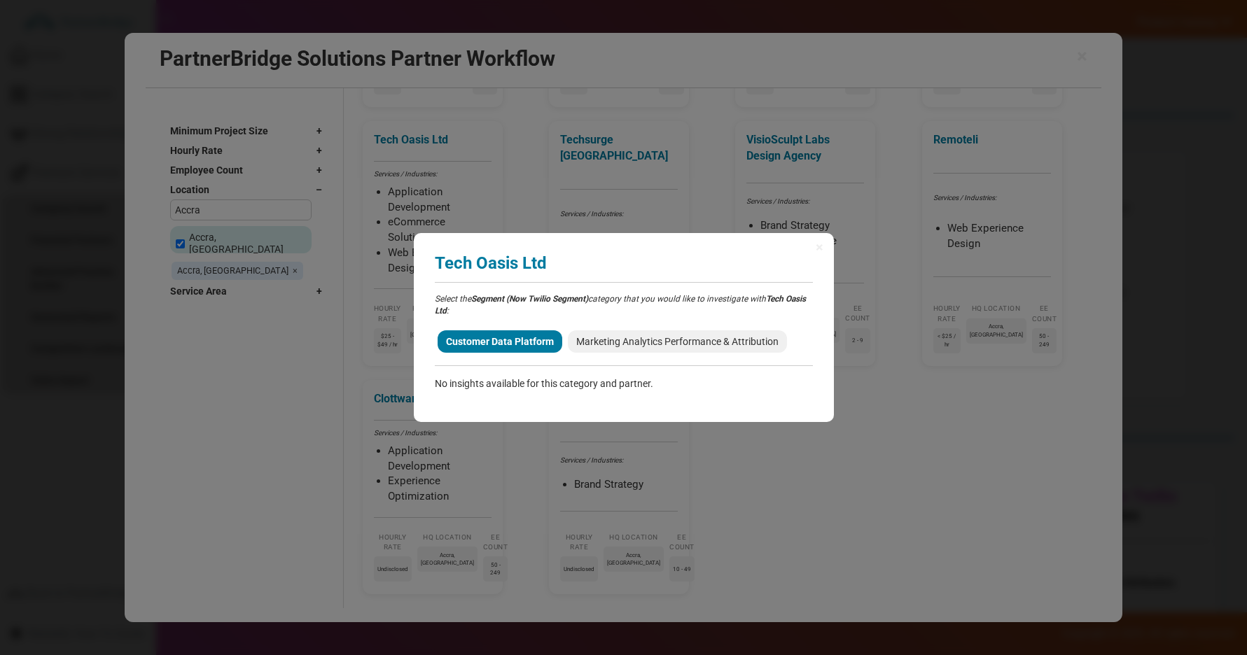
click at [328, 654] on div "× Tech Oasis Ltd Analyzing partner match... Select the Segment (Now Twilio Segm…" at bounding box center [623, 327] width 1247 height 655
click at [815, 247] on span "×" at bounding box center [819, 247] width 8 height 14
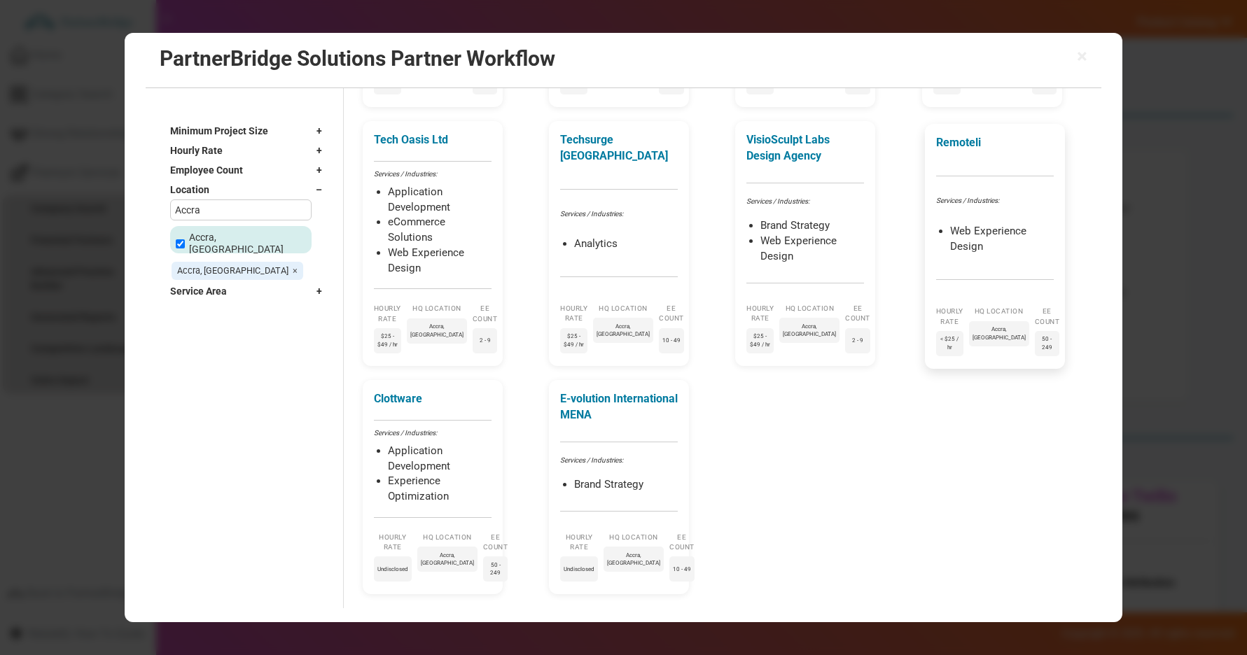
click at [985, 183] on div "Remoteli Services / Industries: Web Experience Design Hourly Rate < $25 / hr HQ…" at bounding box center [995, 246] width 140 height 245
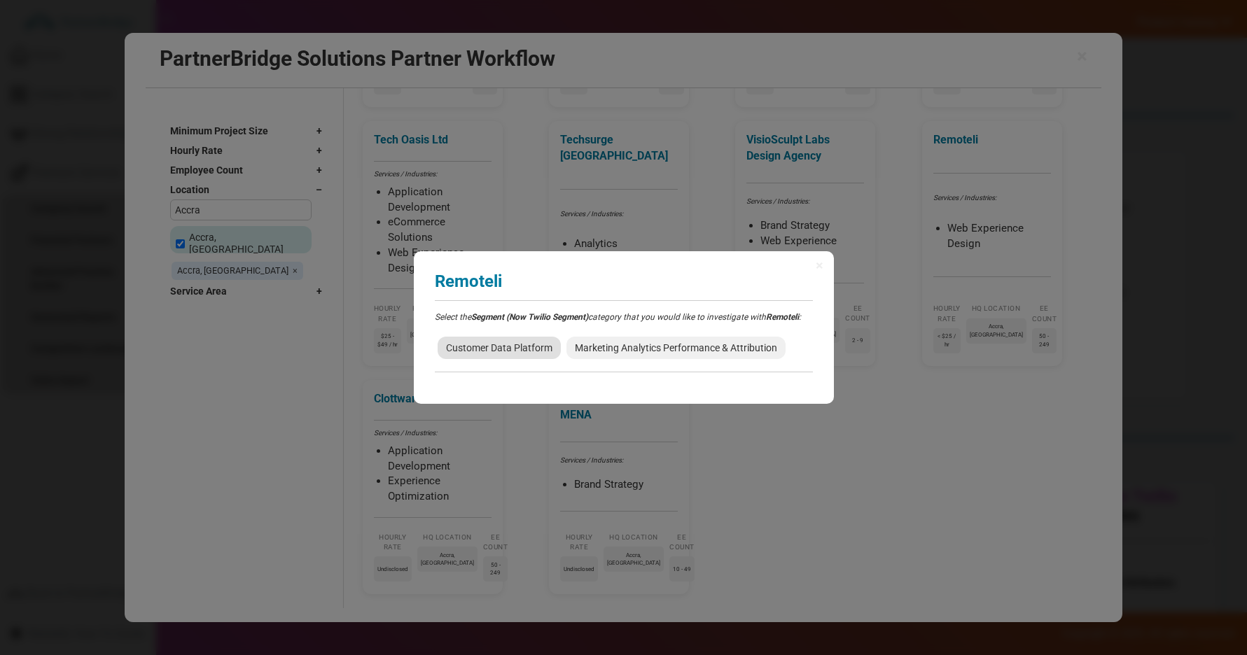
click at [484, 346] on span "Customer Data Platform" at bounding box center [498, 348] width 123 height 22
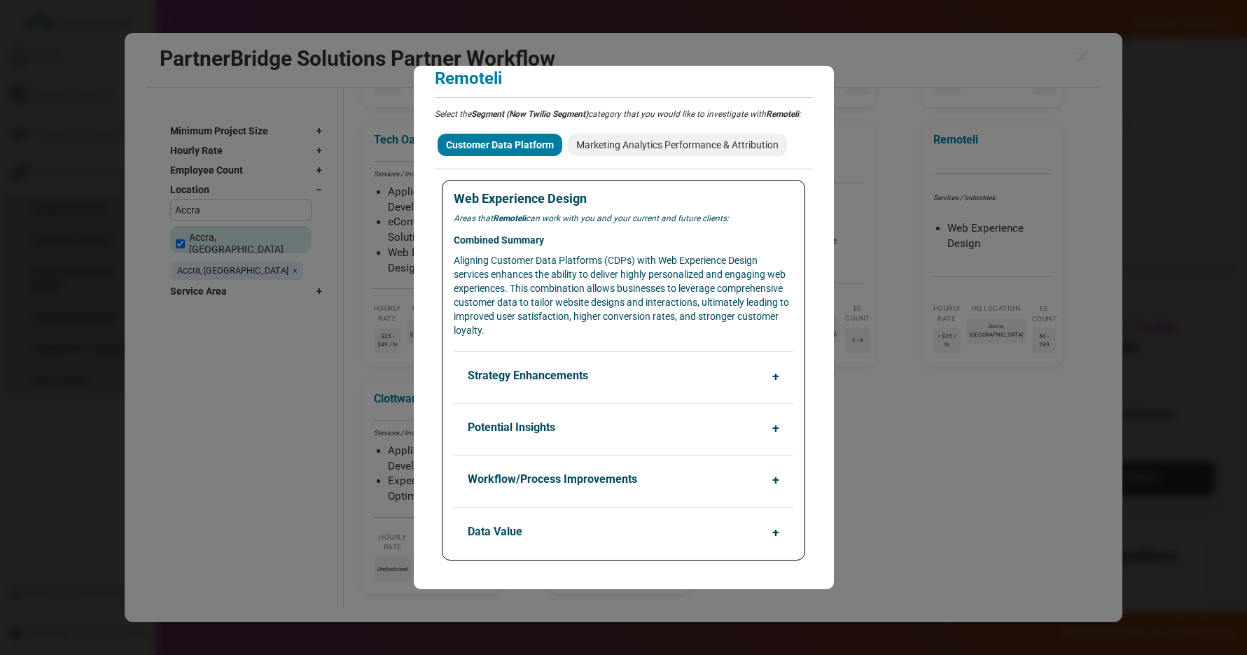
scroll to position [258, 0]
click at [540, 374] on button "Strategy Enhancements" at bounding box center [626, 376] width 339 height 27
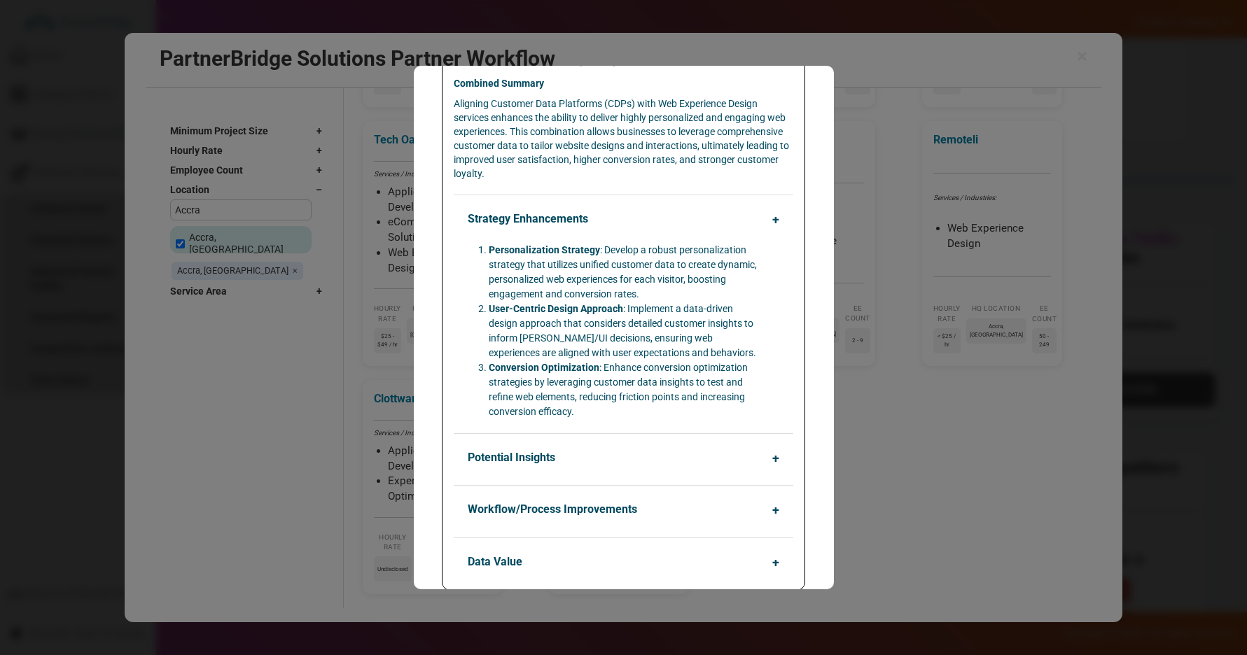
scroll to position [204, 0]
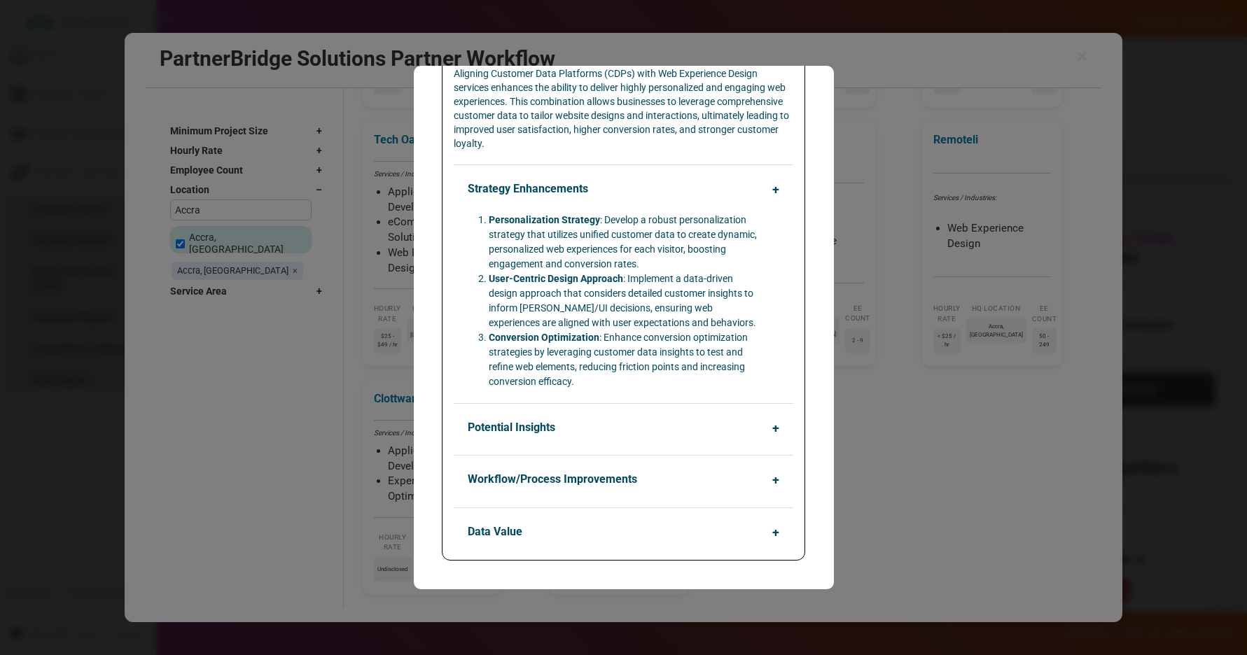
click at [537, 484] on button "Workflow/Process Improvements" at bounding box center [626, 479] width 339 height 27
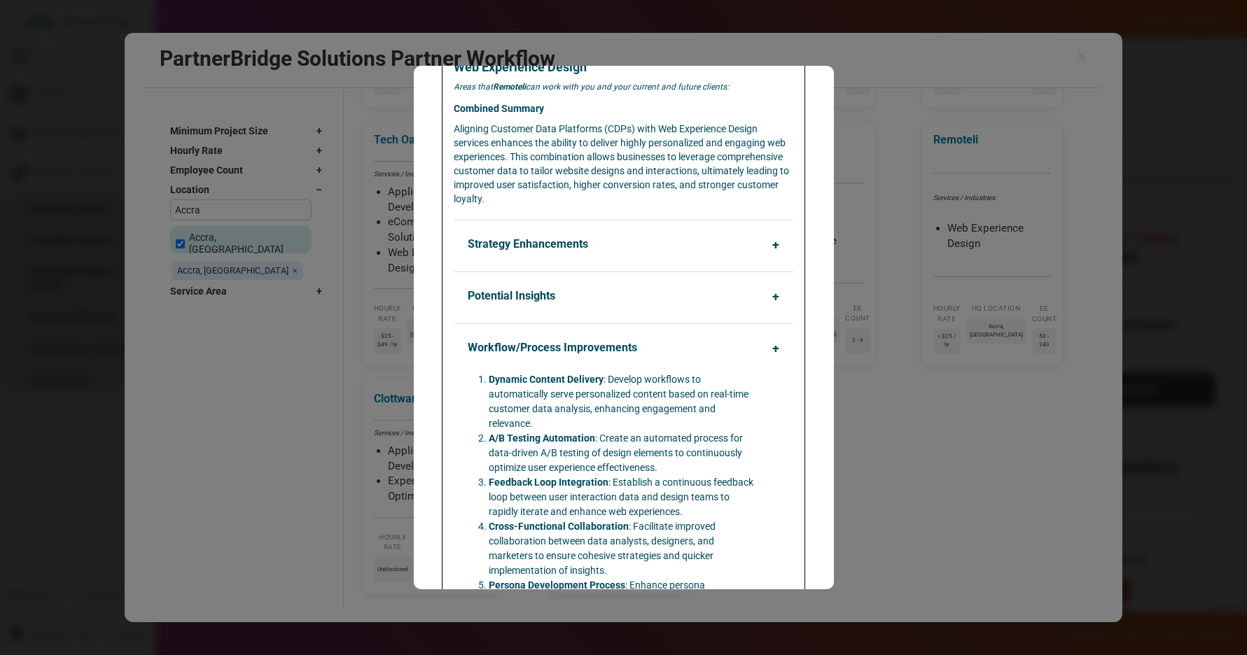
scroll to position [0, 0]
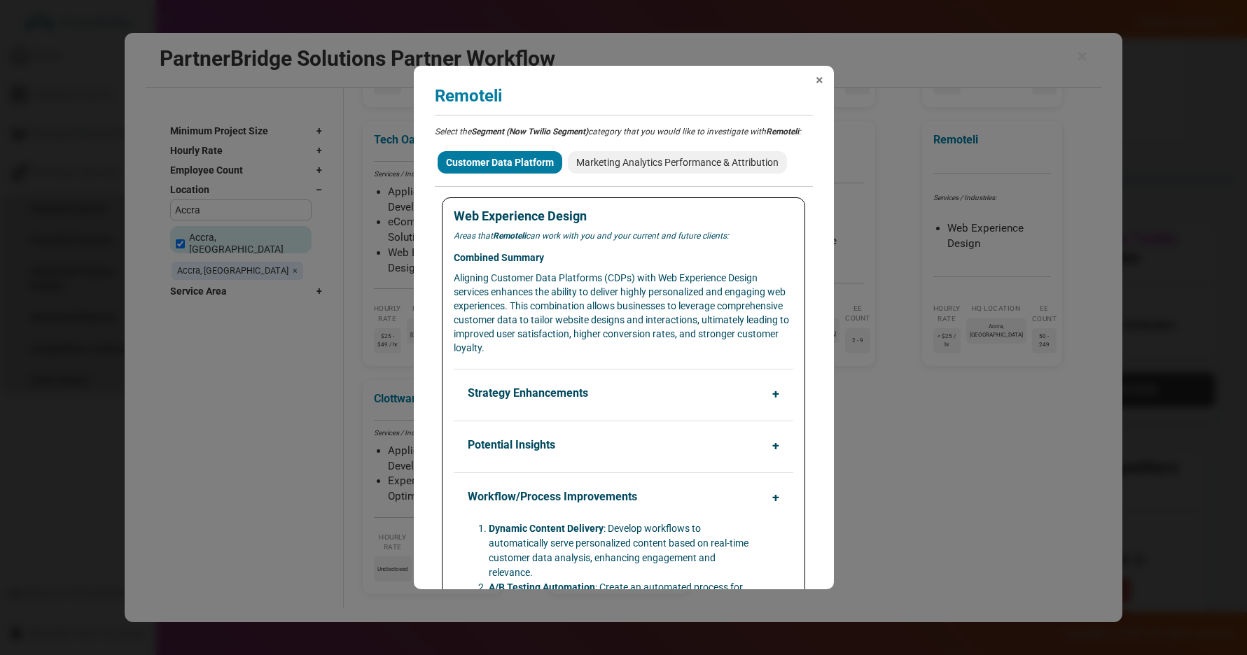
drag, startPoint x: 818, startPoint y: 87, endPoint x: 820, endPoint y: 80, distance: 7.3
click at [818, 87] on div "× Remoteli Analyzing partner match... Select the Segment (Now Twilio Segment) c…" at bounding box center [624, 328] width 420 height 524
drag, startPoint x: 820, startPoint y: 80, endPoint x: 813, endPoint y: 92, distance: 12.9
click at [820, 80] on span "×" at bounding box center [819, 80] width 8 height 14
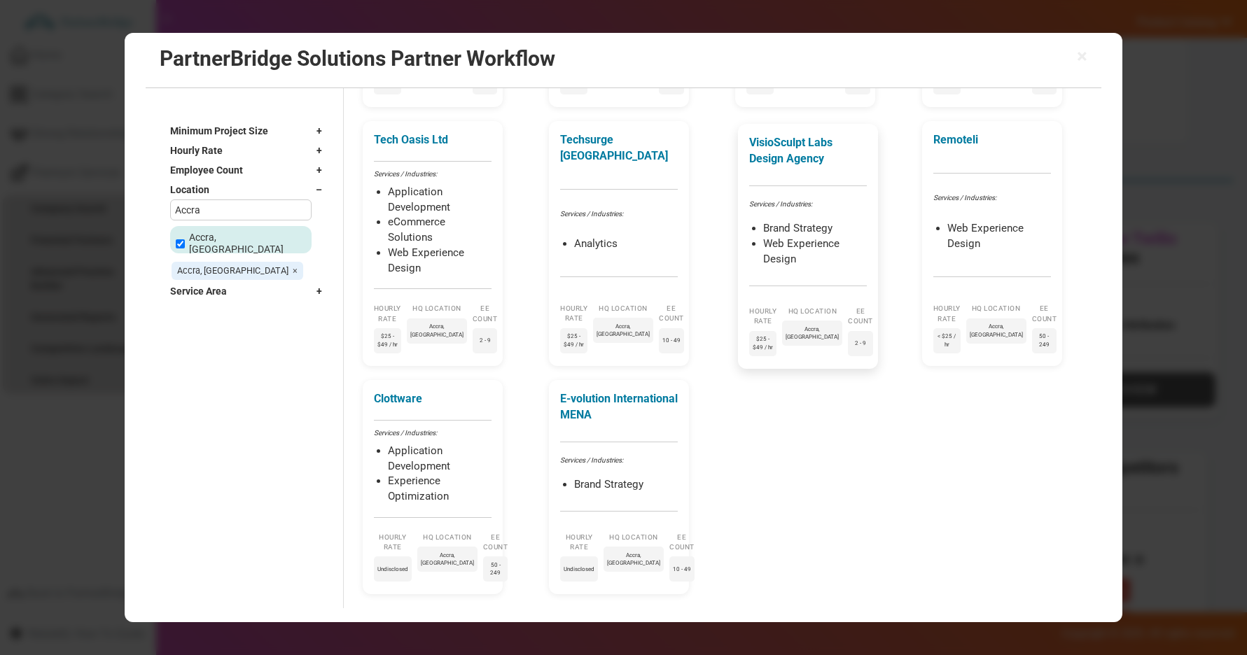
click at [805, 215] on div "VisioSculpt Labs Design Agency Services / Industries: Brand Strategy Web Experi…" at bounding box center [808, 246] width 140 height 245
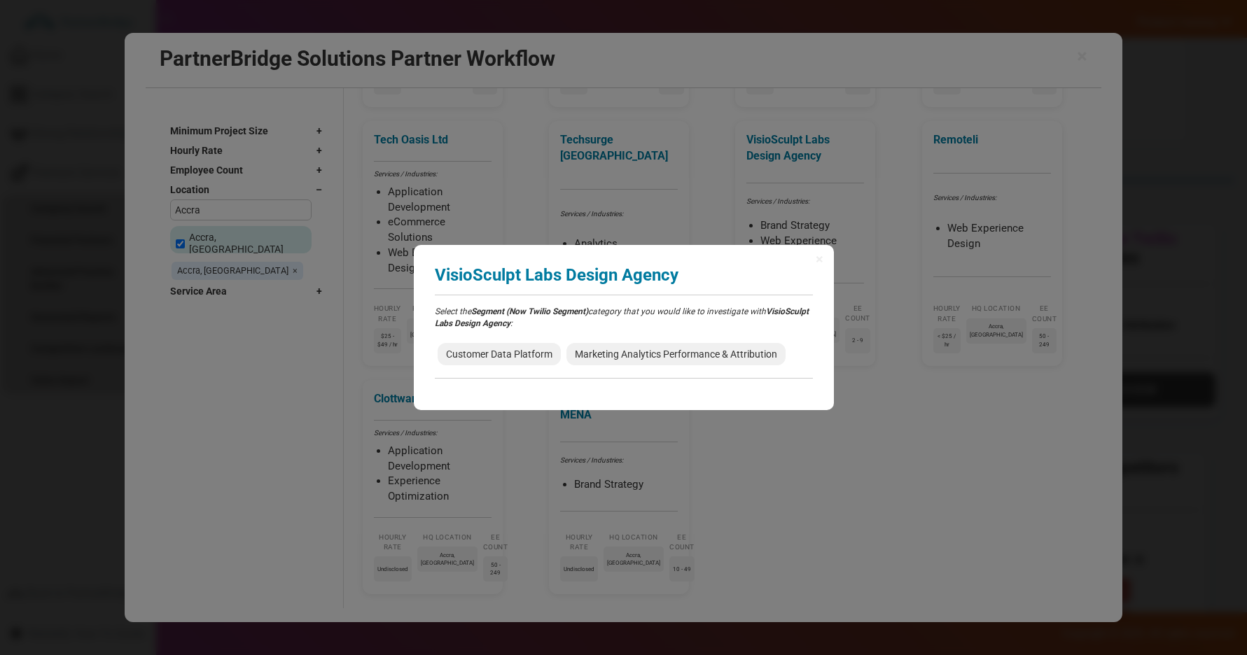
click at [636, 340] on div "Customer Data Platform Marketing Analytics Performance & Attribution" at bounding box center [624, 354] width 378 height 28
click at [636, 349] on span "Marketing Analytics Performance & Attribution" at bounding box center [675, 354] width 219 height 22
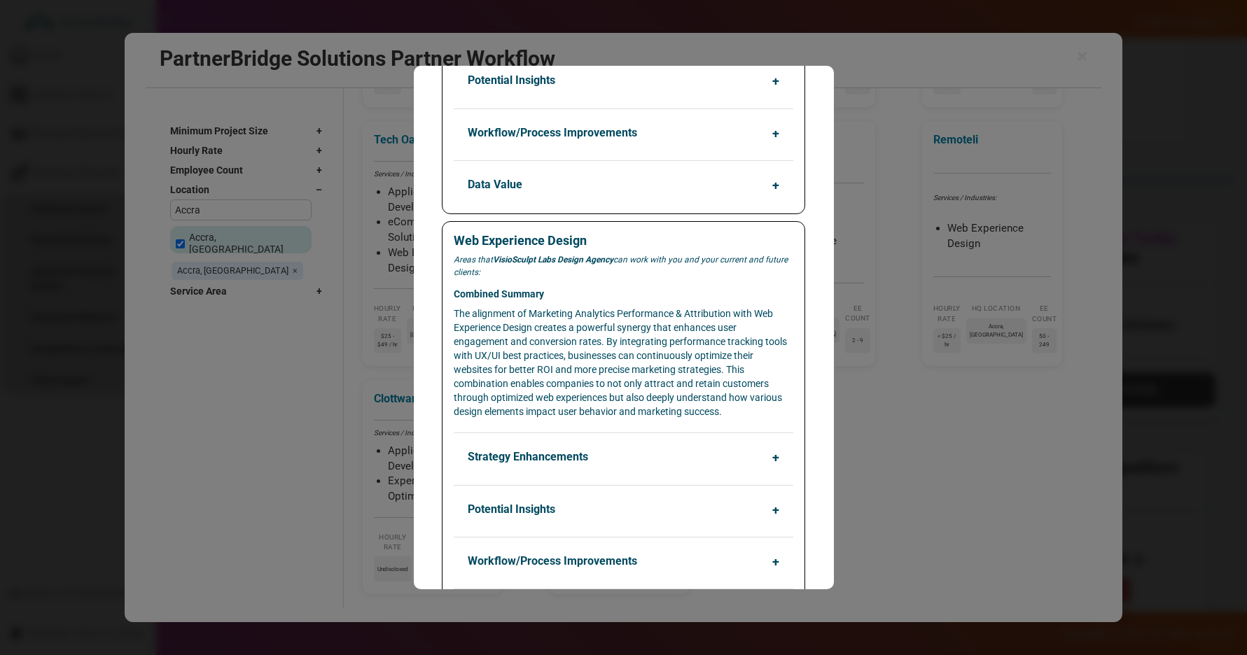
scroll to position [484, 0]
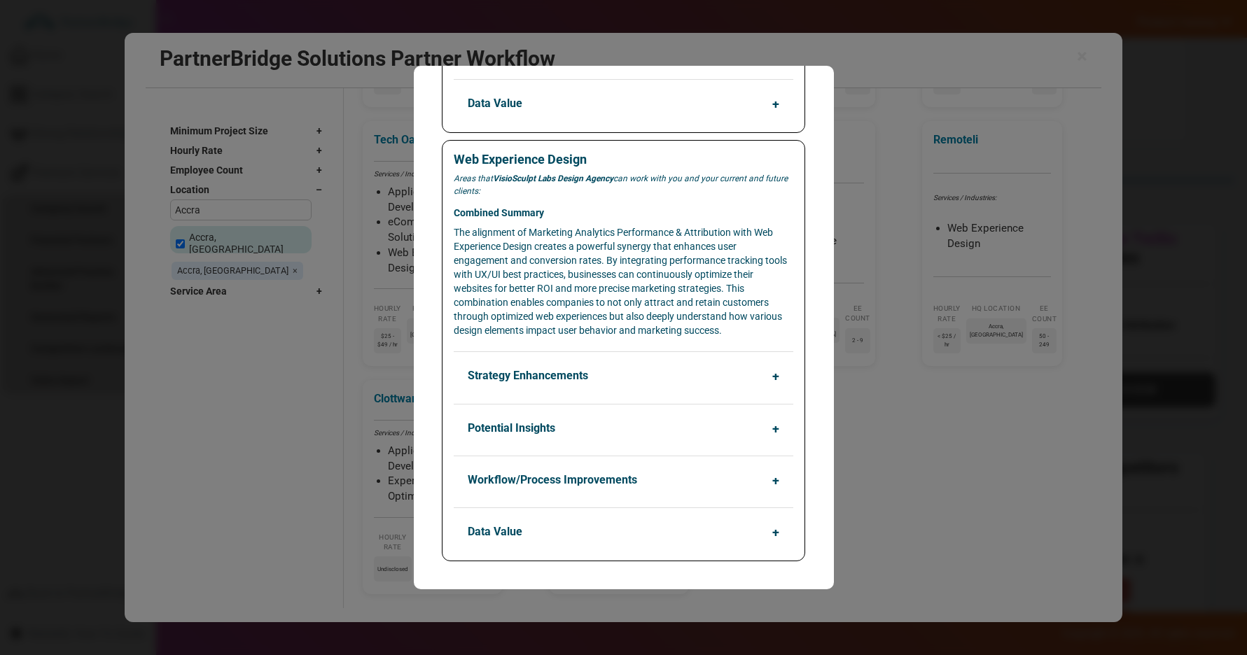
click at [579, 410] on div "Potential Insights Identification of high-performing design elements that signi…" at bounding box center [623, 423] width 339 height 38
click at [573, 423] on button "Potential Insights" at bounding box center [626, 428] width 339 height 27
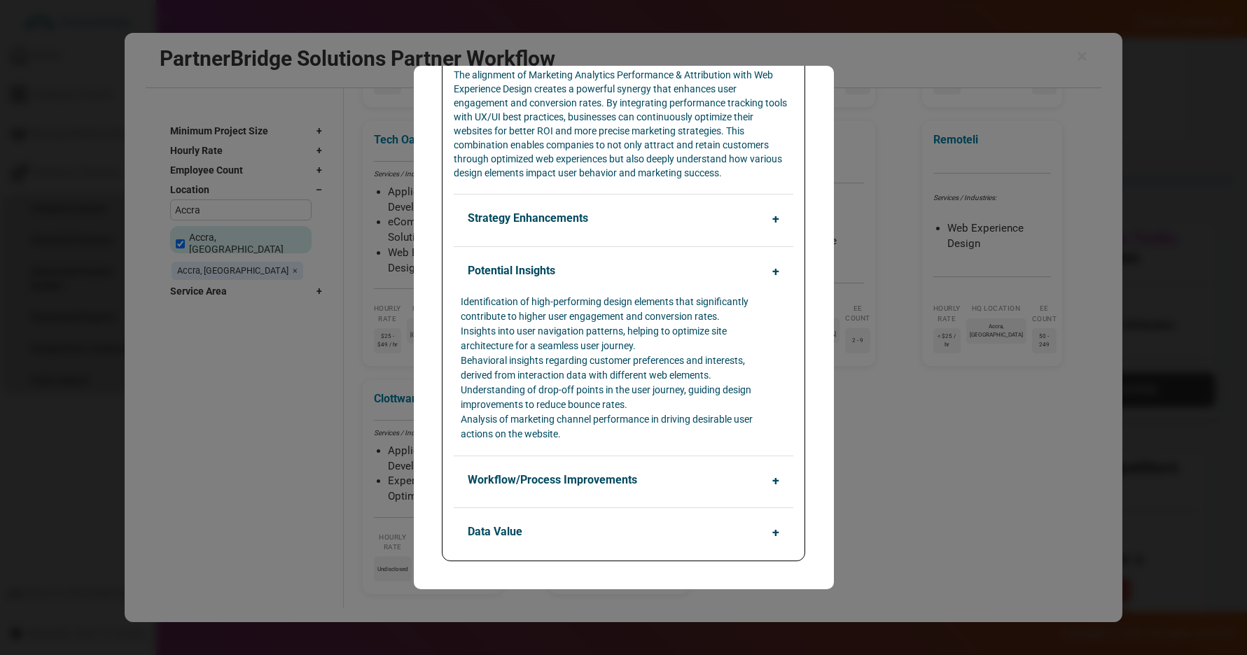
scroll to position [0, 0]
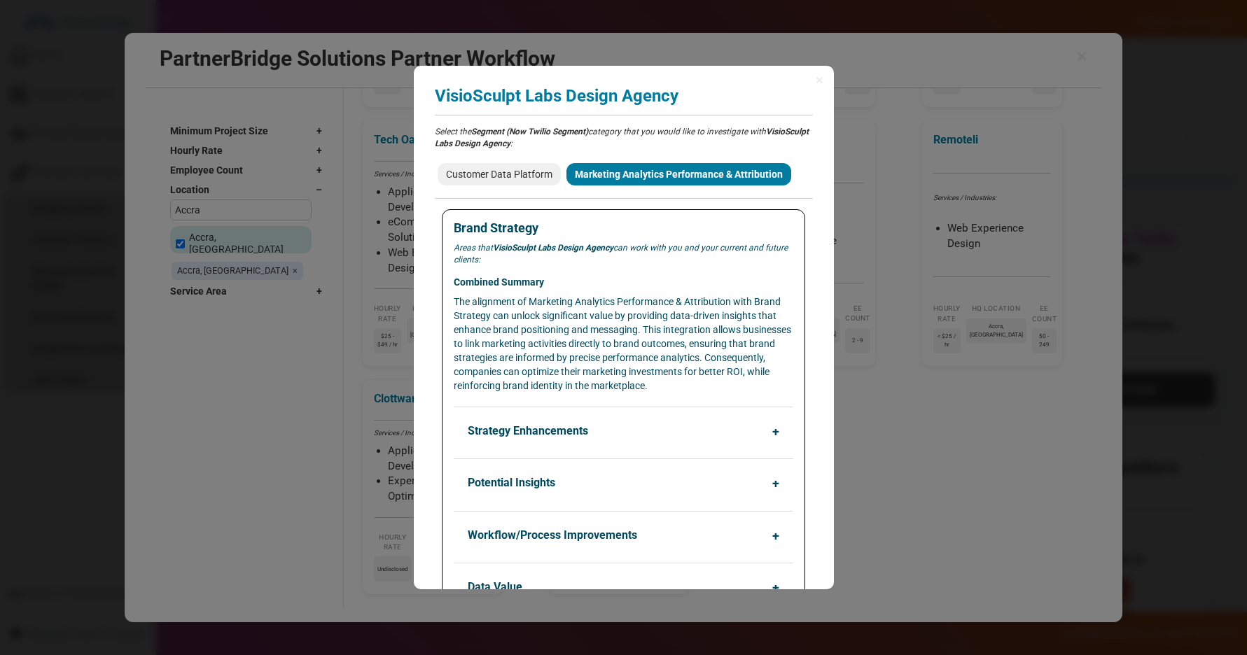
click at [817, 81] on span "×" at bounding box center [819, 80] width 8 height 14
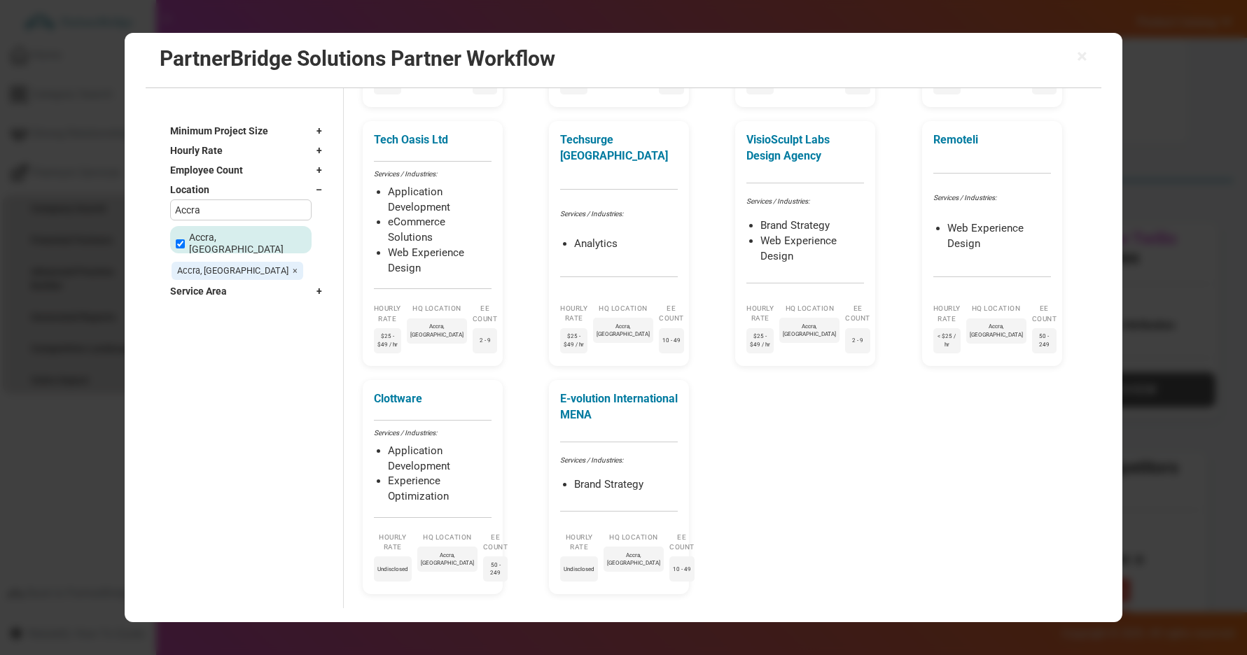
drag, startPoint x: 860, startPoint y: 423, endPoint x: 821, endPoint y: 398, distance: 46.0
click at [859, 422] on div "Doctor Barns Tech Services / Industries: Web Experience Design Hourly Rate $50 …" at bounding box center [728, 221] width 731 height 748
